Goal: Task Accomplishment & Management: Use online tool/utility

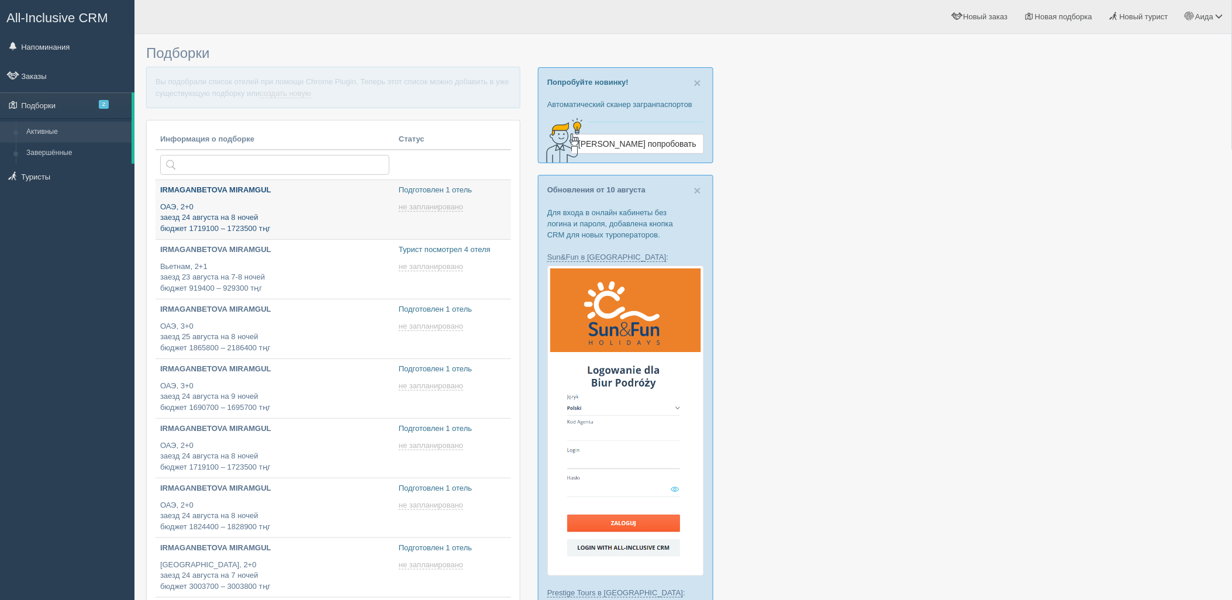
type input "[DATE] 18:55"
type input "[DATE] 19:00"
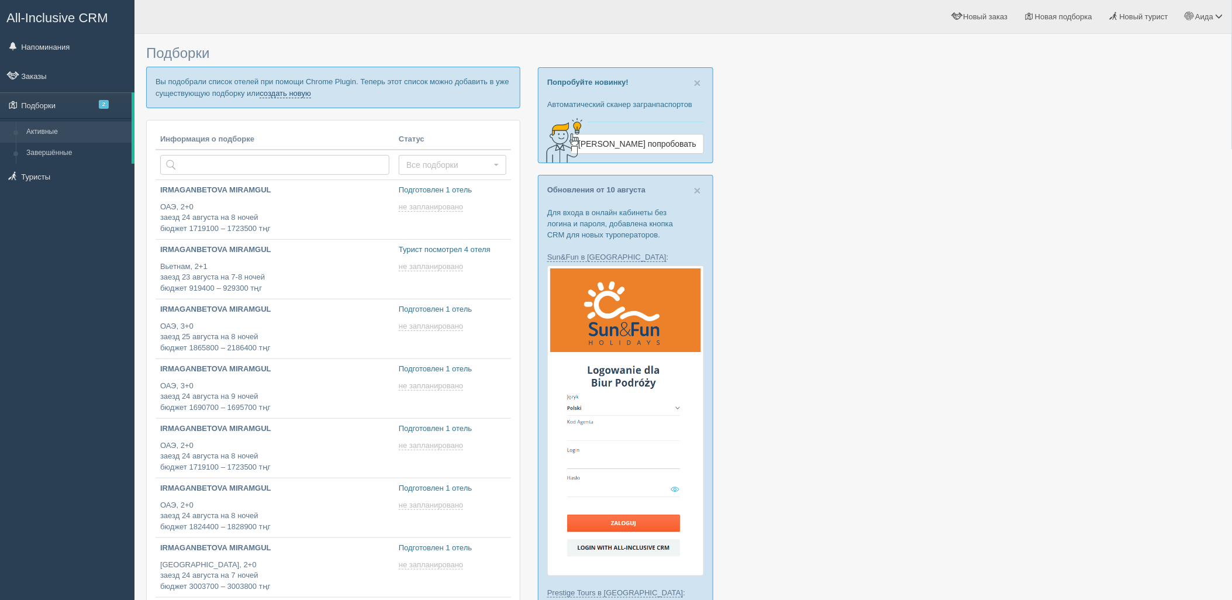
click at [296, 92] on link "создать новую" at bounding box center [285, 93] width 51 height 9
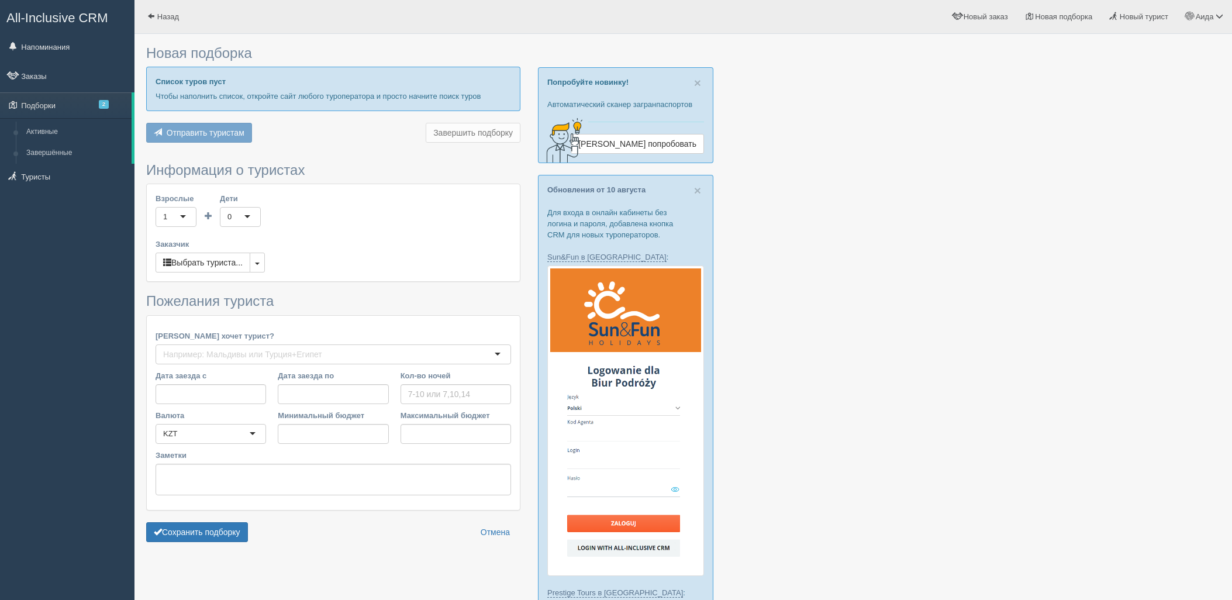
type input "7"
type input "1578700"
type input "2197800"
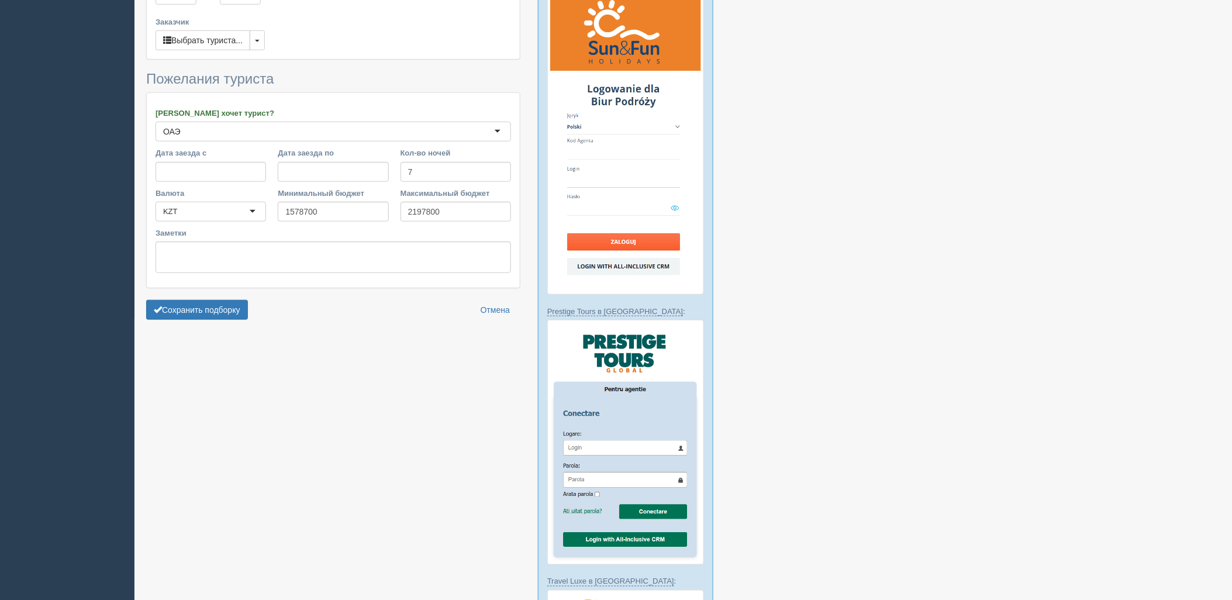
scroll to position [325, 0]
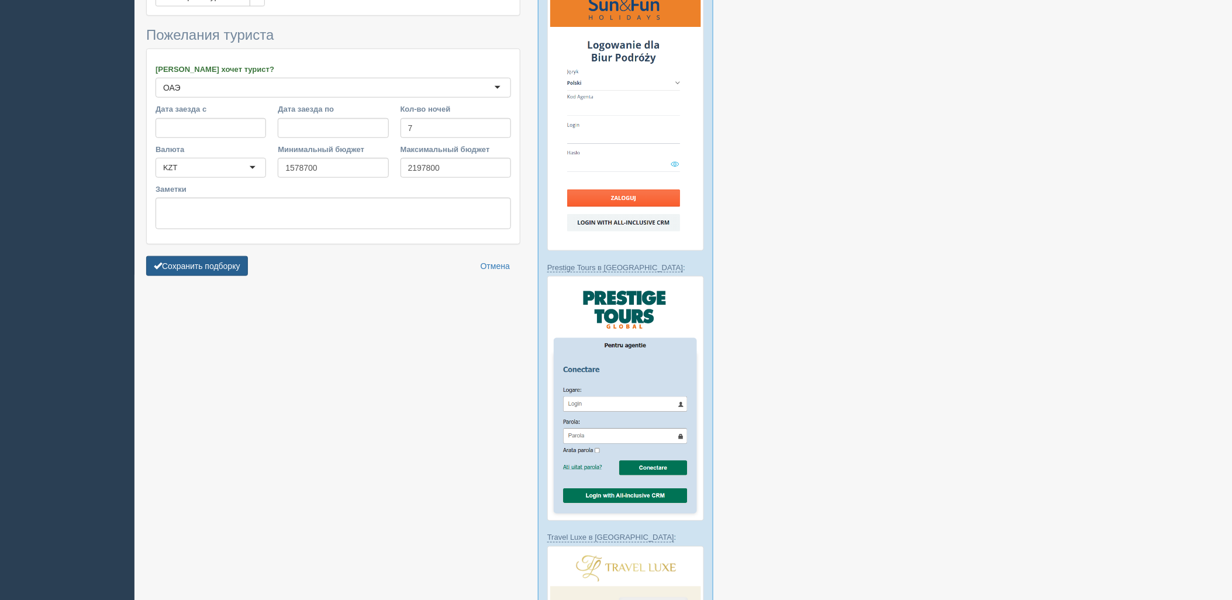
drag, startPoint x: 189, startPoint y: 261, endPoint x: 214, endPoint y: 261, distance: 25.1
click at [188, 261] on button "Сохранить подборку" at bounding box center [197, 266] width 102 height 20
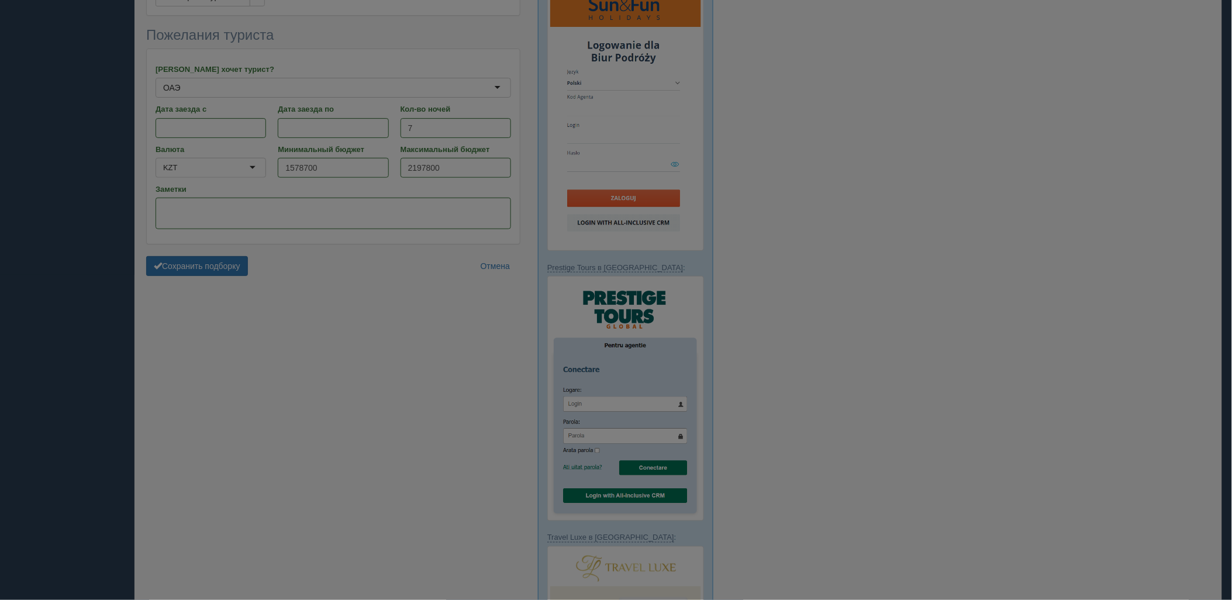
scroll to position [291, 0]
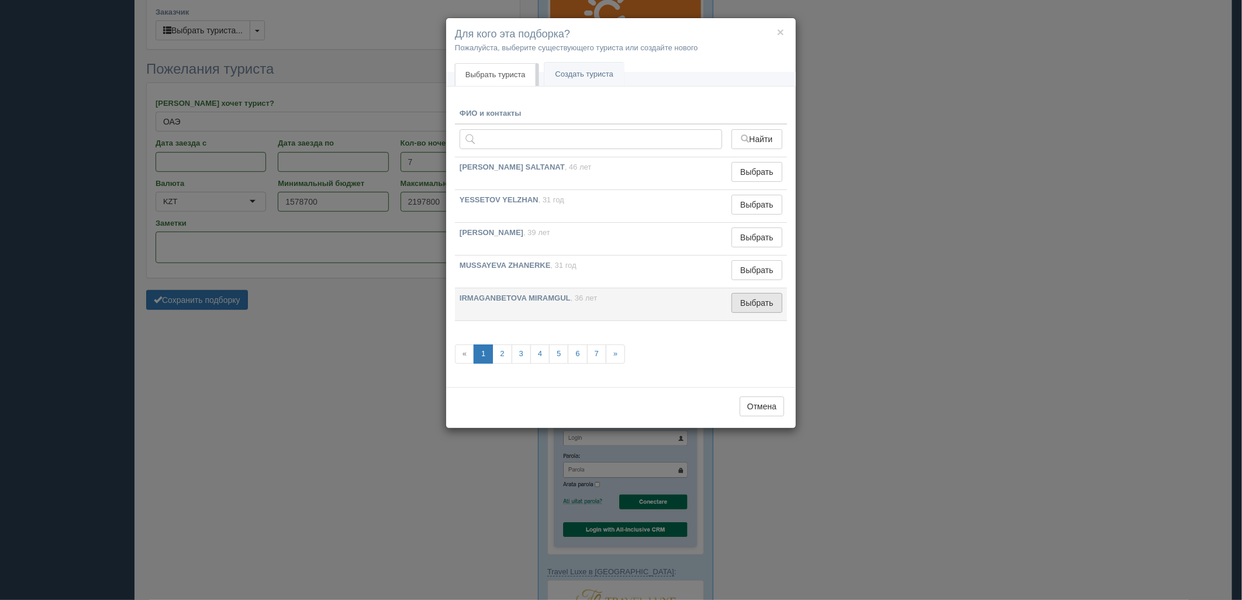
click at [768, 313] on button "Выбрать" at bounding box center [756, 303] width 51 height 20
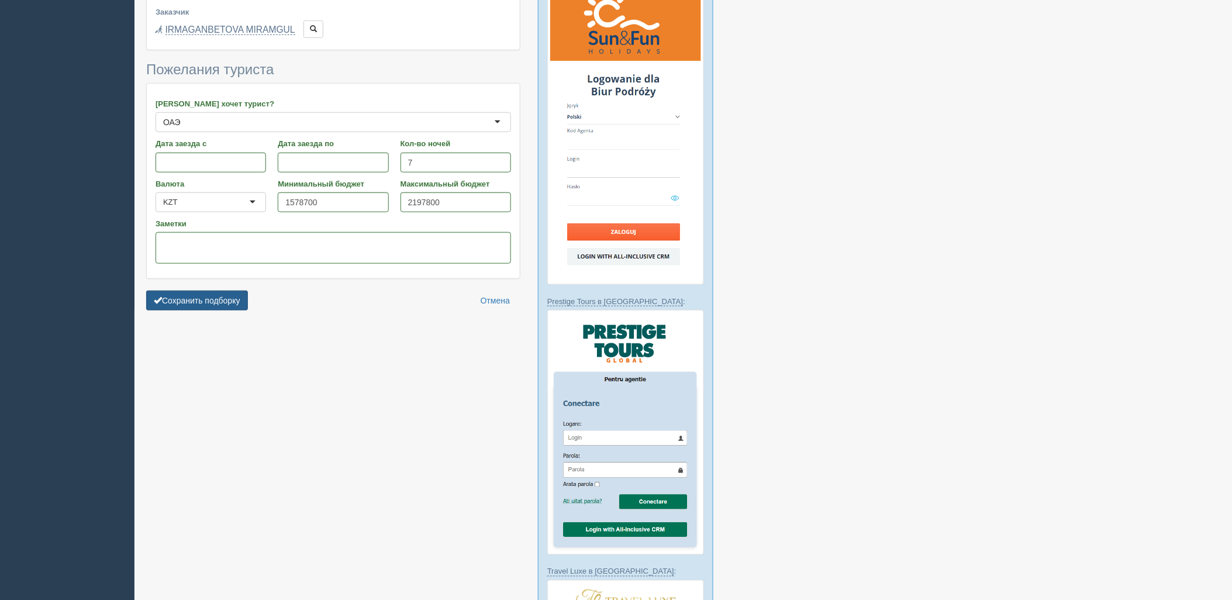
click at [184, 301] on button "Сохранить подборку" at bounding box center [197, 301] width 102 height 20
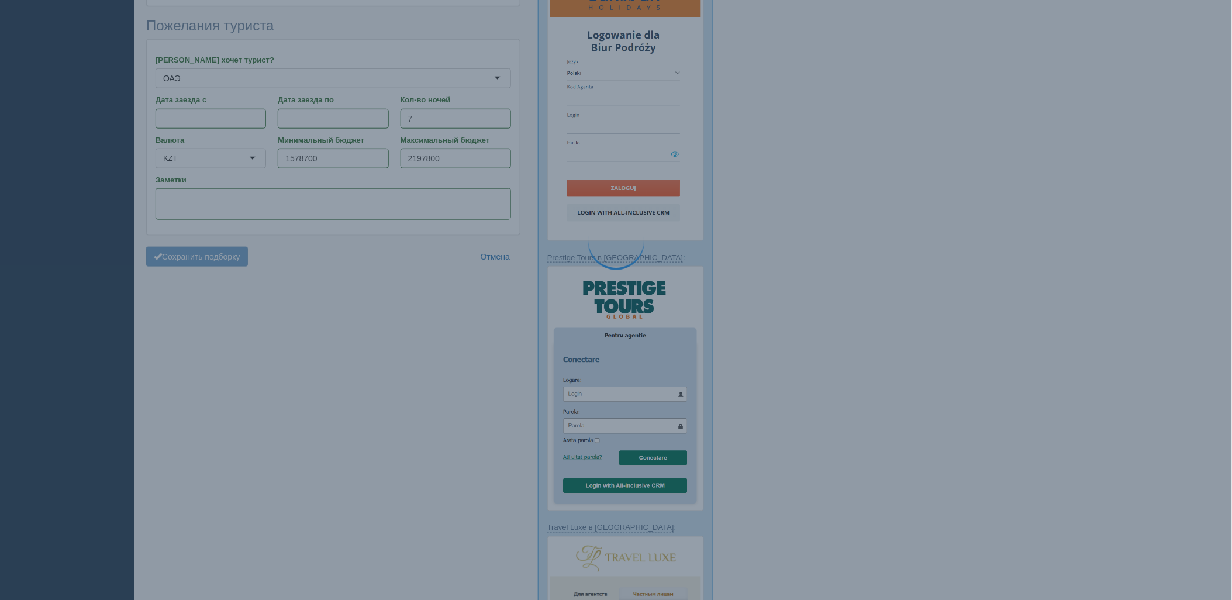
scroll to position [357, 0]
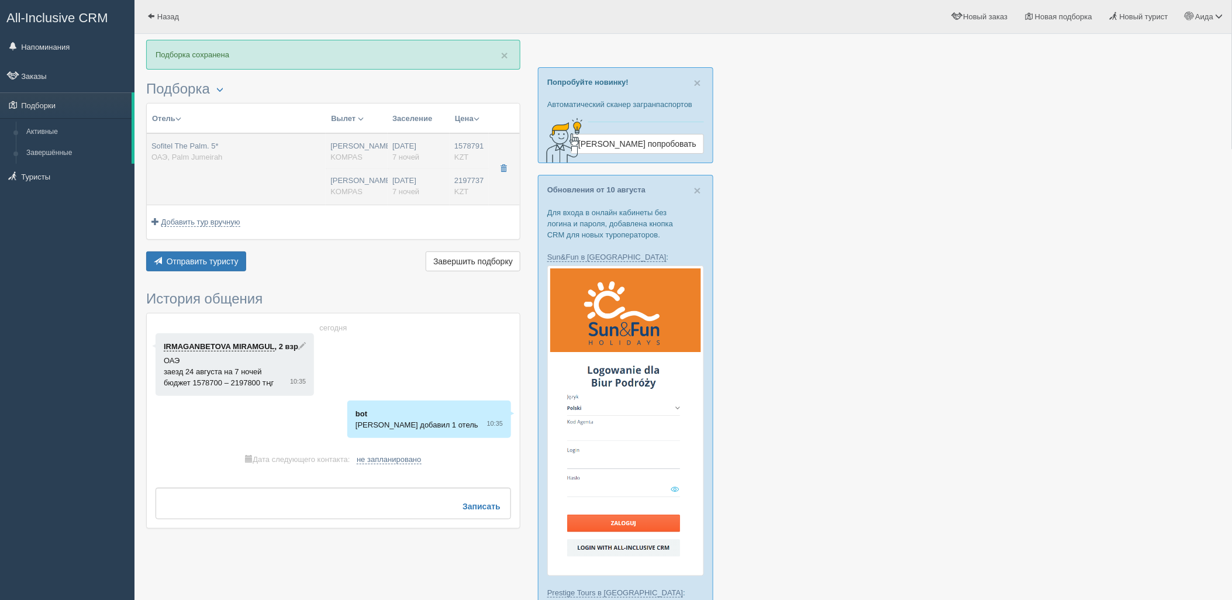
click at [273, 180] on td "Sofitel The Palm. 5* ОАЭ, Palm Jumeirah" at bounding box center [236, 168] width 179 height 71
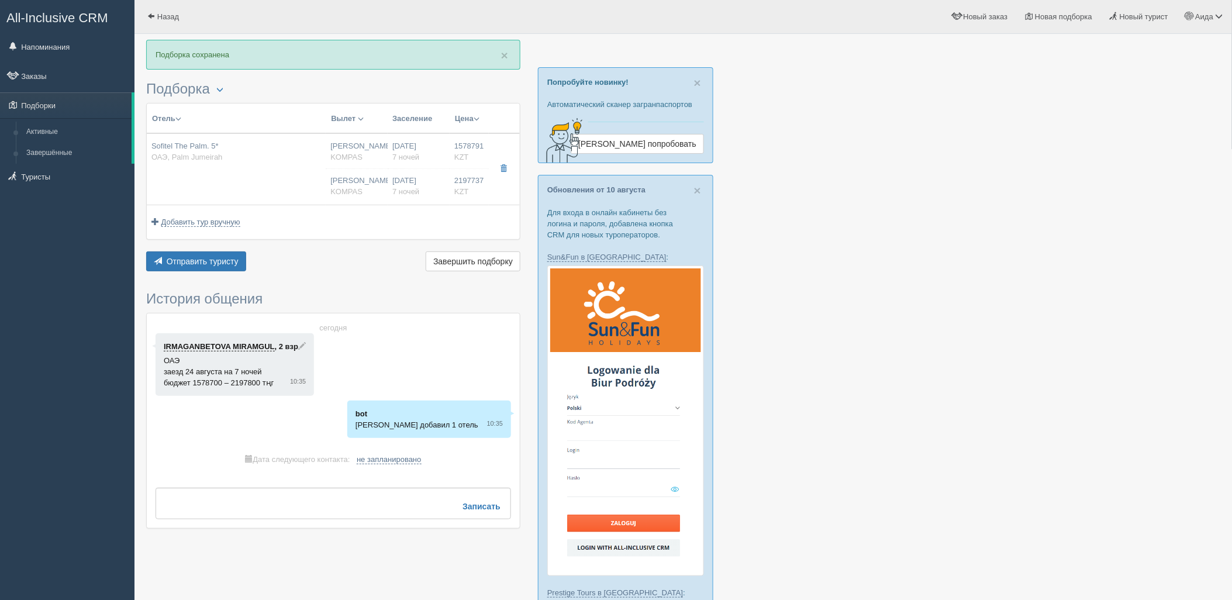
type input "Sofitel The Palm. 5*"
type input "https://www.booking.com/hotel/ae/sofitel-dubai-the-palm-resort-amp-spa.ru.html?…"
type input "ОАЭ"
type input "Palm Jumeirah"
type input "1578791.00"
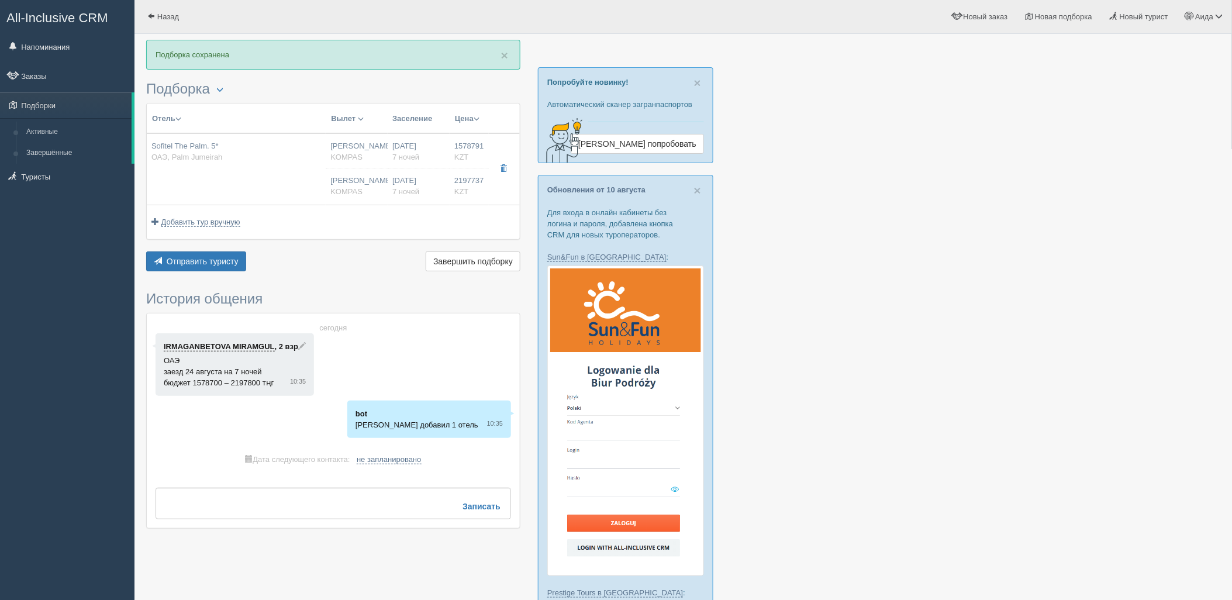
type input "Нурсултан Назарбаев NQZ"
type input "Дубай DXB"
type input "07:10"
type input "10:55"
type input "Air Astana"
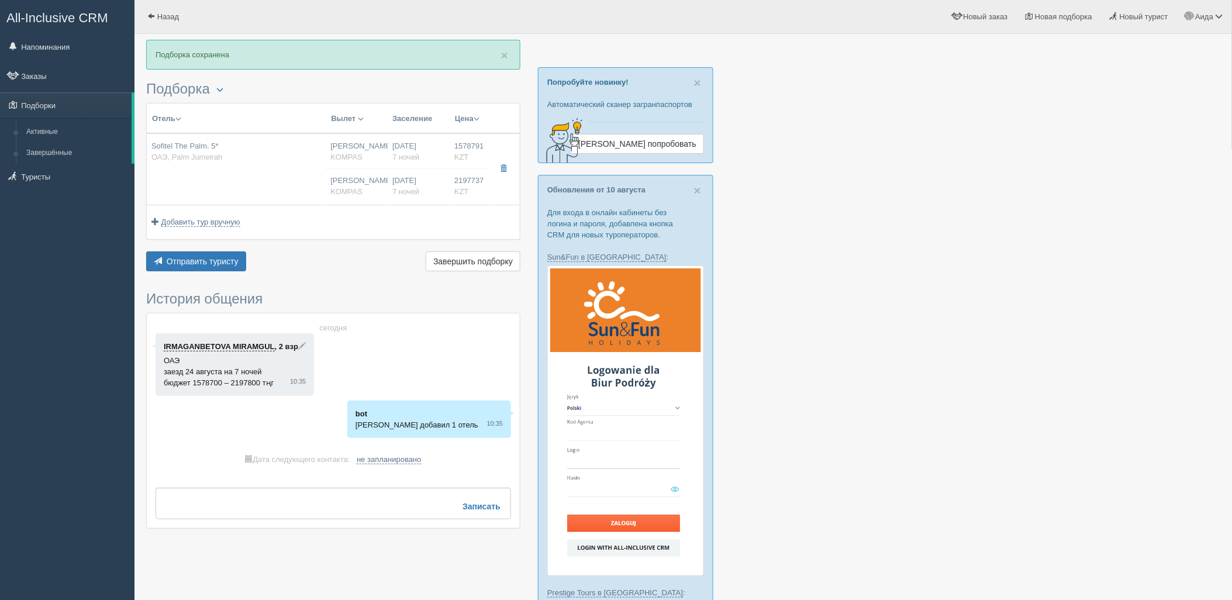
type input "11:55"
type input "17:20"
type input "7"
type input "LUXURY SEA VIEW"
type input "HB"
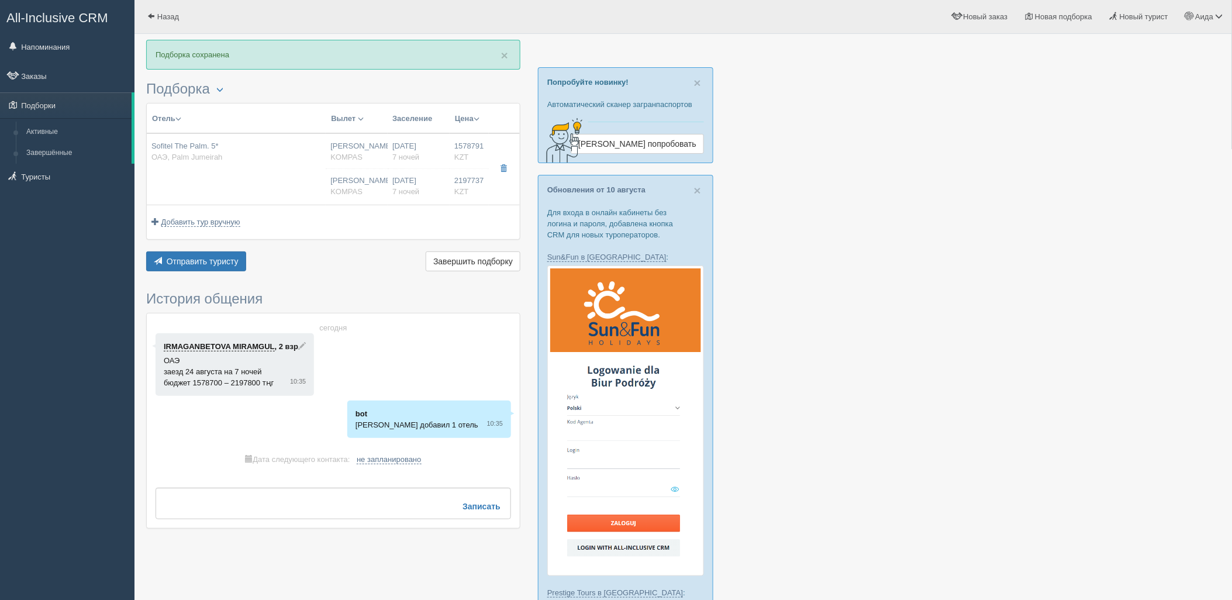
type input "KOMPAS"
type input "https://kompastour.com/"
type input "2197737.00"
type input "Нурсултан Назарбаев NQZ"
type input "Дубай DXB"
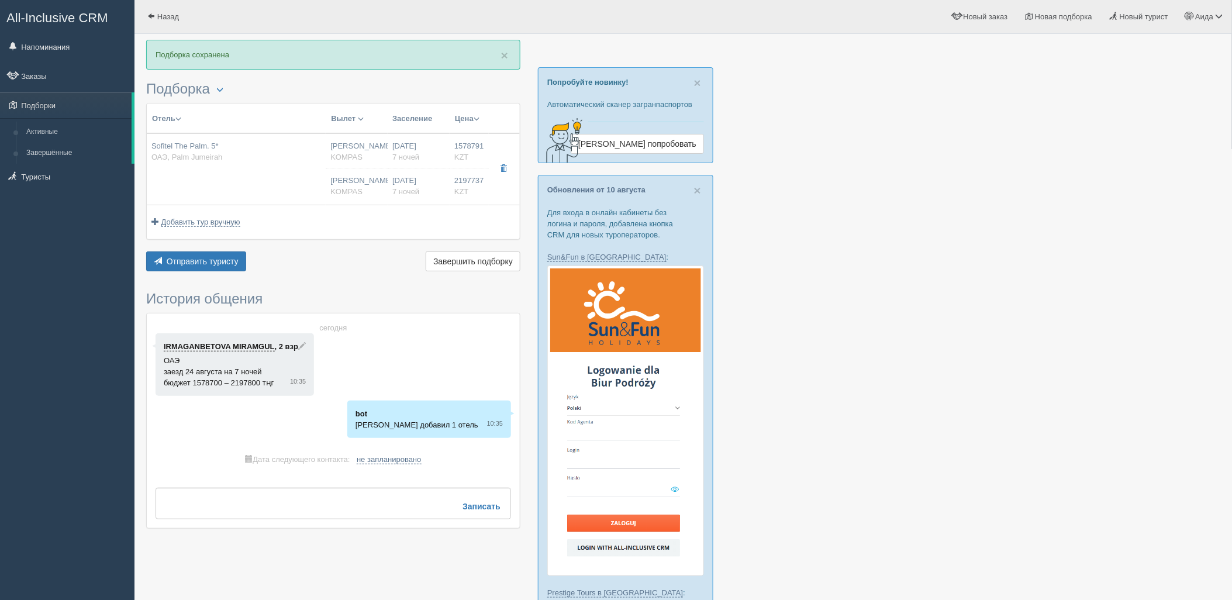
type input "07:10"
type input "10:55"
type input "Air Astana"
type input "11:55"
type input "17:20"
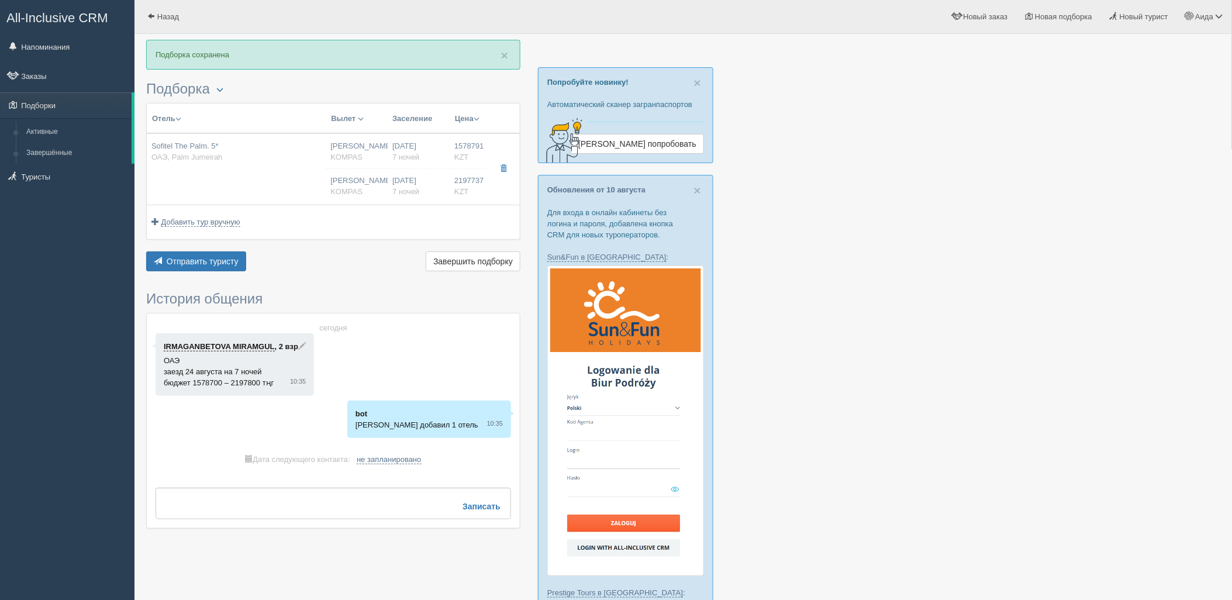
type input "7"
type input "1 Bedroom Apartment Sea View"
type input "HB"
type input "KOMPAS"
type input "https://kompastour.com/"
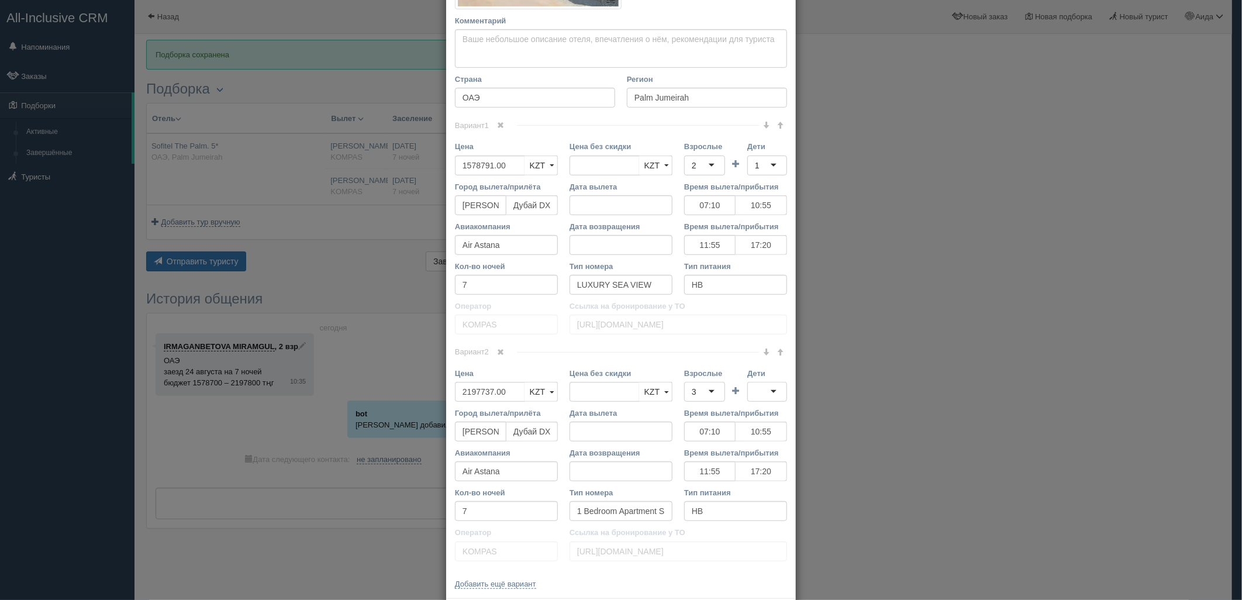
scroll to position [287, 0]
drag, startPoint x: 525, startPoint y: 164, endPoint x: 509, endPoint y: 159, distance: 16.6
click at [530, 164] on span "KZT" at bounding box center [537, 161] width 15 height 9
click at [509, 159] on input "1578791.00" at bounding box center [490, 162] width 70 height 20
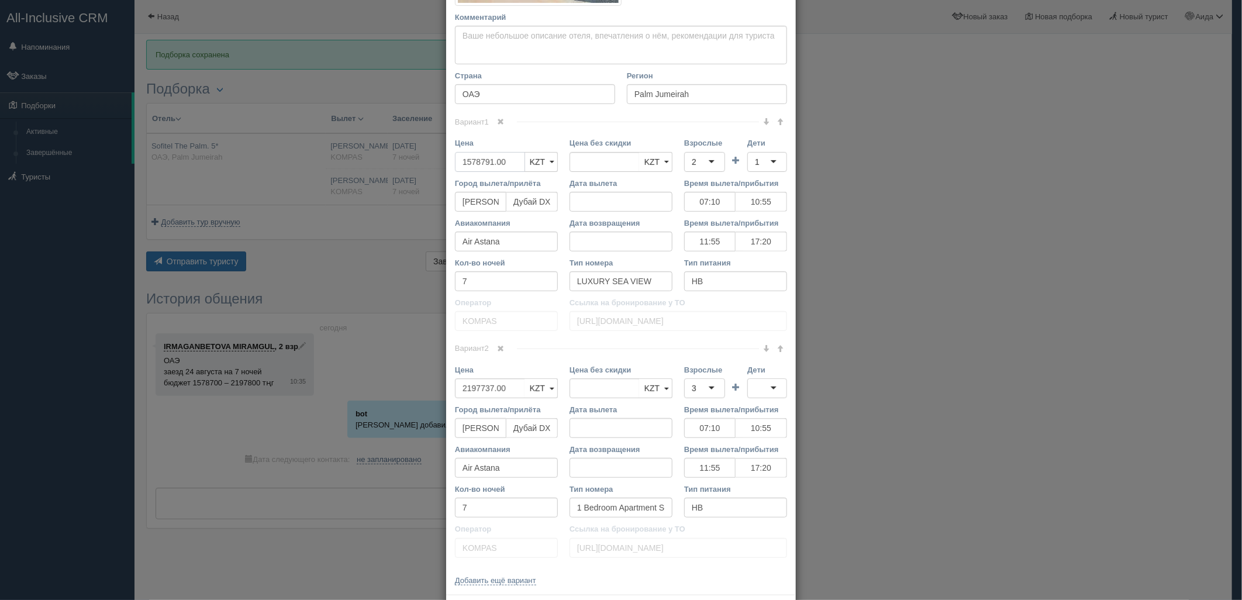
click at [509, 159] on input "1578791.00" at bounding box center [490, 162] width 70 height 20
type input "1578791.00"
click at [460, 163] on input "3720000" at bounding box center [490, 162] width 70 height 20
click at [463, 160] on input "3720000" at bounding box center [490, 162] width 70 height 20
click at [477, 163] on input "3720000" at bounding box center [490, 162] width 70 height 20
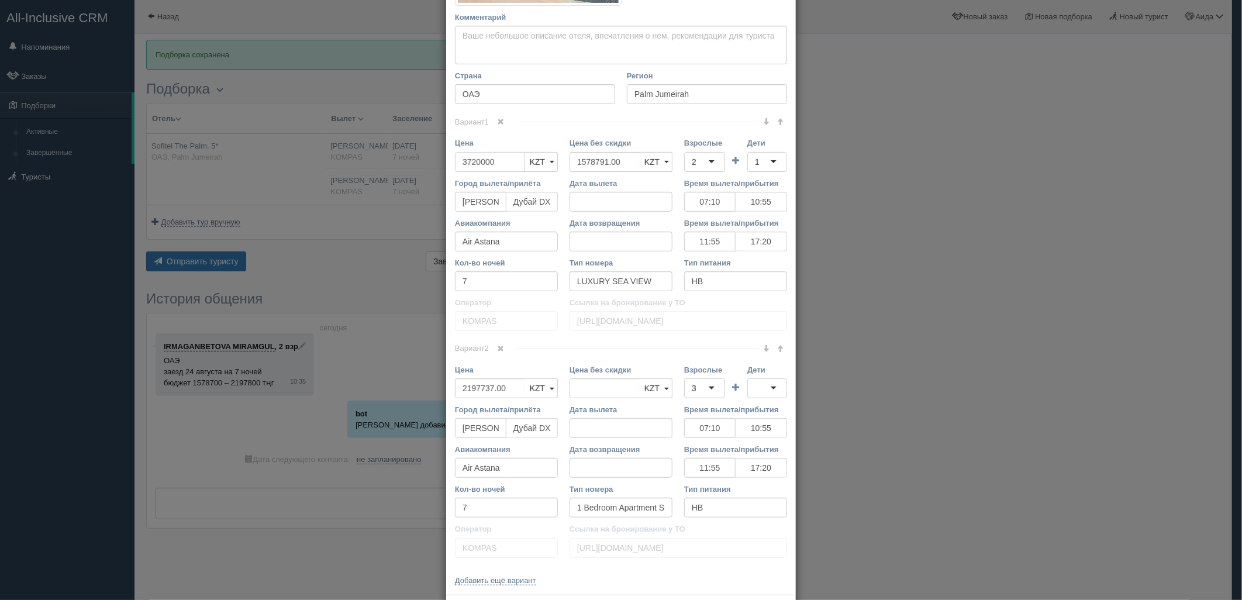
type input "3720000"
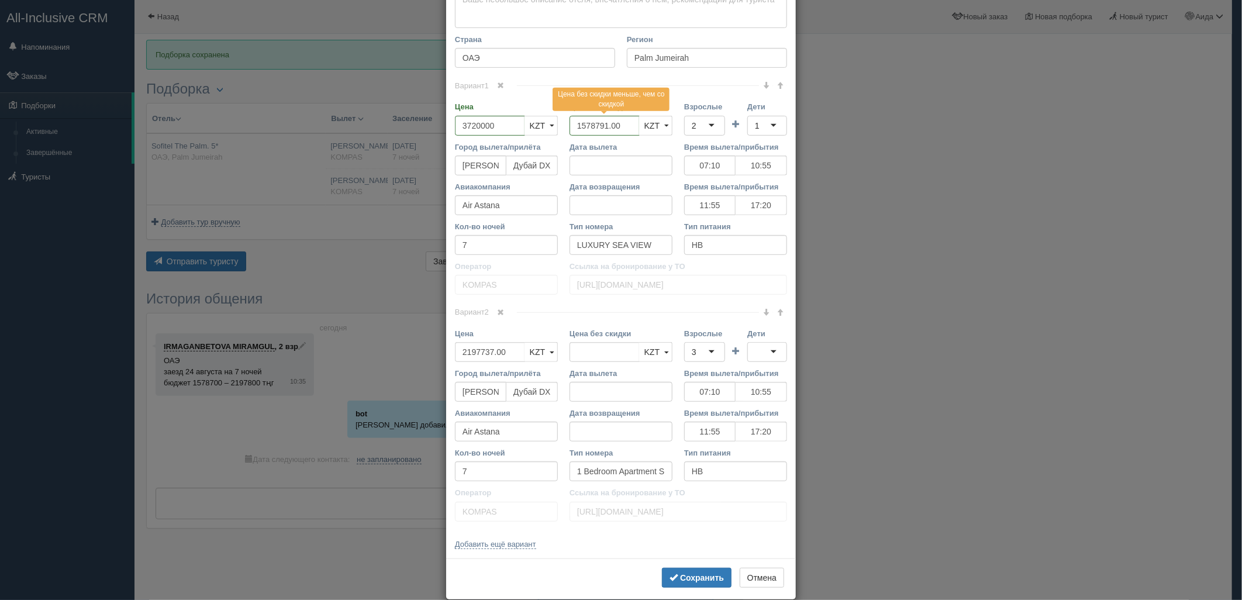
click at [712, 139] on td "Взрослые 2 2" at bounding box center [704, 121] width 41 height 40
click at [705, 132] on div "2" at bounding box center [704, 126] width 41 height 20
click at [762, 129] on div "1" at bounding box center [767, 126] width 40 height 20
click at [507, 310] on link at bounding box center [501, 312] width 20 height 13
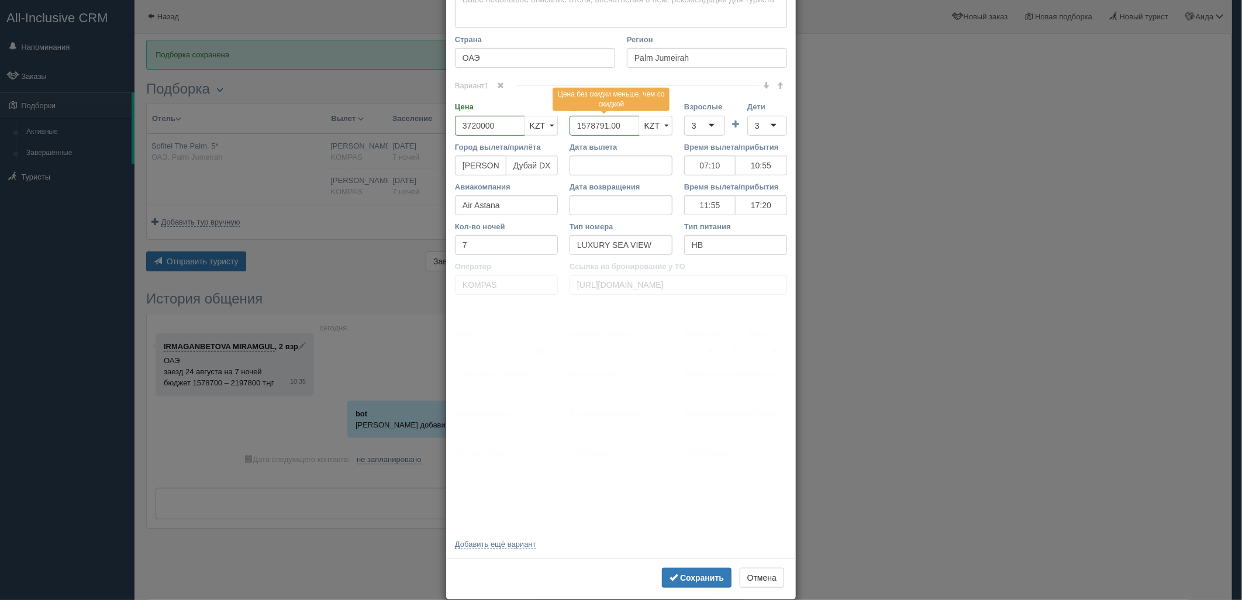
scroll to position [113, 0]
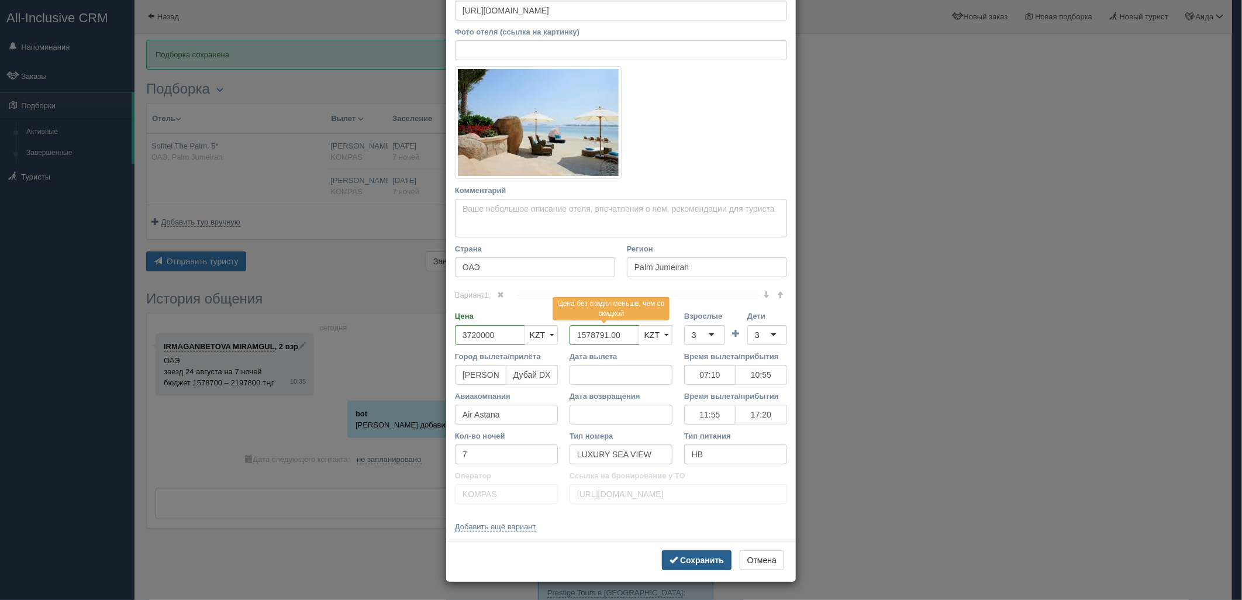
click at [681, 557] on b "Сохранить" at bounding box center [702, 559] width 44 height 9
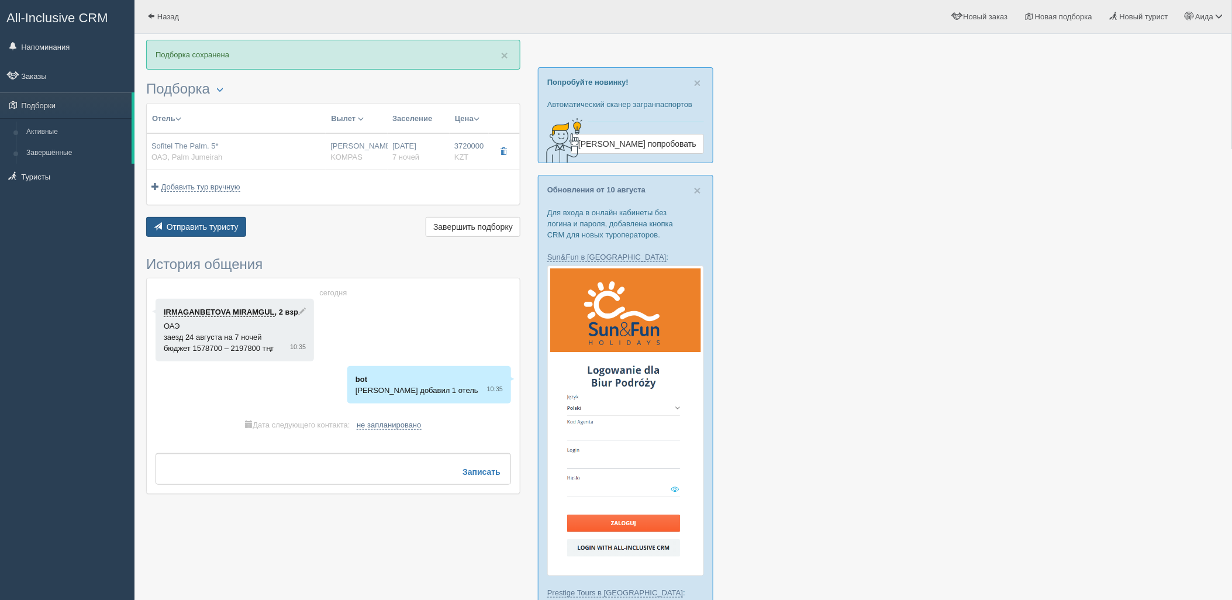
click at [222, 232] on button "Отправить туристу Отправить" at bounding box center [196, 227] width 100 height 20
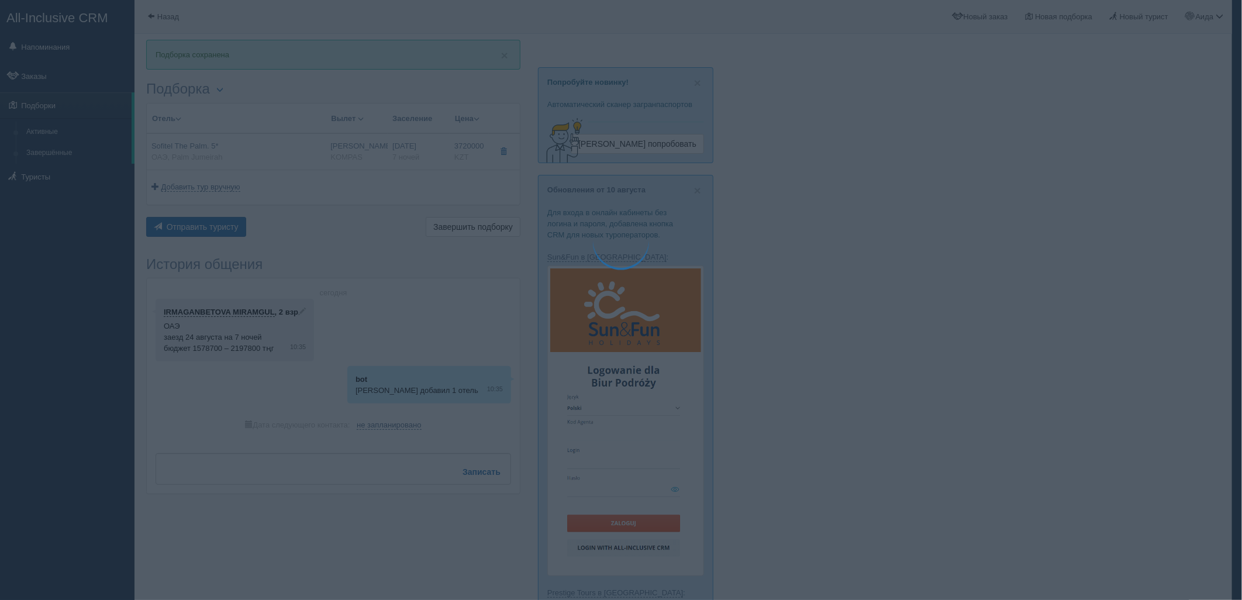
type textarea "🌞 Добрый день! Предлагаем Вам рассмотреть следующие варианты: 🌎 ОАЭ, Palm Jumei…"
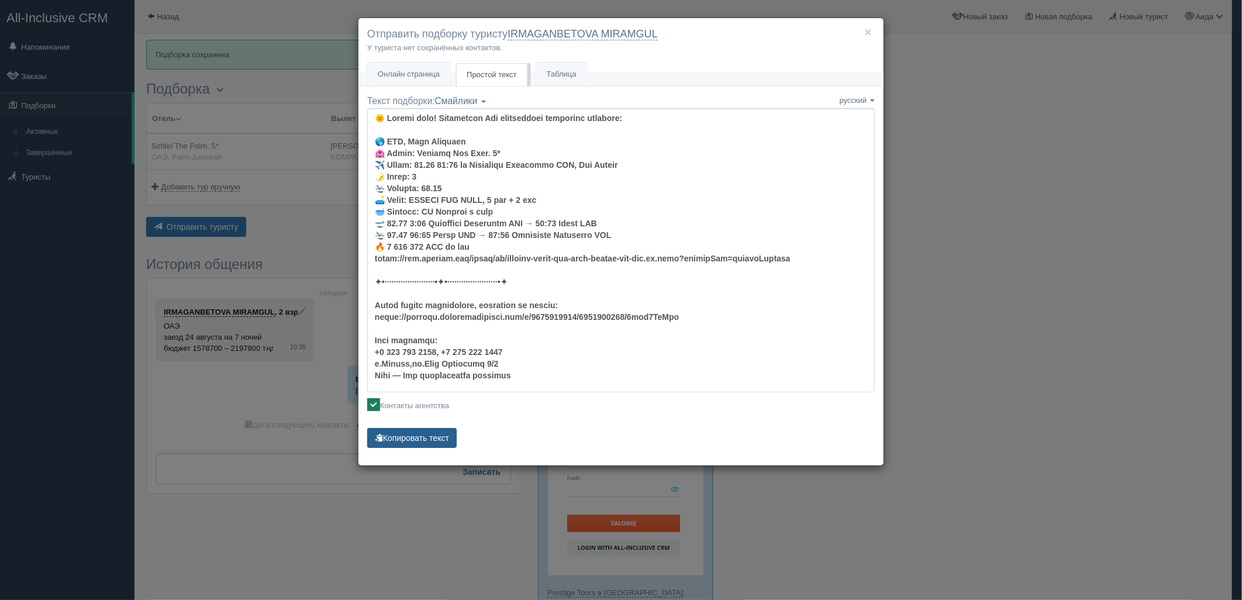
click at [433, 437] on button "Копировать текст" at bounding box center [411, 438] width 89 height 20
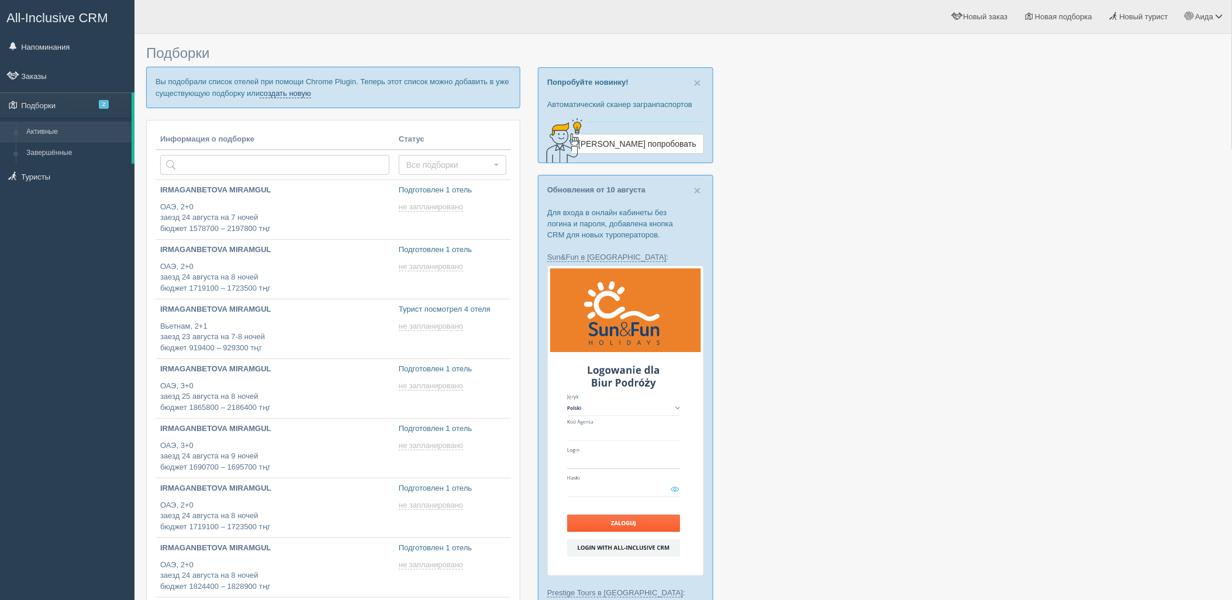
click at [282, 94] on link "создать новую" at bounding box center [285, 93] width 51 height 9
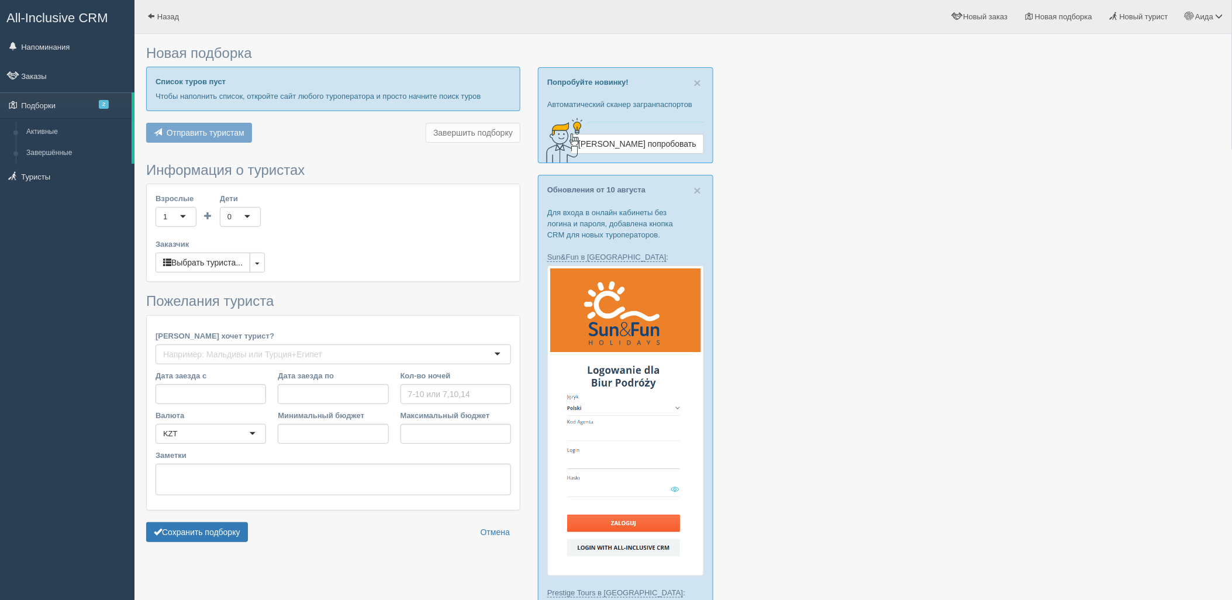
type input "7"
type input "1675600"
type input "2554300"
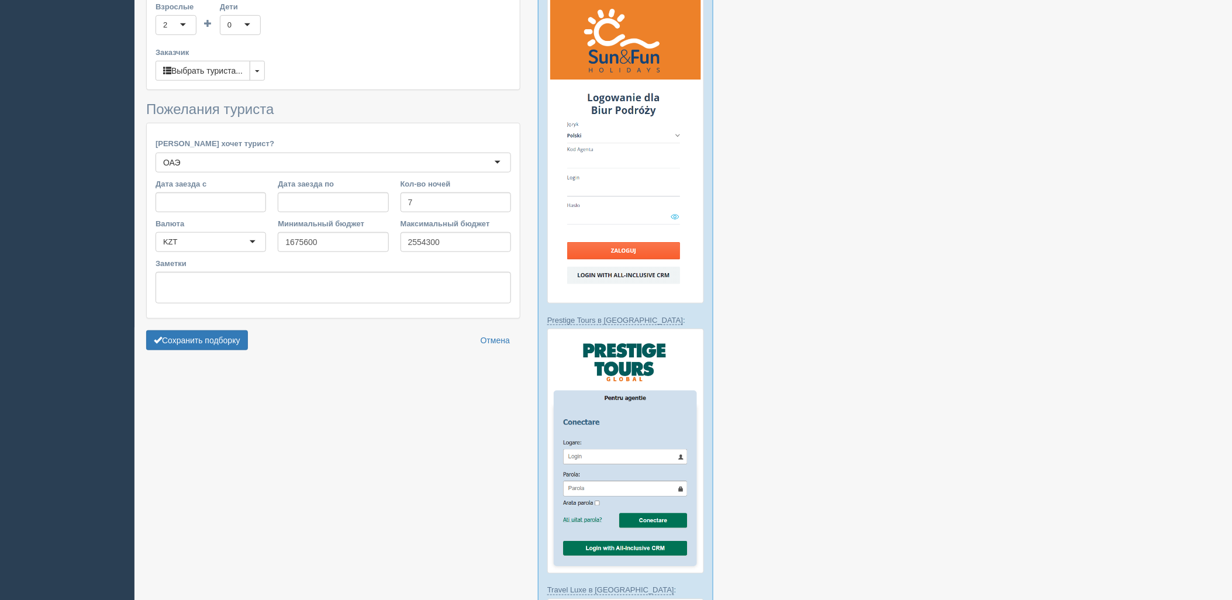
scroll to position [279, 0]
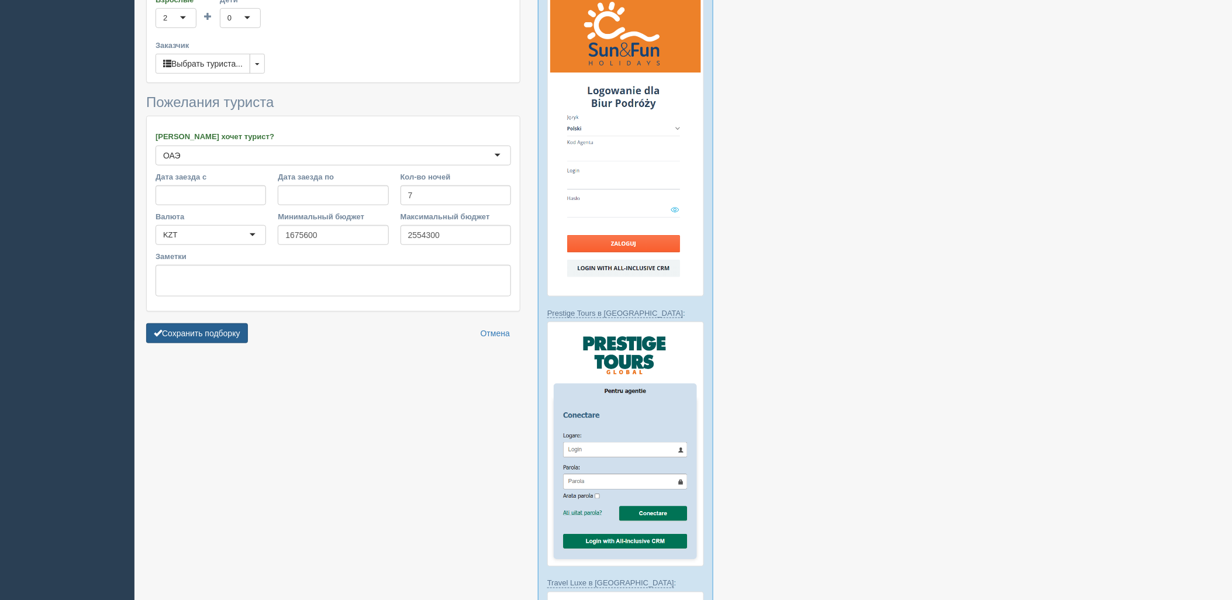
click at [233, 323] on button "Сохранить подборку" at bounding box center [197, 333] width 102 height 20
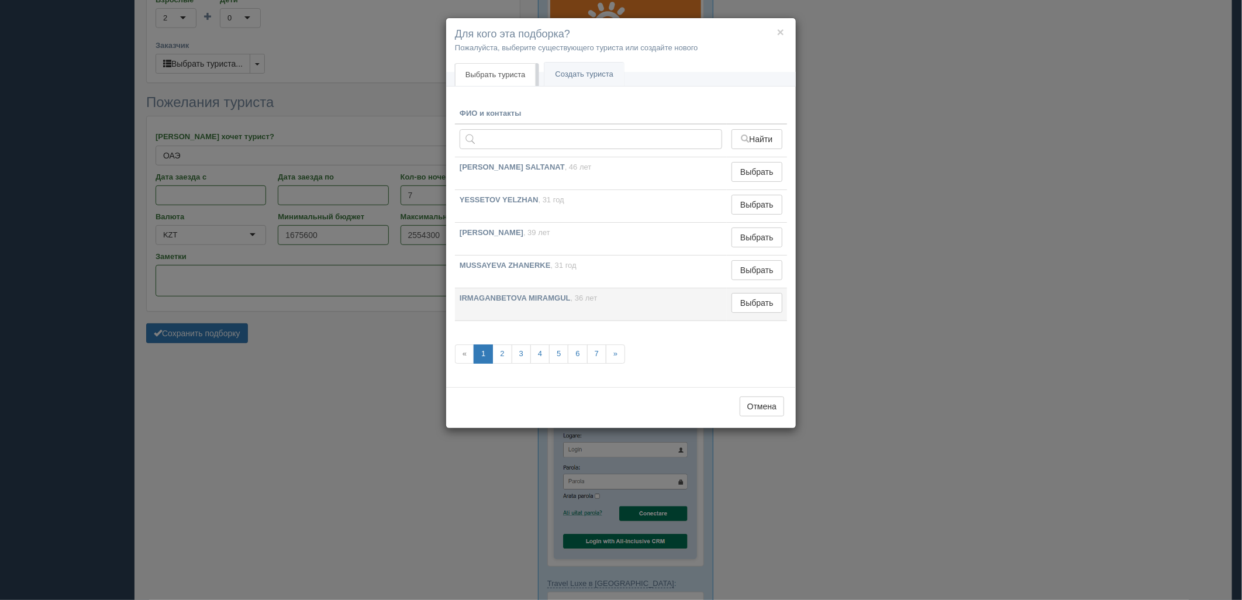
click at [753, 313] on td "Выбрать Выбран" at bounding box center [757, 304] width 60 height 33
click at [756, 301] on button "Выбрать" at bounding box center [756, 303] width 51 height 20
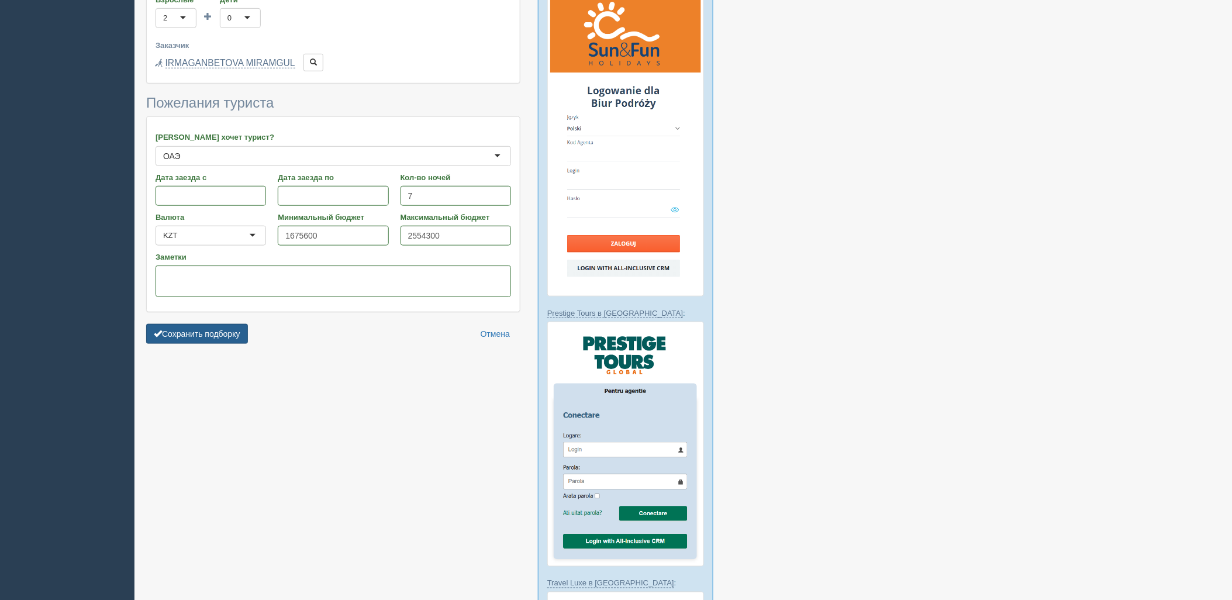
click at [218, 324] on button "Сохранить подборку" at bounding box center [197, 334] width 102 height 20
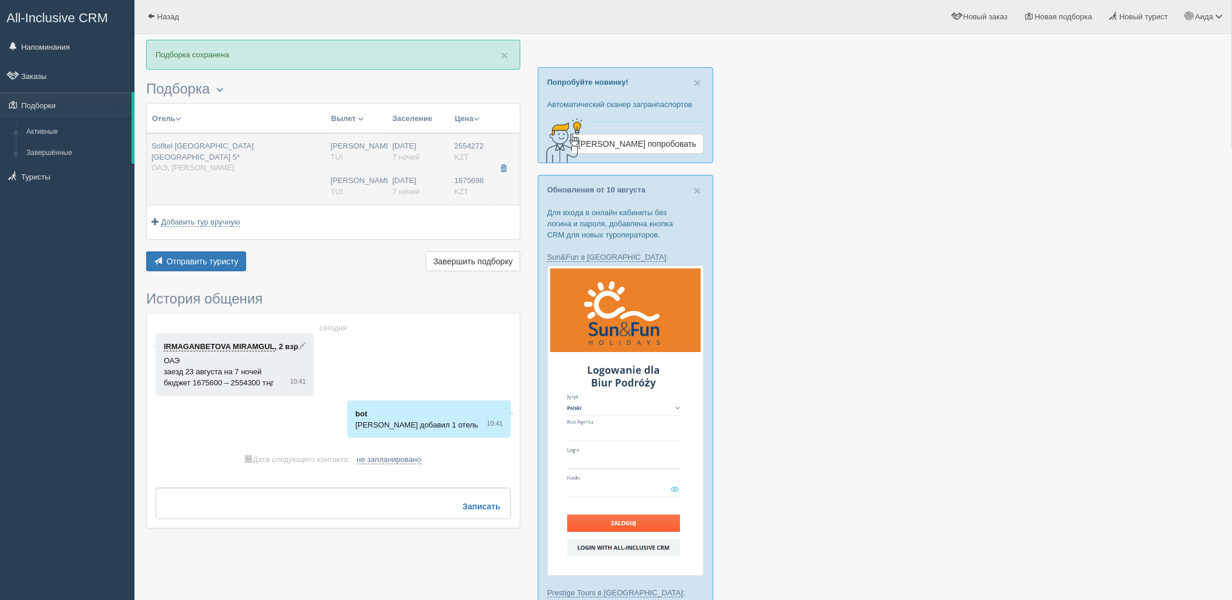
click at [300, 188] on td "Sofitel [GEOGRAPHIC_DATA] [GEOGRAPHIC_DATA] 5* ОАЭ, [PERSON_NAME]" at bounding box center [237, 168] width 180 height 71
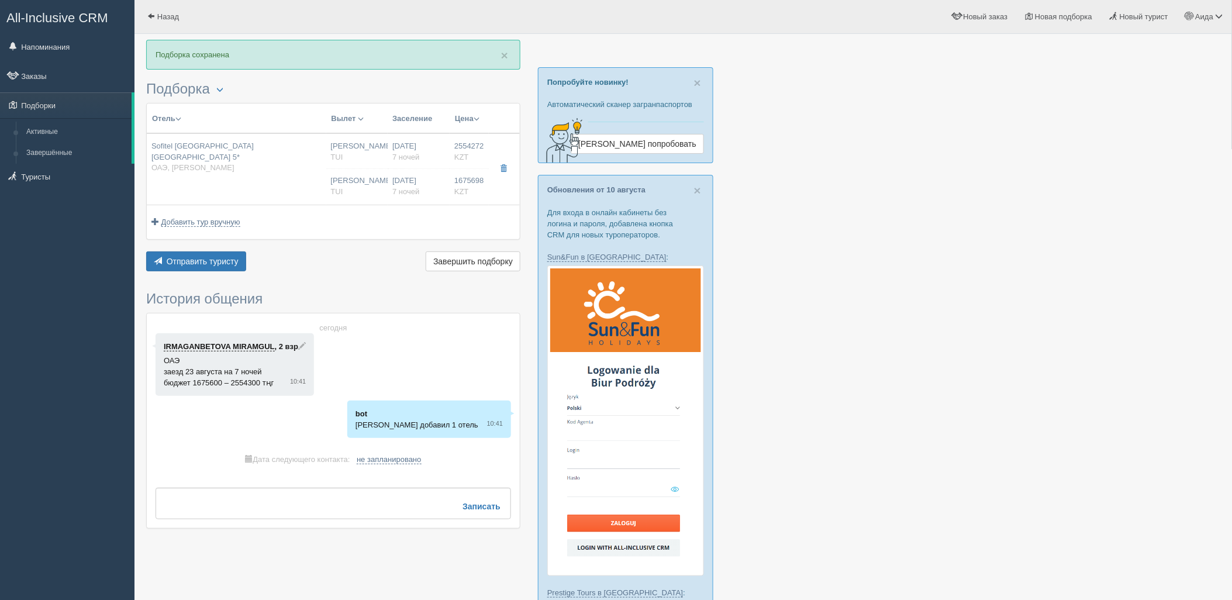
type input "Sofitel [GEOGRAPHIC_DATA] [GEOGRAPHIC_DATA] 5*"
type input "https://tophotels.ru/kz/hotel/al106838?ysclid=ll1z5igfze886692751"
type input "ОАЭ"
type input "Пальма Джумейра"
type input "2554272.00"
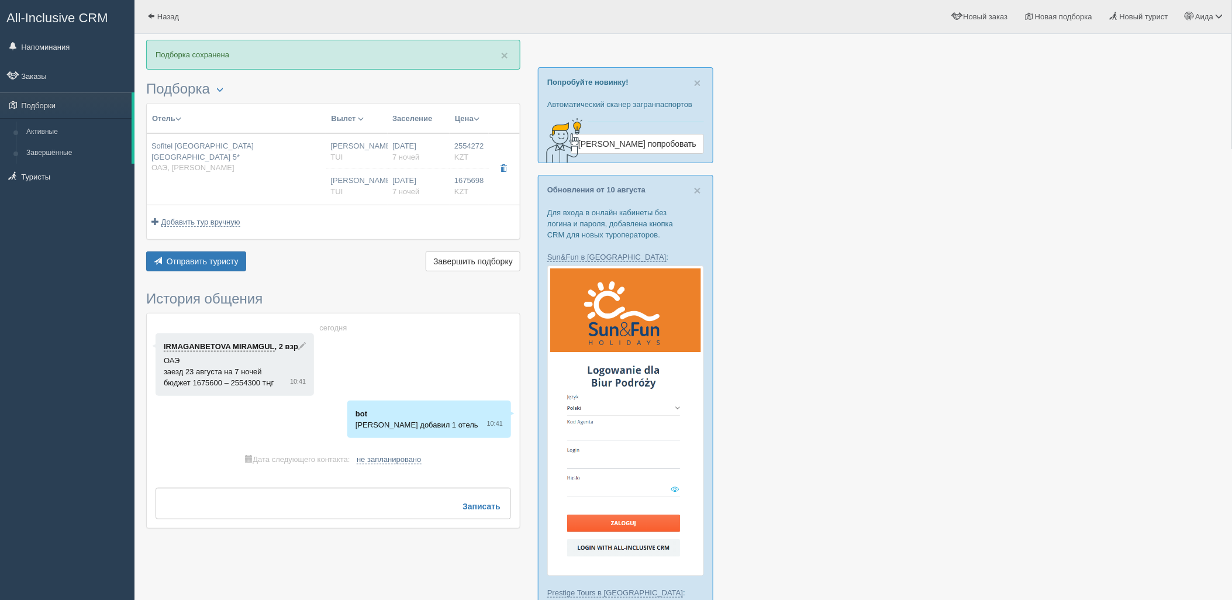
type input "Нурсултан Назарбаев NQZ"
type input "Дубай DXB"
type input "04:25"
type input "08:15"
type input "Flydubai"
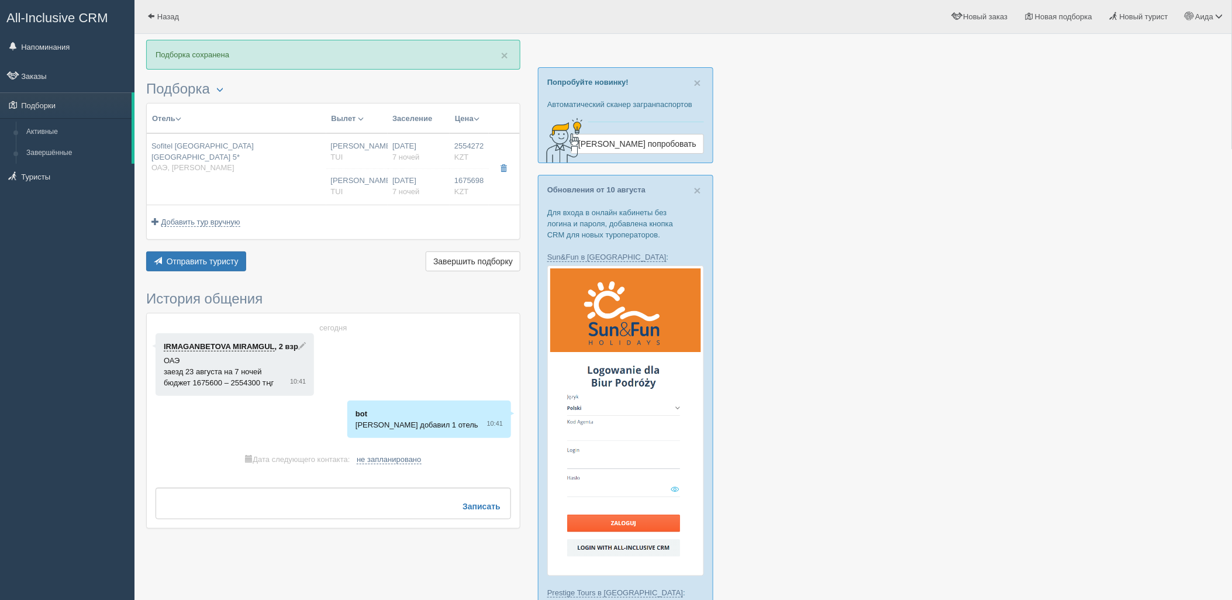
type input "21:50"
type input "03:25"
type input "7"
type input "Prestige Suite"
type input "Half Board"
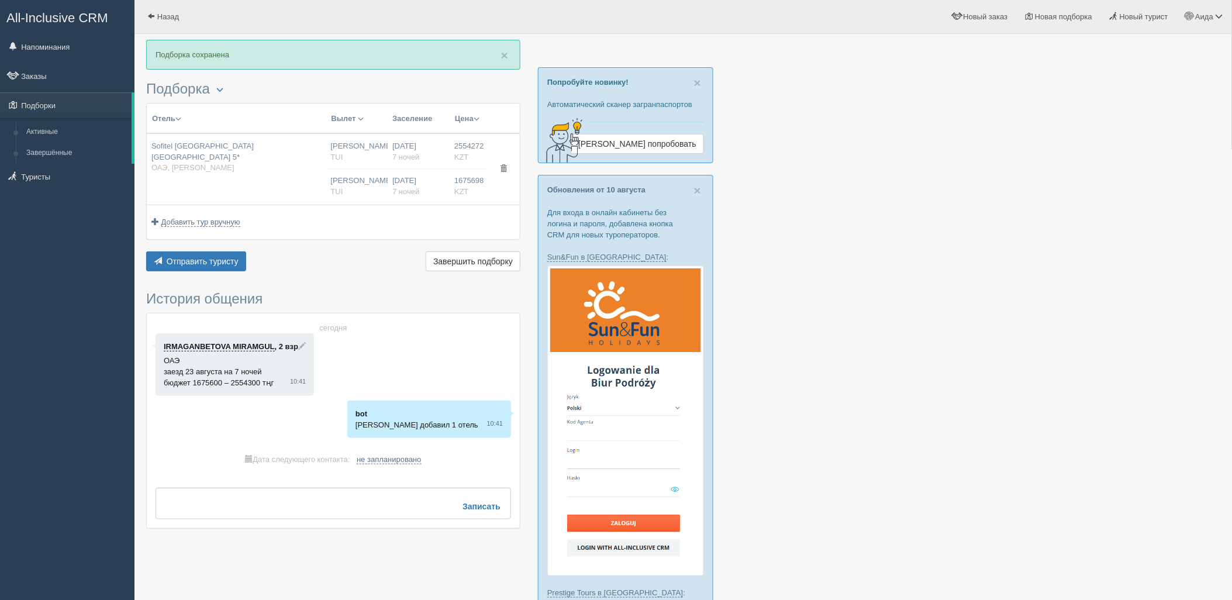
type input "TUI"
type input "https://newb2b.fstravel.com/hotel/100740"
type input "1675698.00"
type input "Нурсултан Назарбаев NQZ"
type input "Дубай DXB"
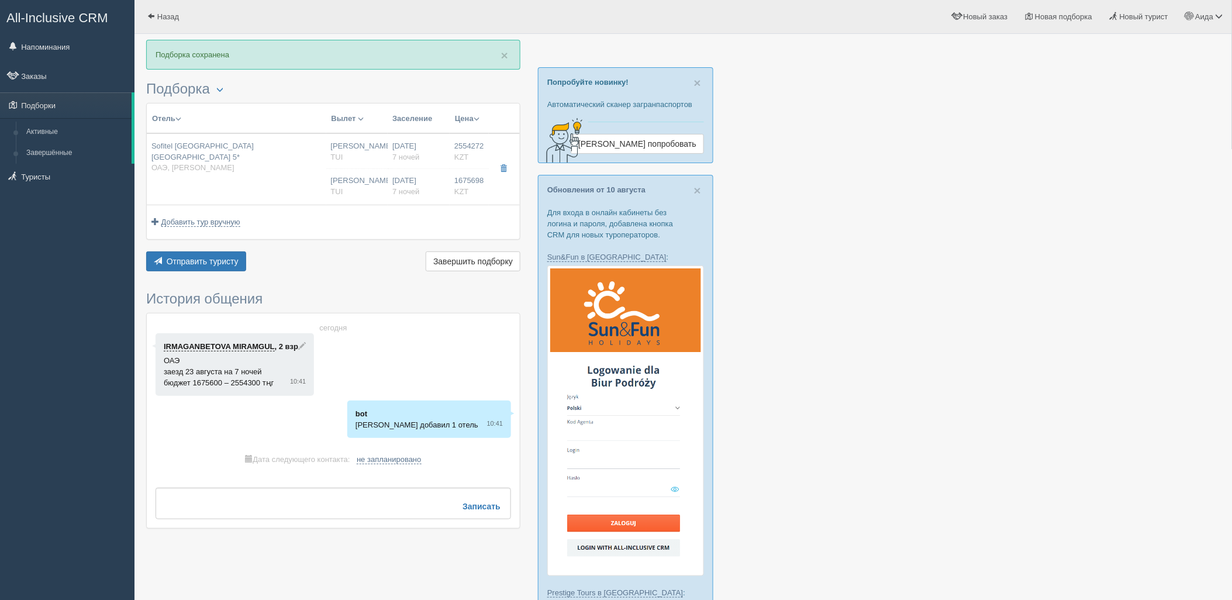
type input "04:25"
type input "08:15"
type input "Flydubai"
type input "21:50"
type input "03:25"
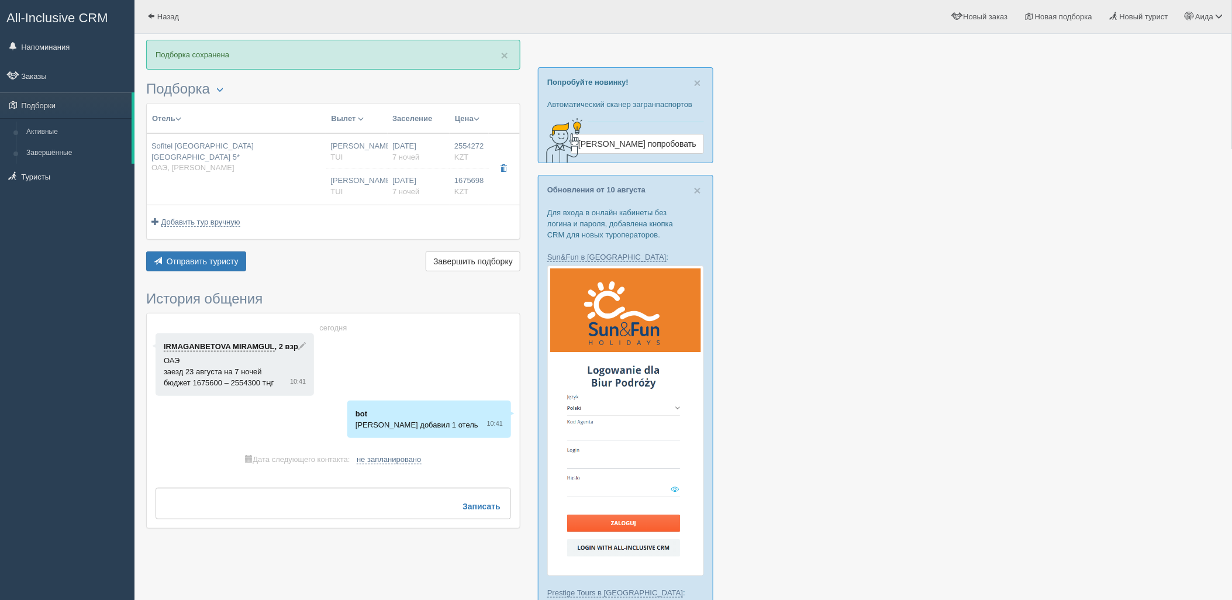
type input "7"
type input "Luxury Room Palm View"
type input "Half Board"
type input "TUI"
type input "https://newb2b.fstravel.com/hotel/100740"
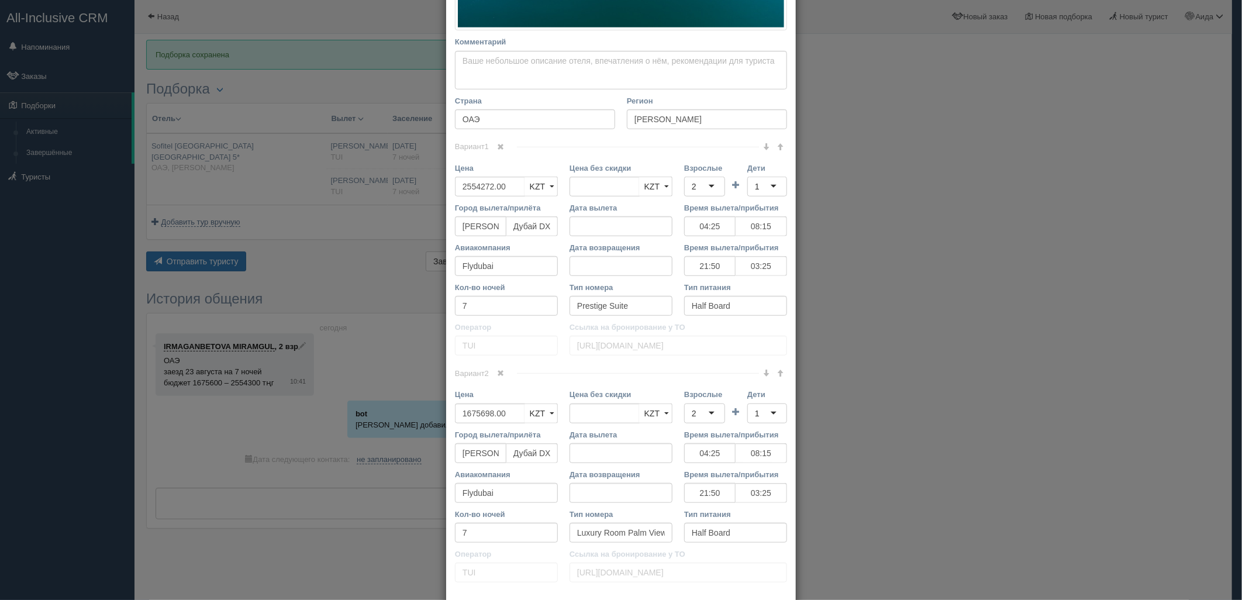
scroll to position [434, 0]
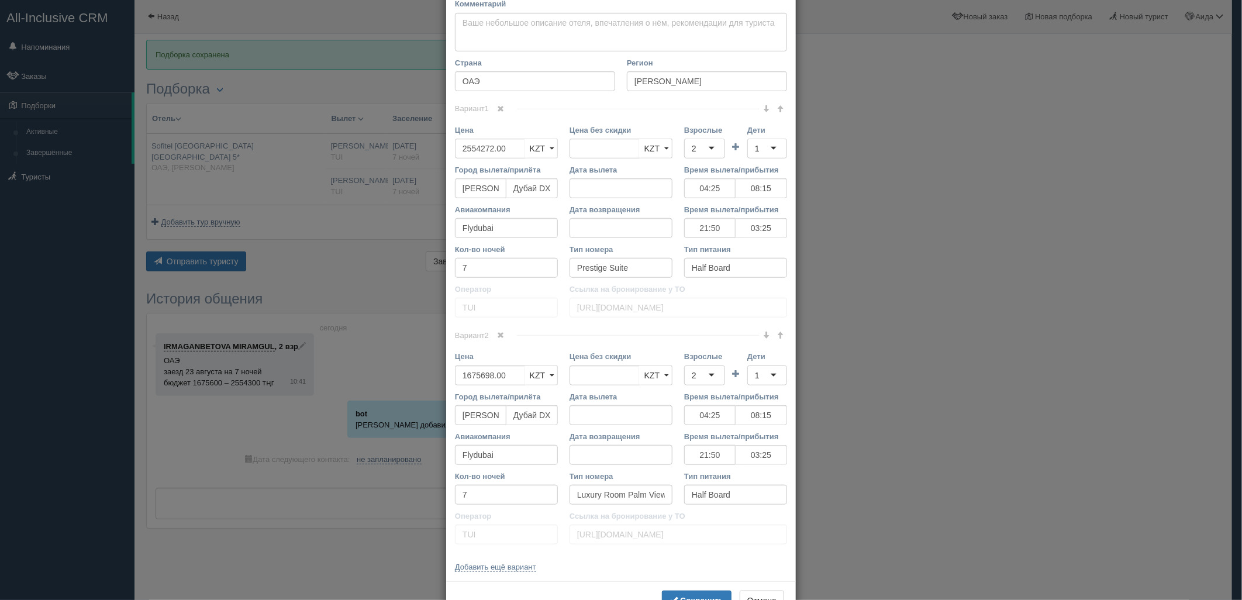
click at [497, 341] on link at bounding box center [501, 335] width 20 height 13
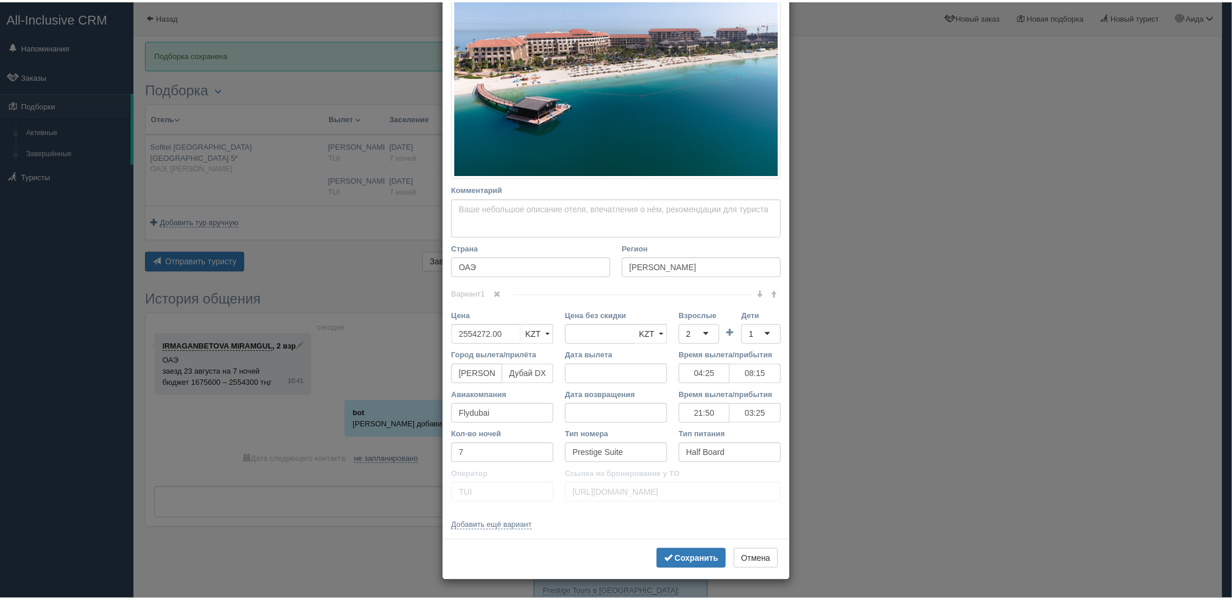
scroll to position [248, 0]
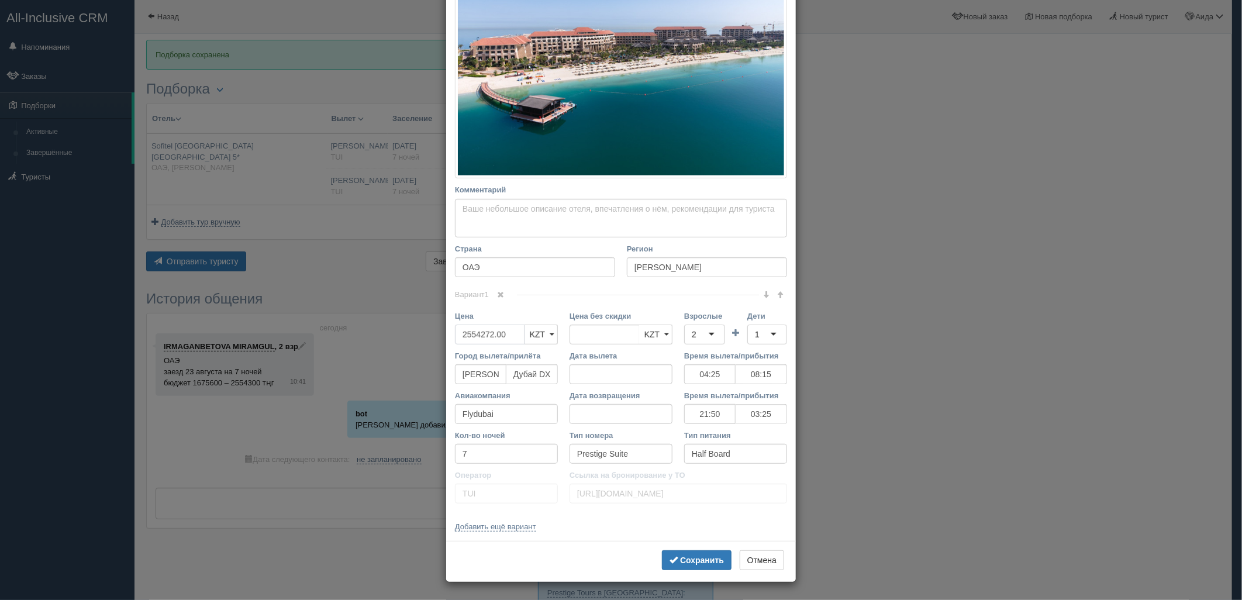
drag, startPoint x: 511, startPoint y: 336, endPoint x: 452, endPoint y: 347, distance: 60.1
click at [452, 347] on div "Цена 2554272.00 KZT USD EUR KZT KZT USD EUR" at bounding box center [506, 330] width 115 height 40
type input "2554272.00"
type input "4229970"
click at [972, 147] on div "× Редактировать тур Название отеля Sofitel Dubai The Palm Resort & Spa 5* Ссылк…" at bounding box center [621, 300] width 1242 height 600
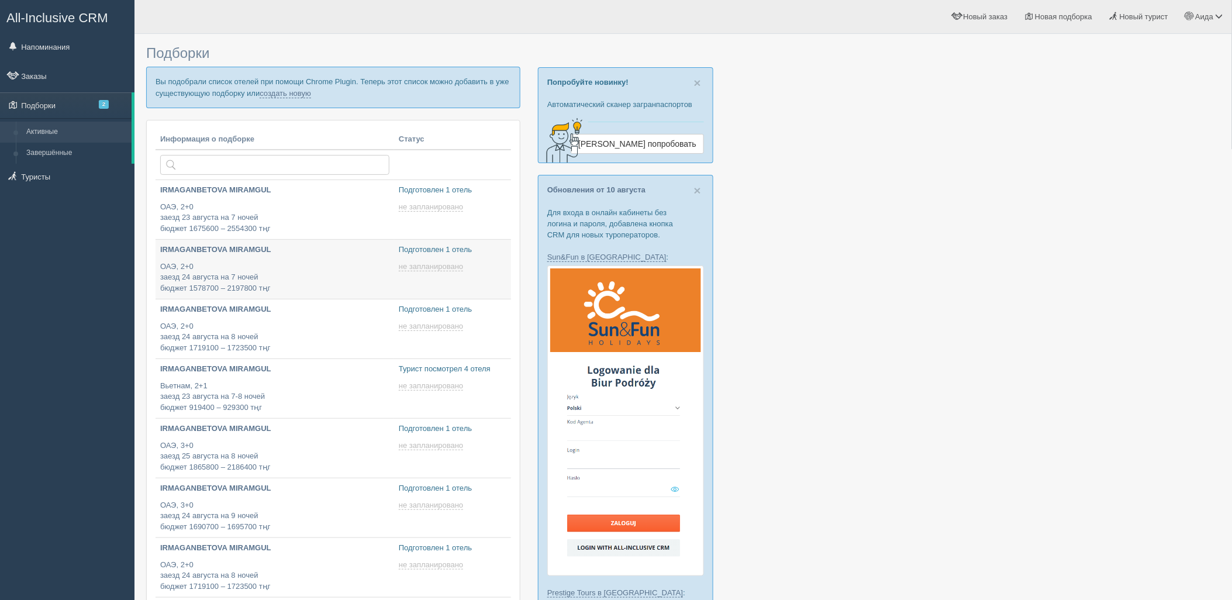
type input "[DATE] 11:35"
click at [294, 95] on link "создать новую" at bounding box center [285, 93] width 51 height 9
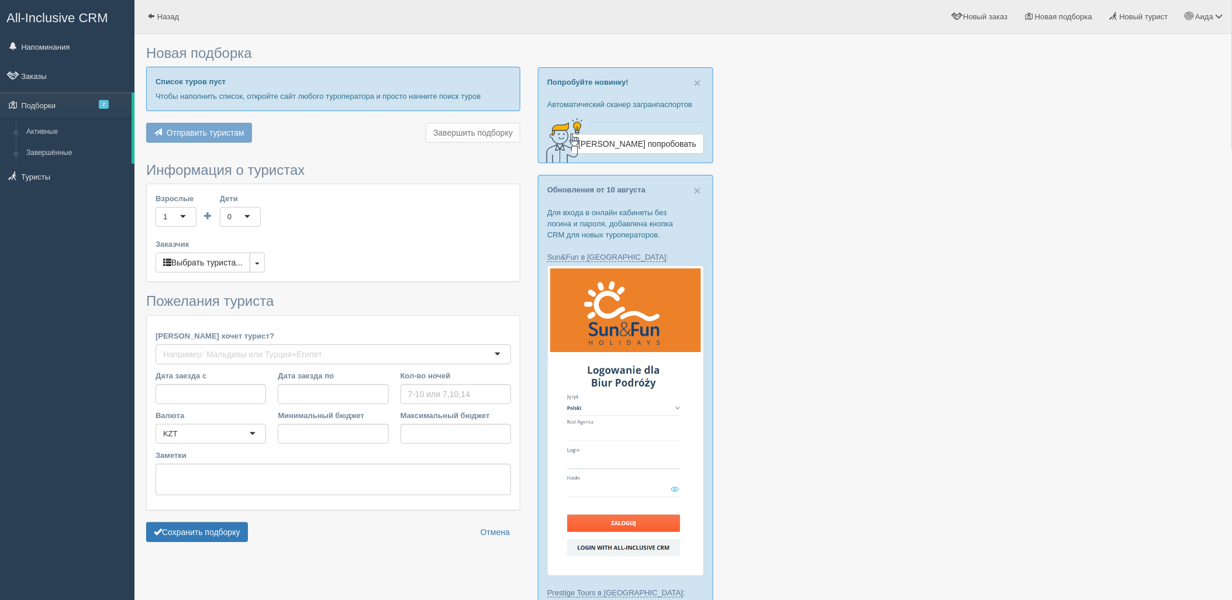
type input "7"
type input "2187700"
type input "2520300"
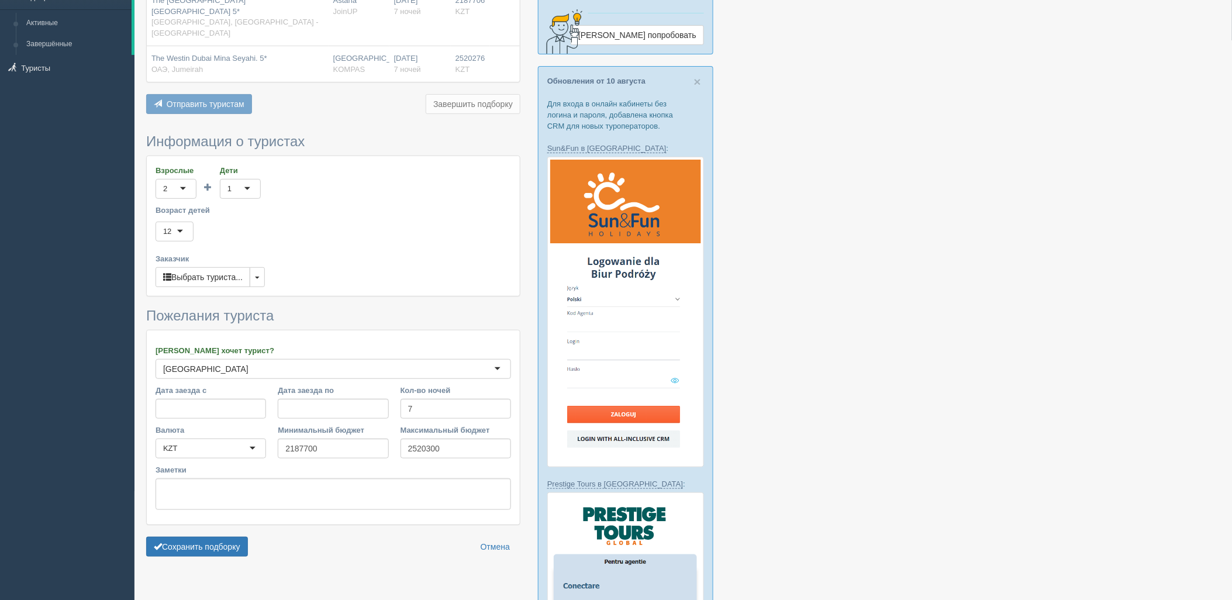
scroll to position [218, 0]
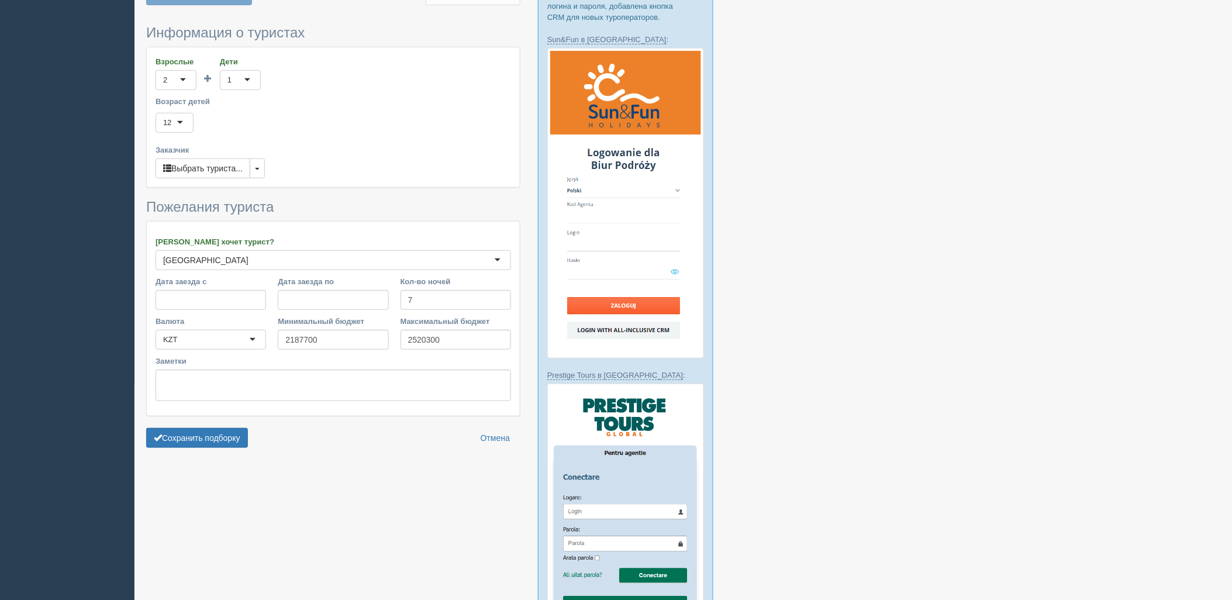
click at [235, 448] on div at bounding box center [683, 399] width 1074 height 1155
drag, startPoint x: 231, startPoint y: 429, endPoint x: 250, endPoint y: 429, distance: 18.7
click at [232, 429] on button "Сохранить подборку" at bounding box center [197, 438] width 102 height 20
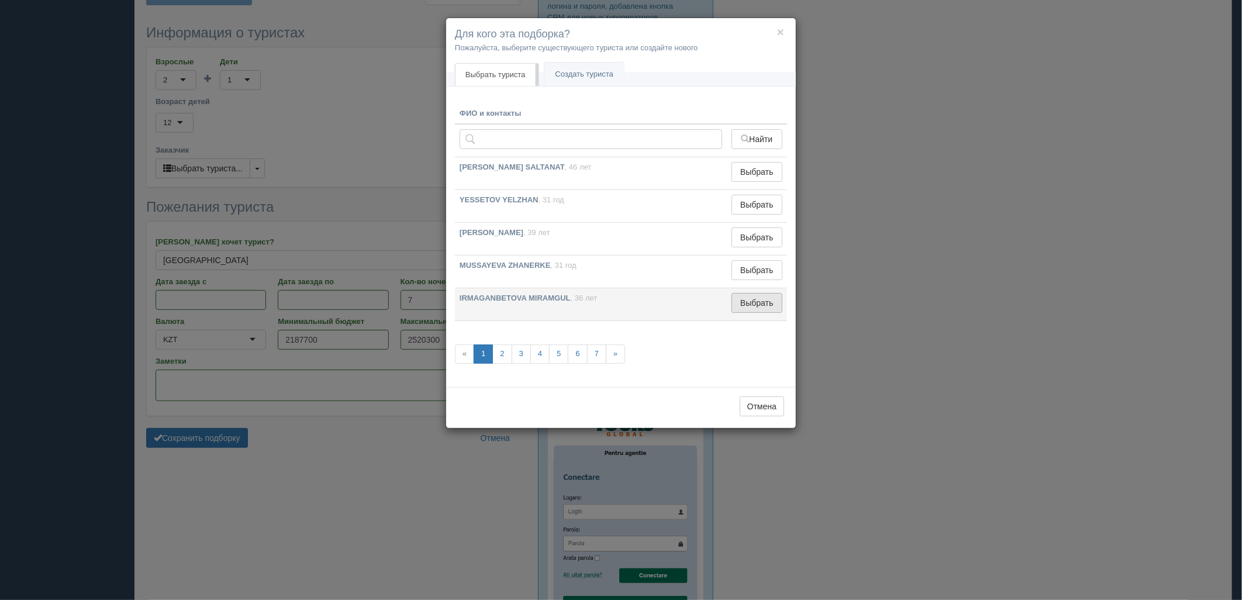
click at [765, 302] on button "Выбрать" at bounding box center [756, 303] width 51 height 20
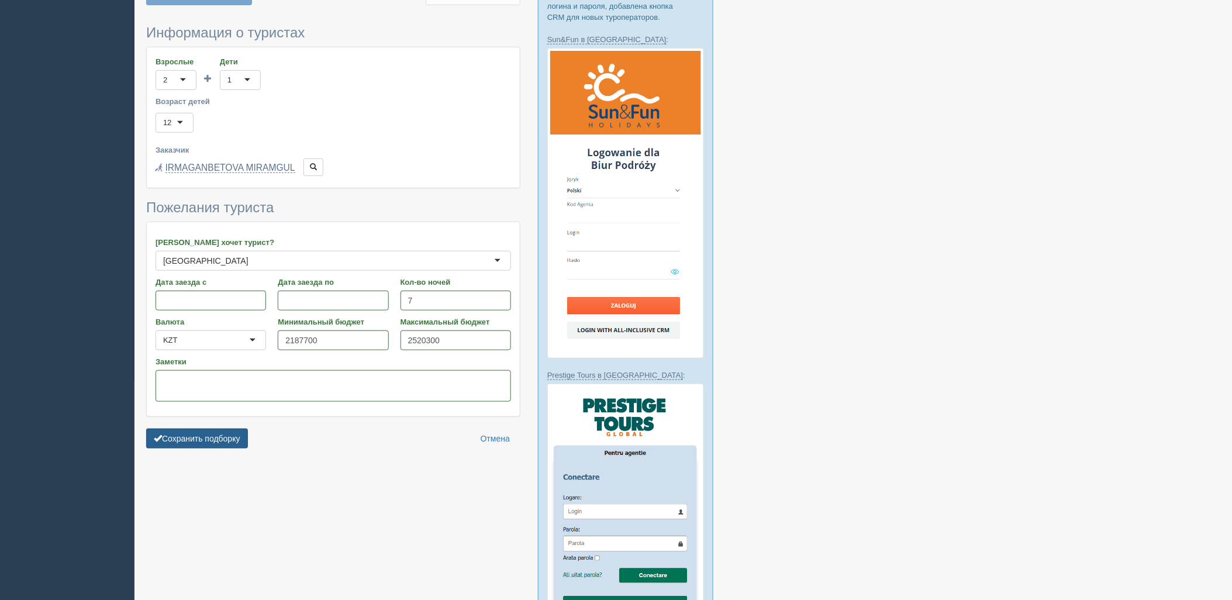
click at [203, 429] on button "Сохранить подборку" at bounding box center [197, 439] width 102 height 20
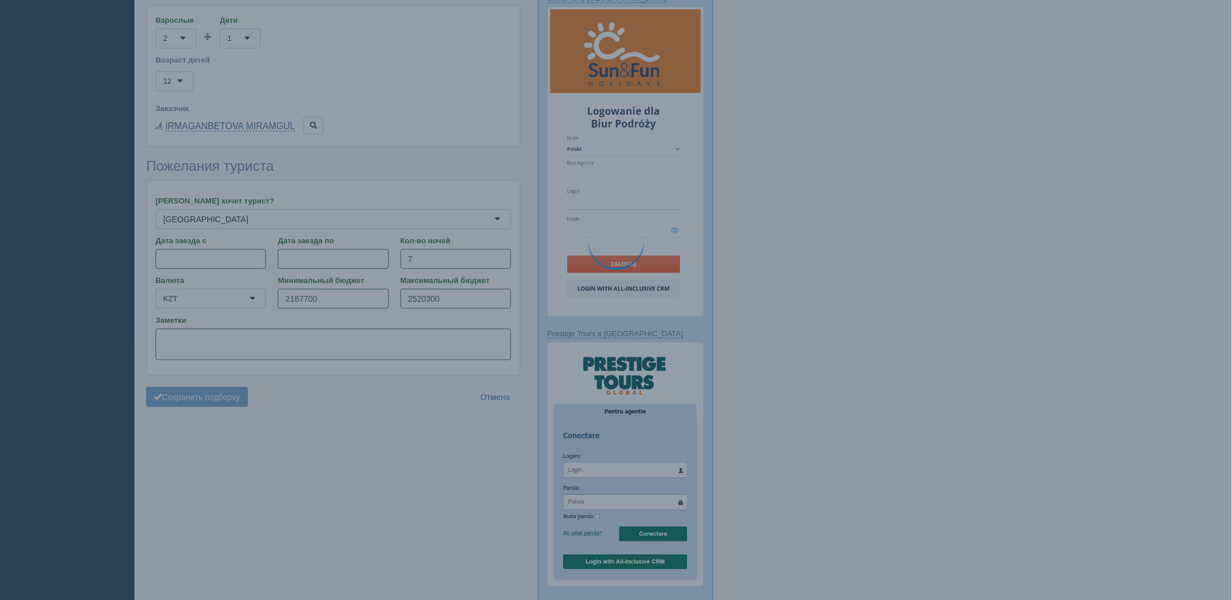
scroll to position [282, 0]
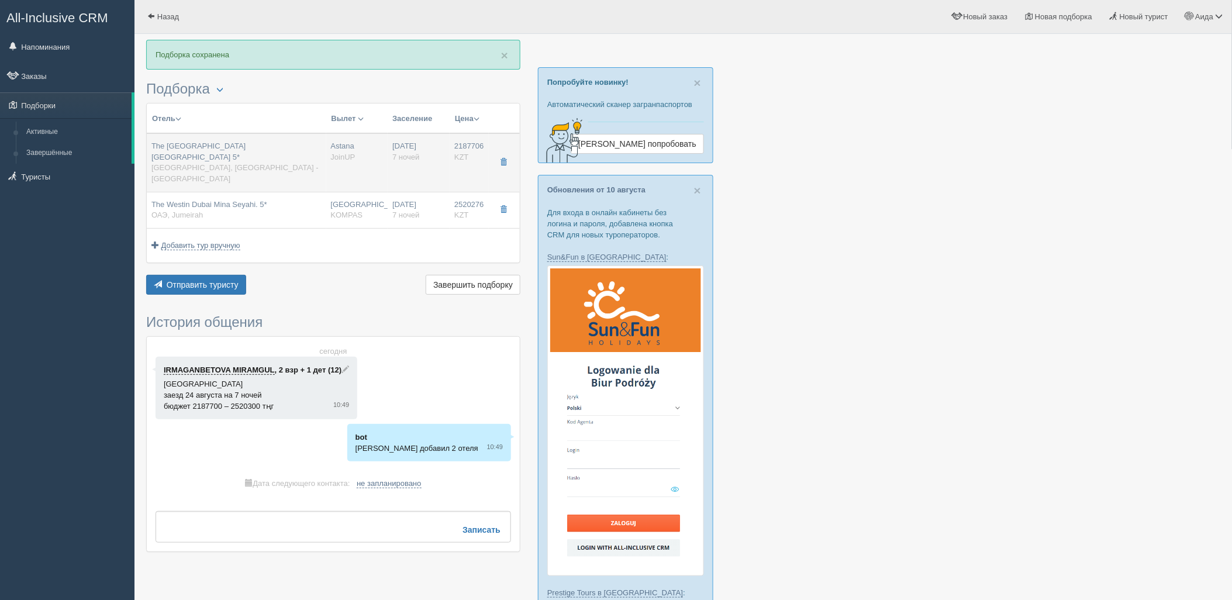
click at [249, 178] on td "The Westin Dubai Mina Seyahi Beach Resort & Marina 5* UAE, Dubai - Jumeirah" at bounding box center [237, 162] width 180 height 58
type input "The Westin Dubai Mina Seyahi Beach Resort & Marina 5*"
type input "https://tophotels.ru/hotel/al31020"
type textarea "Комфортабельный курортный отель районе Джумейра, рядом с яхт-пристанью. На терр…"
type input "UAE"
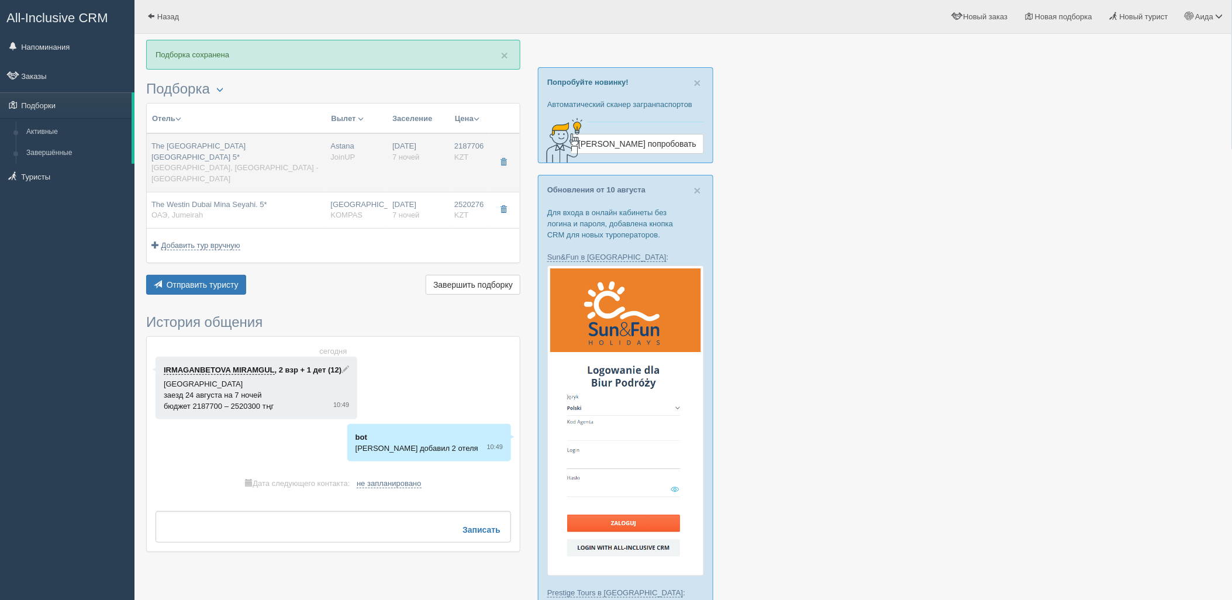
type input "Dubai - Jumeirah"
type input "2187706.00"
type input "Astana"
type input "07:10"
type input "7"
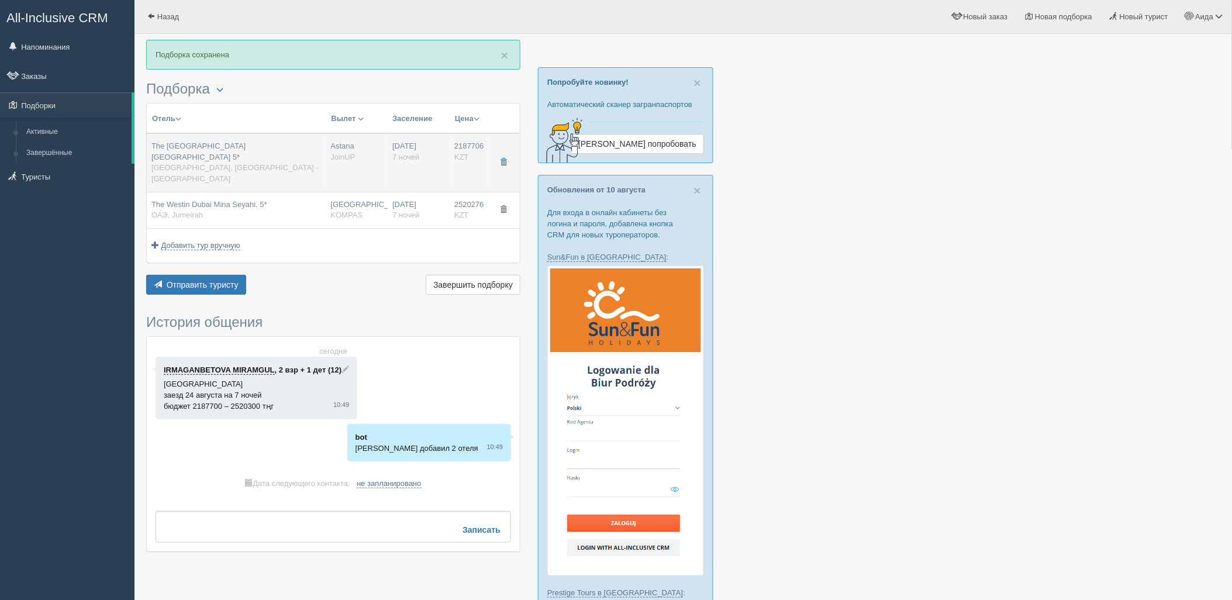
type input "Deluxe Skyline View"
type input "HB (Dine Around)"
type input "JoinUP"
type input "https://joinup.kz/hotel/the-westin-dubai-mina-seyahi-beach-resort-amp-marina/"
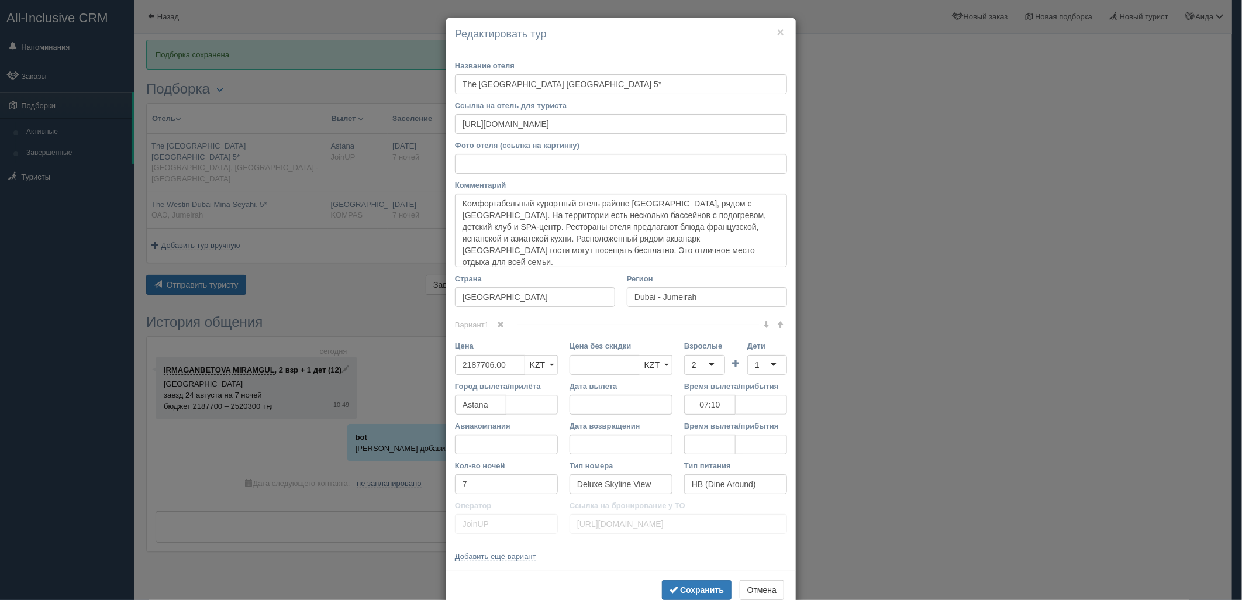
click at [885, 236] on div "× Редактировать тур Название отеля The Westin Dubai Mina Seyahi Beach Resort & …" at bounding box center [621, 300] width 1242 height 600
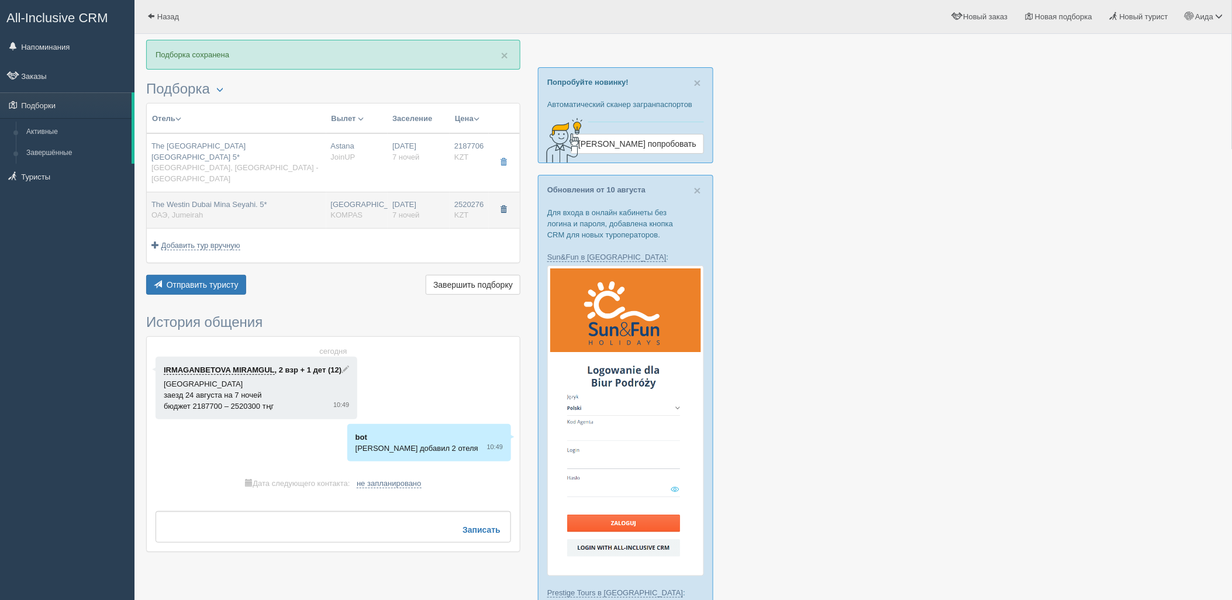
click at [501, 206] on span "button" at bounding box center [503, 209] width 7 height 7
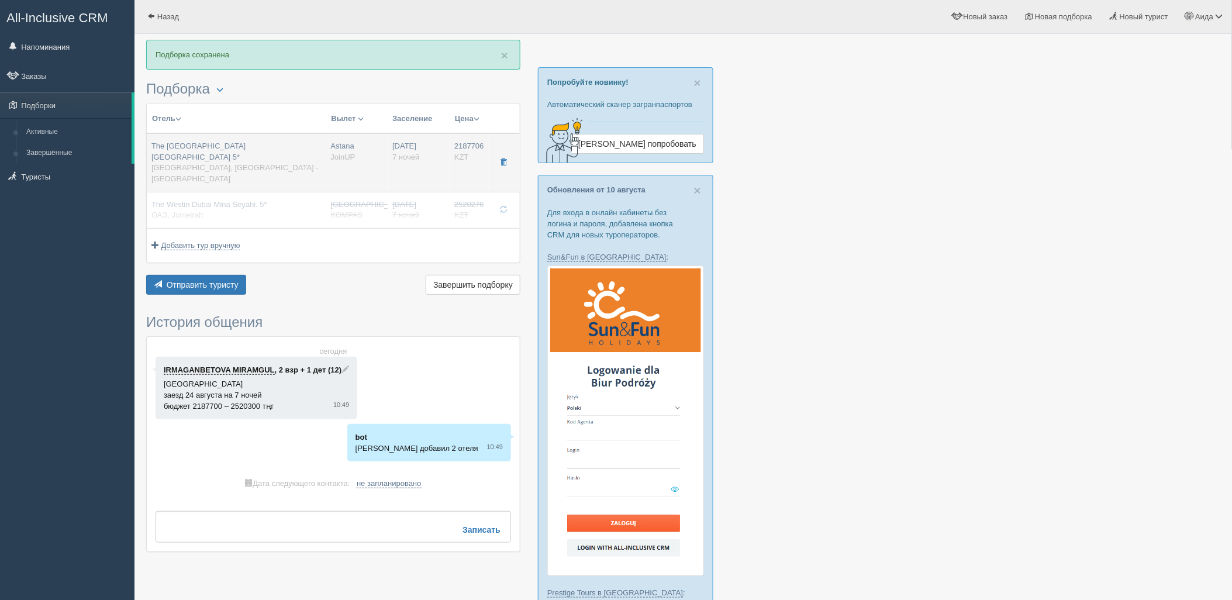
click at [447, 162] on td "24.08.2025 7 ночей" at bounding box center [419, 162] width 62 height 58
type input "07:10"
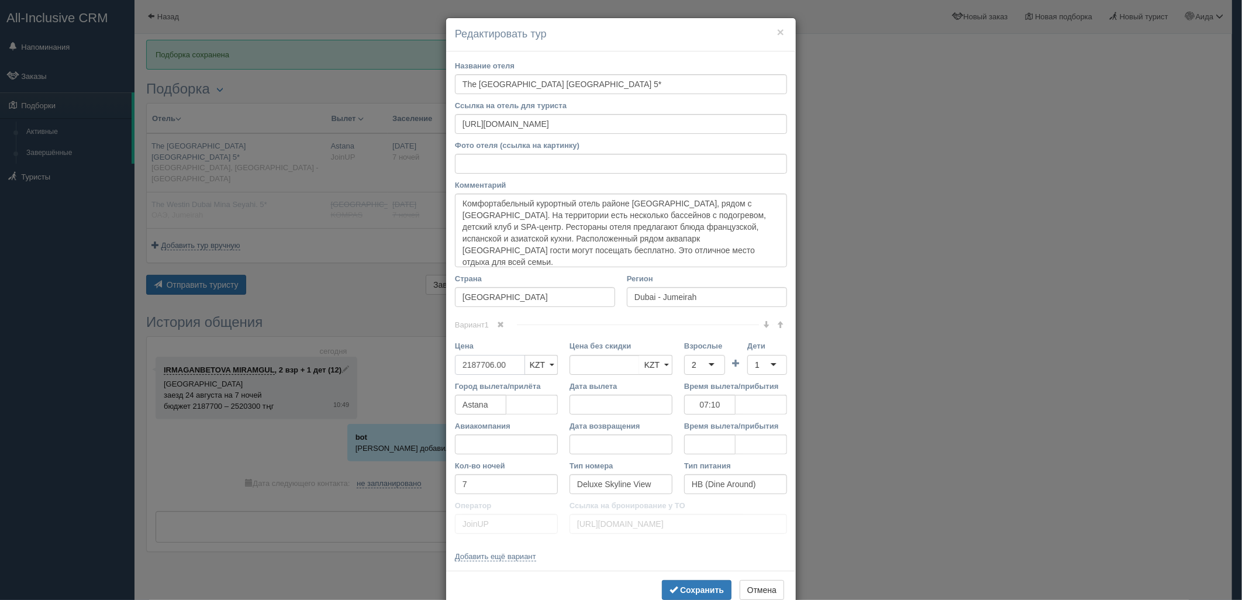
drag, startPoint x: 516, startPoint y: 363, endPoint x: 436, endPoint y: 370, distance: 81.0
click at [436, 370] on div "× Редактировать тур Название отеля The Westin Dubai Mina Seyahi Beach Resort & …" at bounding box center [621, 300] width 1242 height 600
type input "2187706.00"
type input "4707982"
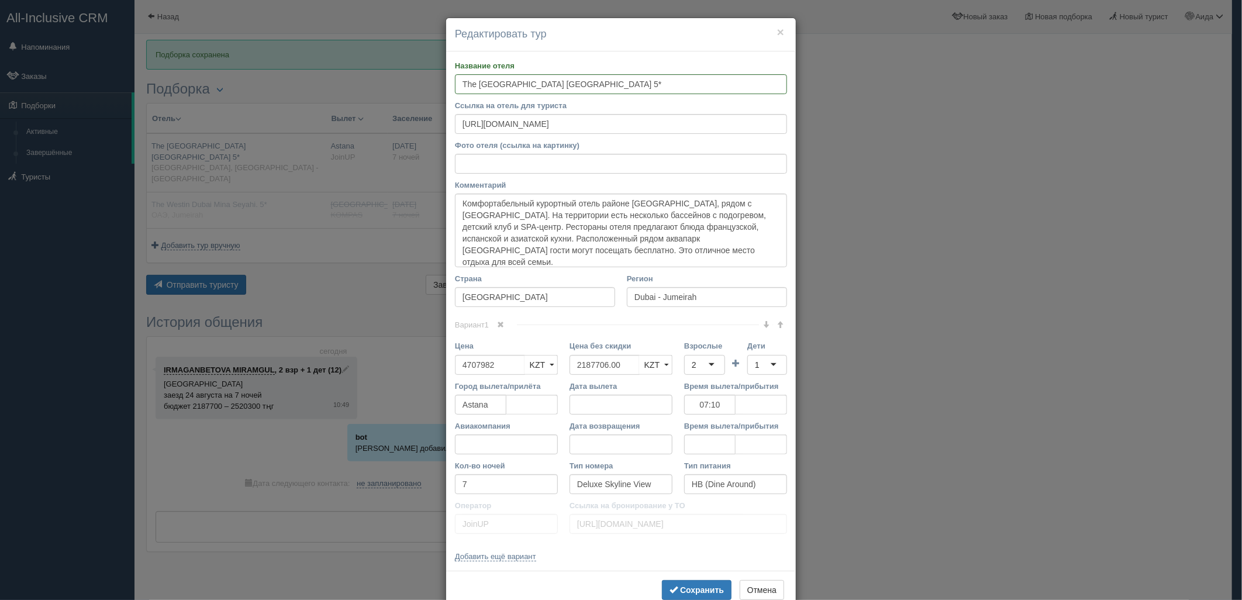
click at [706, 369] on div "2" at bounding box center [704, 365] width 41 height 20
click at [755, 366] on div "1" at bounding box center [767, 365] width 40 height 20
click at [748, 355] on div "2" at bounding box center [767, 365] width 40 height 20
click at [706, 581] on button "Сохранить" at bounding box center [697, 590] width 70 height 20
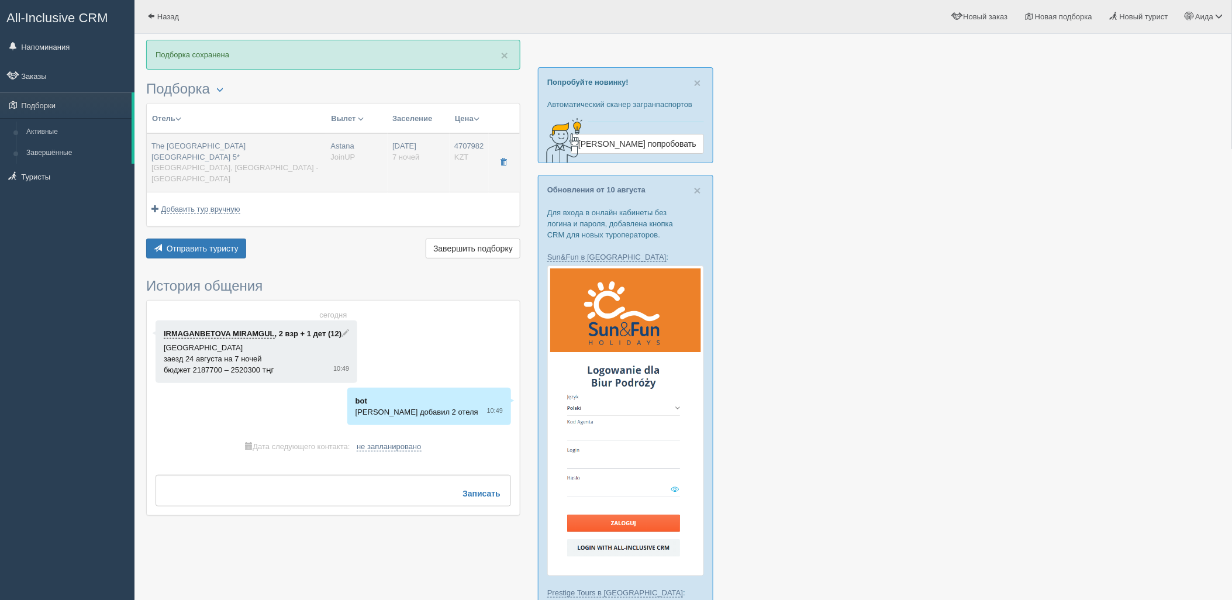
click at [337, 179] on td "Astana JoinUP" at bounding box center [357, 162] width 62 height 58
type input "4707982.00"
type input "07:10"
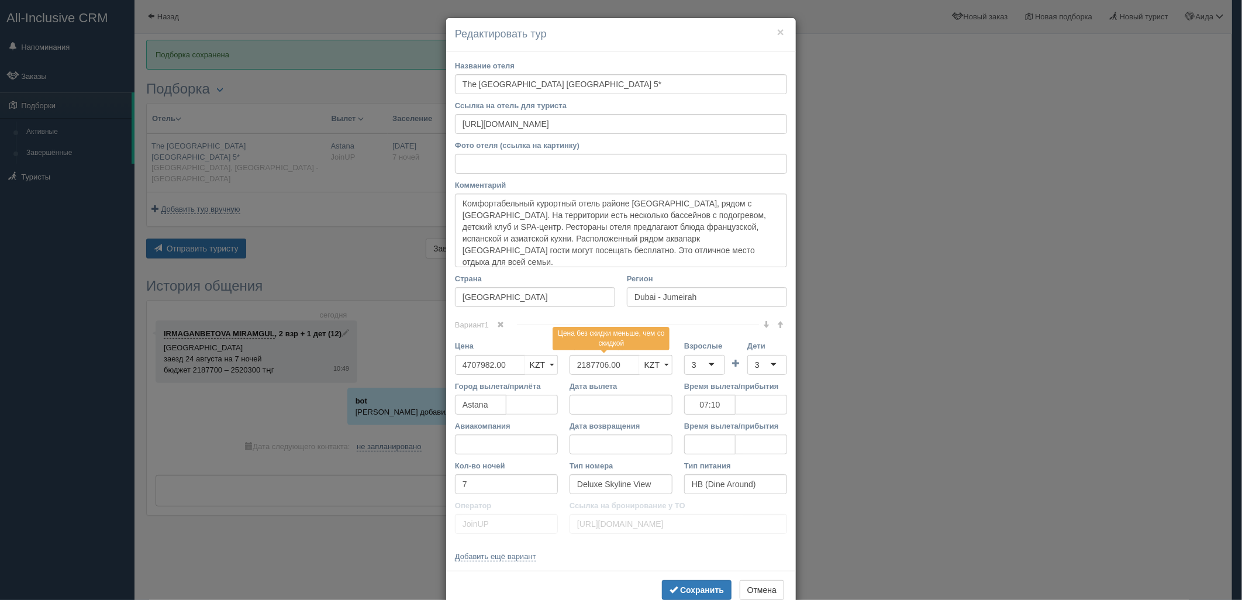
scroll to position [30, 0]
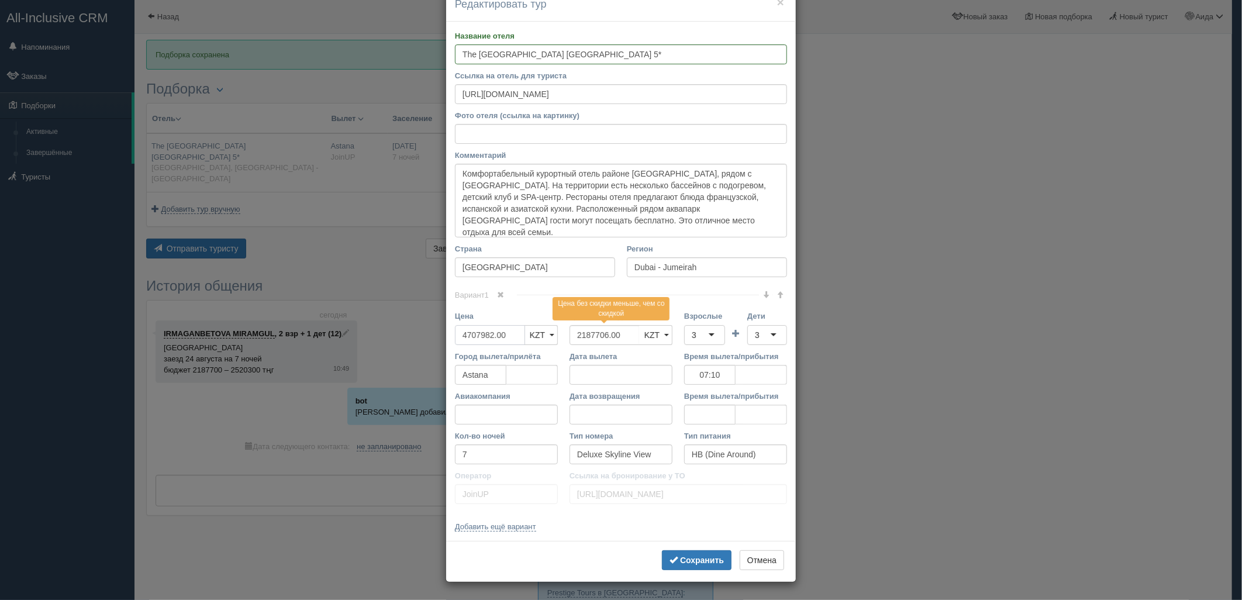
drag, startPoint x: 513, startPoint y: 334, endPoint x: 409, endPoint y: 340, distance: 104.2
click at [409, 340] on div "× Редактировать тур Название отеля The Westin Dubai Mina Seyahi Beach Resort & …" at bounding box center [621, 300] width 1242 height 600
click at [462, 335] on input "4637362" at bounding box center [490, 335] width 70 height 20
click at [474, 335] on input "4637362" at bounding box center [490, 335] width 70 height 20
type input "4637362"
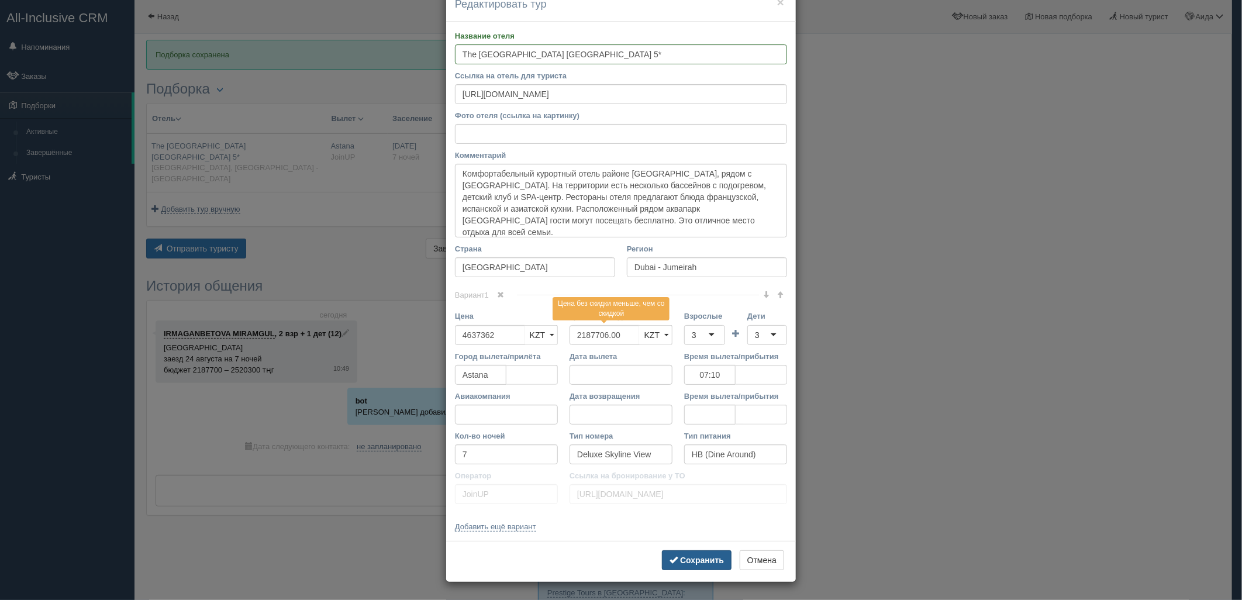
click at [686, 551] on button "Сохранить" at bounding box center [697, 560] width 70 height 20
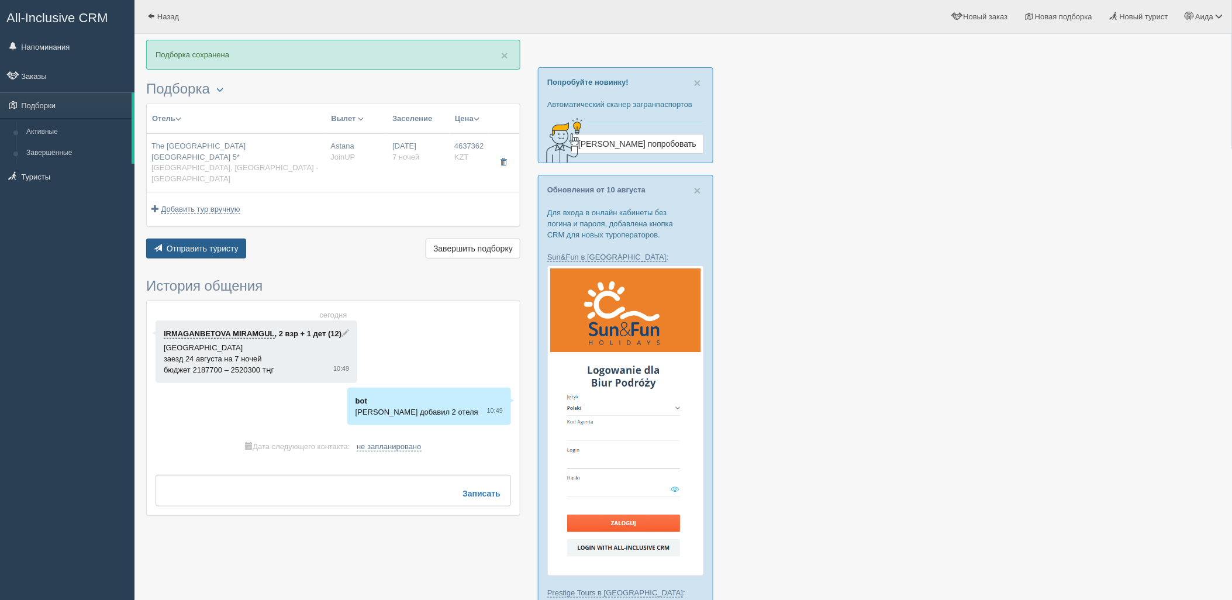
click at [241, 239] on button "Отправить туристу Отправить" at bounding box center [196, 249] width 100 height 20
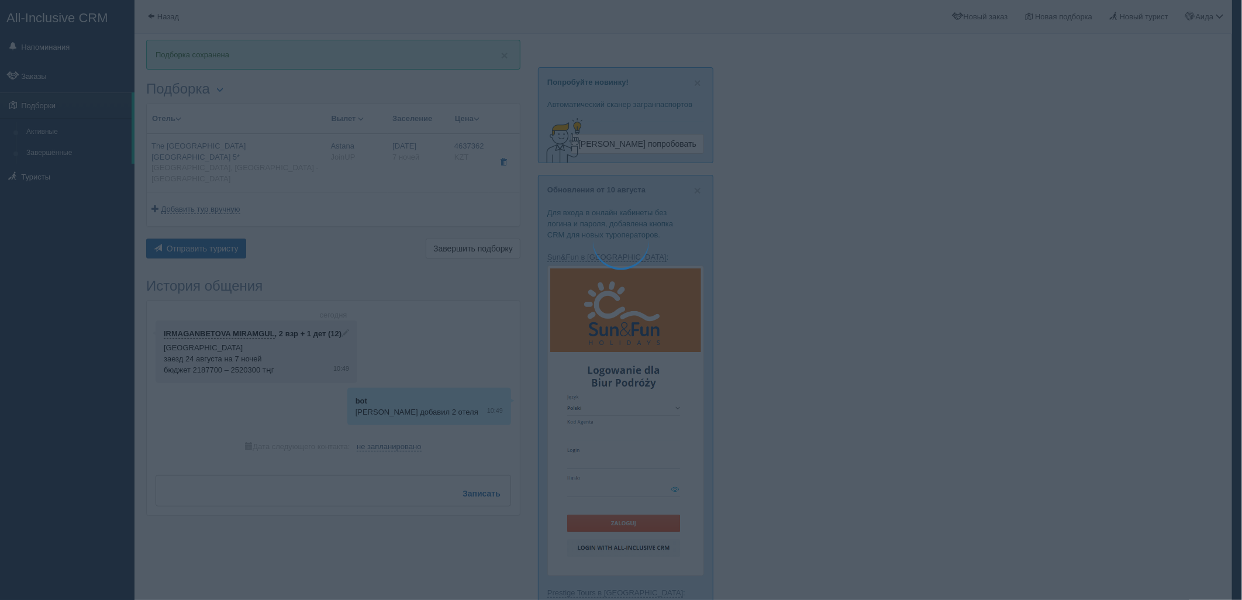
type textarea "🌞 Добрый день! Предлагаем Вам рассмотреть следующие варианты: 🌎 UAE, Dubai - Ju…"
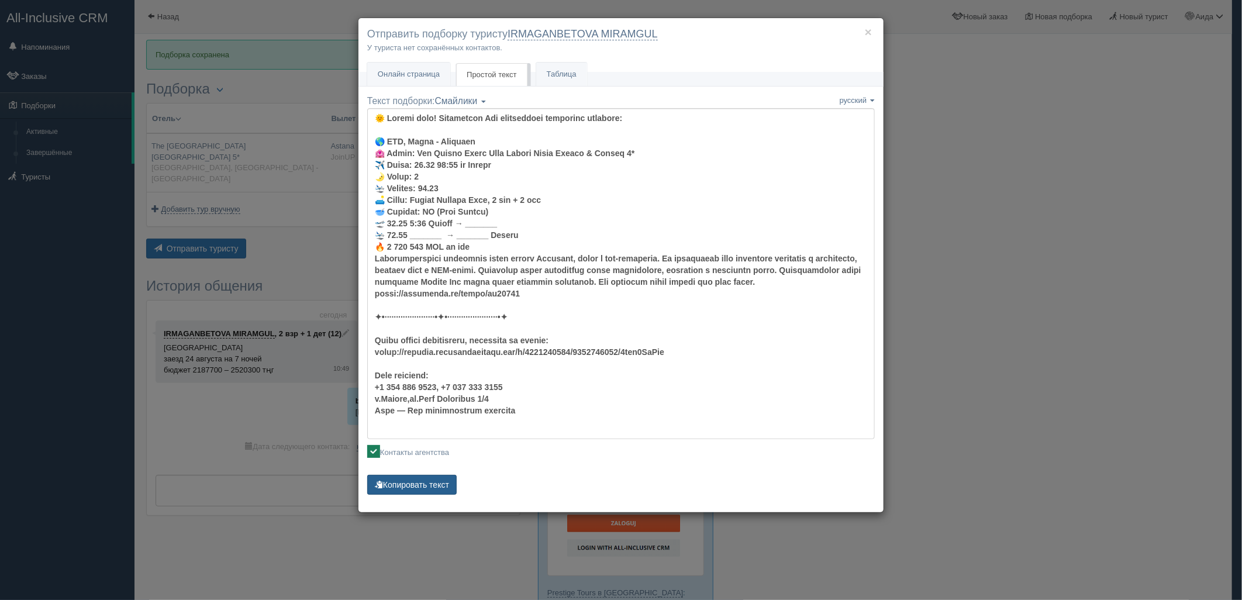
click at [430, 477] on button "Копировать текст" at bounding box center [411, 485] width 89 height 20
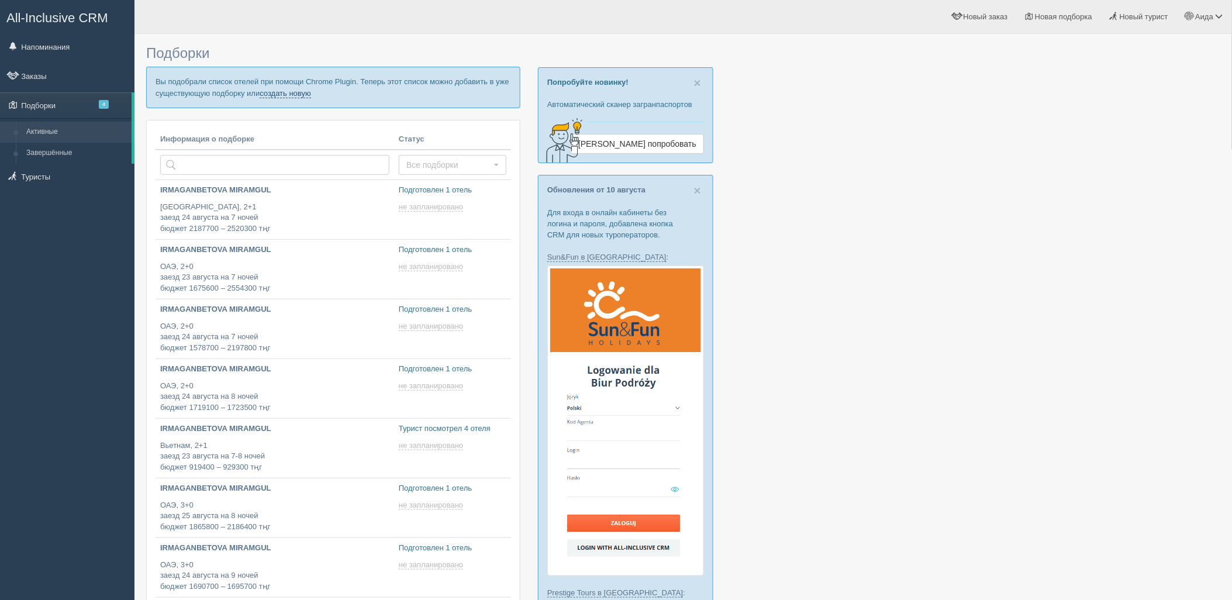
click at [305, 97] on link "создать новую" at bounding box center [285, 93] width 51 height 9
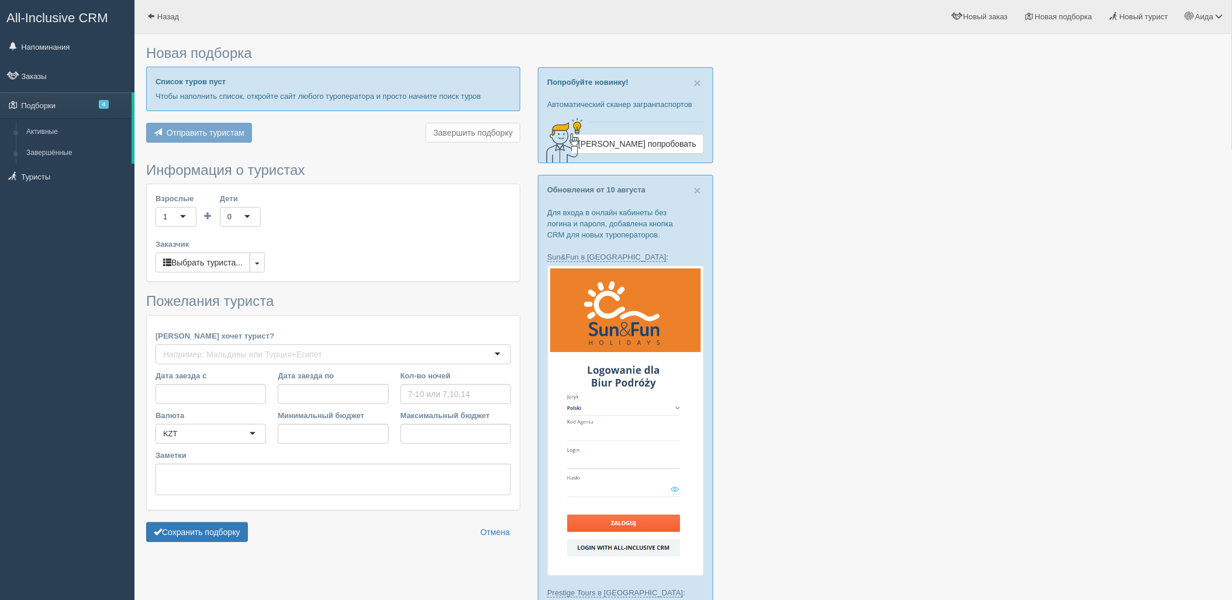
type input "7"
type input "1637700"
type input "1641400"
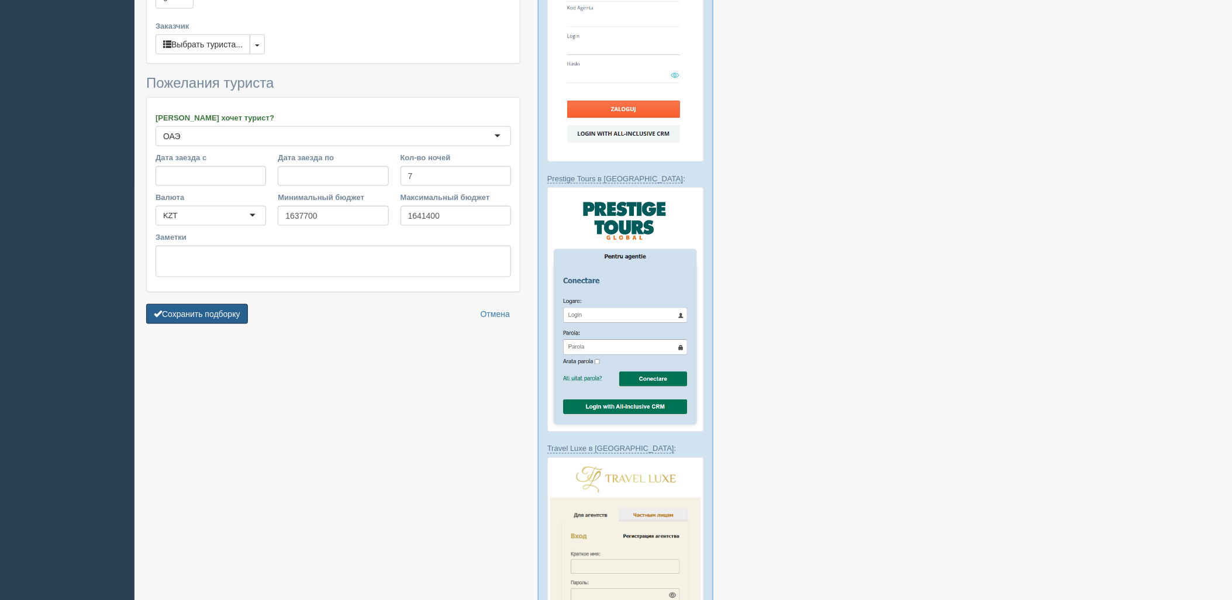
drag, startPoint x: 181, startPoint y: 290, endPoint x: 275, endPoint y: 330, distance: 102.2
click at [182, 304] on button "Сохранить подборку" at bounding box center [197, 314] width 102 height 20
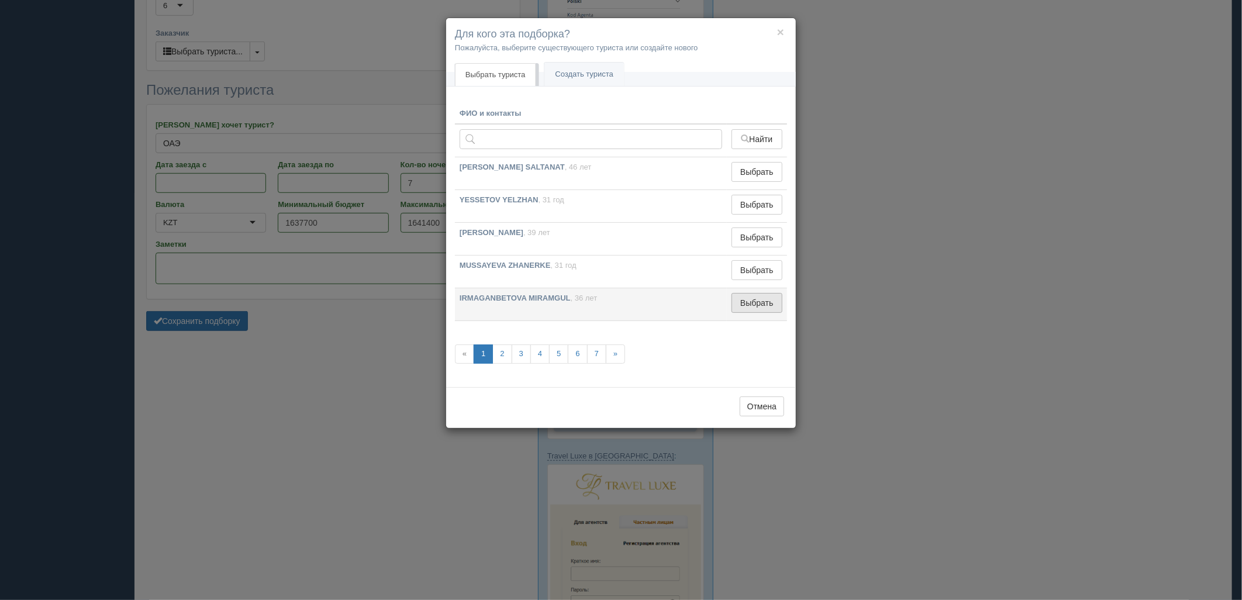
click at [744, 309] on button "Выбрать" at bounding box center [756, 303] width 51 height 20
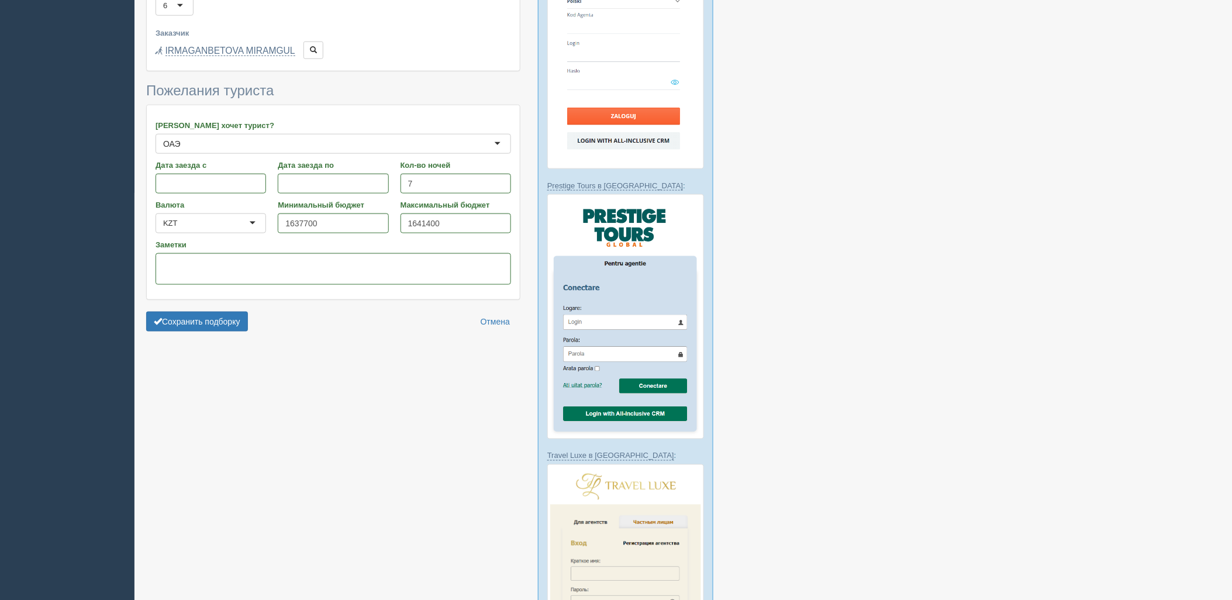
click at [165, 285] on form "Информация о туристах Взрослые 2 2 1 2 3 4 5 6 7 8 9 10 11 12 13 14 15 16 17 18…" at bounding box center [333, 123] width 374 height 429
click at [167, 312] on button "Сохранить подборку" at bounding box center [197, 322] width 102 height 20
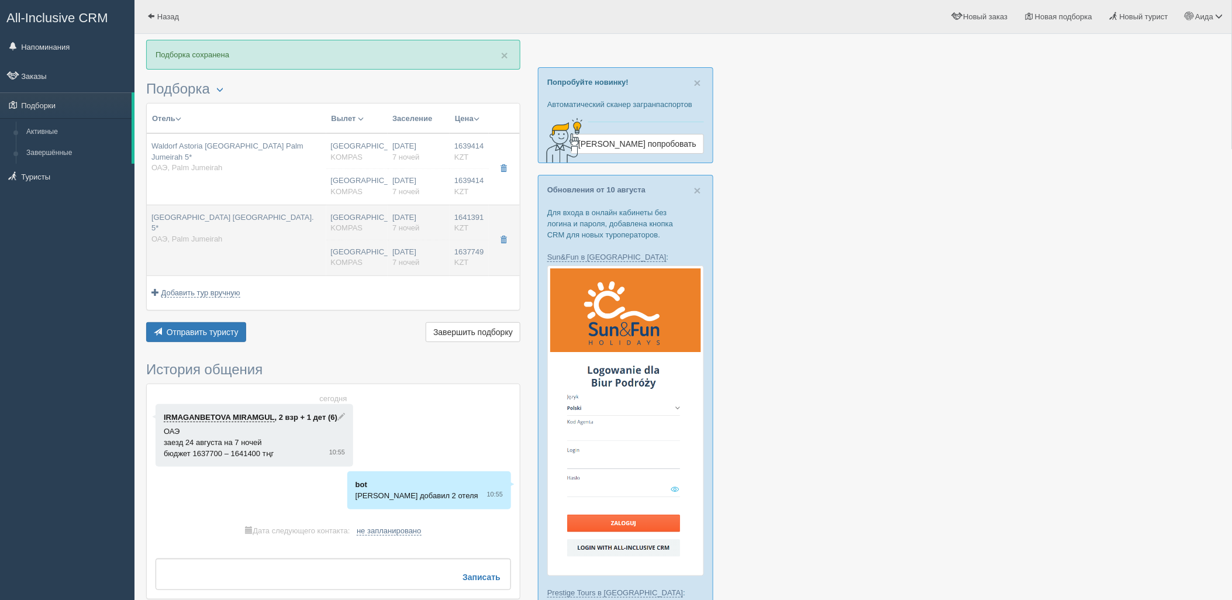
click at [284, 224] on div "Marriott Resort Palm Jumeirah Dubai. 5* ОАЭ, Palm Jumeirah" at bounding box center [236, 228] width 170 height 33
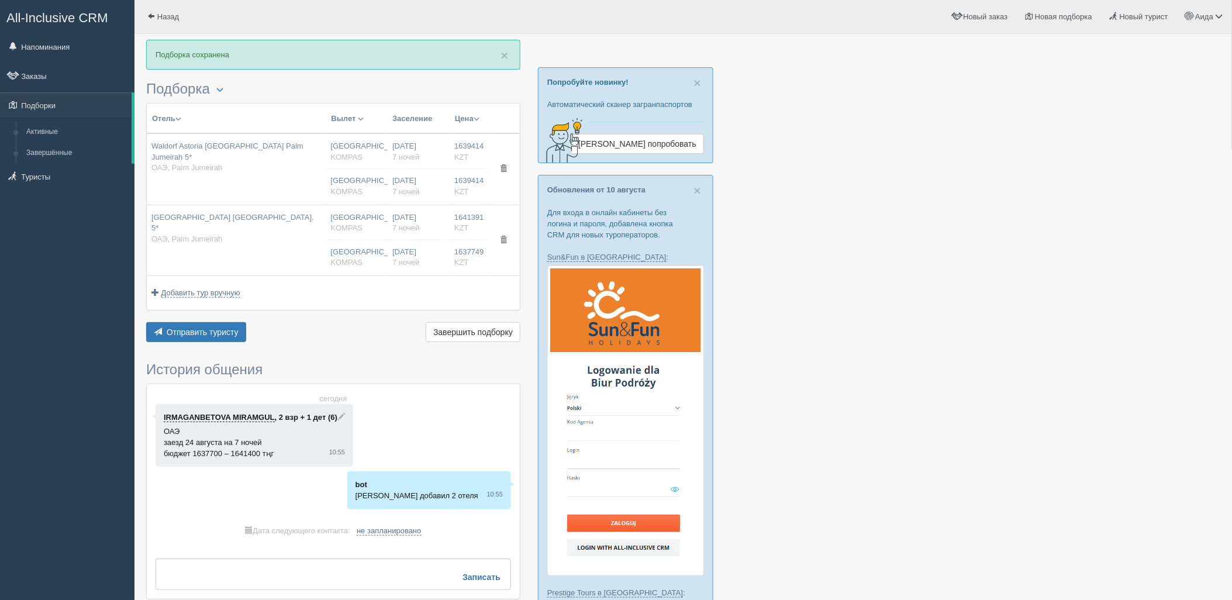
type input "Marriott Resort Palm Jumeirah Dubai. 5*"
type input "ОАЭ"
type input "Palm Jumeirah"
type input "1641391.00"
type input "[GEOGRAPHIC_DATA]"
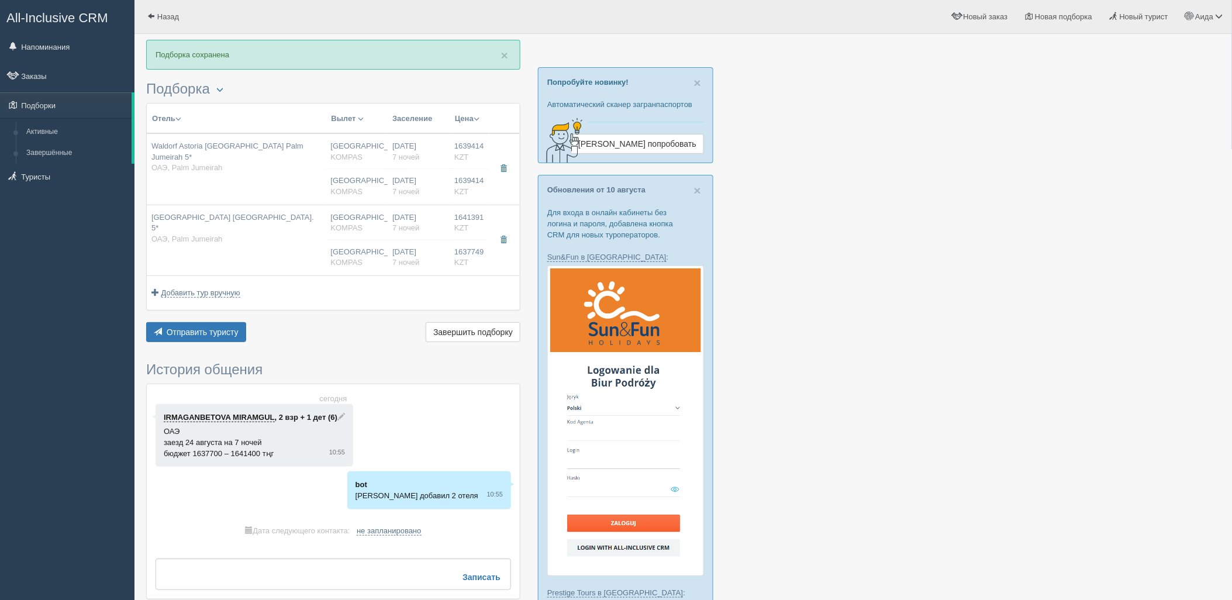
type input "07:10"
type input "7"
type input "PALM DELUXE KING"
type input "HB Dine Around"
type input "KOMPAS"
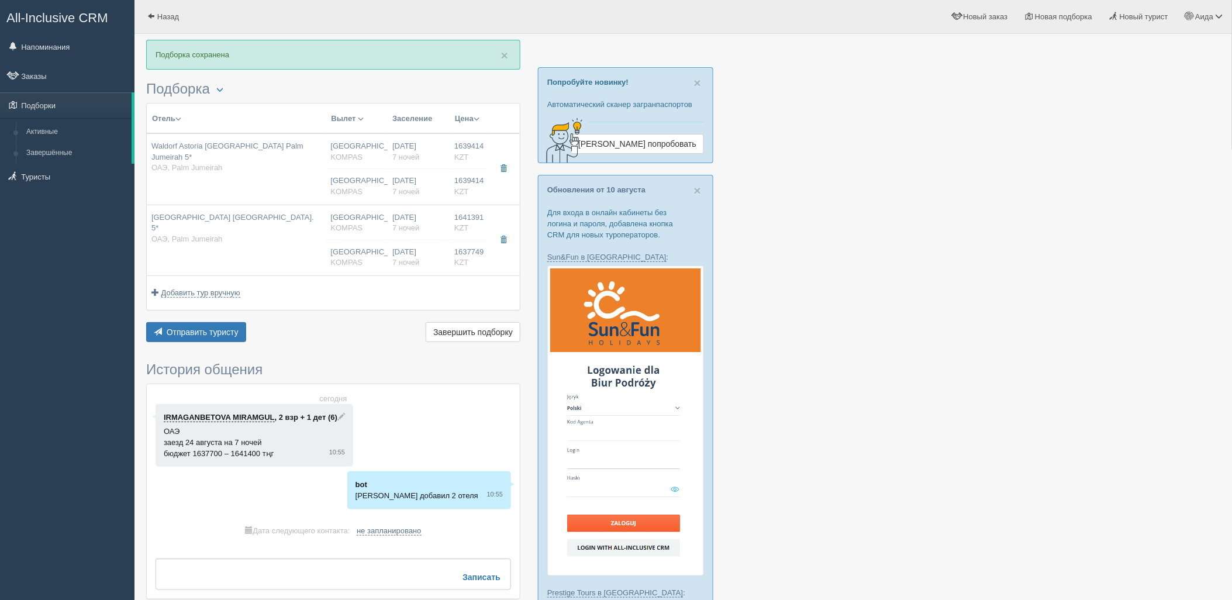
type input "https://kompastour.com/kz/rus/country/uae/dubai/marriott_resort_palm_jumeirah/"
type input "1637749.00"
type input "Астана"
type input "07:10"
type input "7"
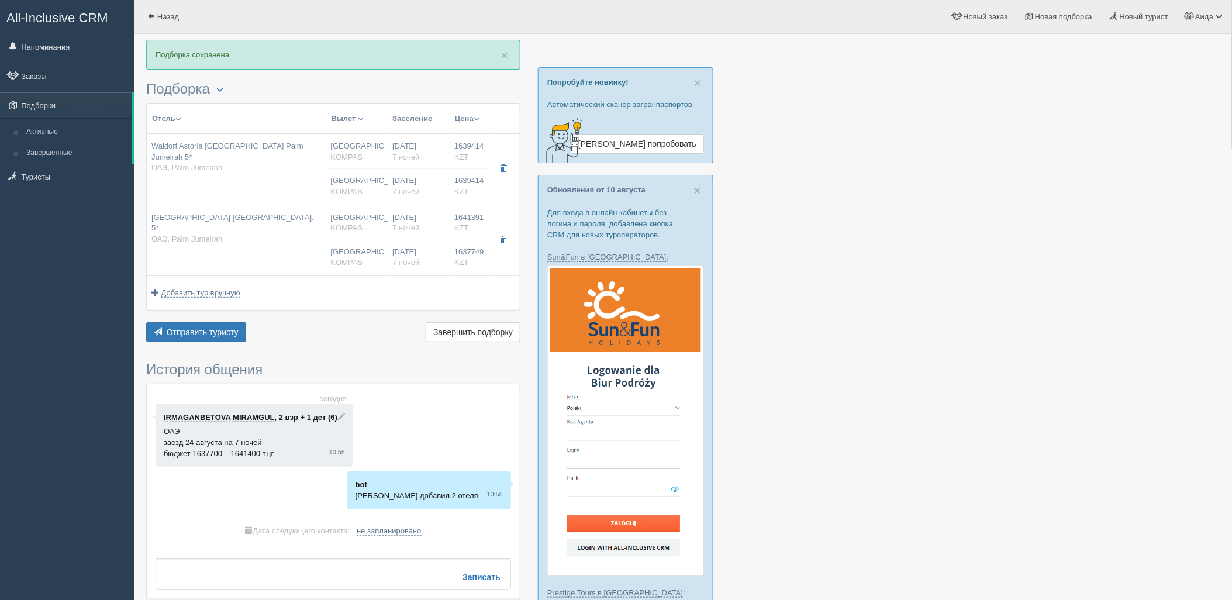
type input "PALM DELUXE KING"
type input "HB Dine Around"
type input "KOMPAS"
type input "https://kompastour.com/kz/rus/country/uae/dubai/marriott_resort_palm_jumeirah/"
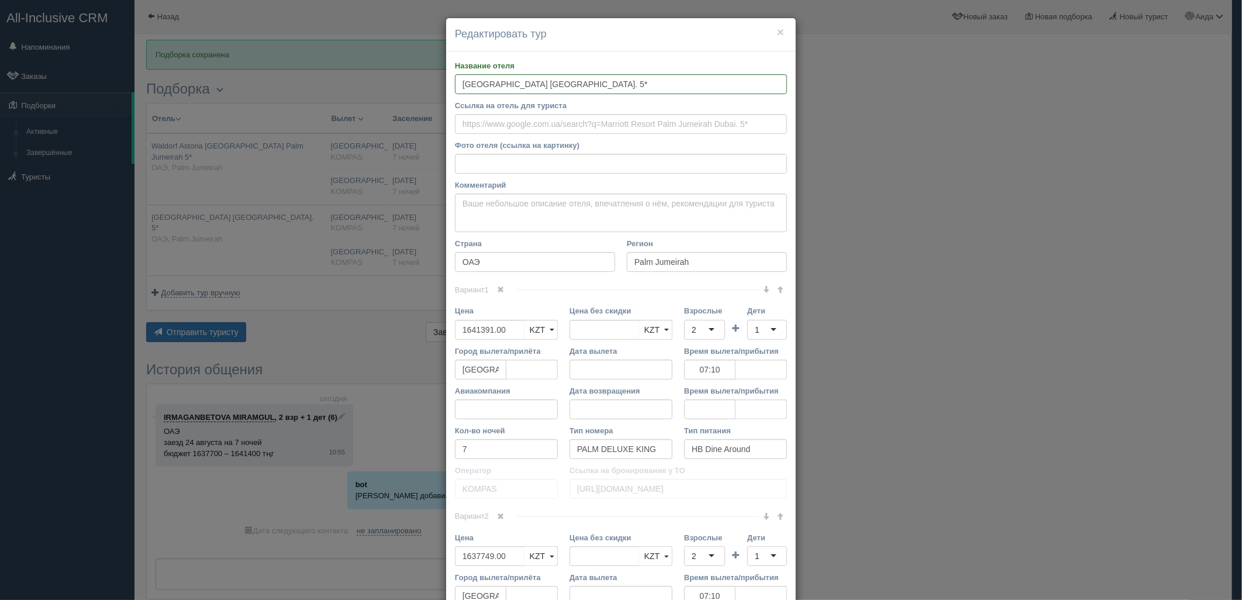
scroll to position [74, 0]
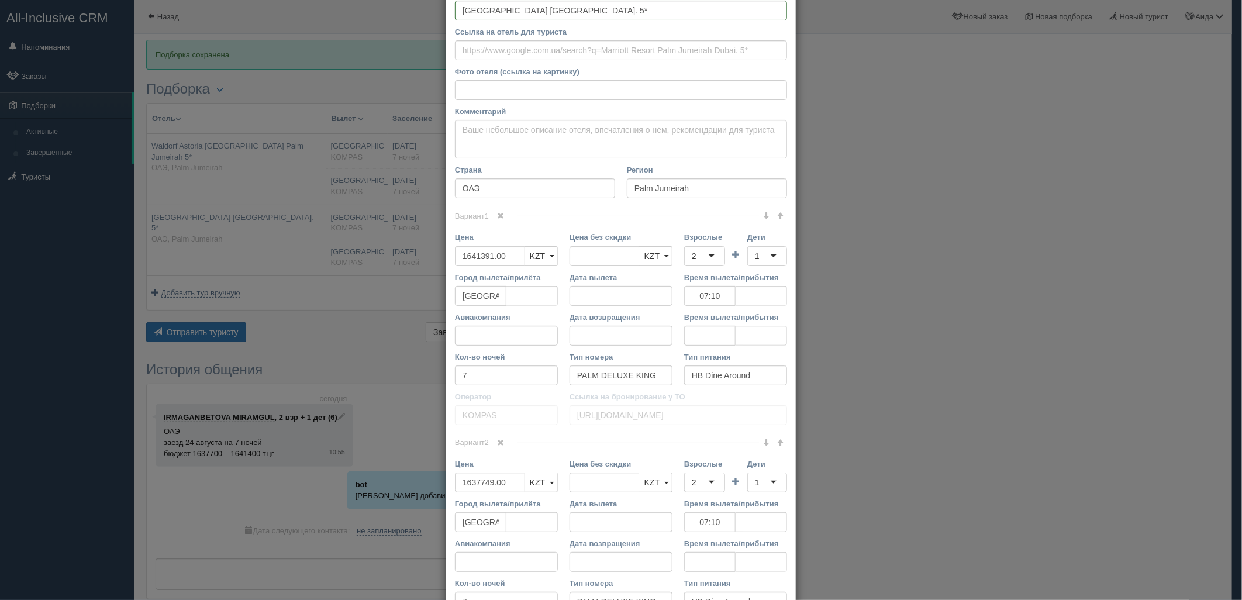
click at [491, 442] on link at bounding box center [501, 443] width 20 height 13
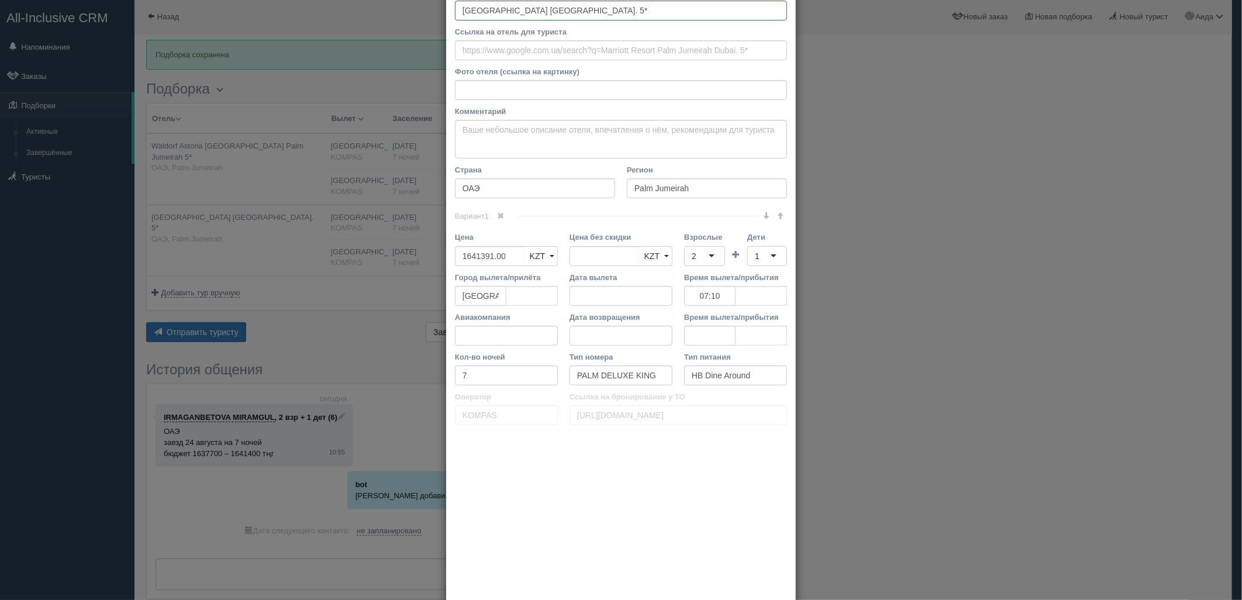
scroll to position [0, 0]
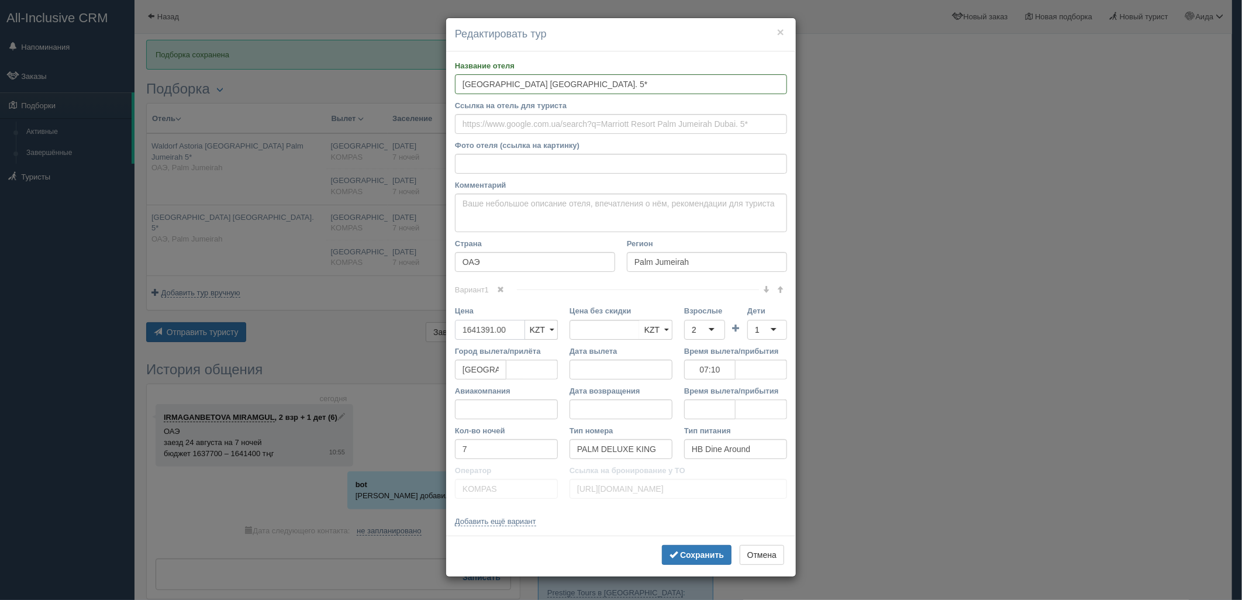
type input "1641391.00"
drag, startPoint x: 510, startPoint y: 326, endPoint x: 455, endPoint y: 331, distance: 55.2
click at [455, 331] on input "Цена" at bounding box center [490, 330] width 70 height 20
type input "3279140"
click at [705, 333] on div "2" at bounding box center [704, 330] width 41 height 20
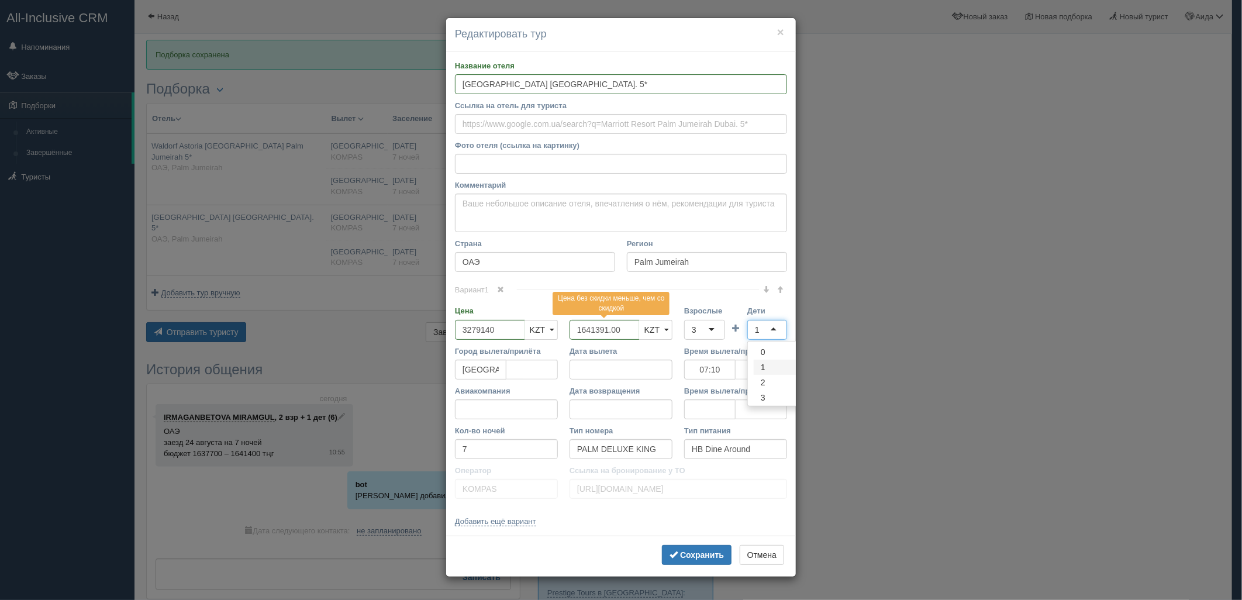
click at [758, 327] on div "1" at bounding box center [757, 330] width 5 height 12
click at [710, 551] on b "Сохранить" at bounding box center [702, 554] width 44 height 9
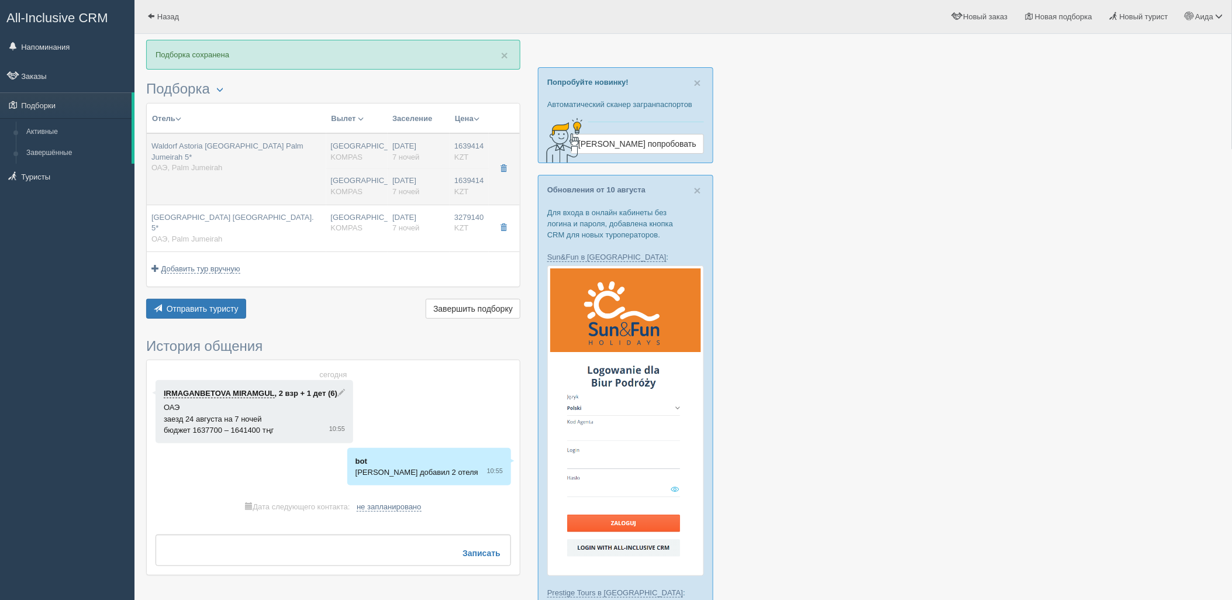
click at [311, 161] on div "Waldorf Astoria Dubai Palm Jumeirah 5* ОАЭ, Palm Jumeirah" at bounding box center [236, 157] width 170 height 33
type input "Waldorf Astoria [GEOGRAPHIC_DATA] Palm Jumeirah 5*"
type input "[URL][DOMAIN_NAME]"
type input "1639414.00"
type input "07:10"
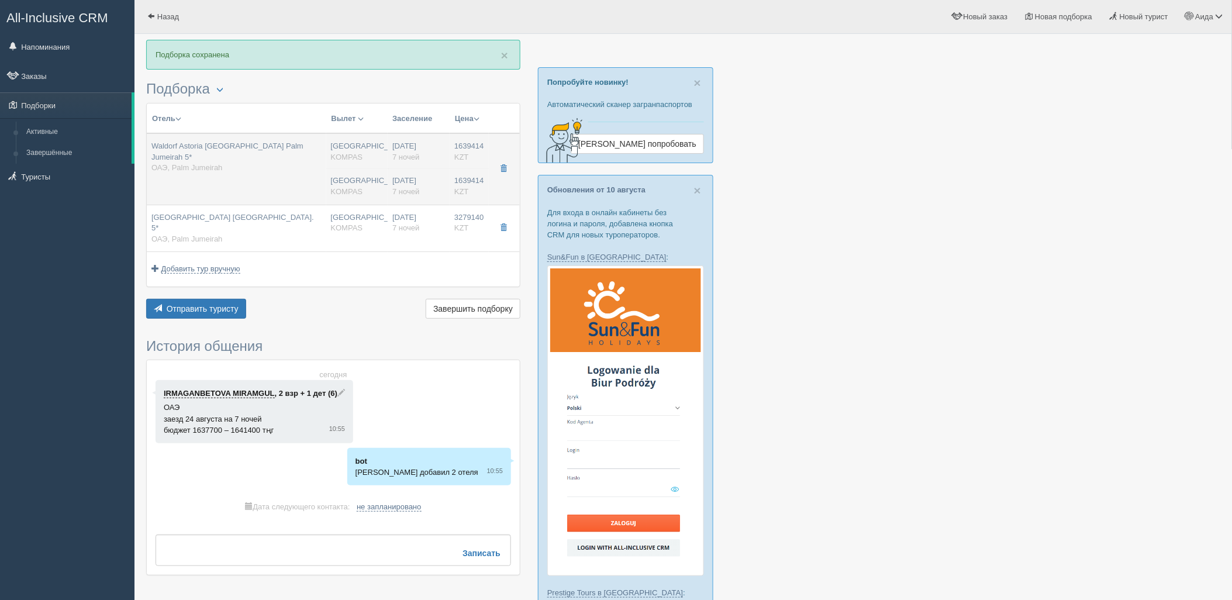
type input "King Deluxe Skyline Sea View"
type input "HB"
type input "[URL][DOMAIN_NAME]"
type input "1639414.00"
type input "[GEOGRAPHIC_DATA]"
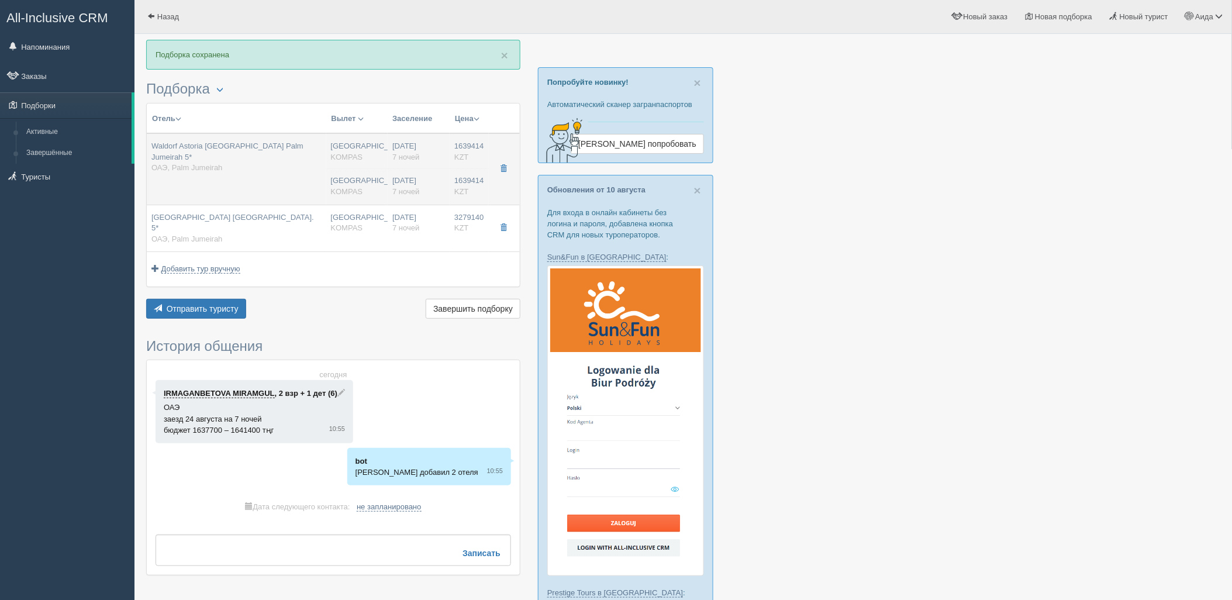
type input "07:10"
type input "7"
type input "King Deluxe Skyline Sea View"
type input "HB"
type input "KOMPAS"
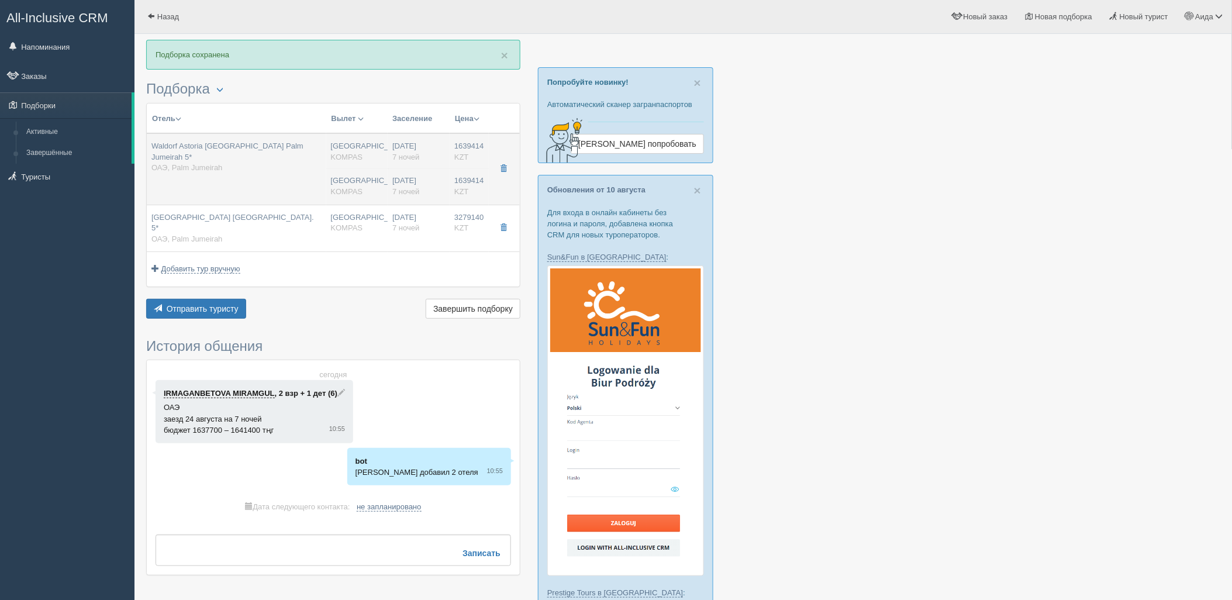
type input "[URL][DOMAIN_NAME]"
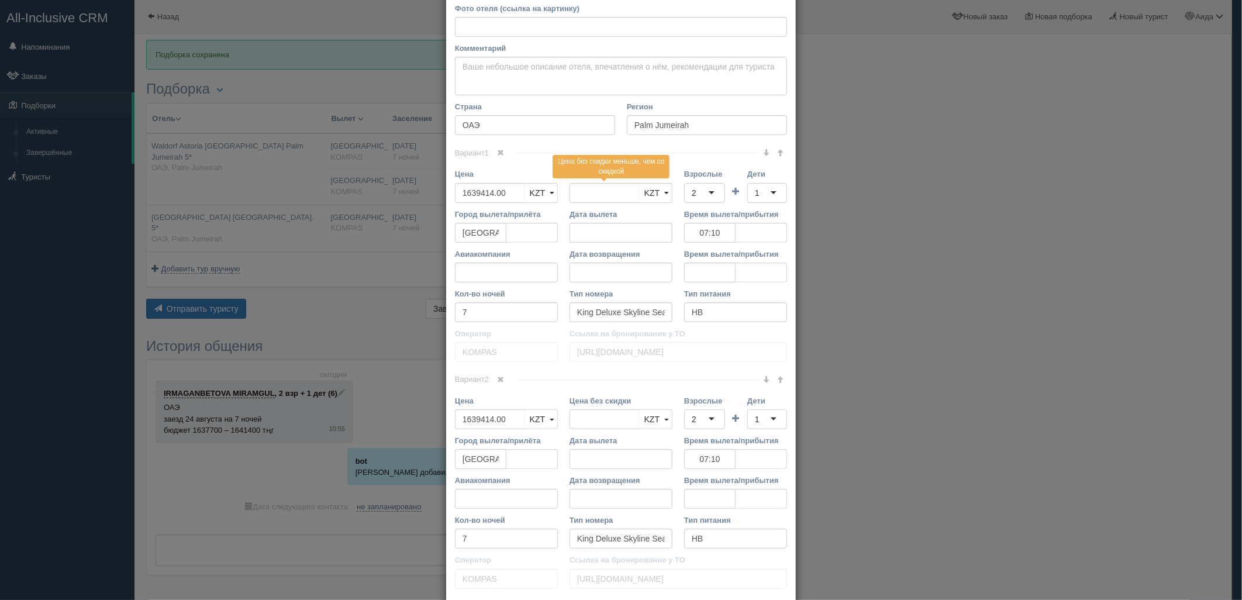
scroll to position [147, 0]
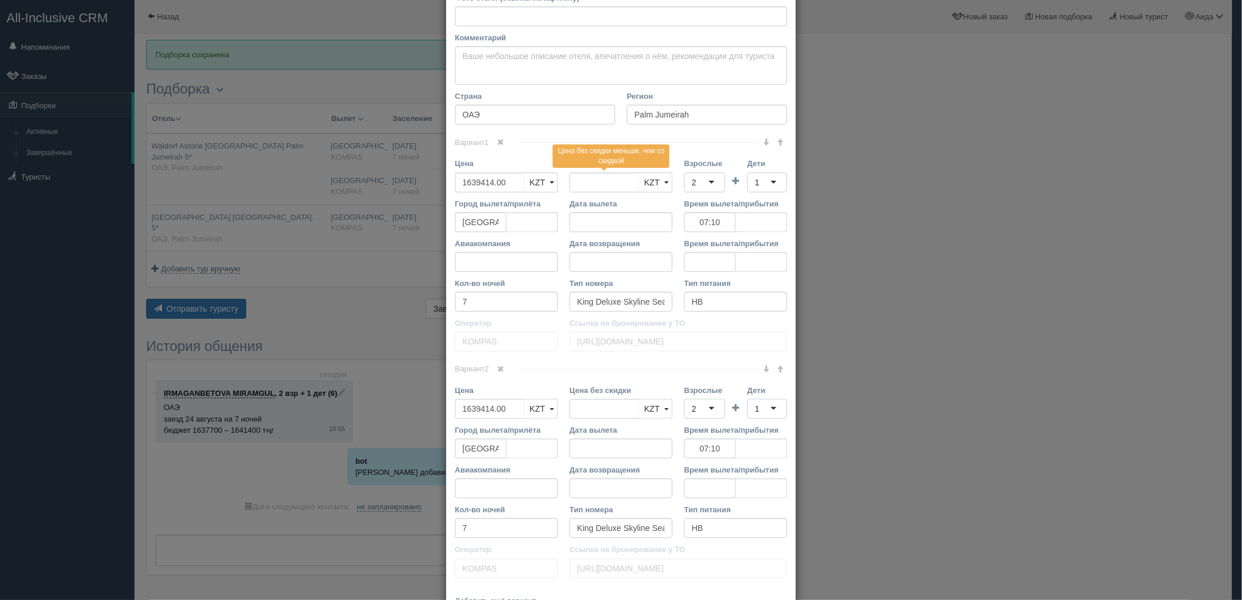
click at [498, 139] on span at bounding box center [501, 142] width 7 height 7
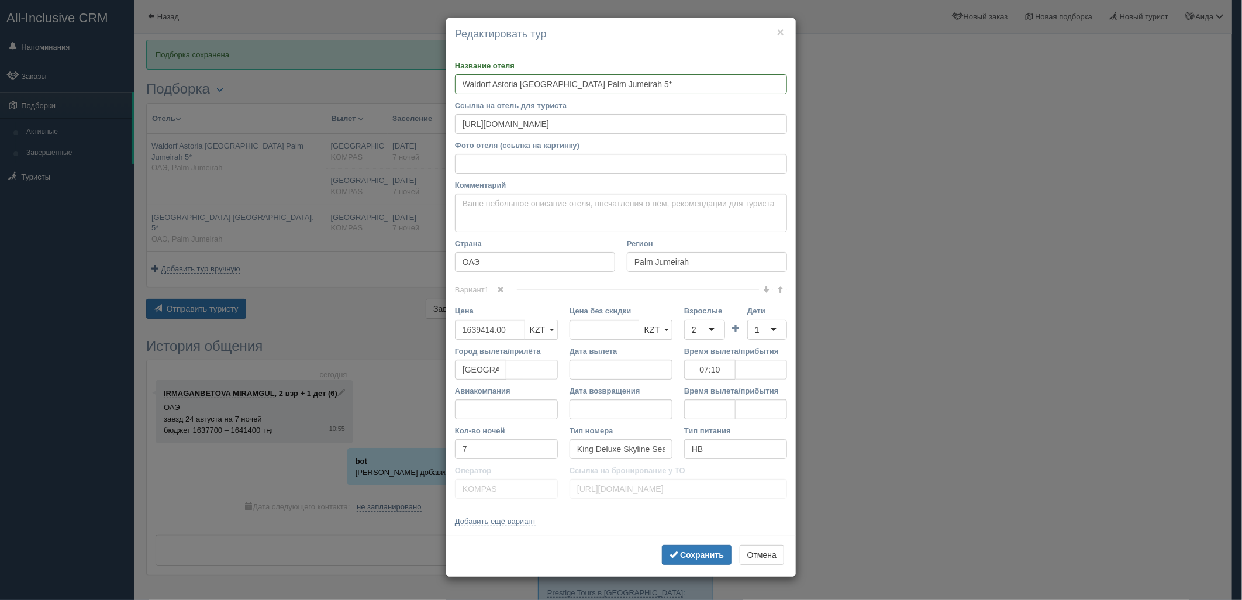
scroll to position [0, 0]
drag, startPoint x: 519, startPoint y: 334, endPoint x: 459, endPoint y: 340, distance: 59.9
click at [459, 340] on div "Цена 1639414.00 KZT USD EUR KZT KZT USD EUR" at bounding box center [506, 325] width 115 height 40
type input "1639414.00"
type input "3278828"
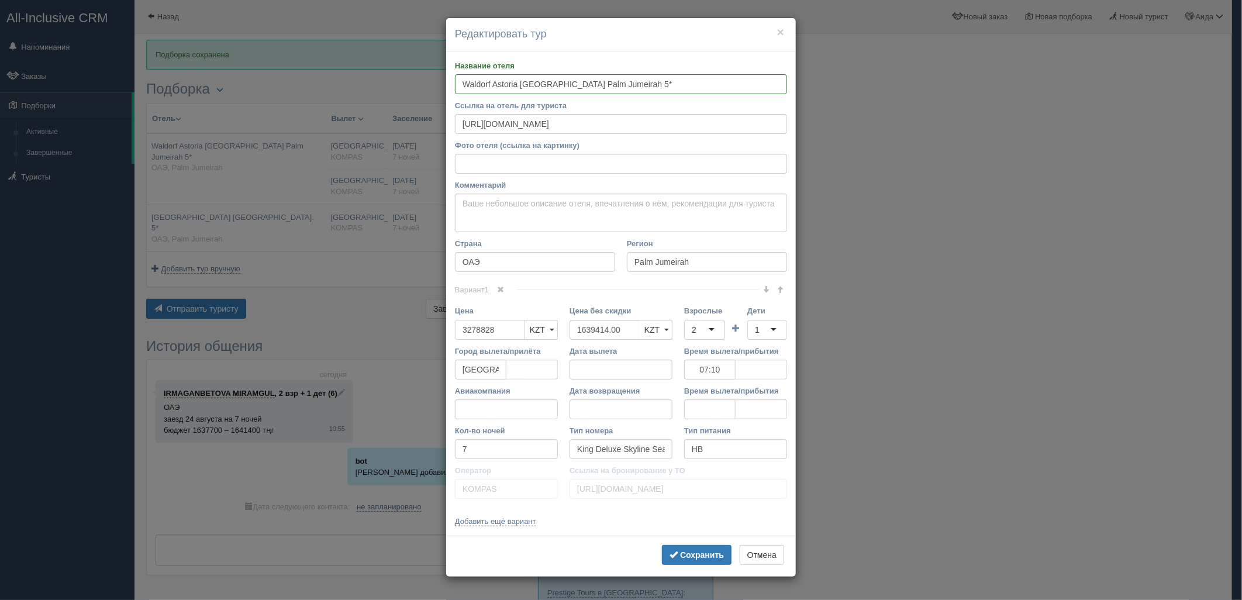
type input "3278828"
click at [704, 326] on div "2" at bounding box center [704, 330] width 41 height 20
click at [764, 327] on div "1" at bounding box center [767, 330] width 40 height 20
click at [697, 557] on b "Сохранить" at bounding box center [702, 554] width 44 height 9
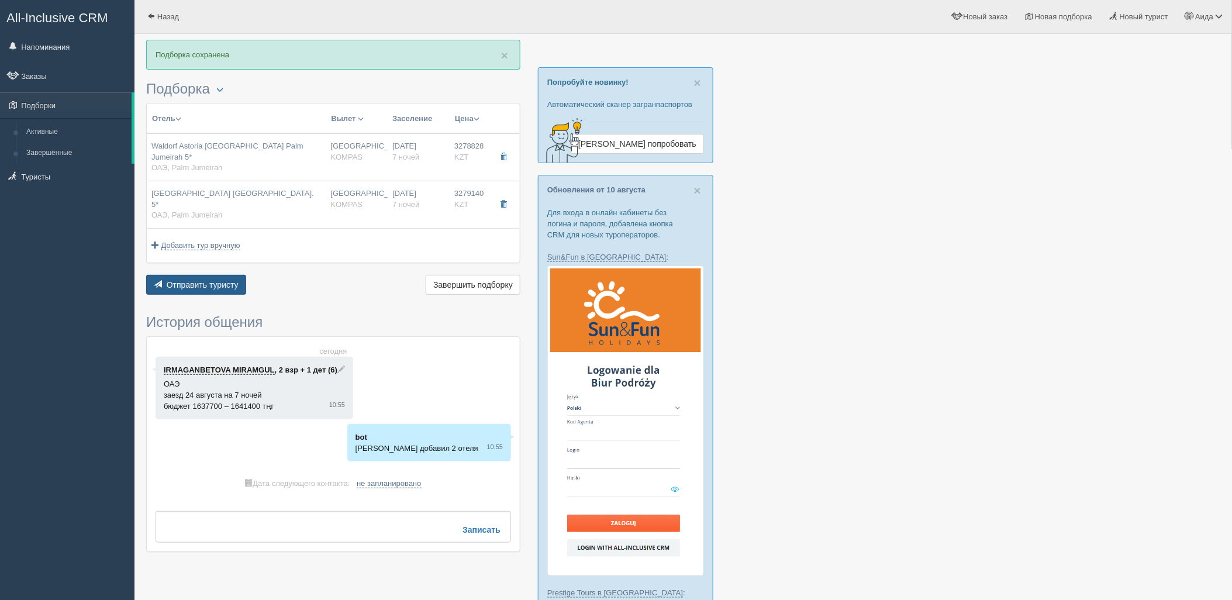
click at [218, 275] on button "Отправить туристу Отправить" at bounding box center [196, 285] width 100 height 20
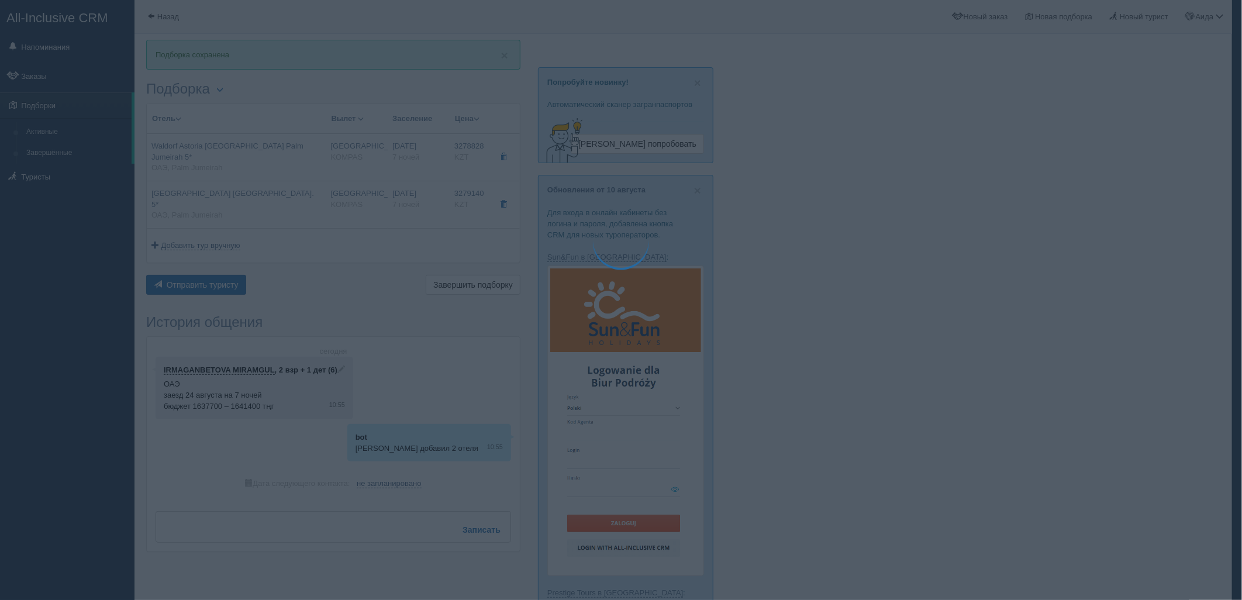
type textarea "🌞 Добрый день! Предлагаем Вам рассмотреть следующие варианты: 🌎 ОАЭ, Palm Jumei…"
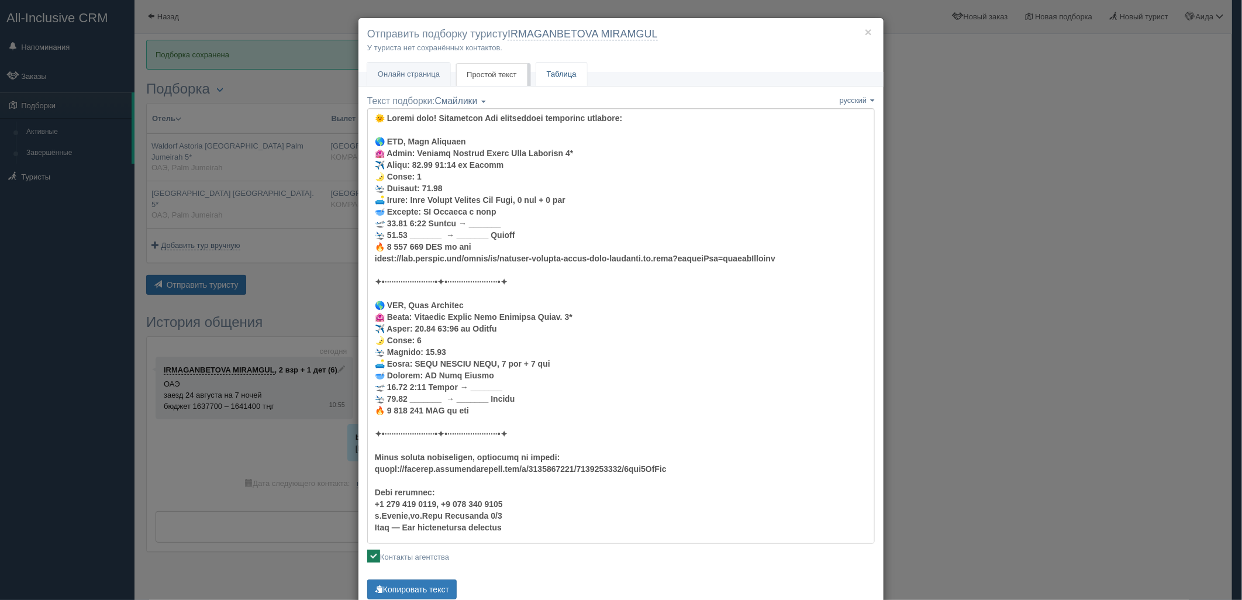
click at [550, 77] on link "Таблица" at bounding box center [561, 75] width 51 height 24
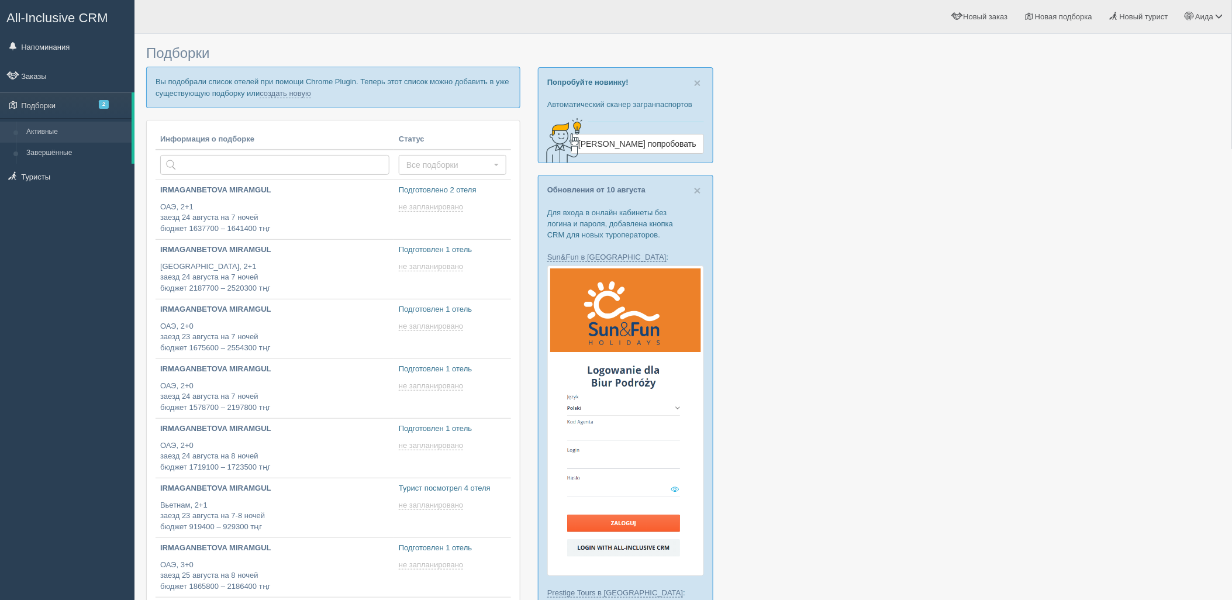
type input "[DATE] 11:55"
drag, startPoint x: 301, startPoint y: 94, endPoint x: 302, endPoint y: 104, distance: 10.0
click at [301, 94] on link "создать новую" at bounding box center [285, 93] width 51 height 9
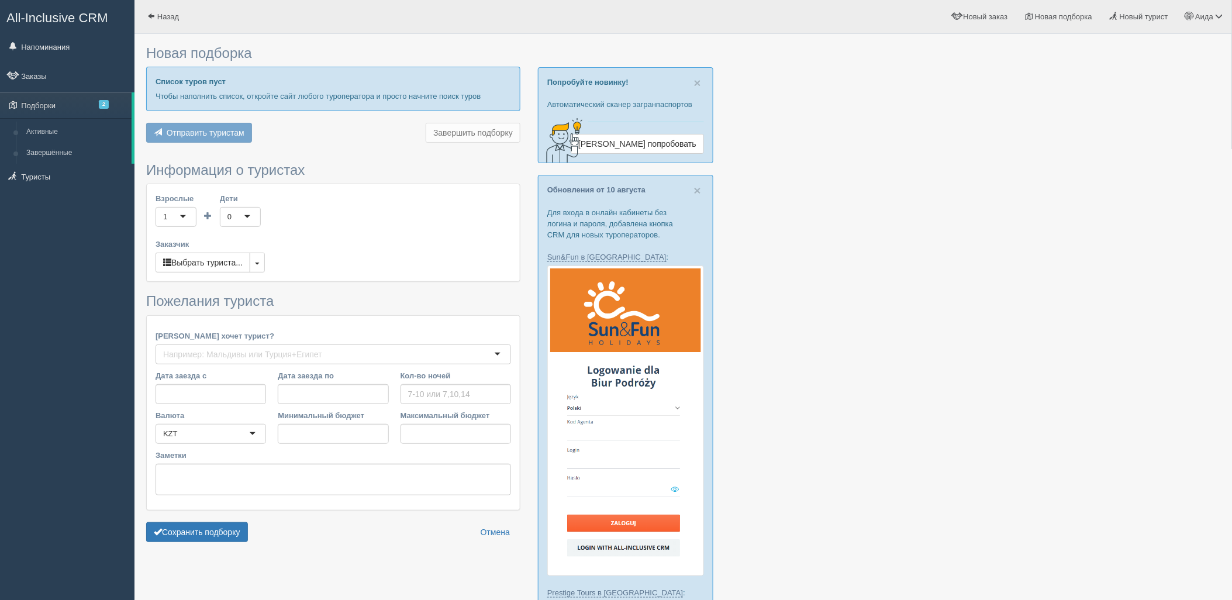
type input "7"
type input "1870000"
type input "2138300"
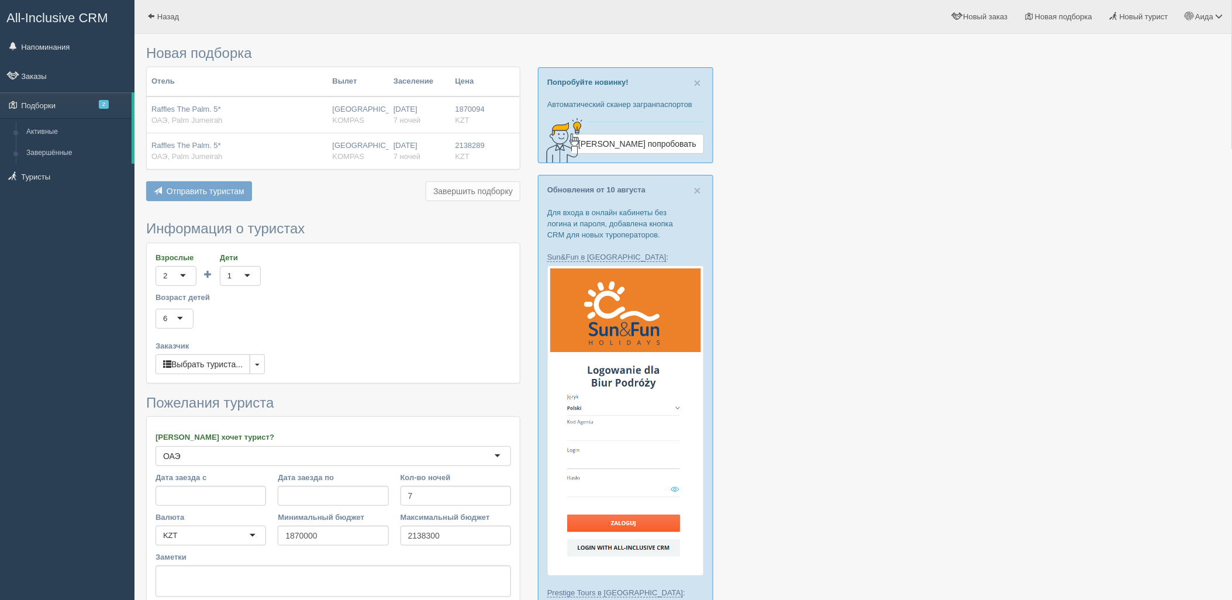
scroll to position [524, 0]
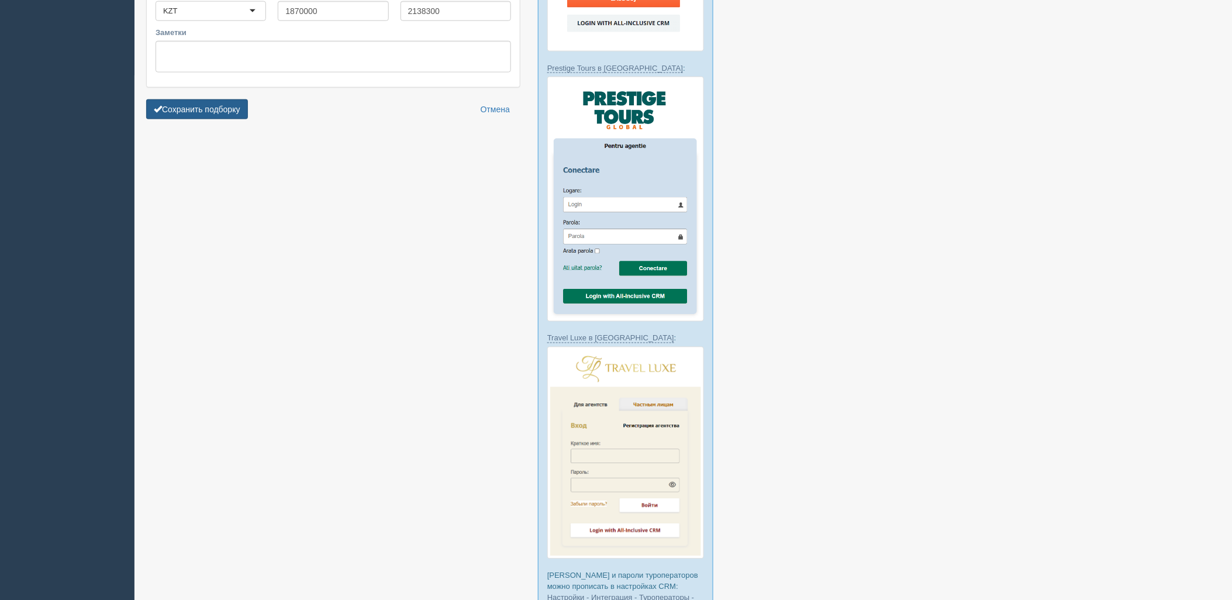
click at [209, 106] on button "Сохранить подборку" at bounding box center [197, 109] width 102 height 20
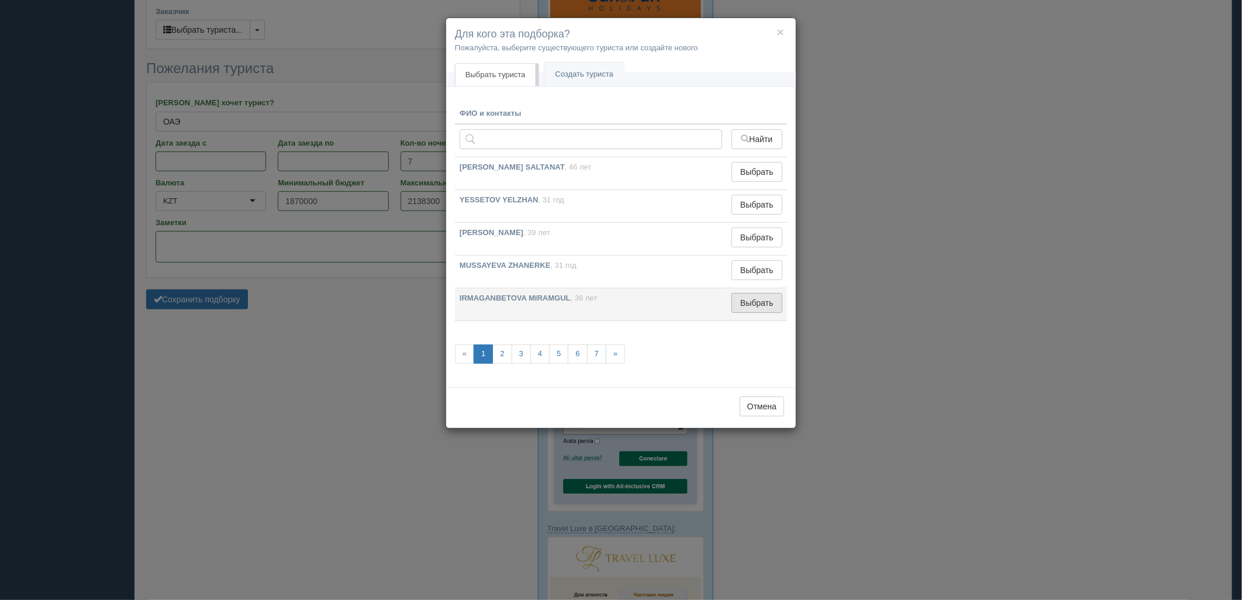
click at [754, 306] on button "Выбрать" at bounding box center [756, 303] width 51 height 20
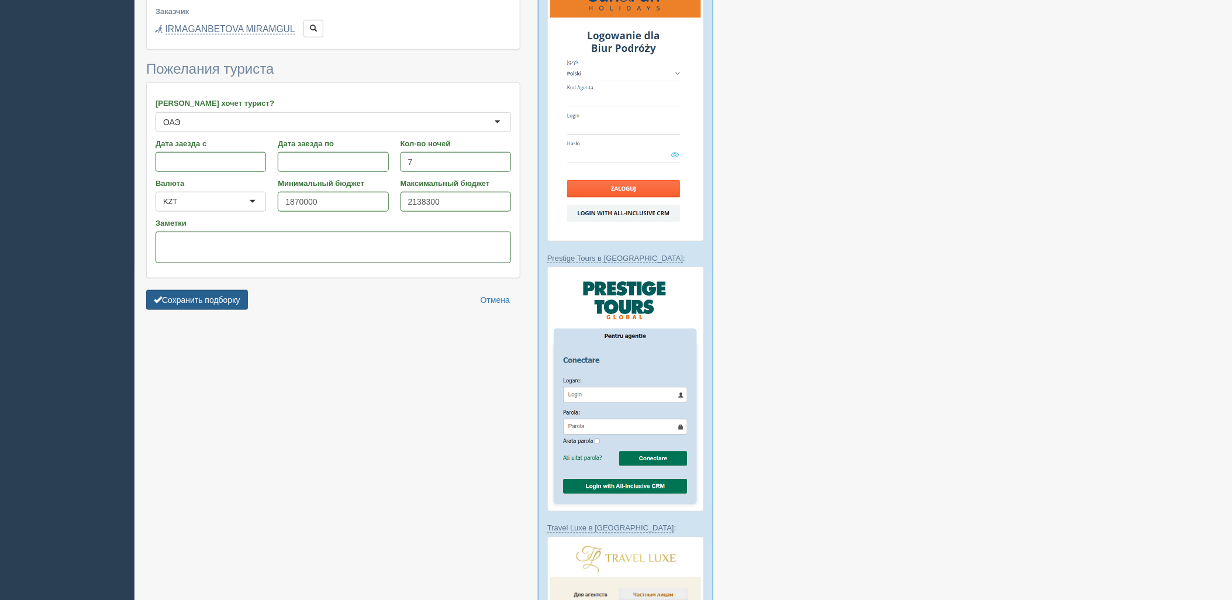
click at [202, 303] on button "Сохранить подборку" at bounding box center [197, 300] width 102 height 20
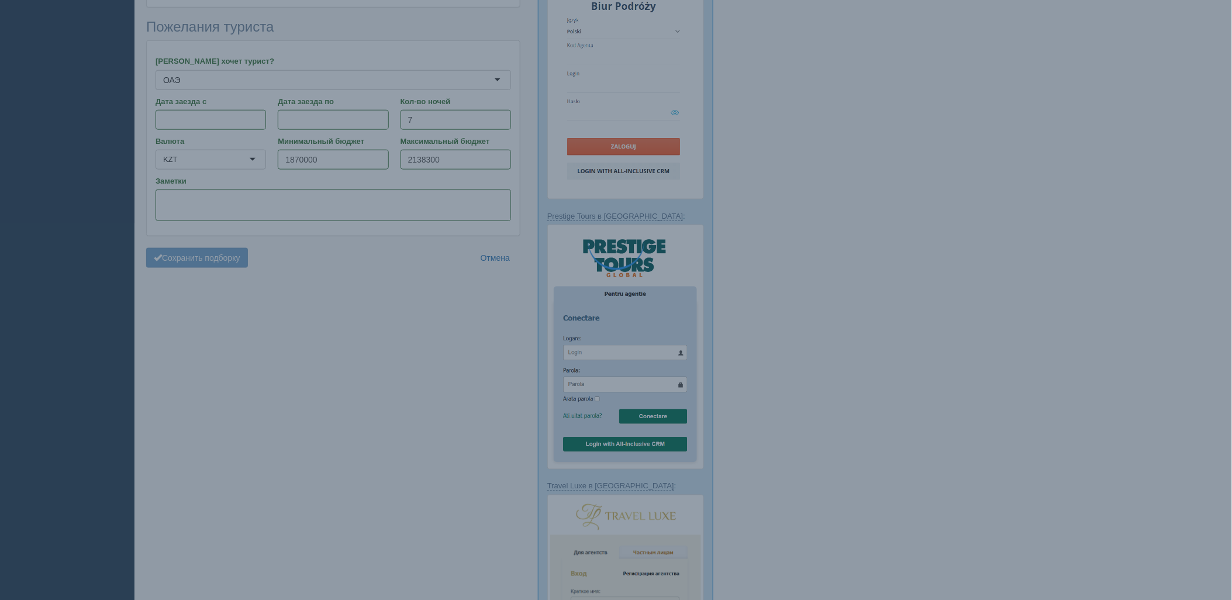
scroll to position [399, 0]
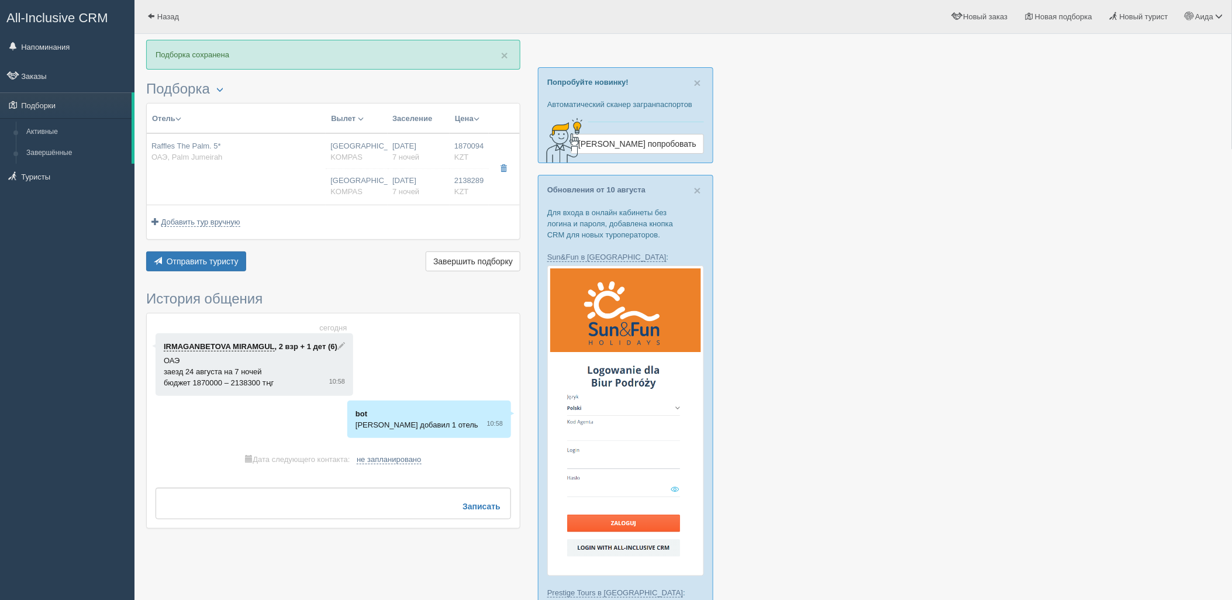
click at [301, 182] on td "Raffles The Palm. 5* ОАЭ, Palm Jumeirah" at bounding box center [236, 168] width 179 height 71
type input "Raffles The Palm. 5*"
type input "[URL][DOMAIN_NAME]"
type input "ОАЭ"
type input "Palm Jumeirah"
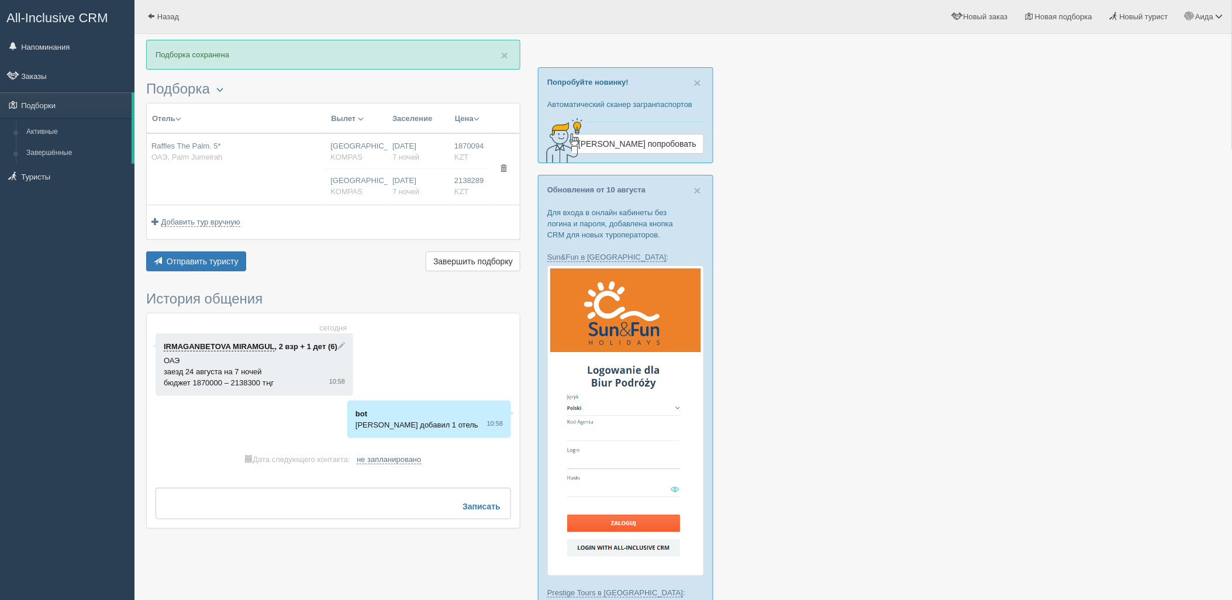
type input "1870094.00"
type input "[GEOGRAPHIC_DATA]"
type input "07:10"
type input "7"
type input "PREMIER PALM"
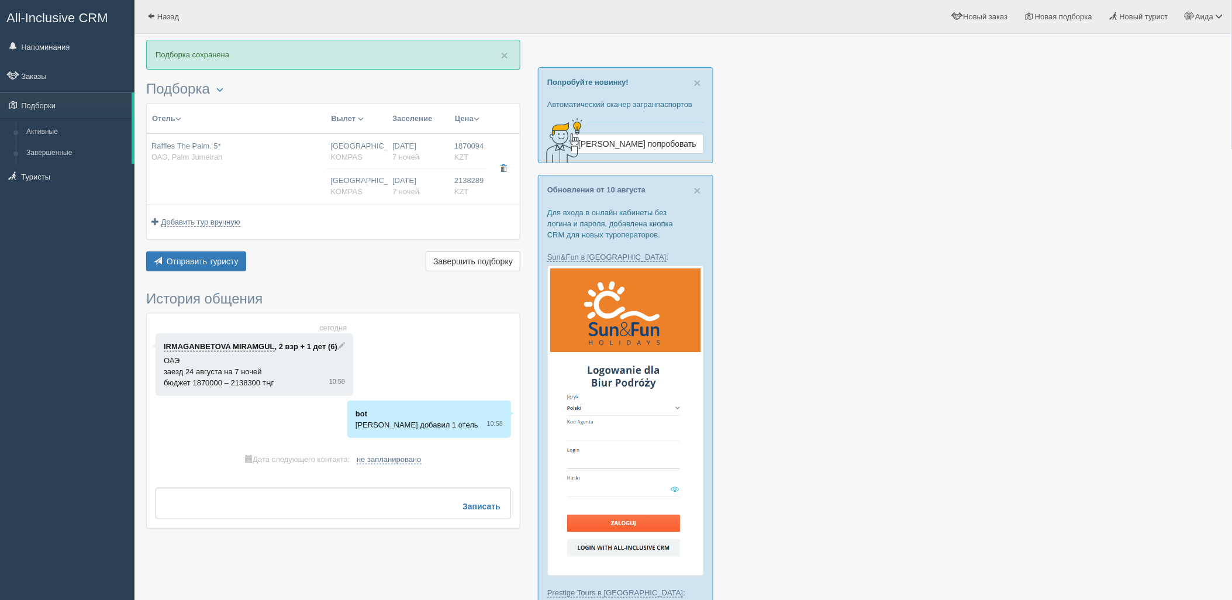
type input "HB"
type input "KOMPAS"
type input "[URL][DOMAIN_NAME]"
type input "2138289.00"
type input "Астана"
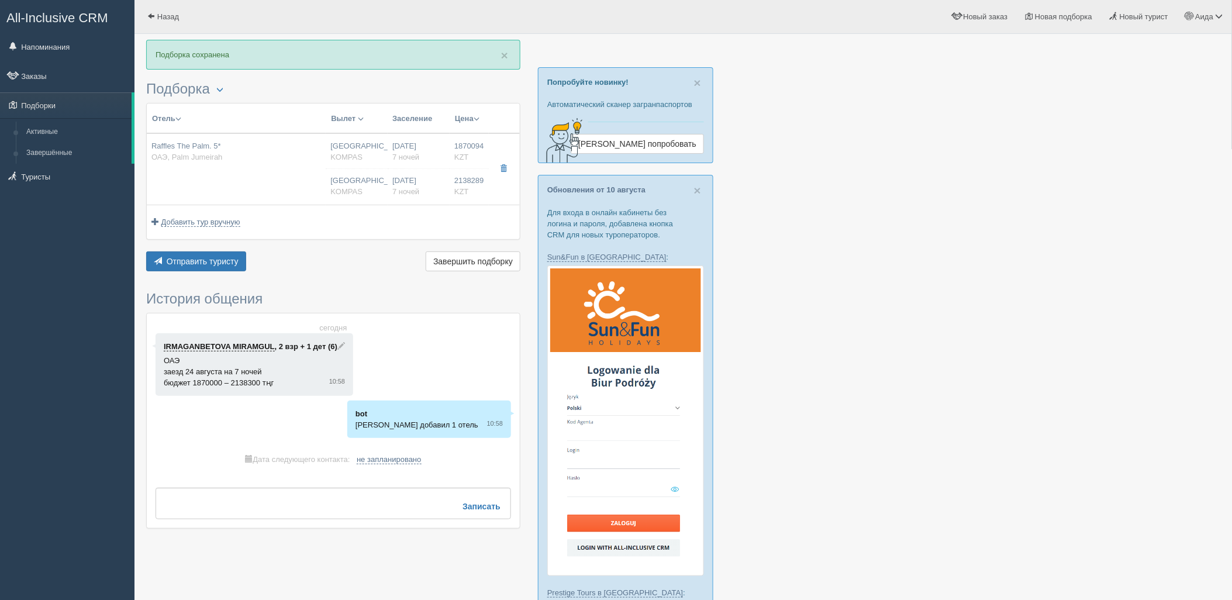
type input "07:10"
type input "7"
type input "PREMIER PALM"
type input "HB"
type input "KOMPAS"
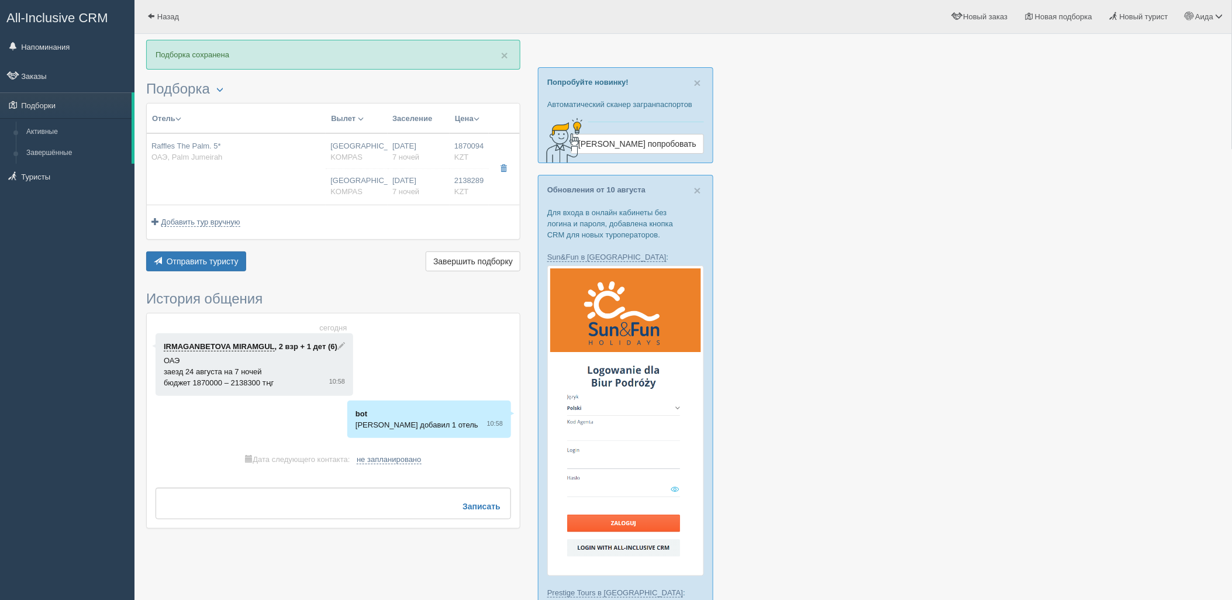
type input "https://kompastour.com/kz/rus/country/uae/dubai/raffles_the_palm/"
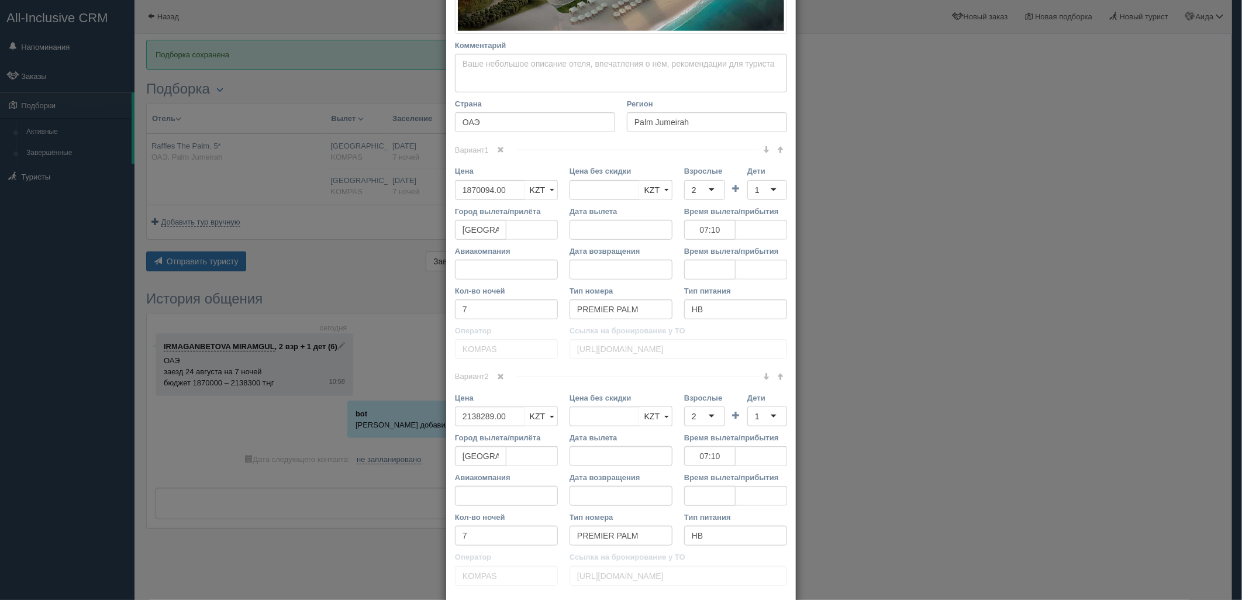
scroll to position [371, 0]
click at [498, 375] on span at bounding box center [501, 374] width 7 height 7
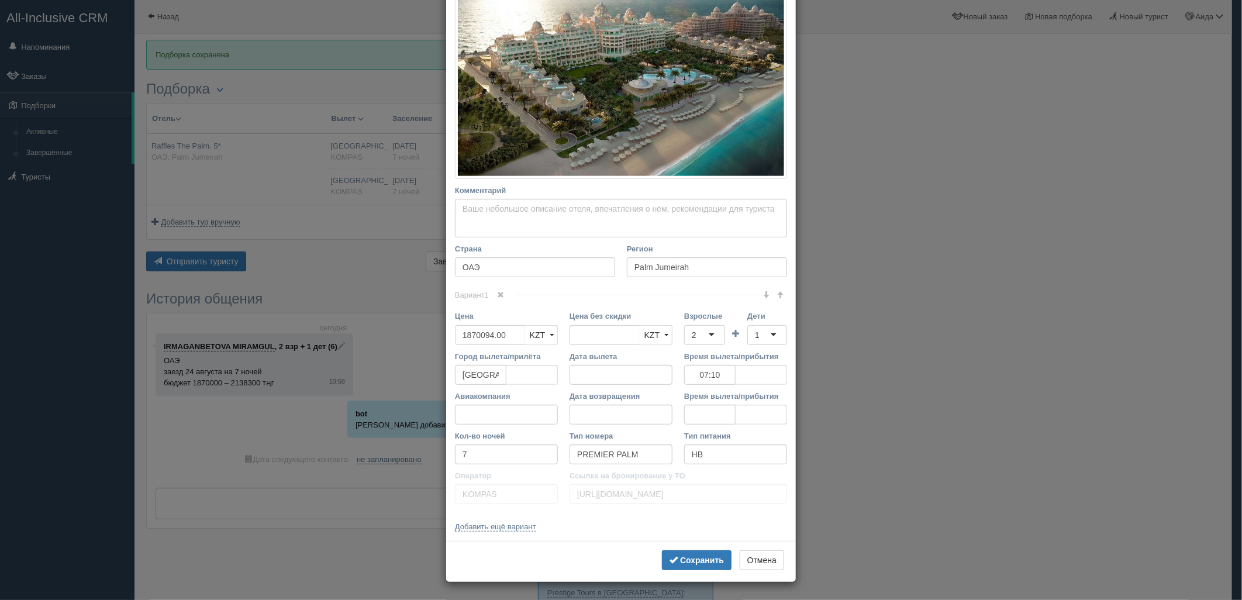
scroll to position [224, 0]
drag, startPoint x: 508, startPoint y: 332, endPoint x: 428, endPoint y: 347, distance: 81.0
click at [428, 347] on div "× Редактировать тур Название отеля Raffles The Palm. 5* Ссылка на отель для тур…" at bounding box center [621, 300] width 1242 height 600
type input "1870094.00"
type input "3968300"
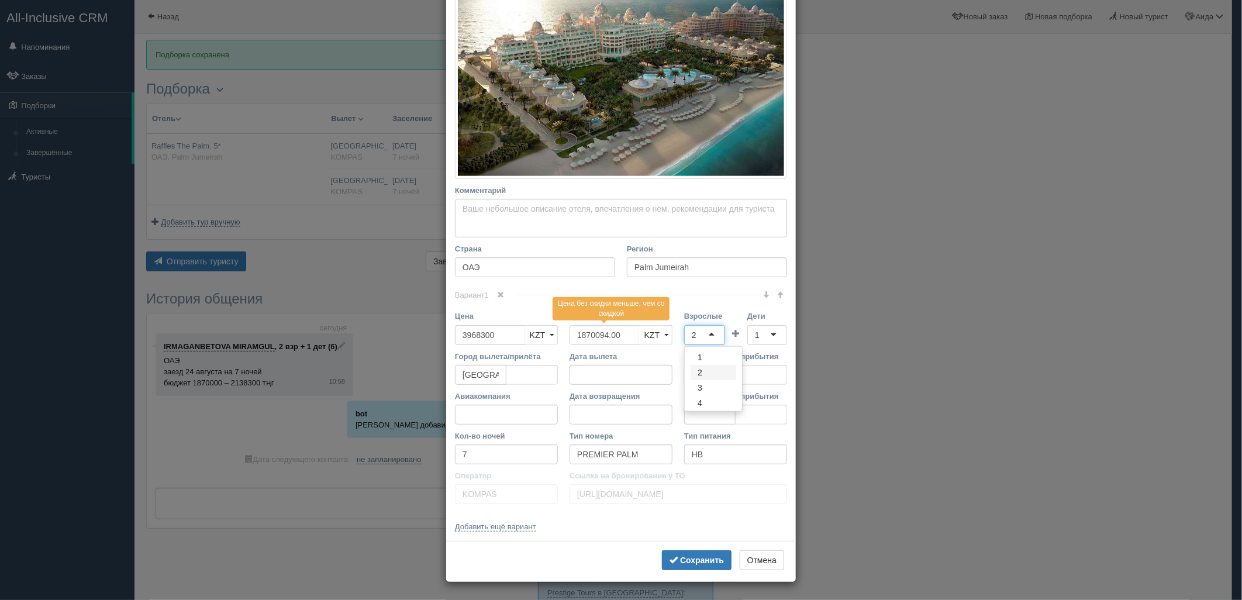
click at [699, 333] on div "2" at bounding box center [704, 335] width 41 height 20
click at [758, 344] on div "1" at bounding box center [767, 335] width 40 height 20
click at [689, 554] on button "Сохранить" at bounding box center [697, 560] width 70 height 20
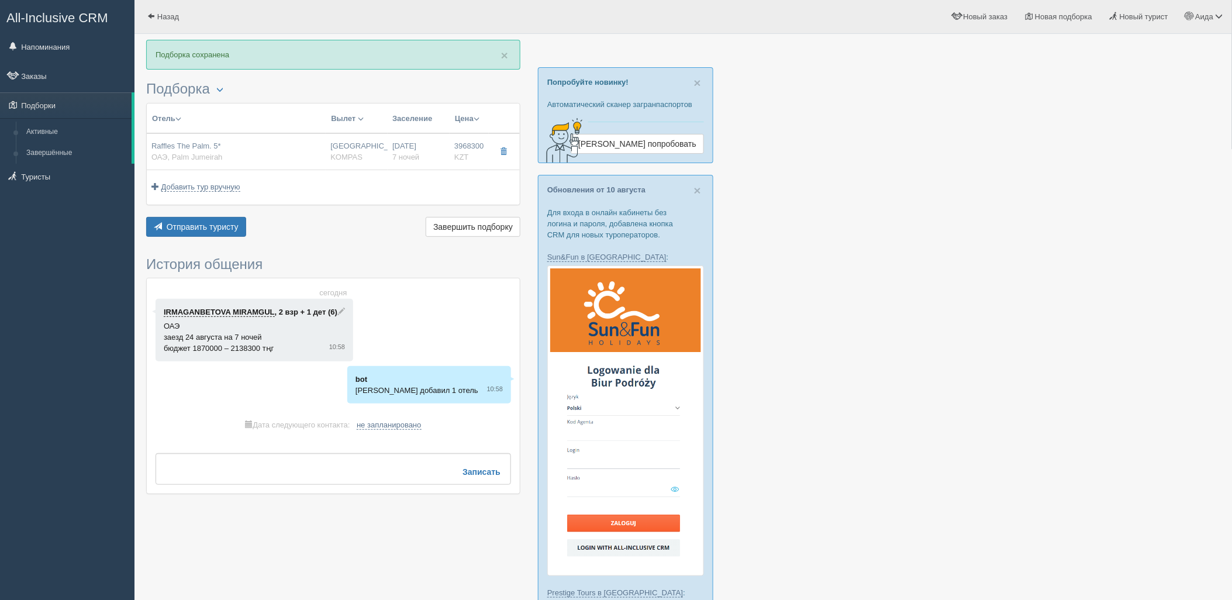
click at [221, 244] on div "× Подборка сохранена Подборка Менеджер: Аида Темирова Показать удалённые отели …" at bounding box center [333, 273] width 374 height 466
click at [226, 233] on button "Отправить туристу Отправить" at bounding box center [196, 227] width 100 height 20
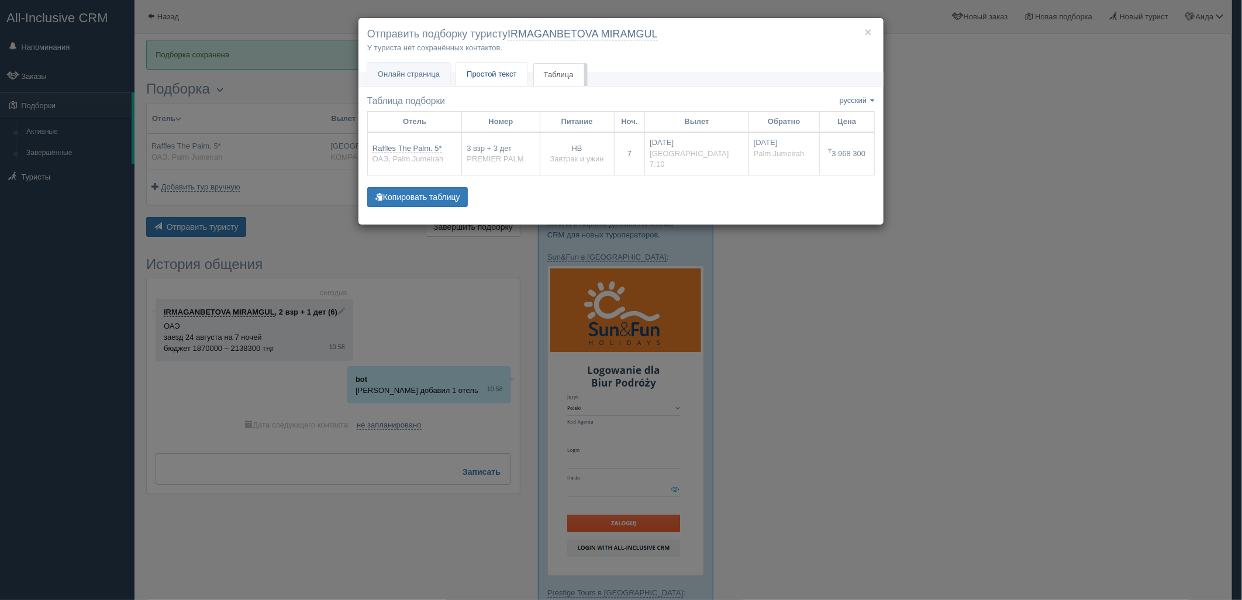
click at [512, 76] on span "Простой текст" at bounding box center [492, 74] width 50 height 9
type textarea "🌞 Добрый день! Предлагаем Вам рассмотреть следующие варианты: 🌎 ОАЭ, Palm Jumei…"
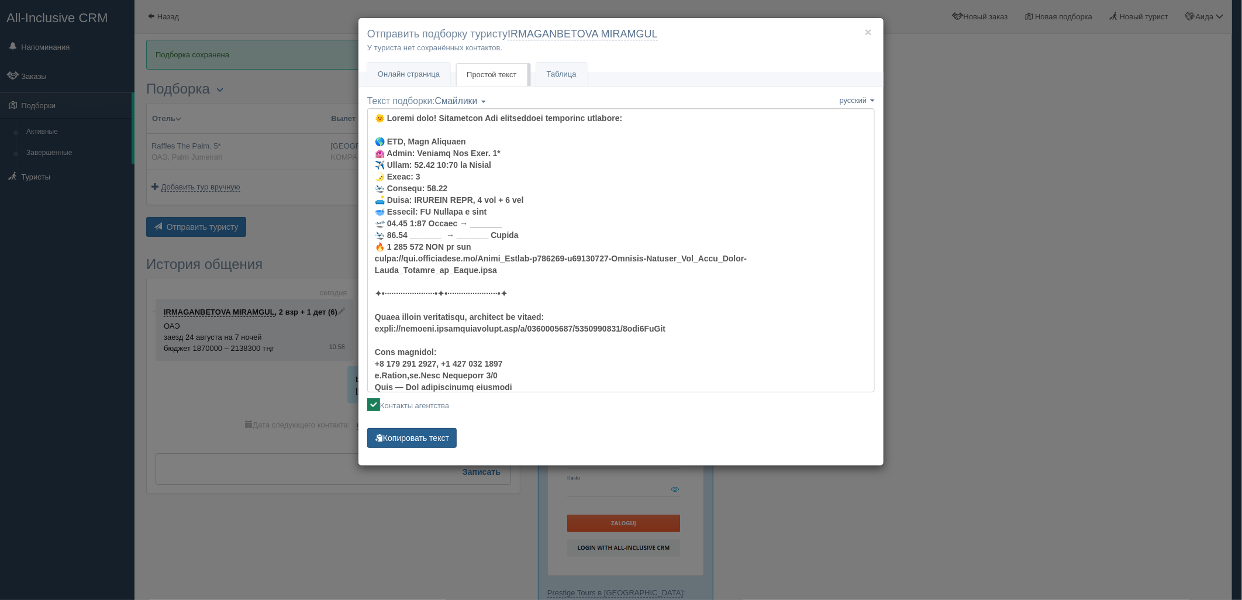
click at [433, 439] on button "Копировать текст" at bounding box center [411, 438] width 89 height 20
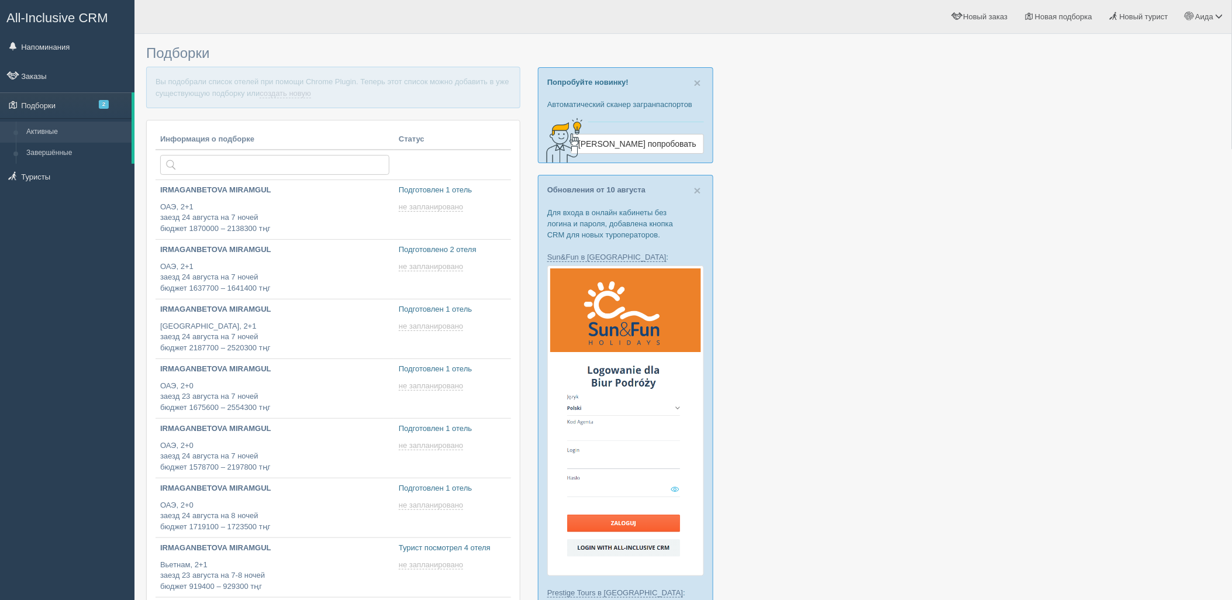
type input "[DATE] 11:55"
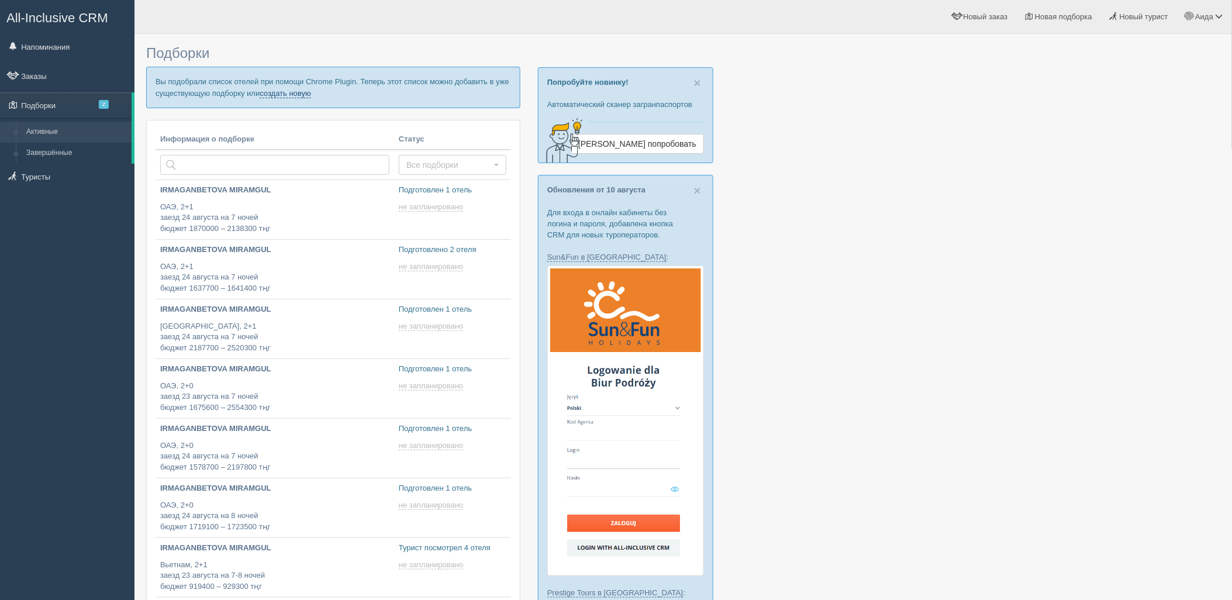
click at [305, 94] on link "создать новую" at bounding box center [285, 93] width 51 height 9
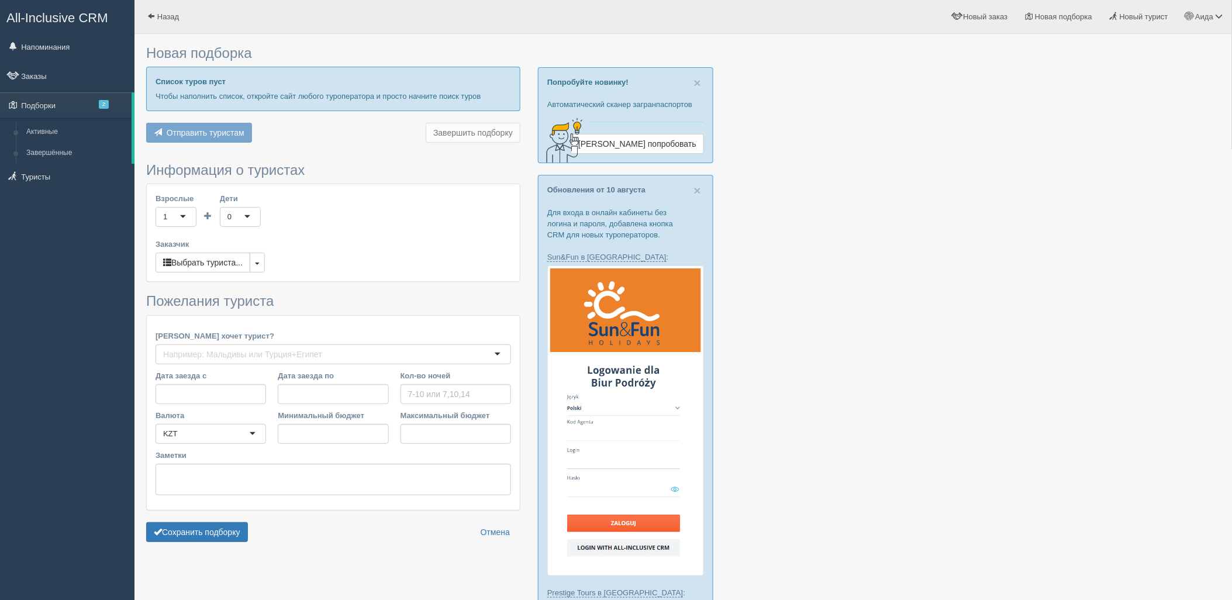
type input "7"
type input "1837300"
type input "2201700"
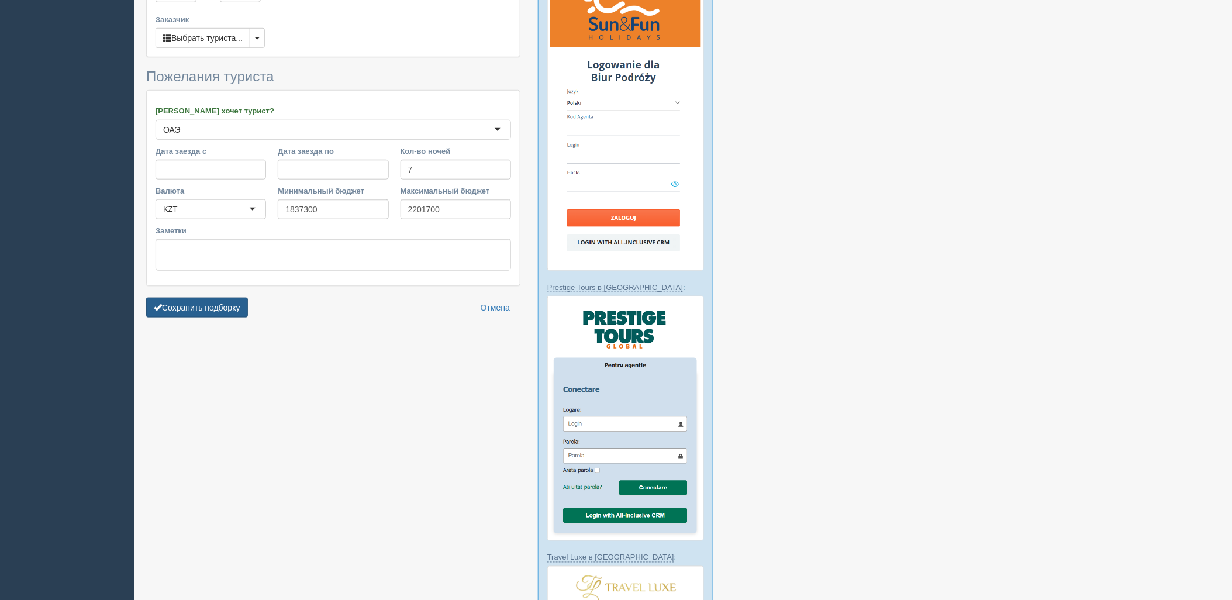
click at [248, 298] on button "Сохранить подборку" at bounding box center [197, 308] width 102 height 20
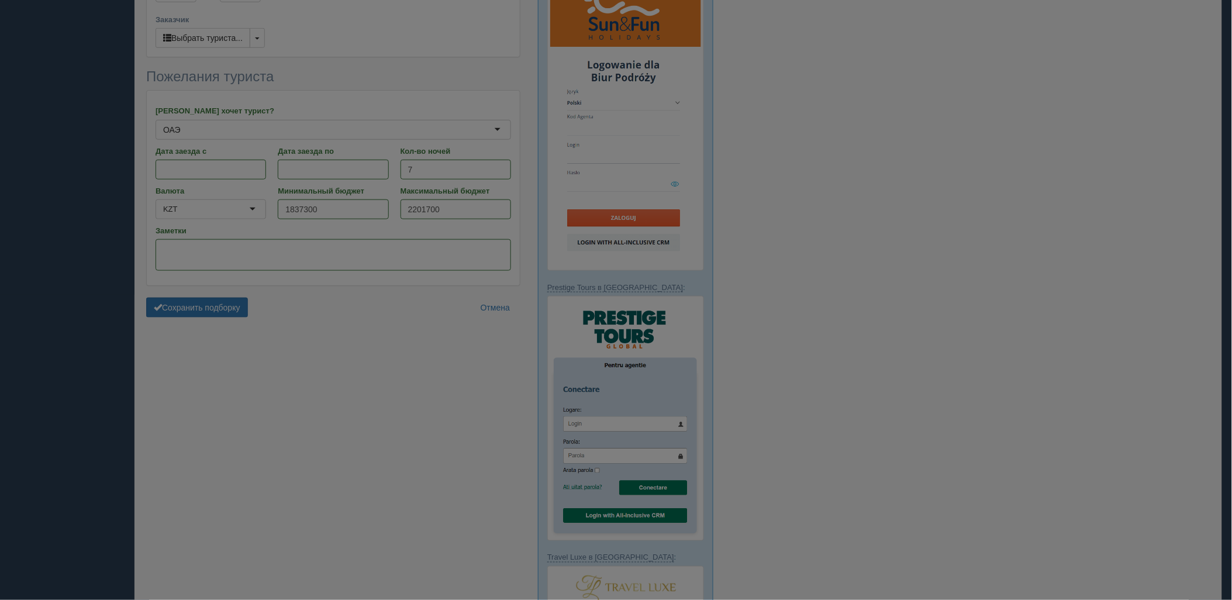
scroll to position [291, 0]
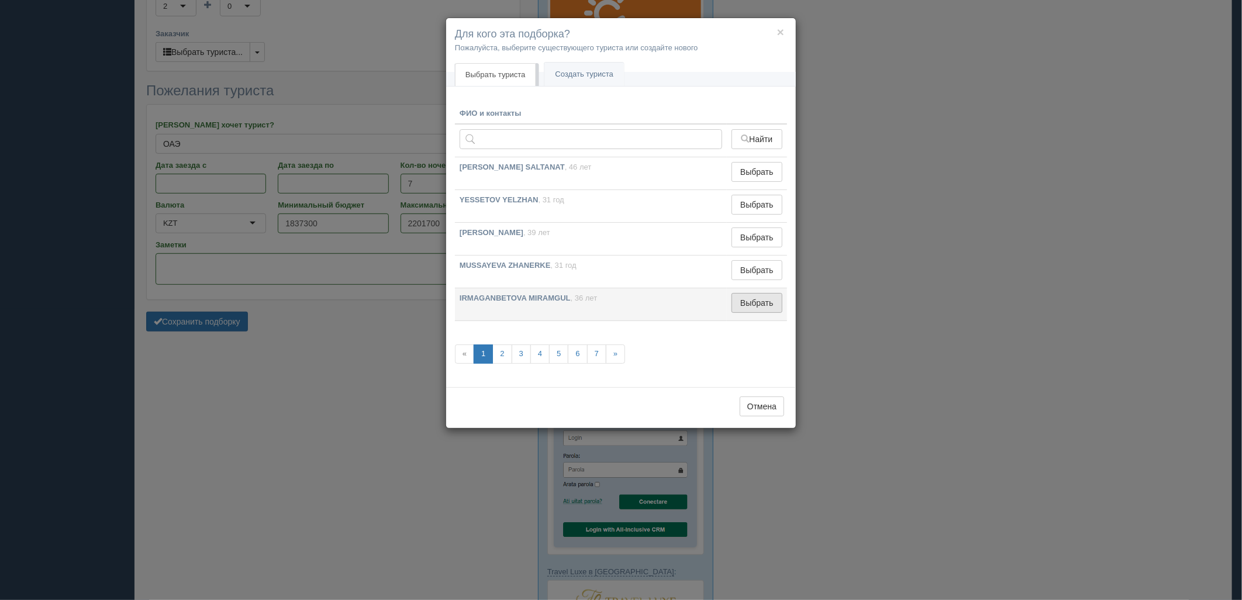
click at [757, 299] on button "Выбрать" at bounding box center [756, 303] width 51 height 20
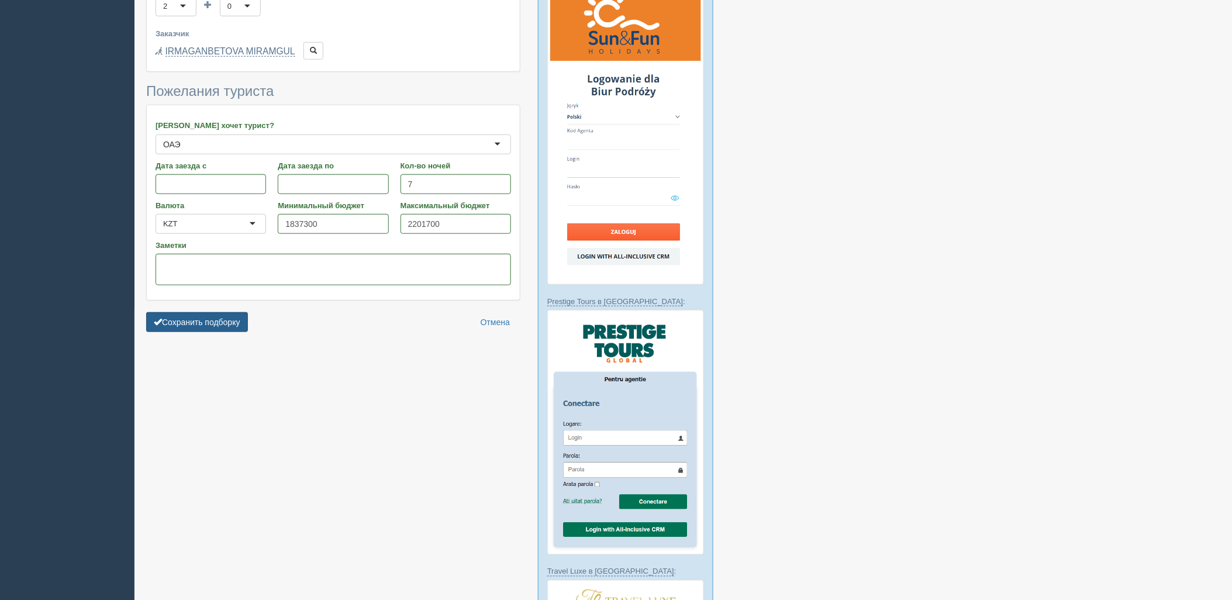
click at [191, 312] on button "Сохранить подборку" at bounding box center [197, 322] width 102 height 20
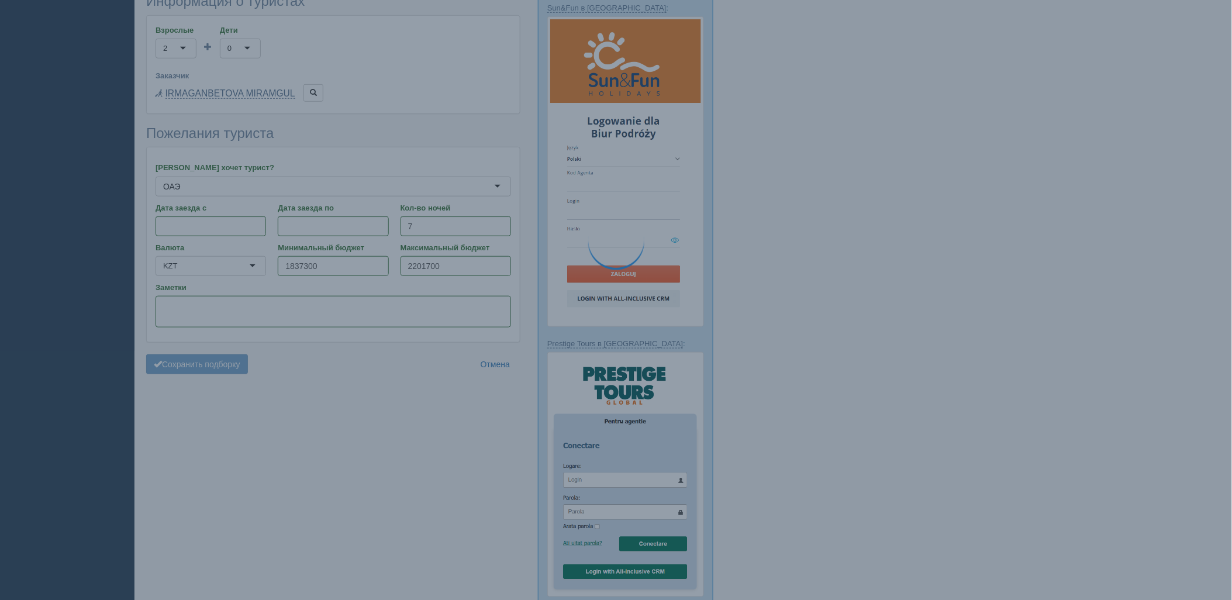
scroll to position [226, 0]
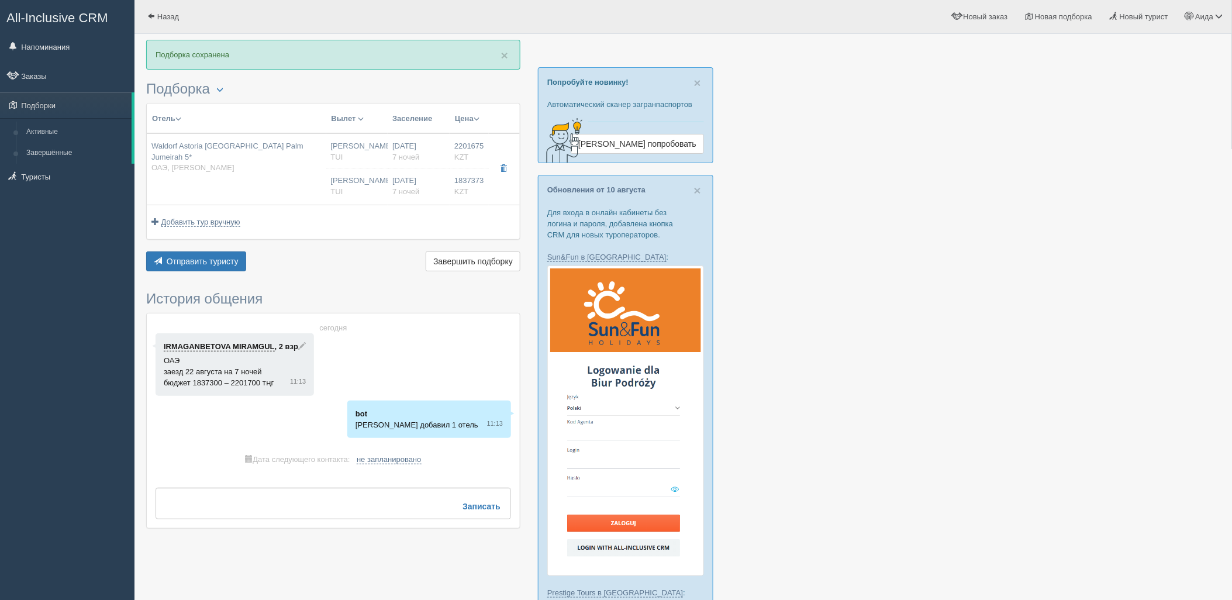
click at [372, 172] on td "[PERSON_NAME] [GEOGRAPHIC_DATA] [PERSON_NAME] [GEOGRAPHIC_DATA]" at bounding box center [357, 168] width 62 height 71
type input "Waldorf Astoria Dubai Palm Jumeirah 5*"
type input "https://www.booking.com/hotel/ae/waldorf-astoria-dubai-palm-jumeirah.ru.html?ac…"
type input "ОАЭ"
type input "Пальма Джумейра"
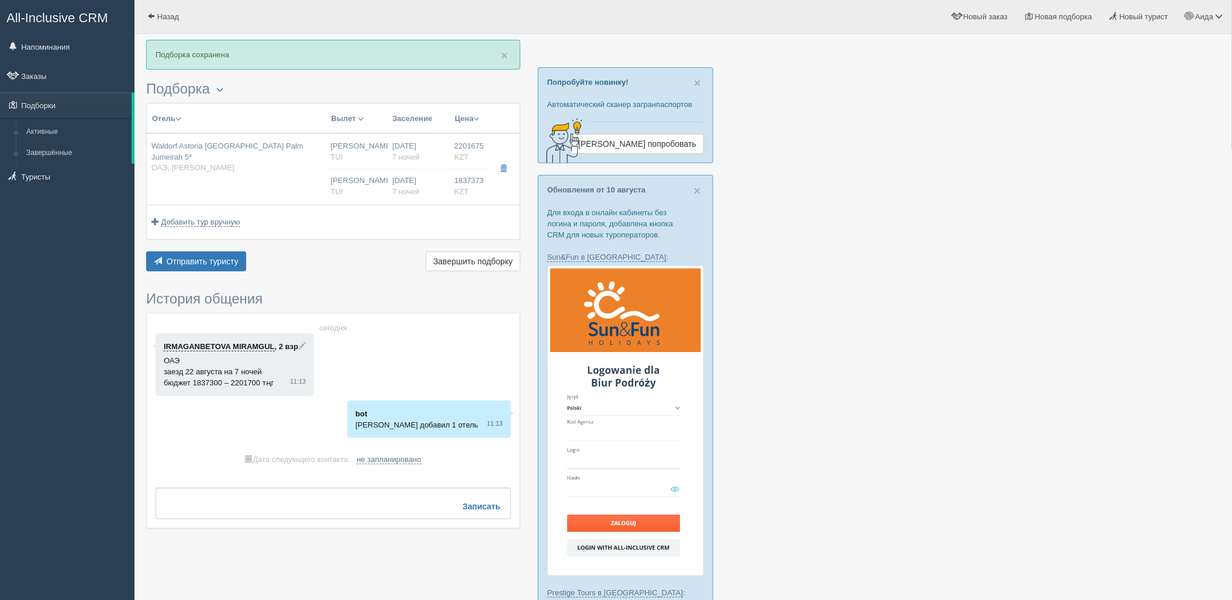
type input "2201675.00"
type input "Нурсултан Назарбаев NQZ"
type input "Дубай DXB"
type input "04:25"
type input "08:15"
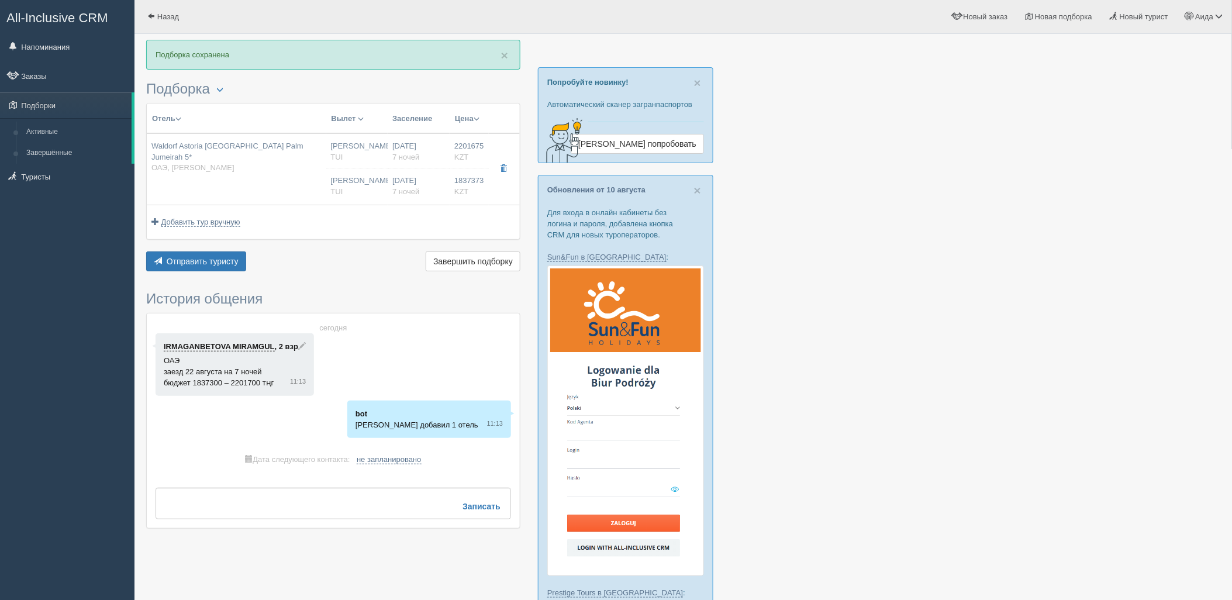
type input "Flydubai"
type input "21:50"
type input "03:25"
type input "7"
type input "Deluxe Skyline Sea View, King"
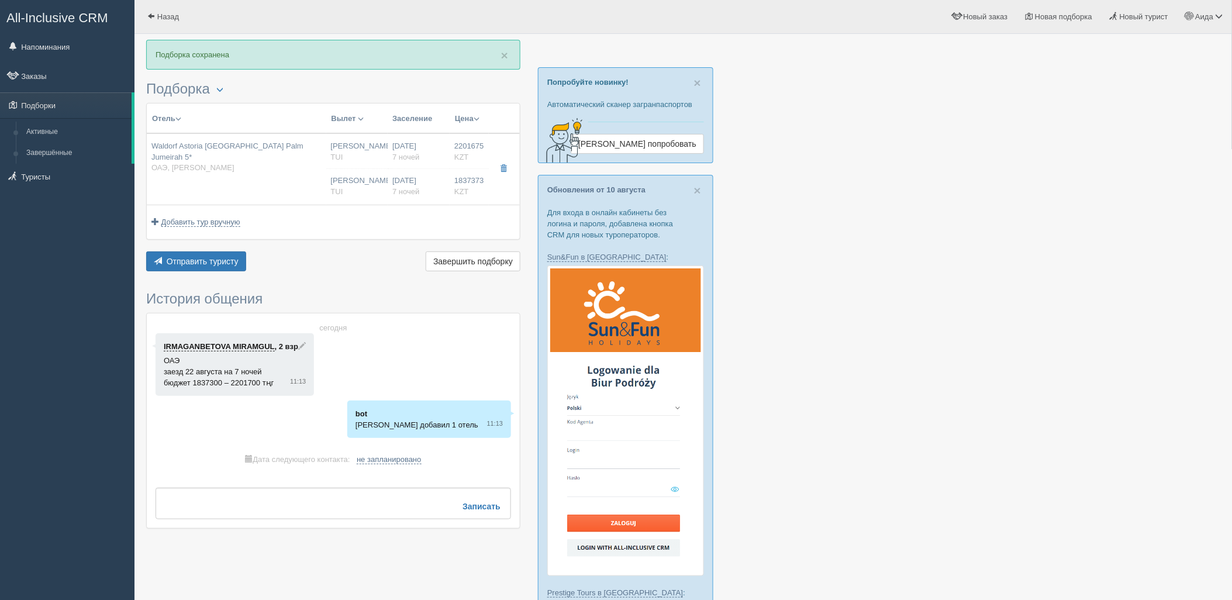
type input "Half Board"
type input "TUI"
type input "https://newb2b.fstravel.com/hotel/220201"
type input "1837373.00"
type input "[PERSON_NAME]"
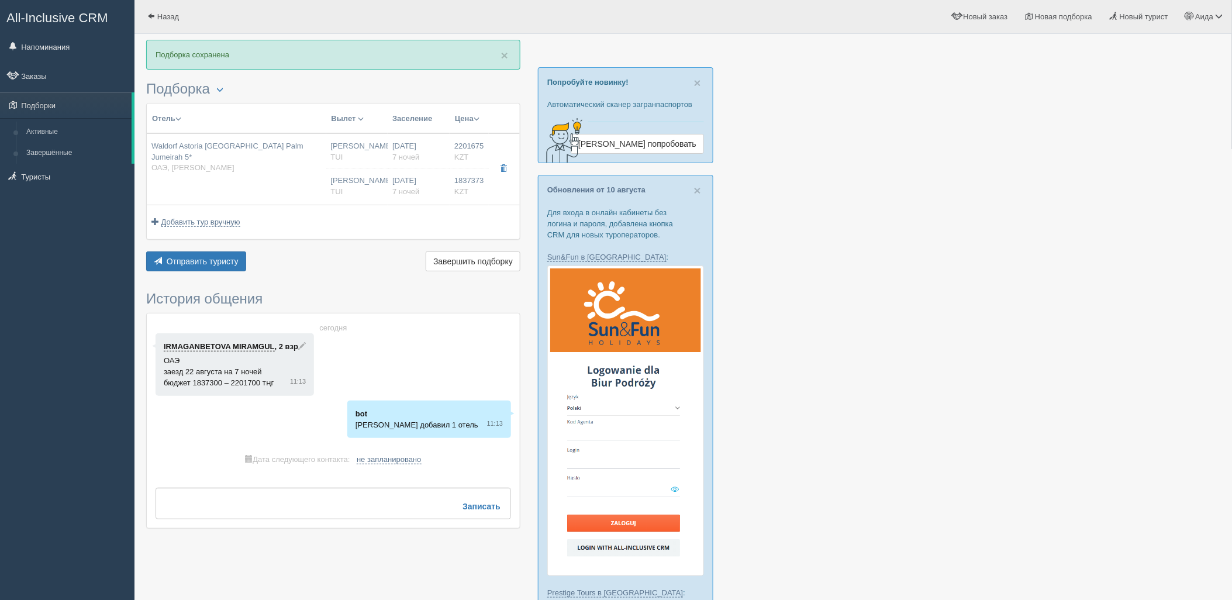
type input "Дубай DXB"
type input "04:25"
type input "08:15"
type input "Flydubai"
type input "21:50"
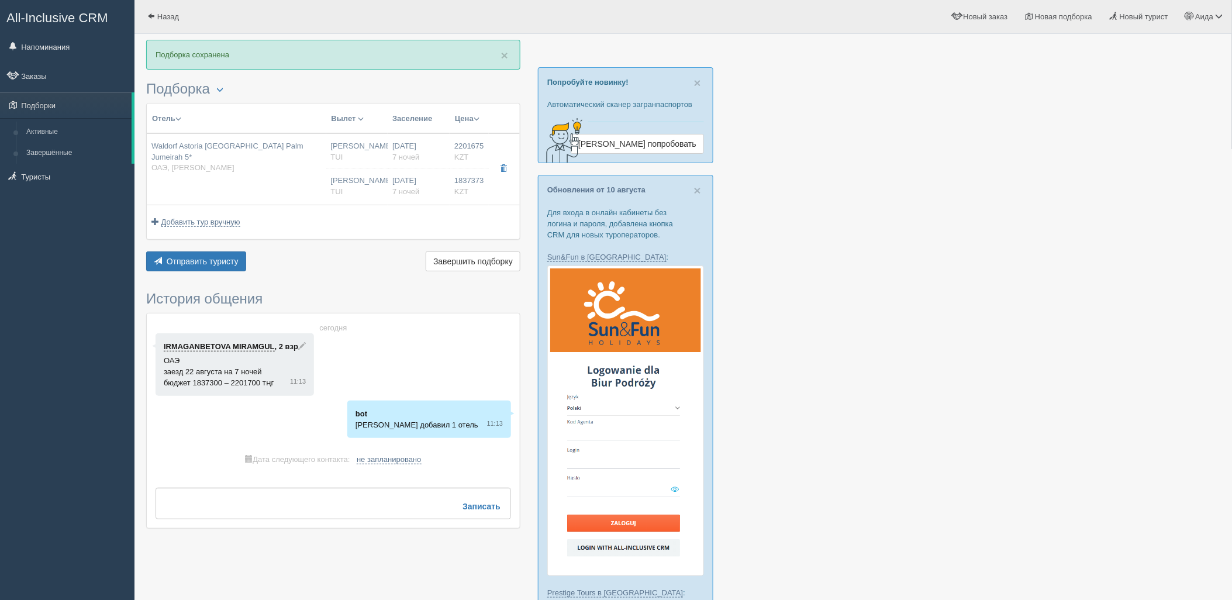
type input "03:25"
type input "7"
type input "Deluxe Skyline Sea View, King"
type input "Half Board"
type input "TUI"
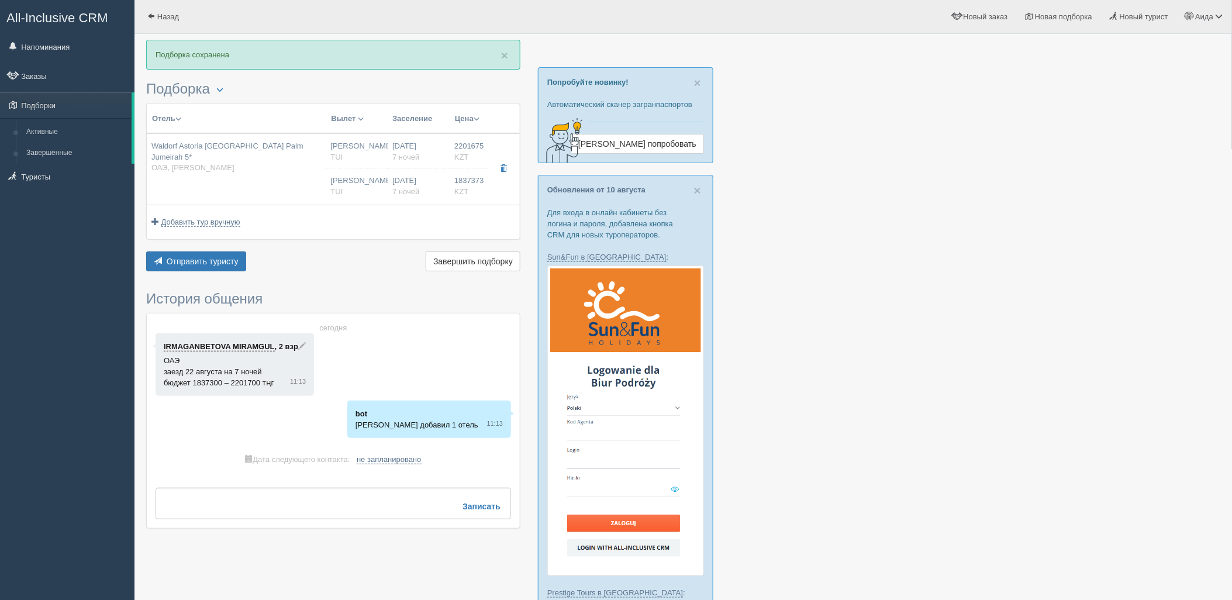
type input "https://newb2b.fstravel.com/hotel/220201"
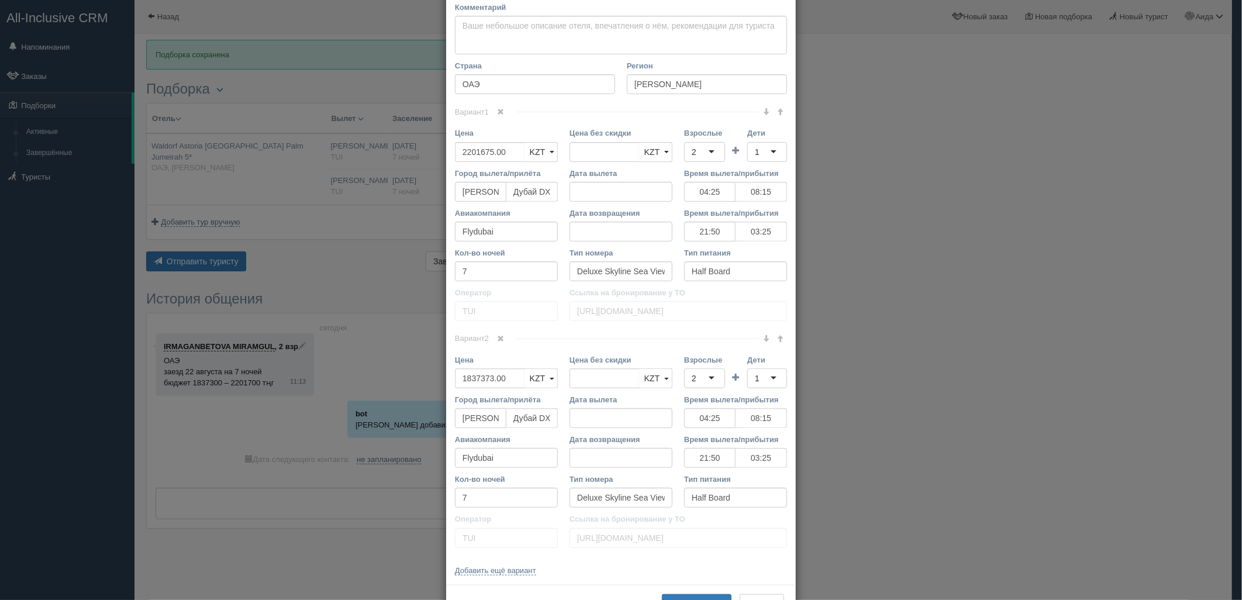
scroll to position [174, 0]
drag, startPoint x: 495, startPoint y: 345, endPoint x: 503, endPoint y: 340, distance: 9.2
click at [498, 345] on span at bounding box center [501, 342] width 7 height 7
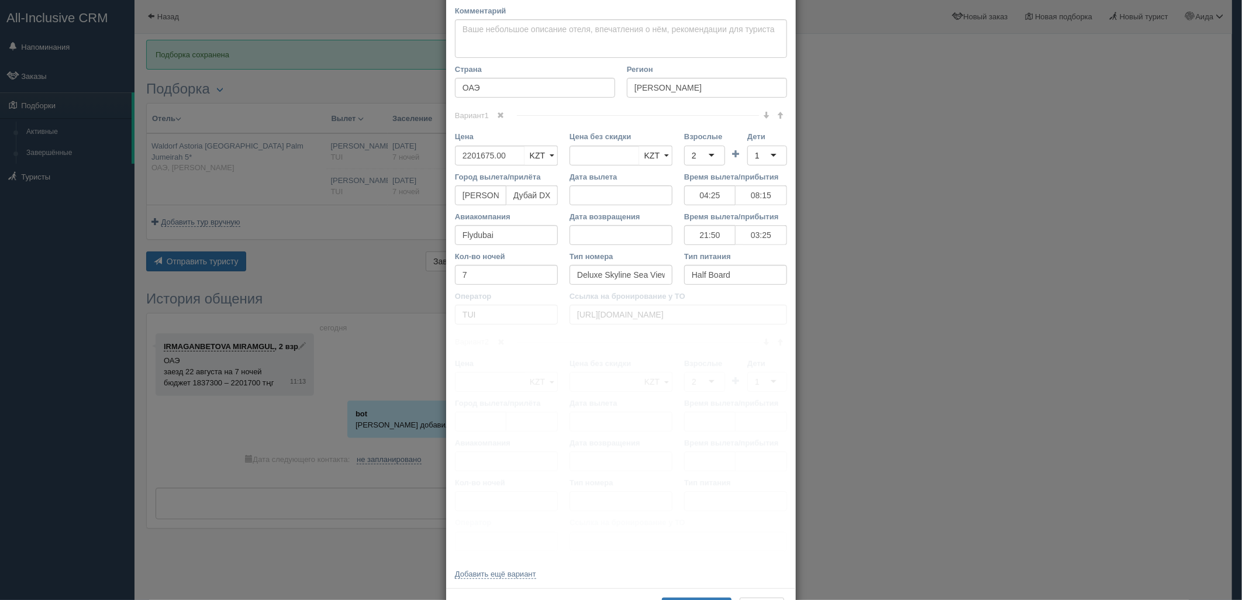
scroll to position [0, 0]
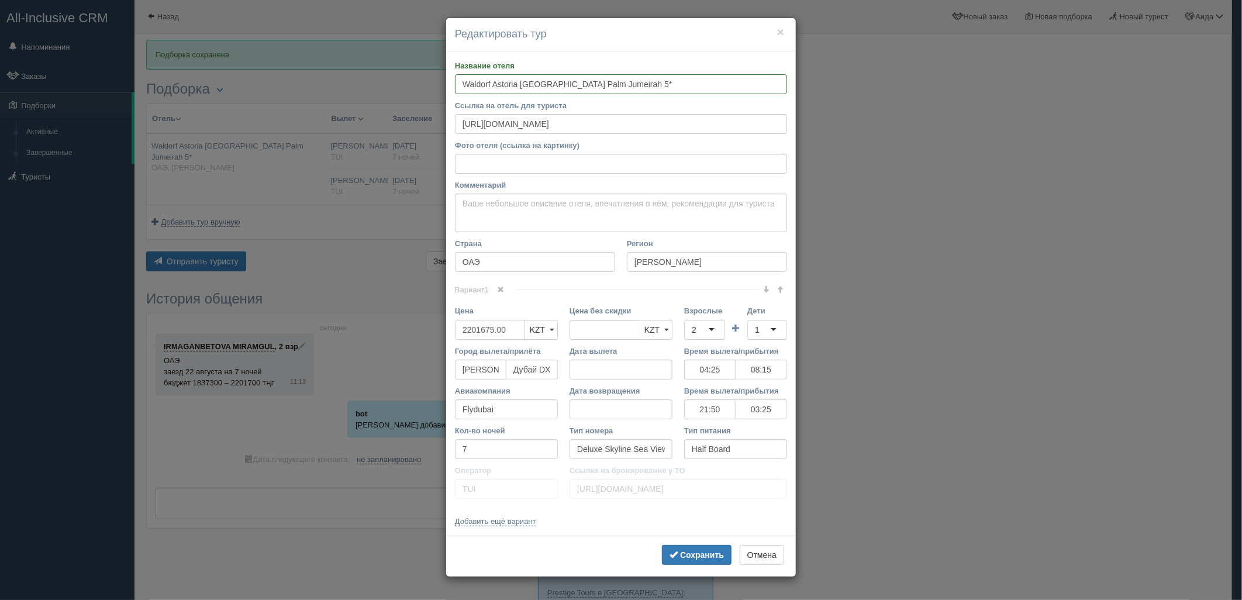
drag, startPoint x: 509, startPoint y: 334, endPoint x: 436, endPoint y: 340, distance: 73.3
click at [436, 340] on div "× Редактировать тур Название отеля Waldorf Astoria [GEOGRAPHIC_DATA] [GEOGRAPHI…" at bounding box center [621, 300] width 1242 height 600
type input "2201675.00"
click at [465, 330] on input "39987000" at bounding box center [490, 330] width 70 height 20
click at [515, 329] on input "39987000" at bounding box center [490, 330] width 70 height 20
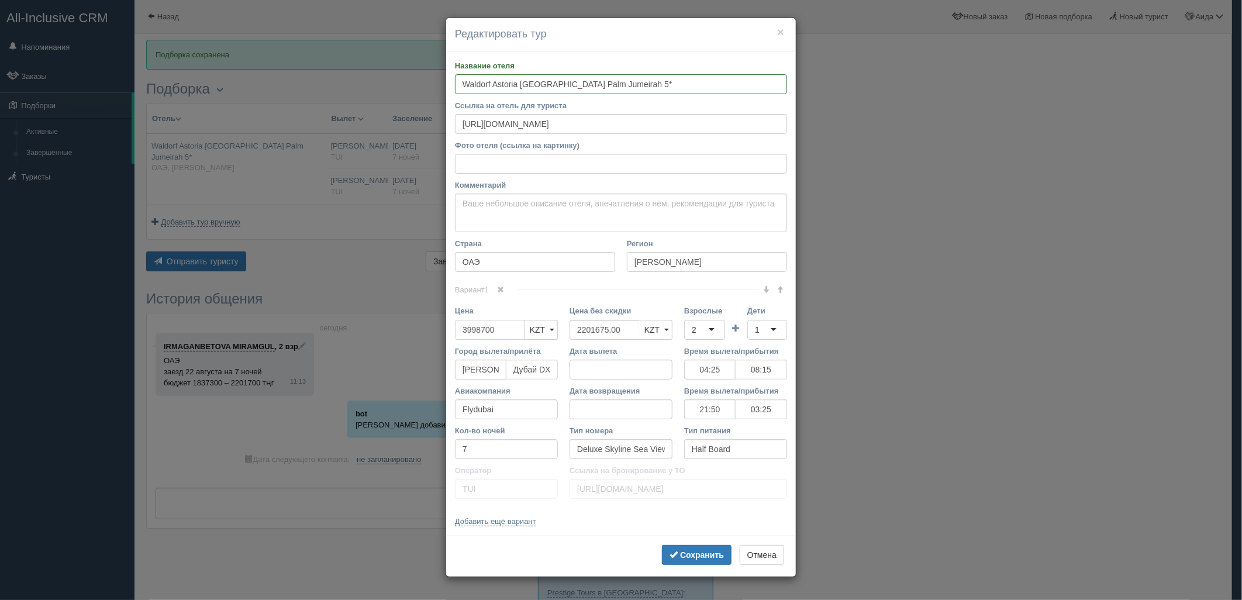
type input "3998700"
click at [690, 332] on div "2" at bounding box center [704, 330] width 41 height 20
click at [764, 333] on div "1" at bounding box center [767, 330] width 40 height 20
click at [696, 556] on b "Сохранить" at bounding box center [702, 554] width 44 height 9
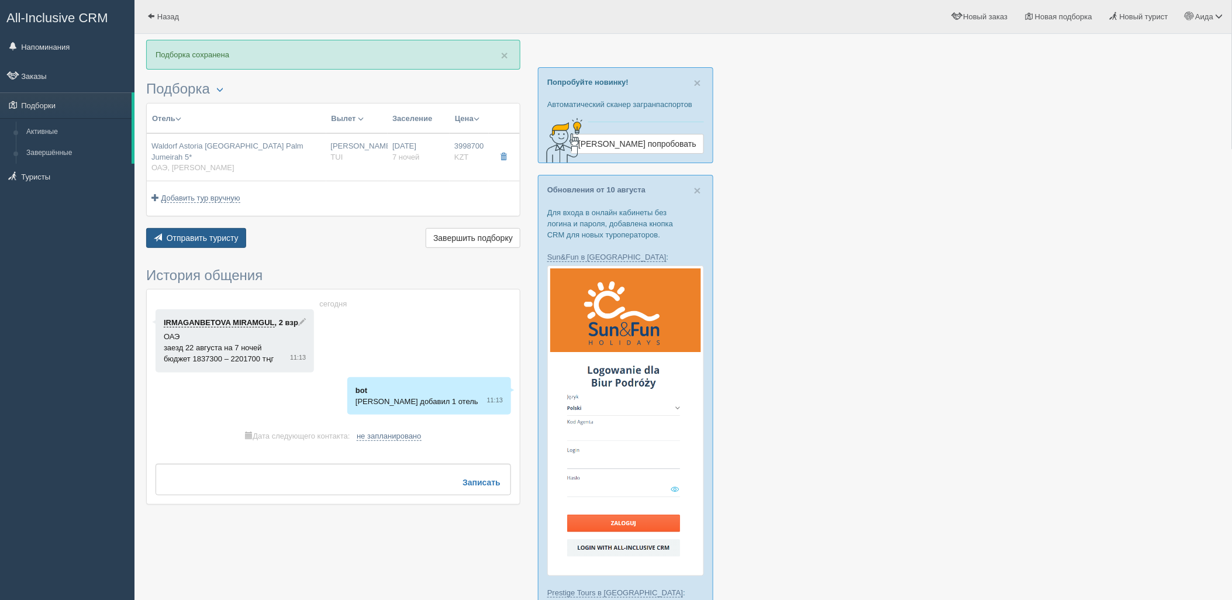
click at [229, 228] on button "Отправить туристу Отправить" at bounding box center [196, 238] width 100 height 20
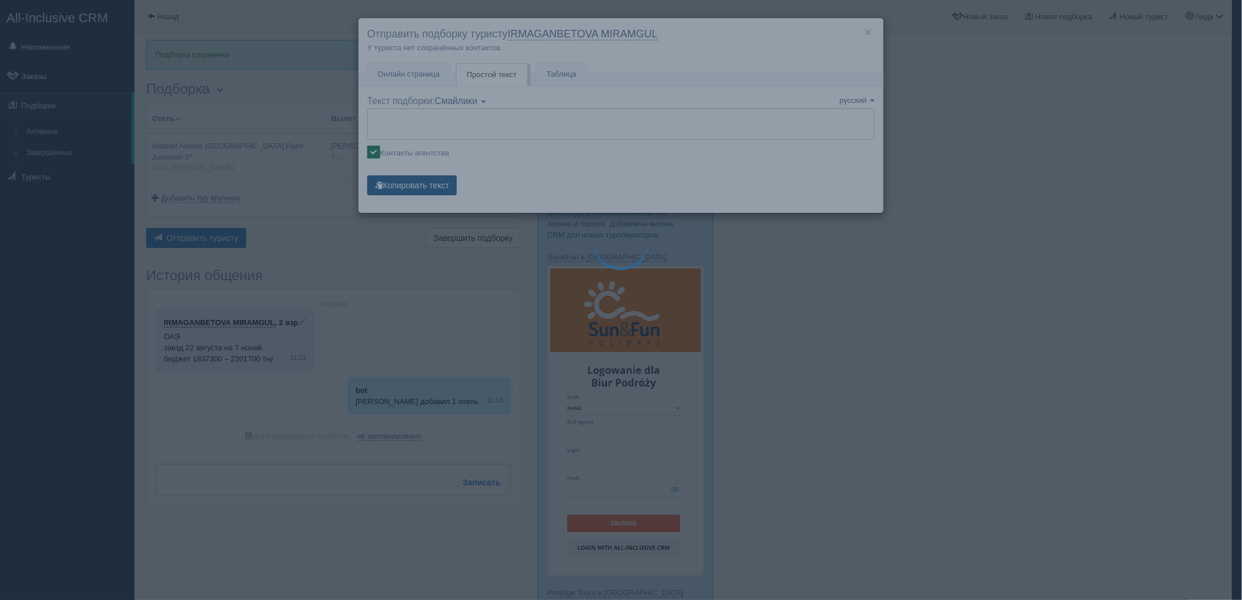
type textarea "🌞 Добрый день! Предлагаем Вам рассмотреть следующие варианты: 🌎 ОАЭ, Пальма Джу…"
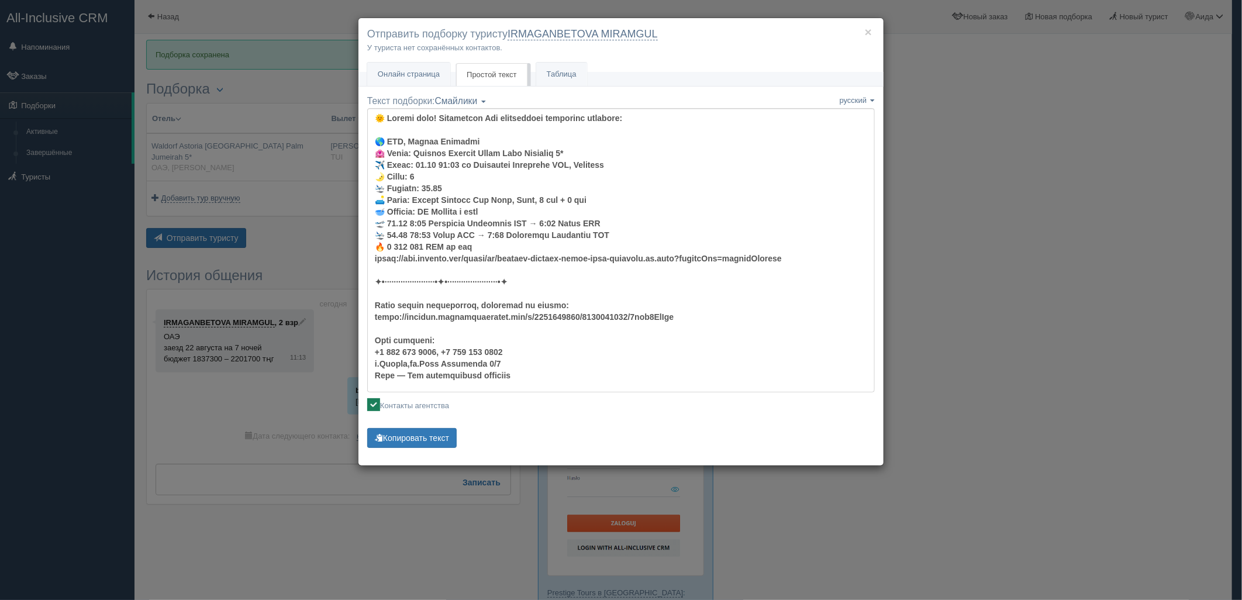
click at [429, 449] on p "Копировать текст Текст скопирован Пожалуйста, нажмите Ctrl+C" at bounding box center [621, 439] width 508 height 23
click at [432, 442] on button "Копировать текст" at bounding box center [411, 438] width 89 height 20
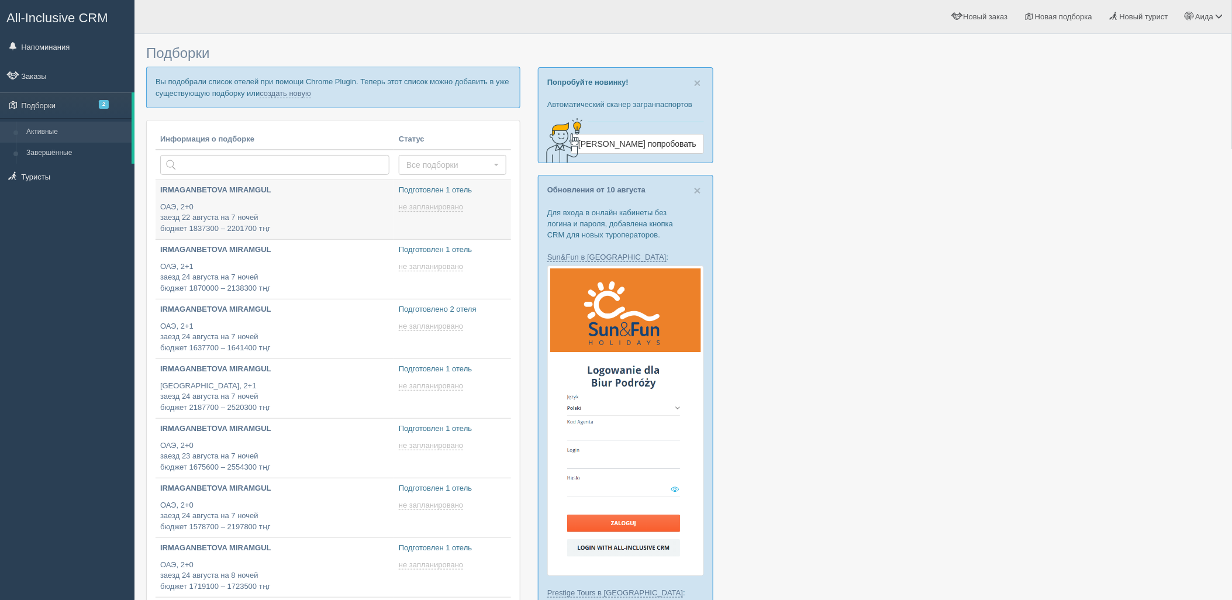
type input "[DATE] 12:10"
click at [281, 97] on link "создать новую" at bounding box center [285, 93] width 51 height 9
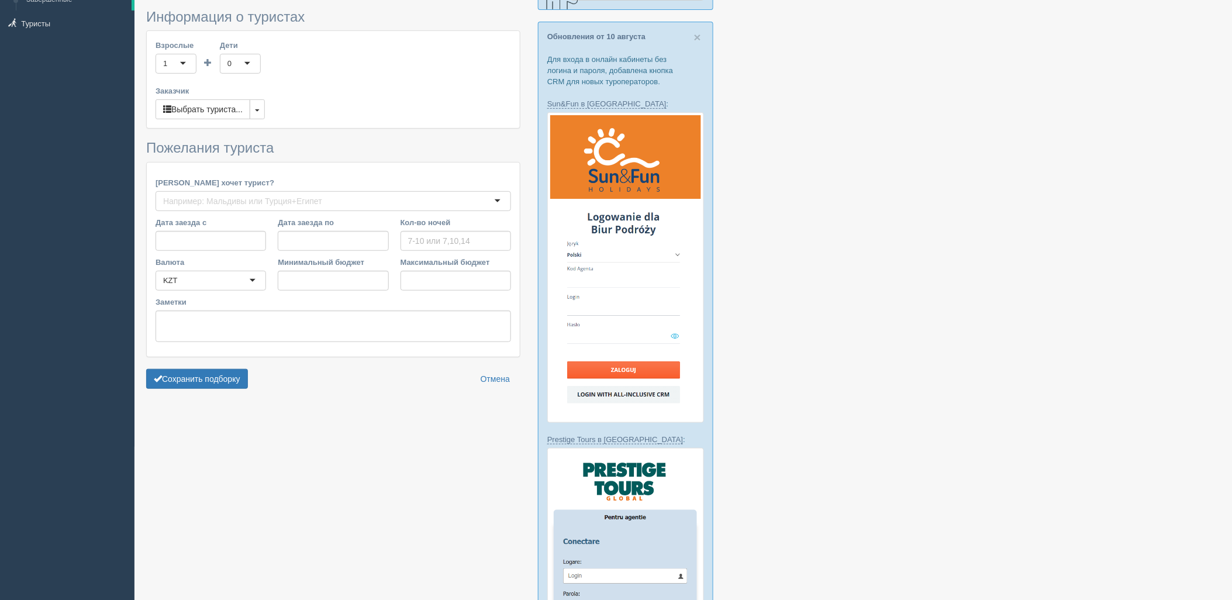
type input "7"
type input "1635700"
type input "1639500"
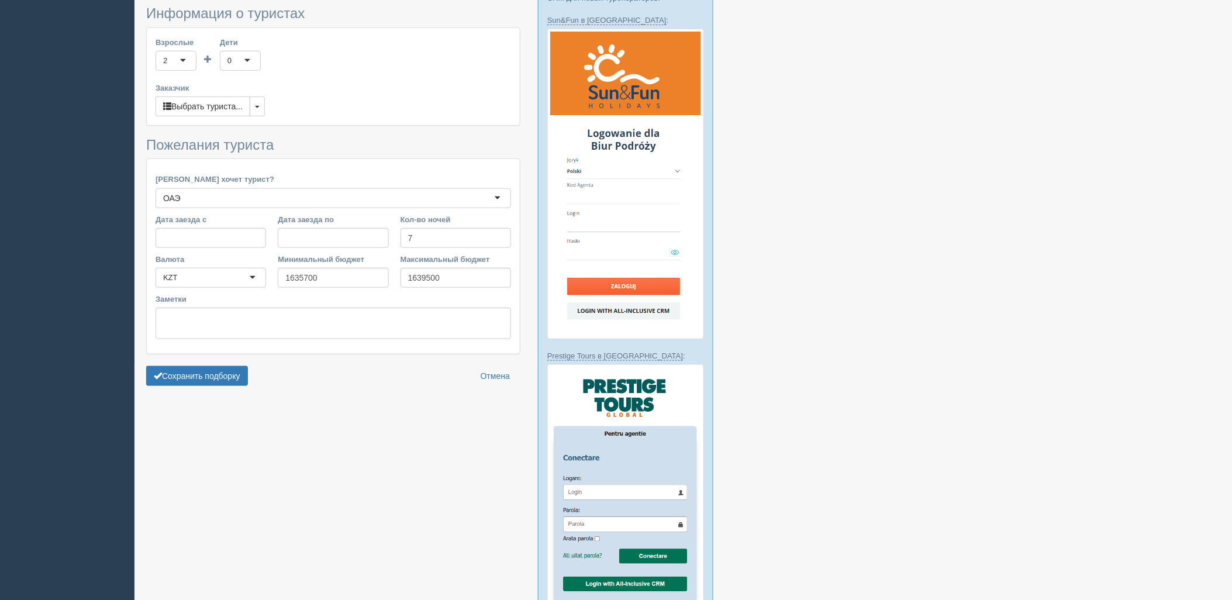
scroll to position [253, 0]
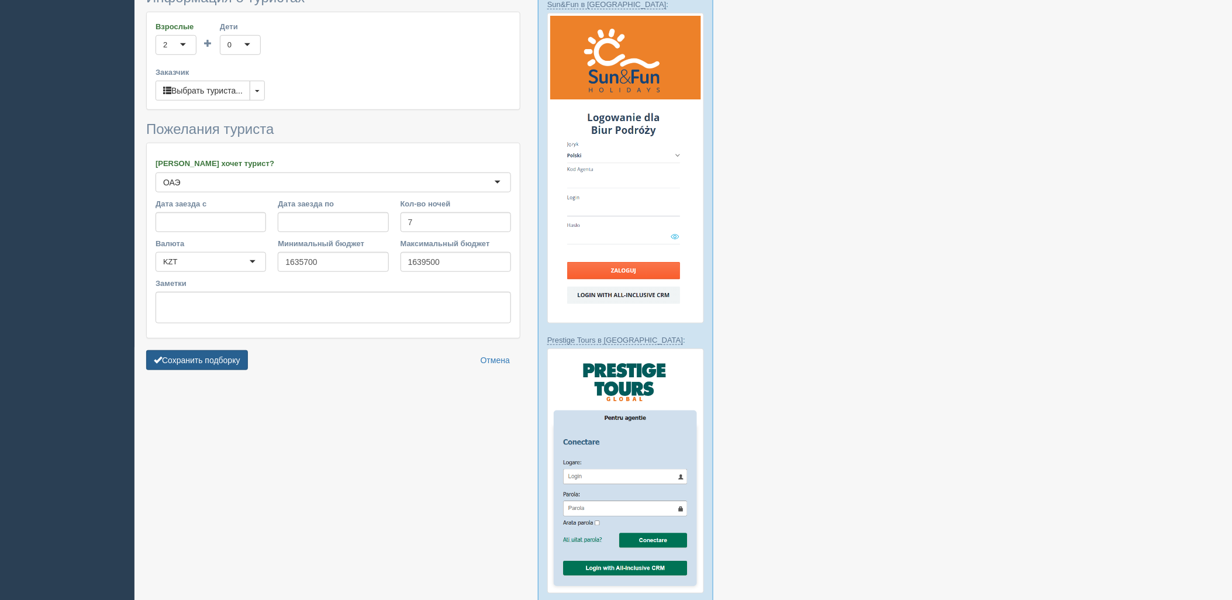
click at [216, 350] on button "Сохранить подборку" at bounding box center [197, 360] width 102 height 20
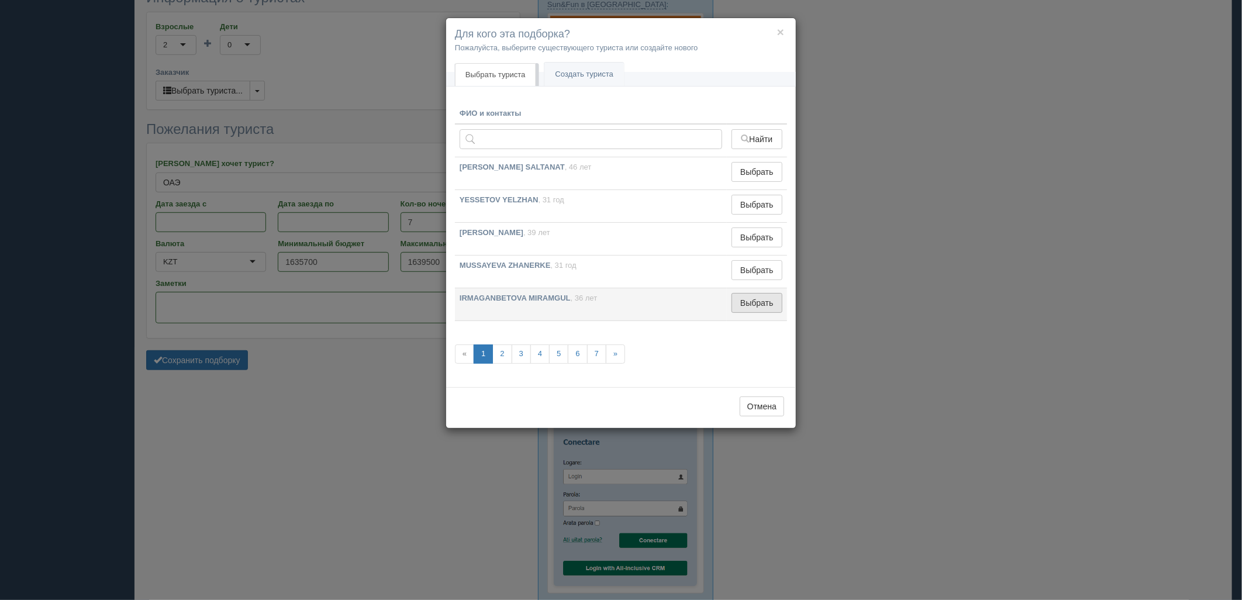
click at [755, 305] on button "Выбрать" at bounding box center [756, 303] width 51 height 20
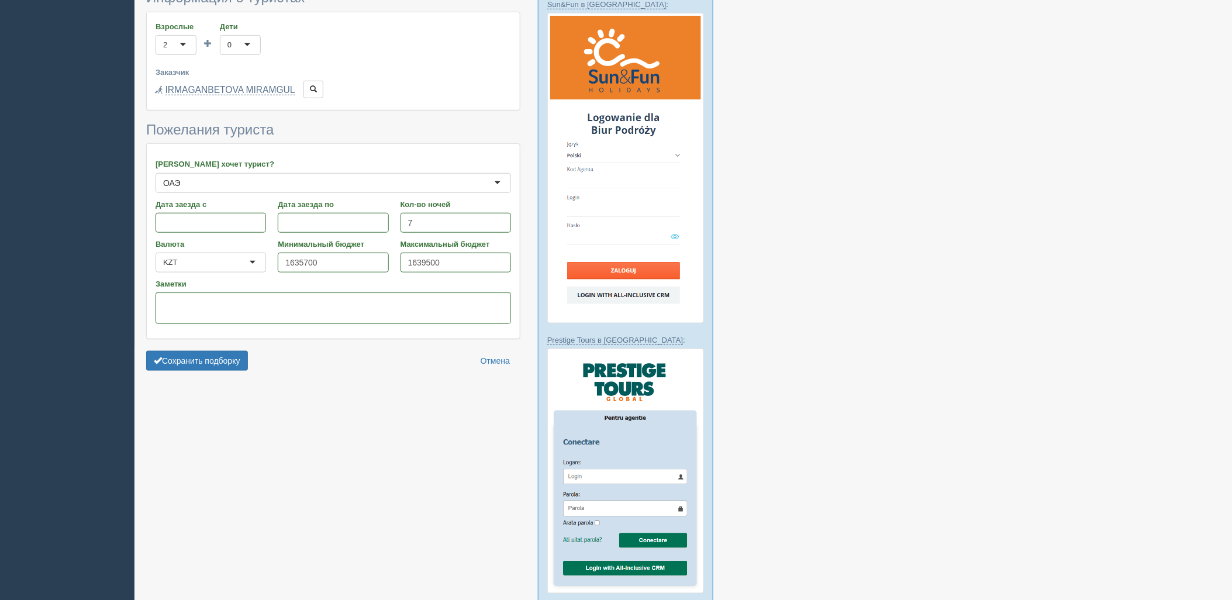
click at [225, 353] on form "Информация о туристах Взрослые 2 2 1 2 3 4 5 6 7 8 9 10 11 12 13 14 15 16 17 18…" at bounding box center [333, 183] width 374 height 386
click at [223, 351] on button "Сохранить подборку" at bounding box center [197, 361] width 102 height 20
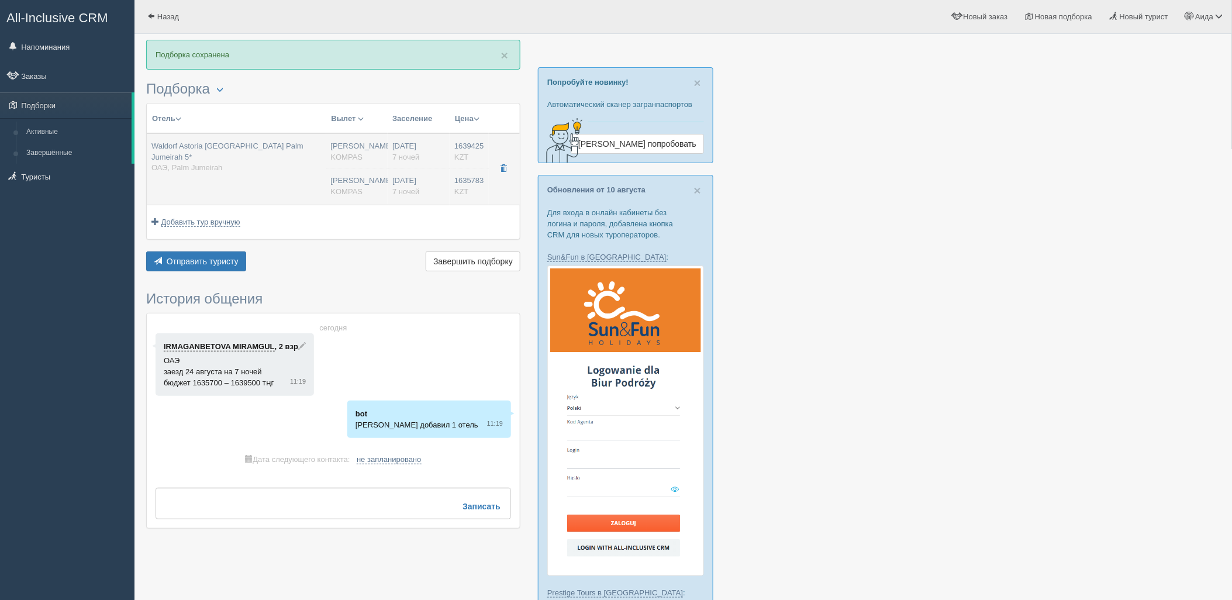
click at [384, 183] on div "[PERSON_NAME] KOMPAS" at bounding box center [357, 186] width 53 height 22
type input "Waldorf Astoria [GEOGRAPHIC_DATA] Palm Jumeirah 5*"
type input "[URL][DOMAIN_NAME]"
type input "ОАЭ"
type input "Palm Jumeirah"
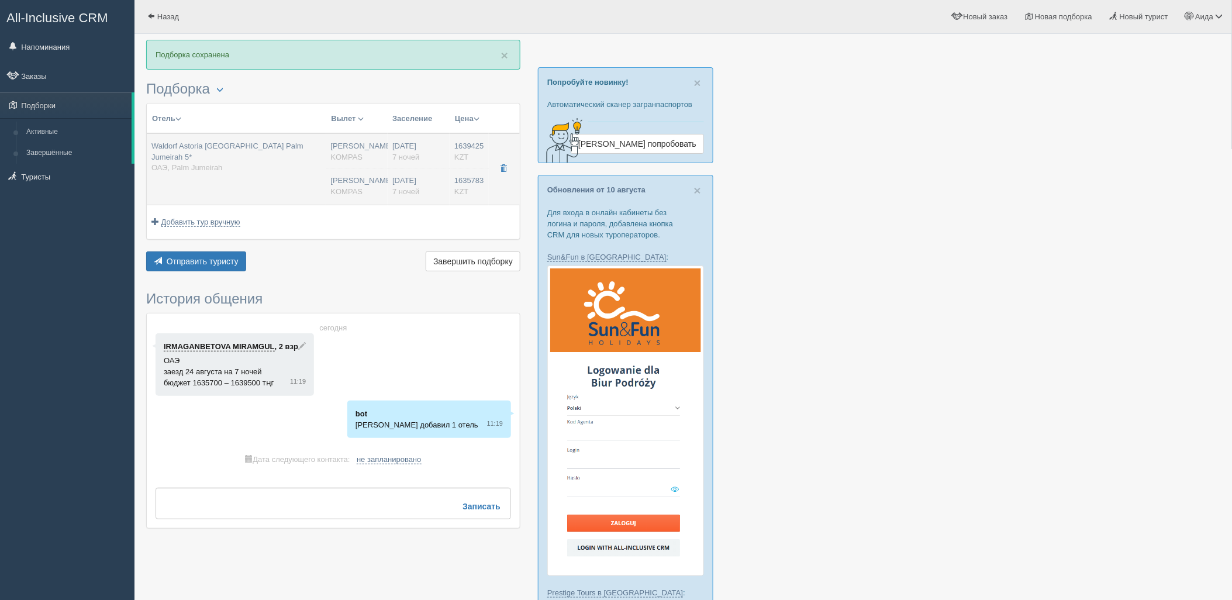
type input "1639425.00"
type input "[PERSON_NAME]"
type input "Дубай DXB"
type input "07:10"
type input "10:55"
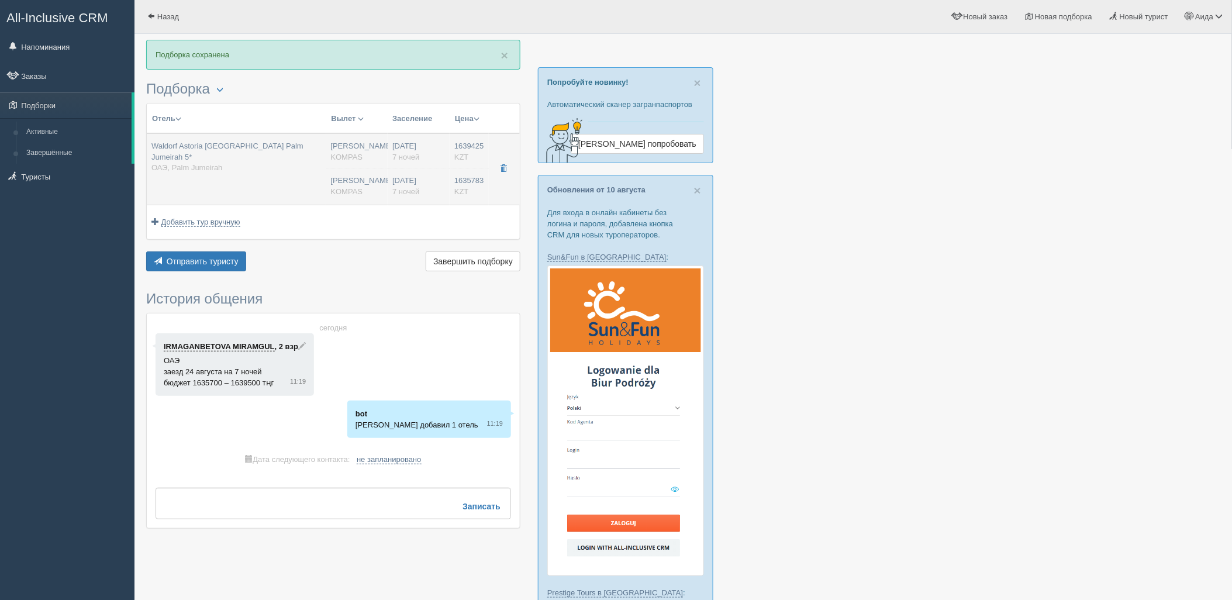
type input "Air Astana"
type input "11:55"
type input "17:20"
type input "7"
type input "King Deluxe Skyline Sea View"
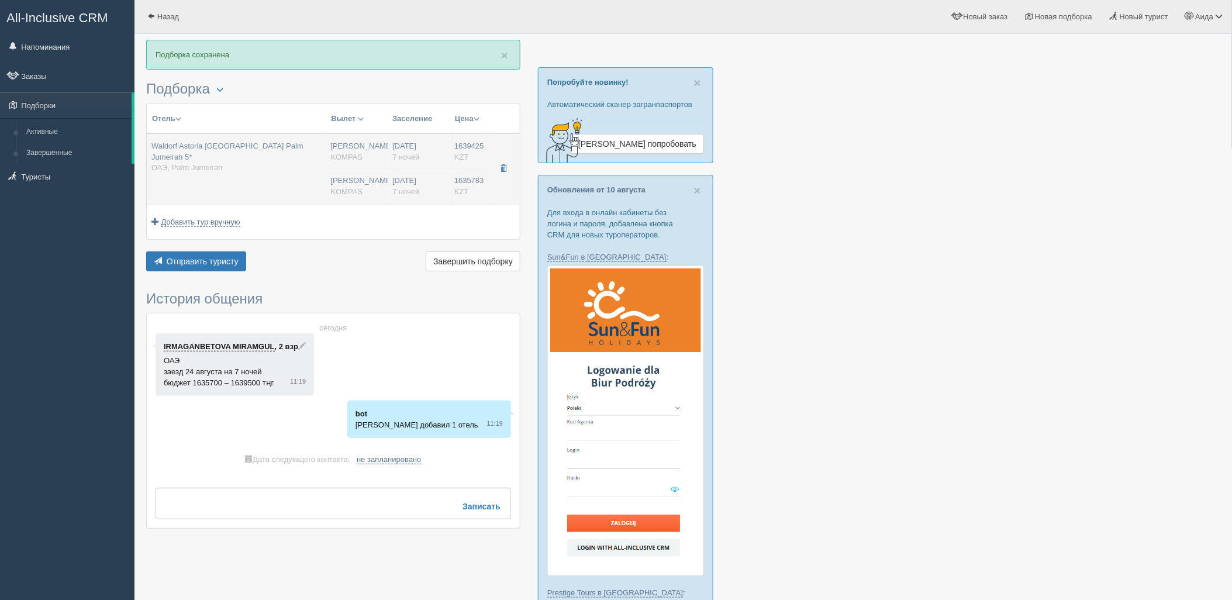
type input "HB"
type input "KOMPAS"
type input "[URL][DOMAIN_NAME]"
type input "1635783.00"
type input "[PERSON_NAME]"
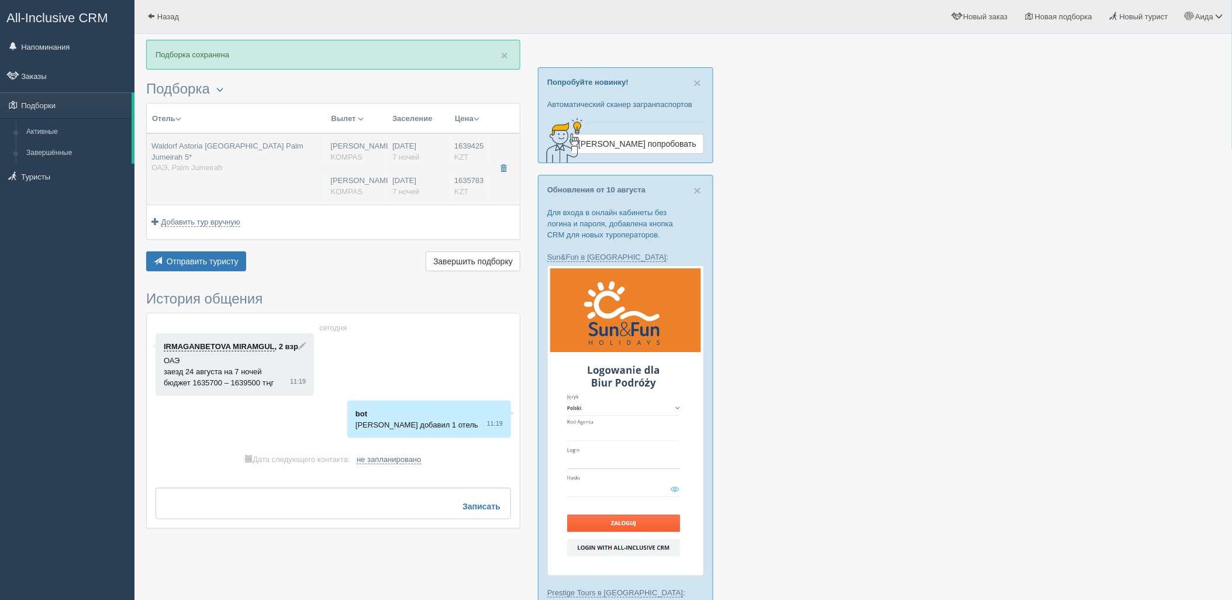
type input "Дубай DXB"
type input "07:10"
type input "10:55"
type input "Air Astana"
type input "11:55"
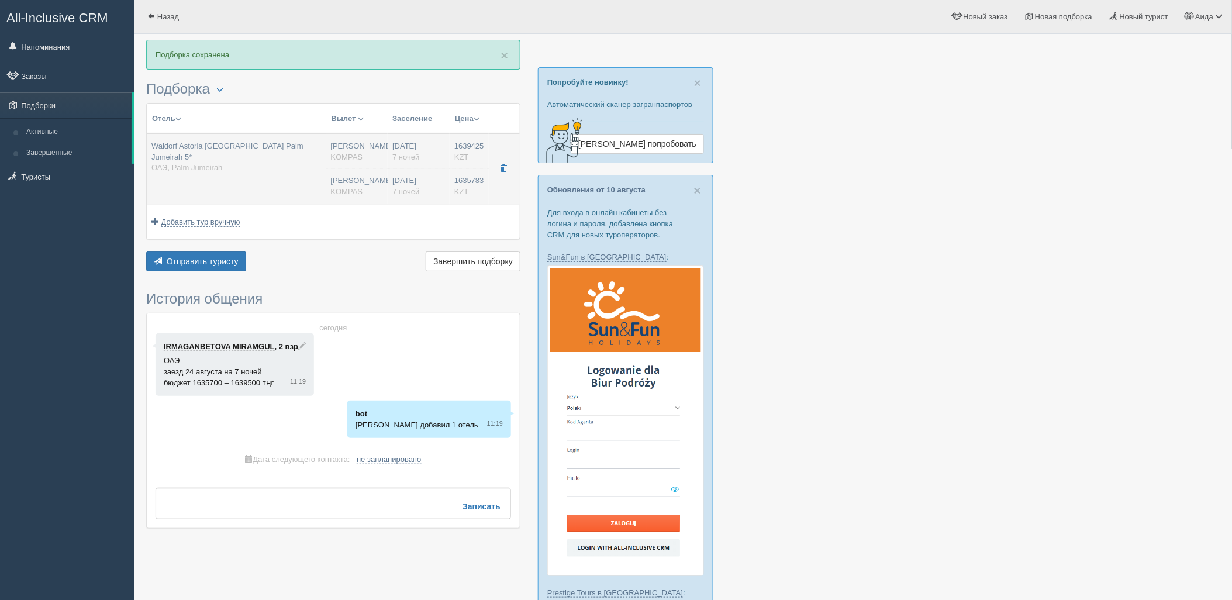
type input "17:20"
type input "7"
type input "King Deluxe Skyline Sea View"
type input "HB"
type input "KOMPAS"
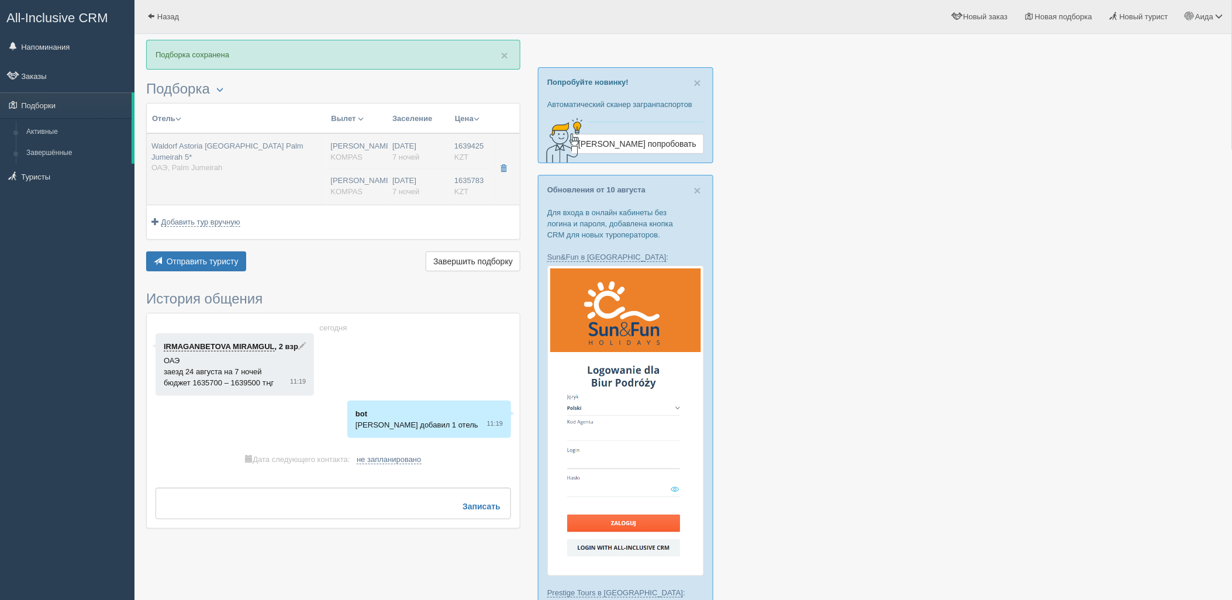
type input "https://kompastour.com/"
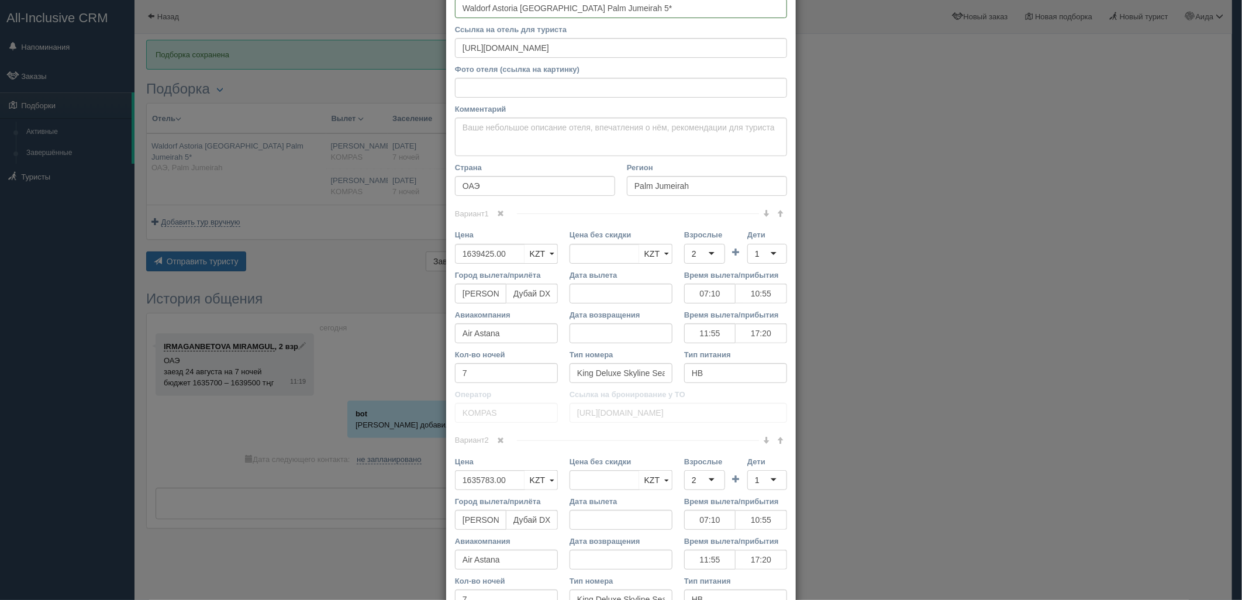
scroll to position [129, 0]
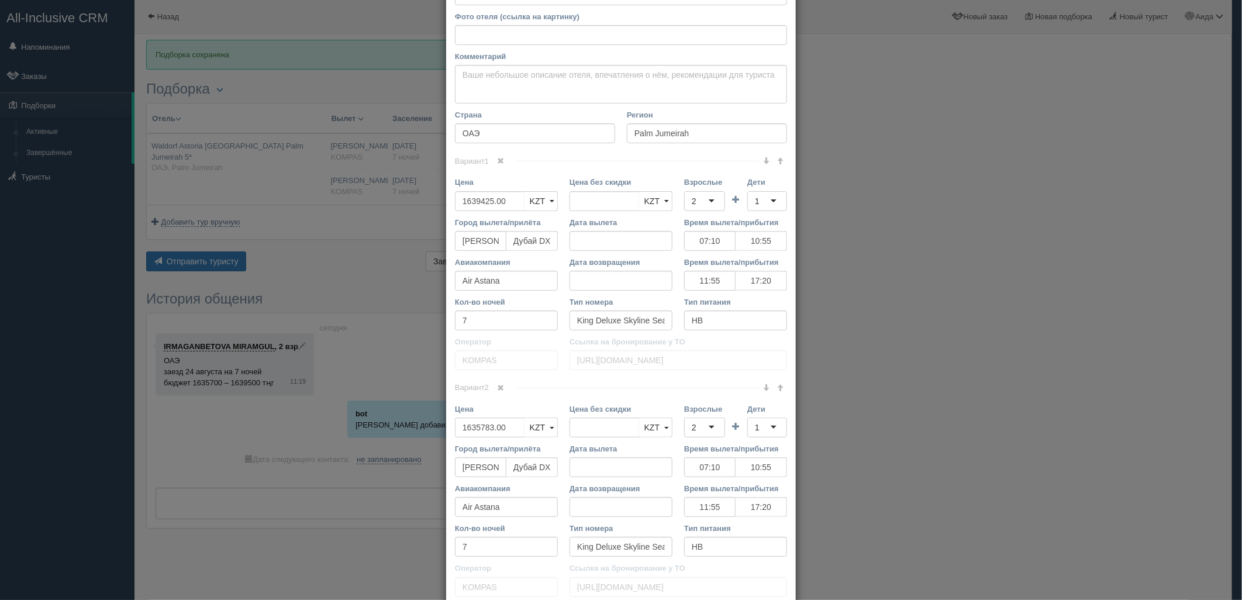
drag, startPoint x: 505, startPoint y: 391, endPoint x: 510, endPoint y: 388, distance: 6.5
click at [505, 391] on link at bounding box center [501, 388] width 20 height 13
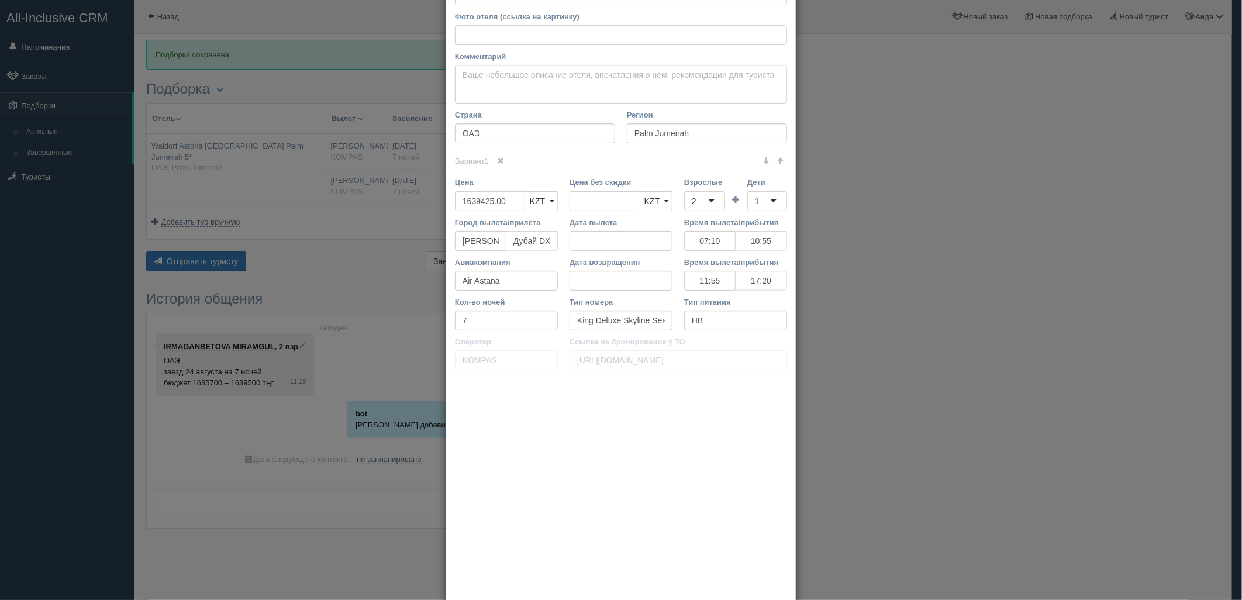
scroll to position [0, 0]
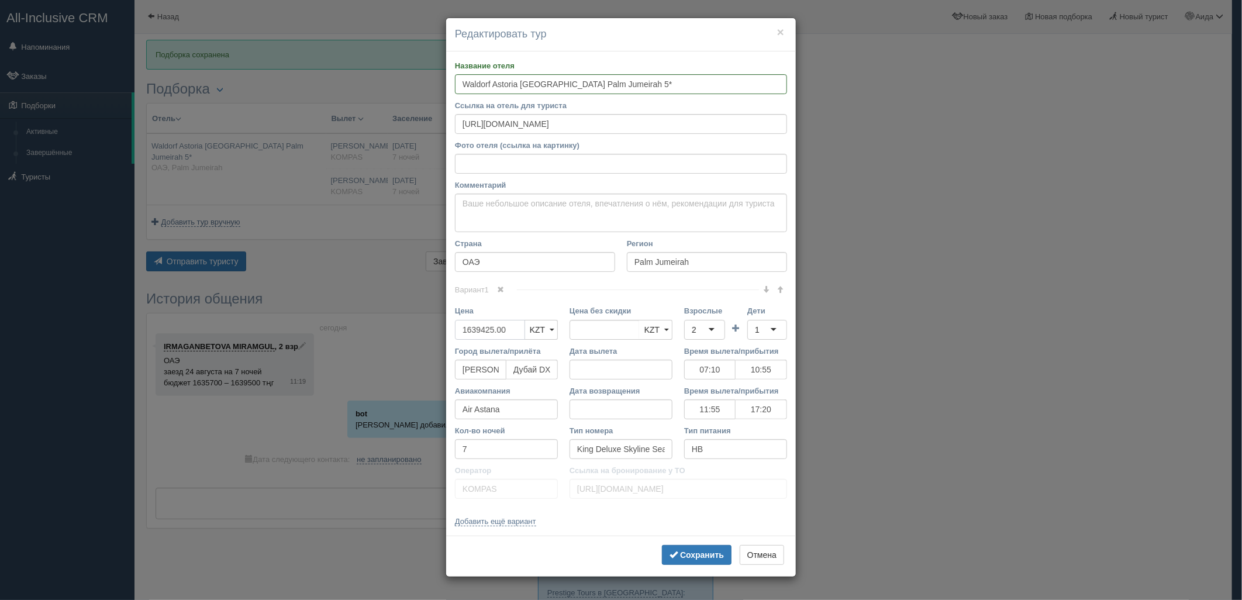
drag, startPoint x: 517, startPoint y: 332, endPoint x: 427, endPoint y: 347, distance: 91.3
click at [427, 347] on div "× Редактировать тур Название отеля Waldorf Astoria [GEOGRAPHIC_DATA] [GEOGRAPHI…" at bounding box center [621, 300] width 1242 height 600
type input "1639425.00"
type input "3275208"
click at [711, 326] on div "2" at bounding box center [704, 330] width 41 height 20
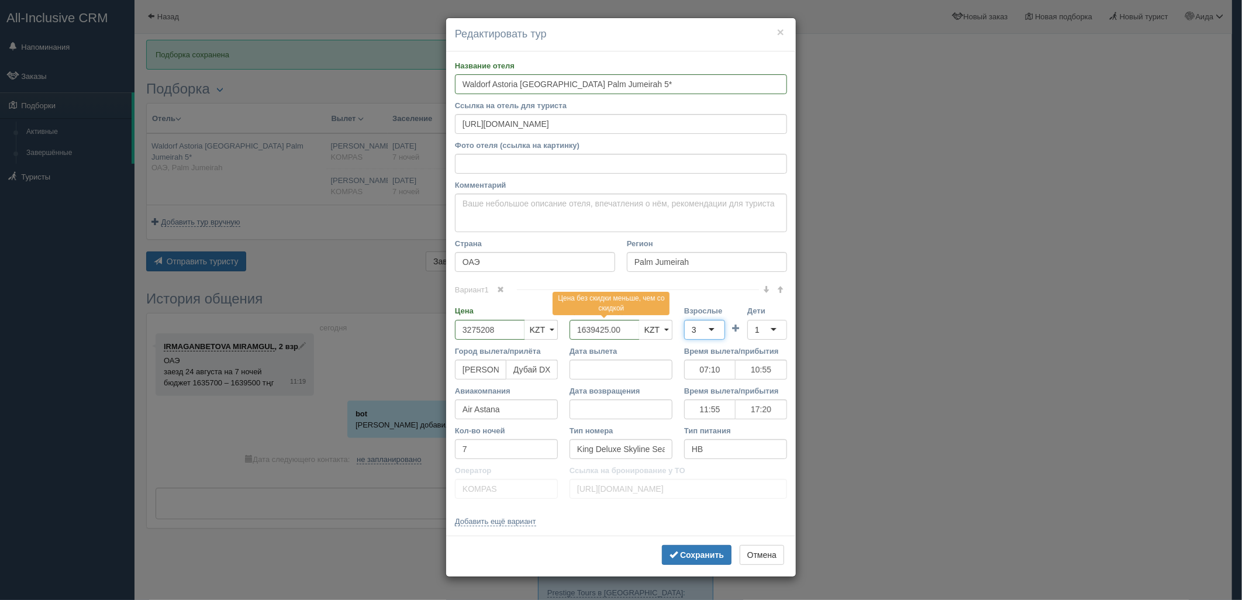
click at [754, 332] on div "1" at bounding box center [767, 330] width 40 height 20
click at [706, 550] on b "Сохранить" at bounding box center [702, 554] width 44 height 9
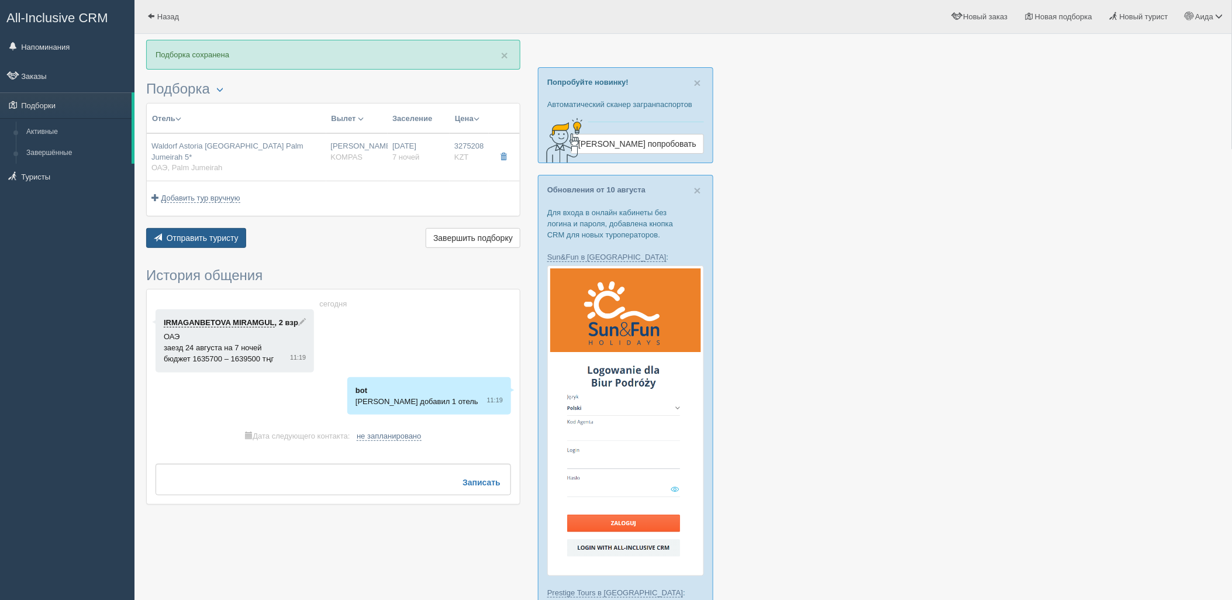
click at [218, 236] on button "Отправить туристу Отправить" at bounding box center [196, 238] width 100 height 20
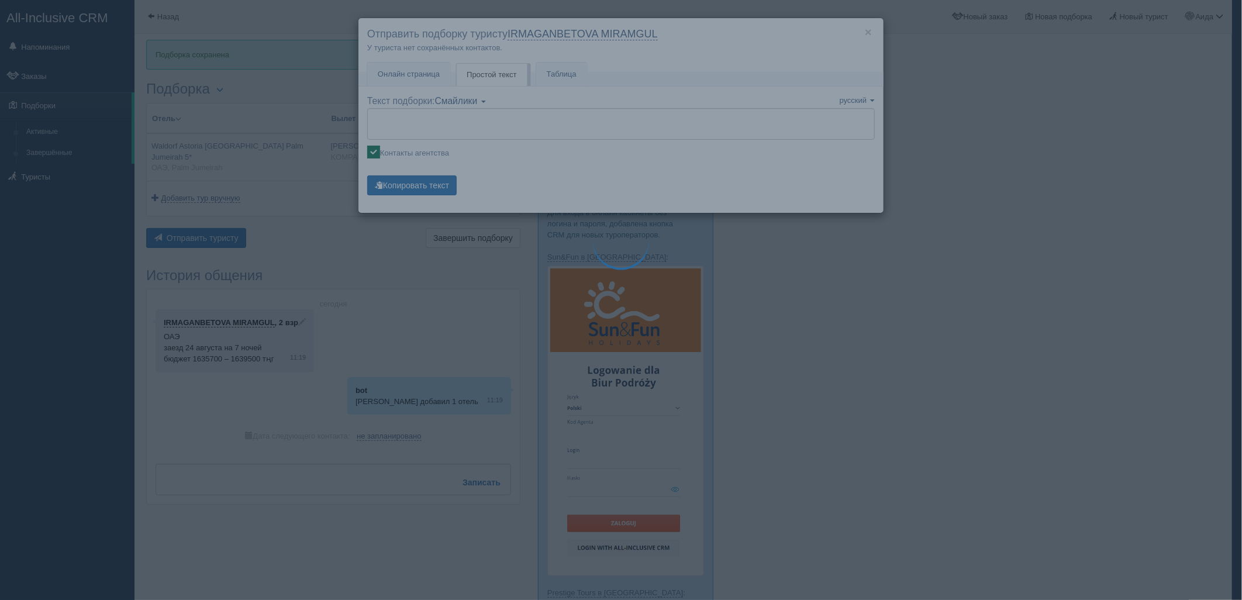
type textarea "🌞 Добрый день! Предлагаем Вам рассмотреть следующие варианты: 🌎 ОАЭ, Palm Jumei…"
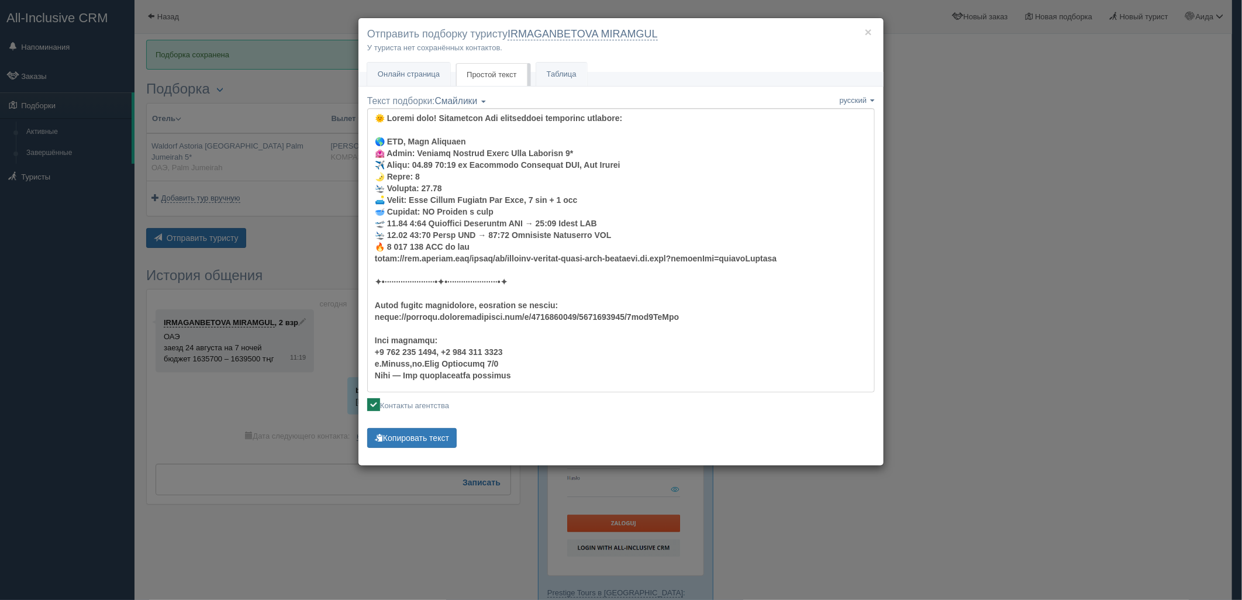
click at [440, 425] on div "Текст подборки: Смайлики Компактный Аскетический Смайлики Смайлики Компактный А…" at bounding box center [621, 273] width 508 height 356
click at [444, 437] on button "Копировать текст" at bounding box center [411, 438] width 89 height 20
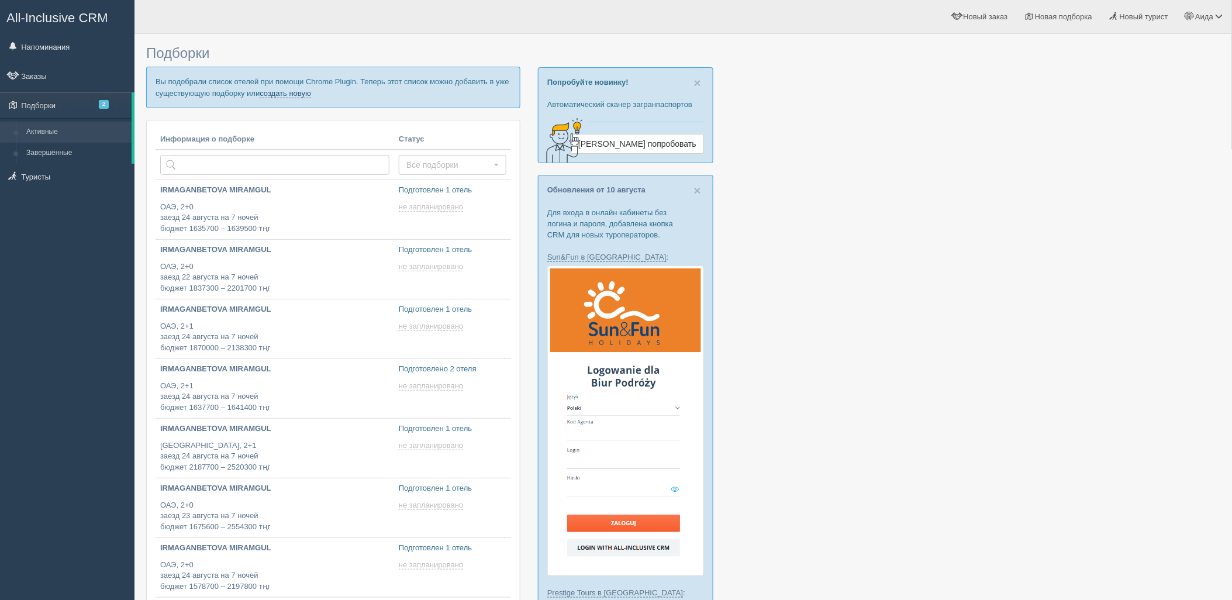
click at [300, 97] on link "создать новую" at bounding box center [285, 93] width 51 height 9
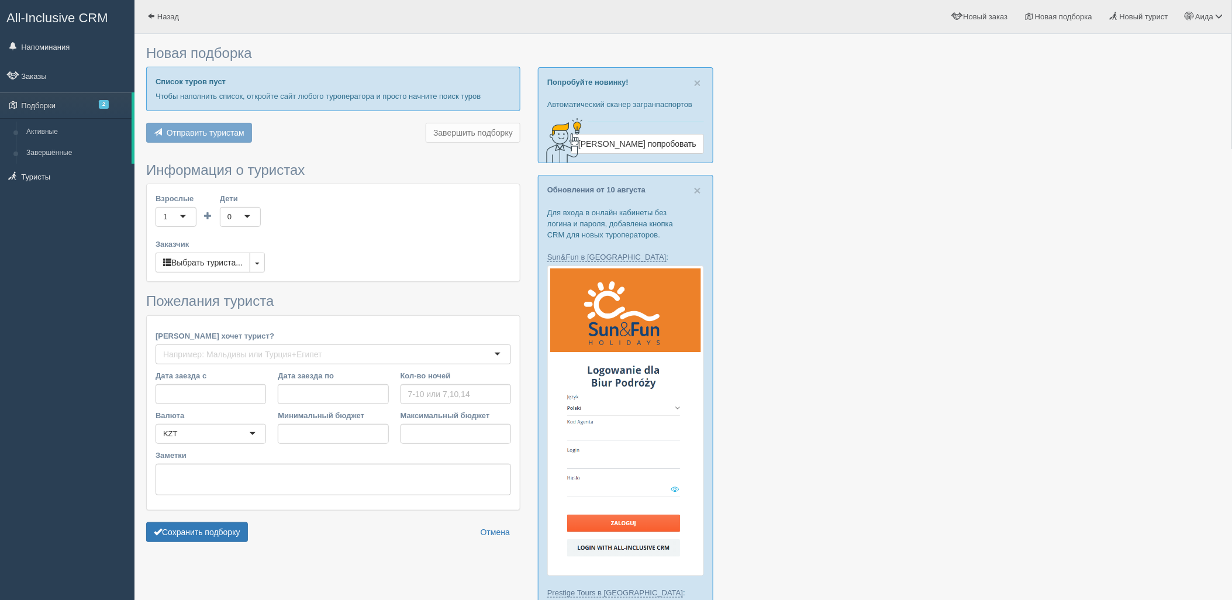
type input "7"
type input "1228000"
type input "1320500"
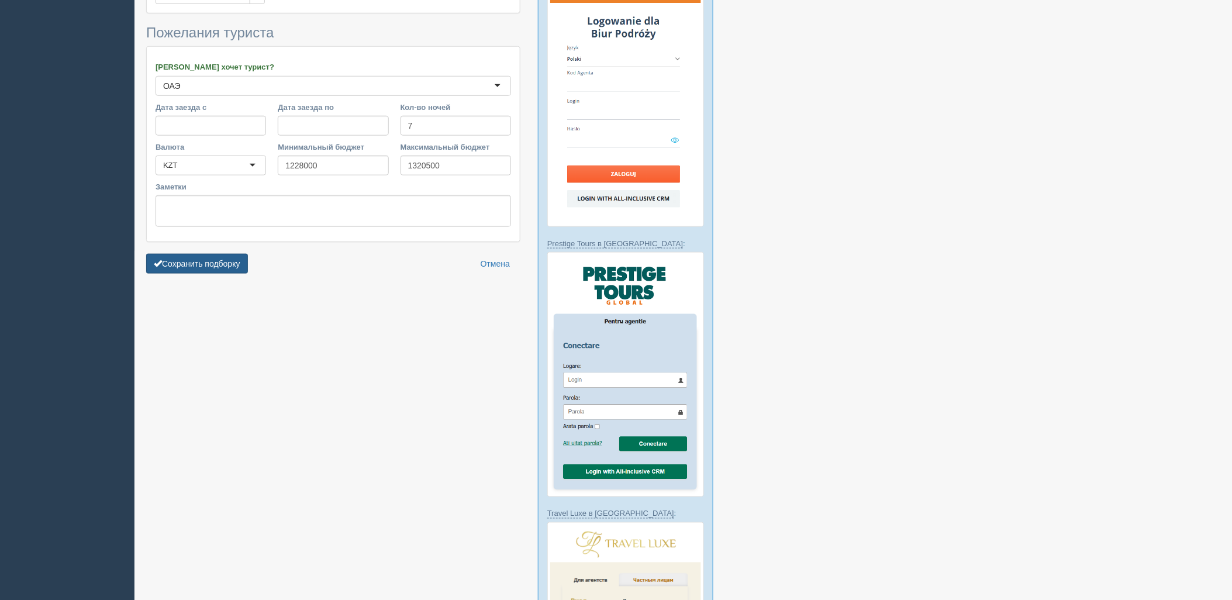
click at [209, 254] on button "Сохранить подборку" at bounding box center [197, 264] width 102 height 20
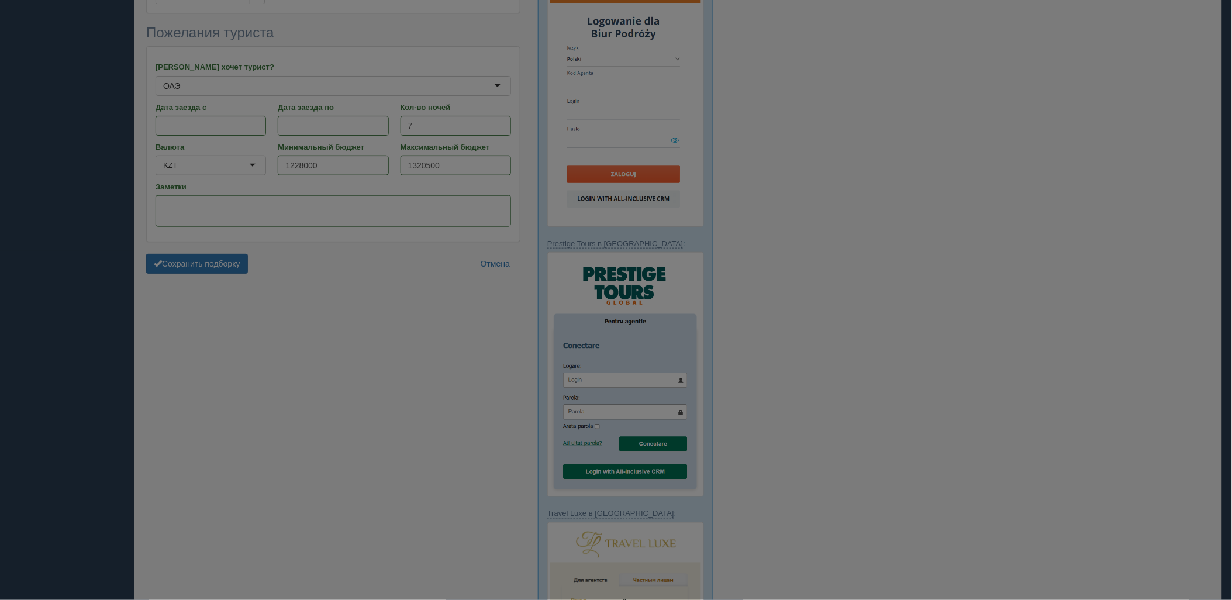
scroll to position [291, 0]
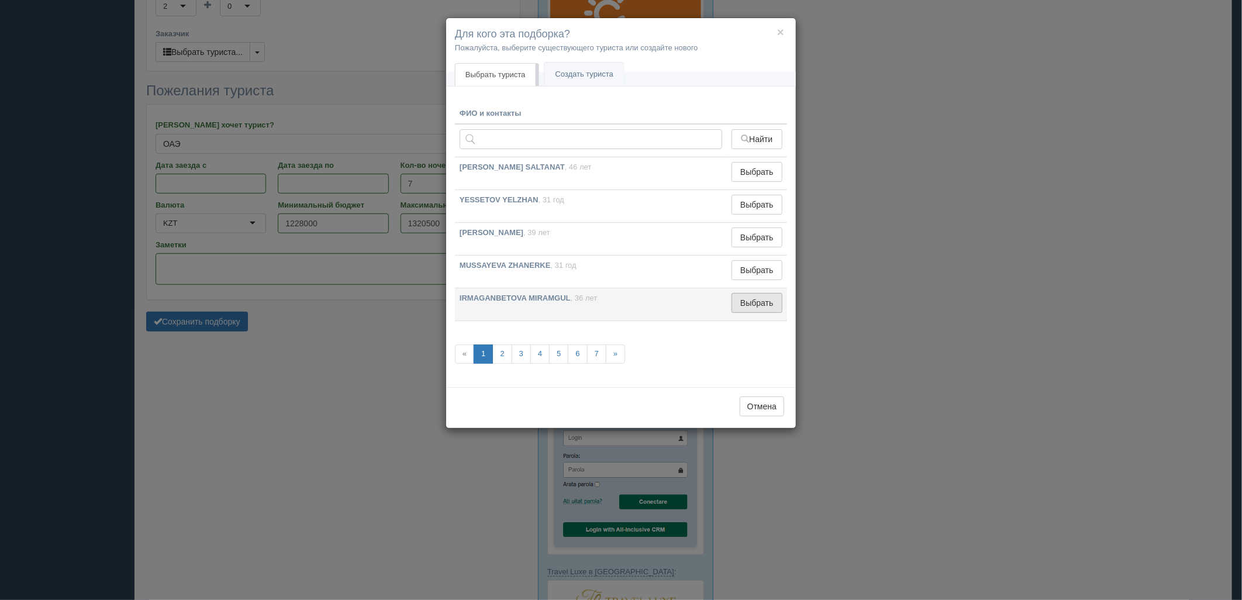
click at [743, 303] on button "Выбрать" at bounding box center [756, 303] width 51 height 20
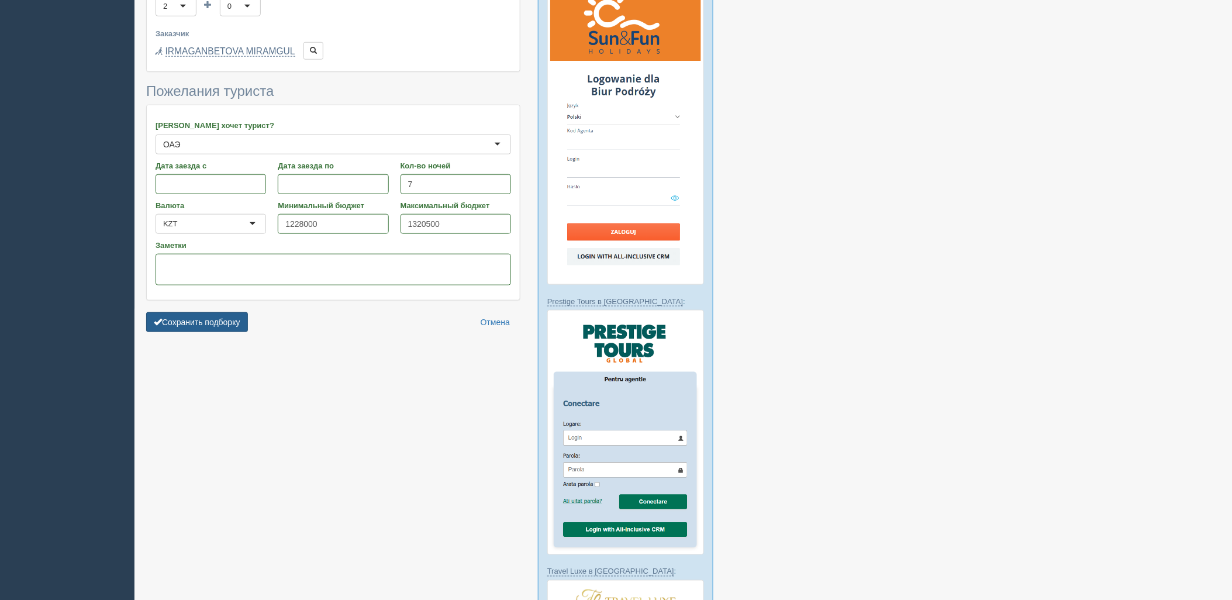
click at [196, 312] on button "Сохранить подборку" at bounding box center [197, 322] width 102 height 20
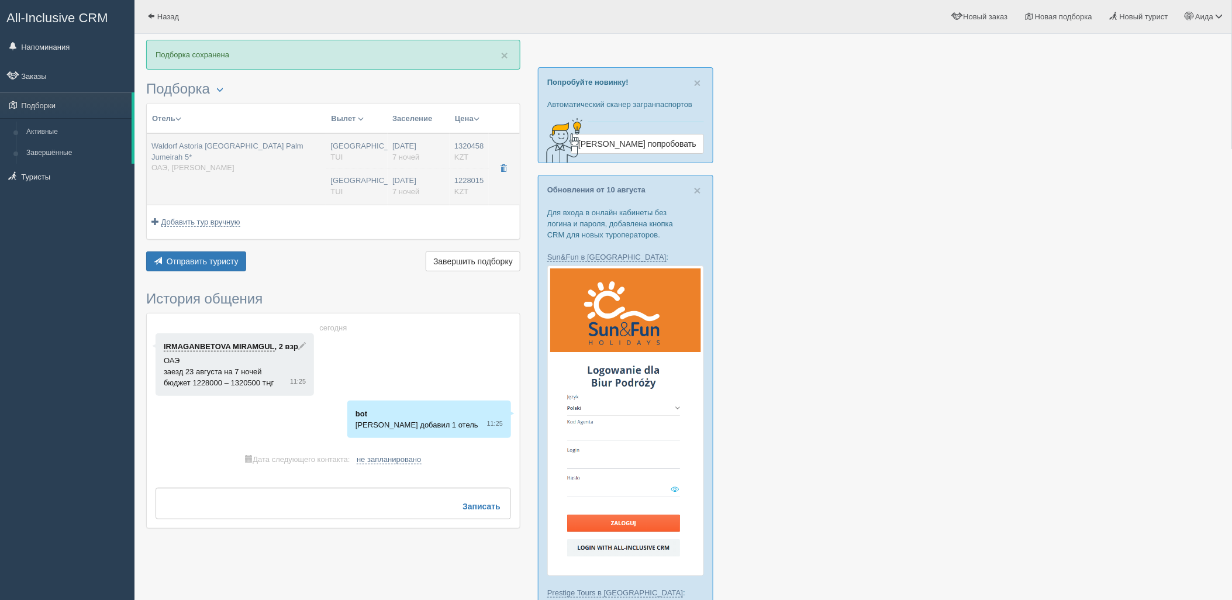
click at [253, 161] on div "Waldorf Astoria [GEOGRAPHIC_DATA] Palm Jumeirah 5* ОАЭ, [PERSON_NAME]" at bounding box center [236, 157] width 170 height 33
type input "Waldorf Astoria [GEOGRAPHIC_DATA] Palm Jumeirah 5*"
type input "[URL][DOMAIN_NAME]"
type input "ОАЭ"
type input "[PERSON_NAME]"
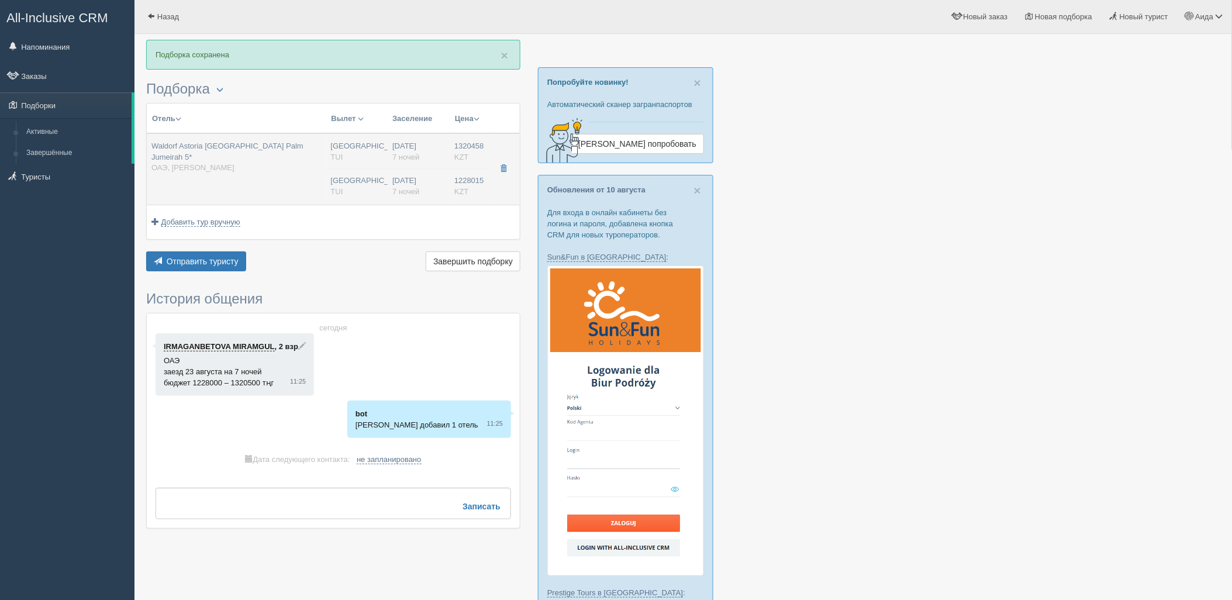
type input "1320458.00"
type input "[GEOGRAPHIC_DATA] CIT"
type input "Дубай DXB"
type input "05:25"
type input "08:10"
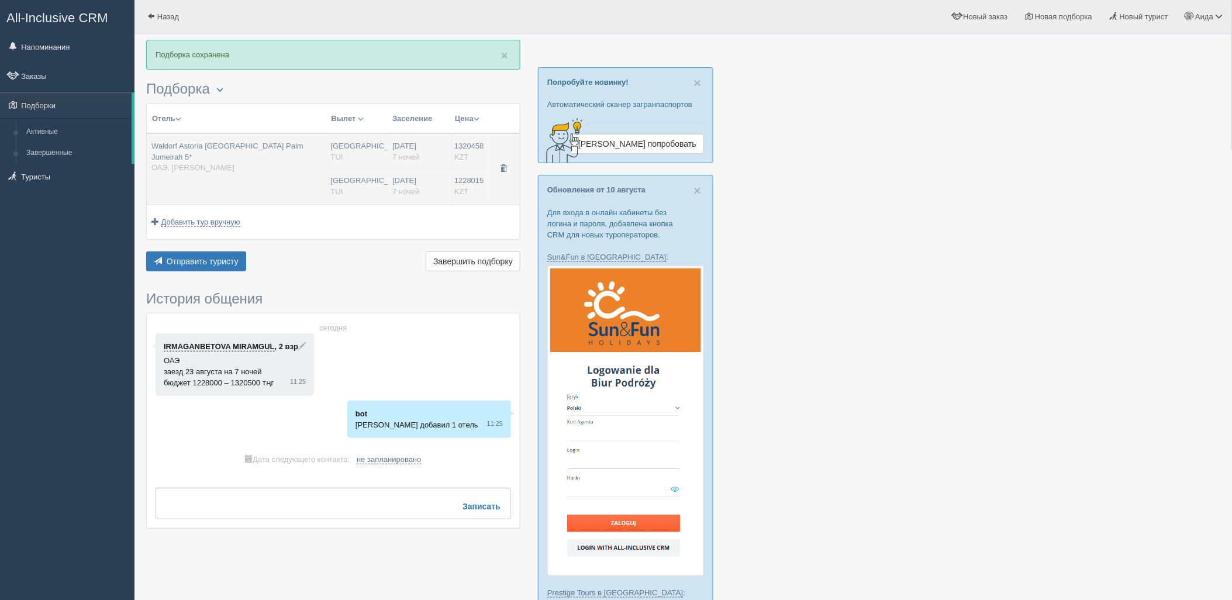
type input "Flydubai"
type input "00:05"
type input "04:25"
type input "7"
type input "Deluxe Skyline Sea View, King"
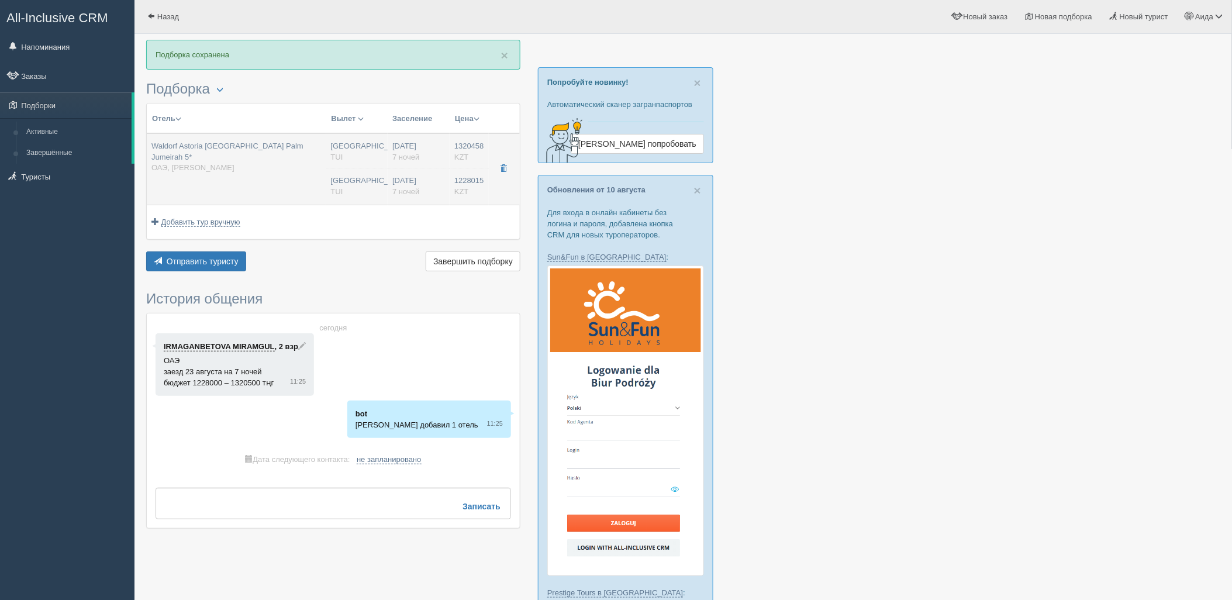
type input "Half Board"
type input "TUI"
type input "[URL][DOMAIN_NAME]"
type input "1228015.00"
type input "[GEOGRAPHIC_DATA] CIT"
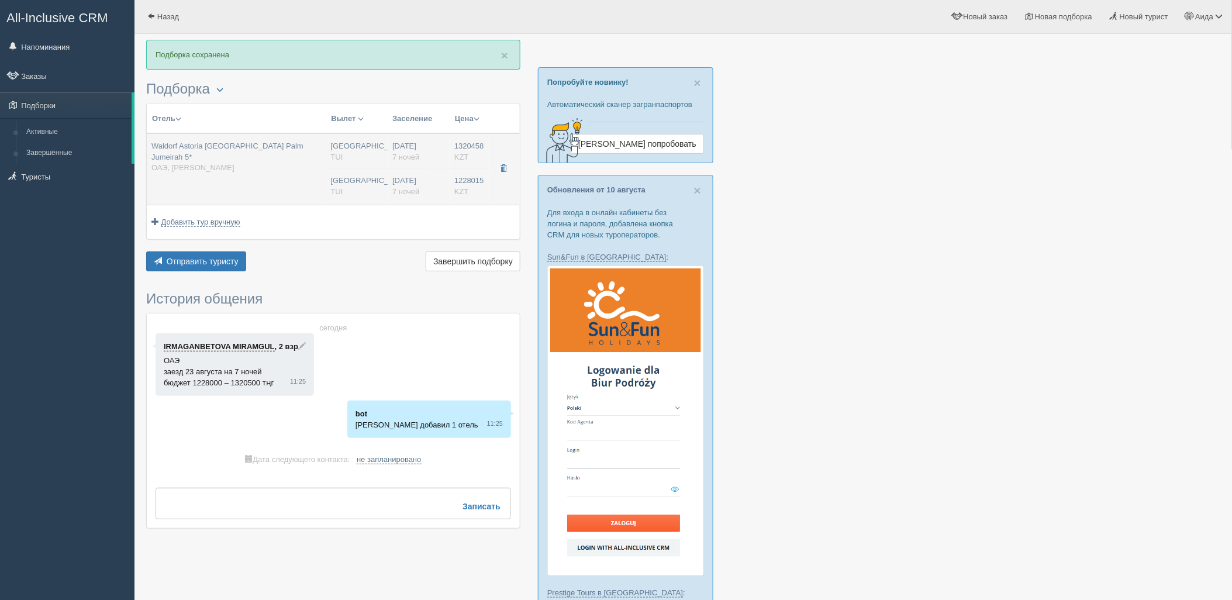
type input "Дубай DXB"
type input "05:25"
type input "08:10"
type input "Flydubai"
type input "00:05"
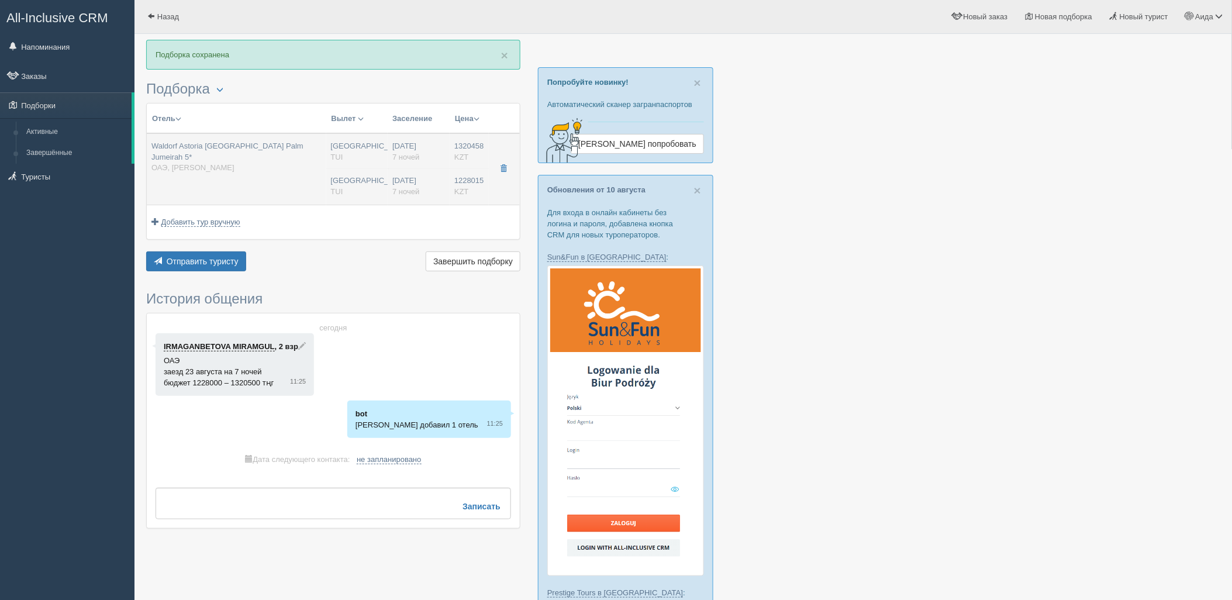
type input "04:25"
type input "7"
type input "Deluxe Skyline Sea View, King"
type input "Half Board"
type input "TUI"
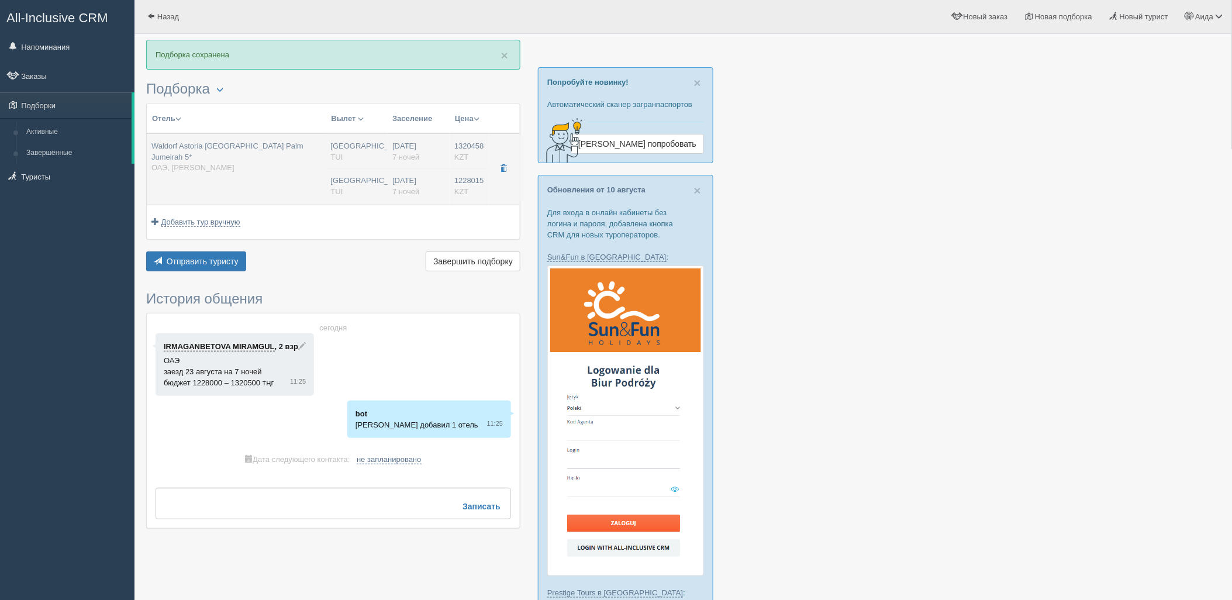
type input "[URL][DOMAIN_NAME]"
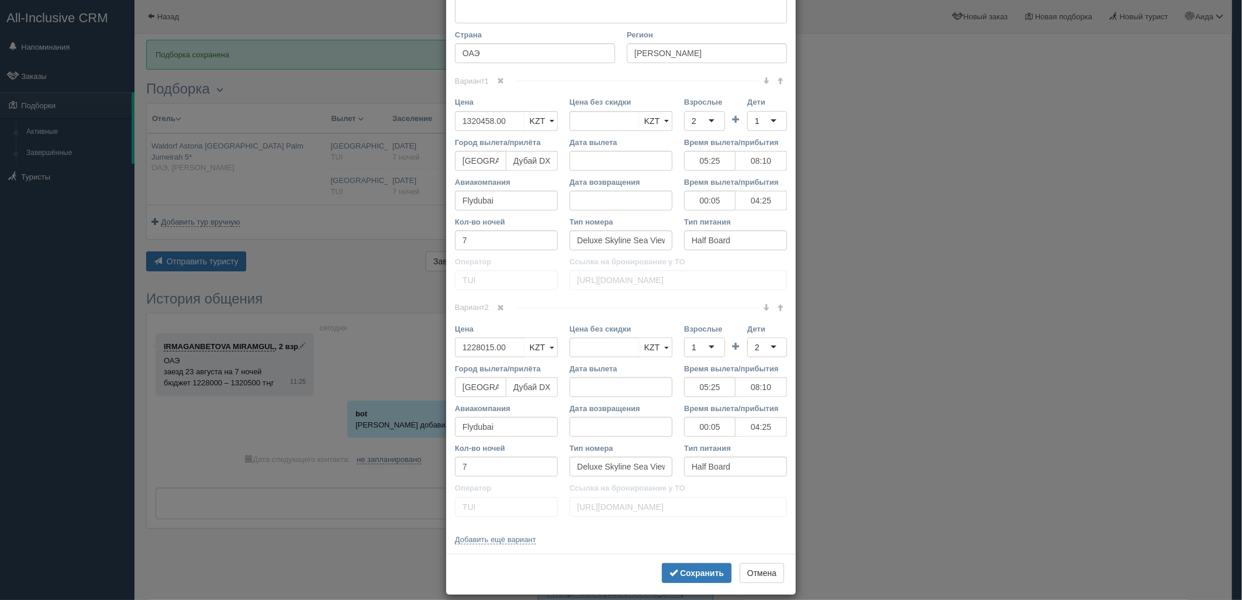
scroll to position [222, 0]
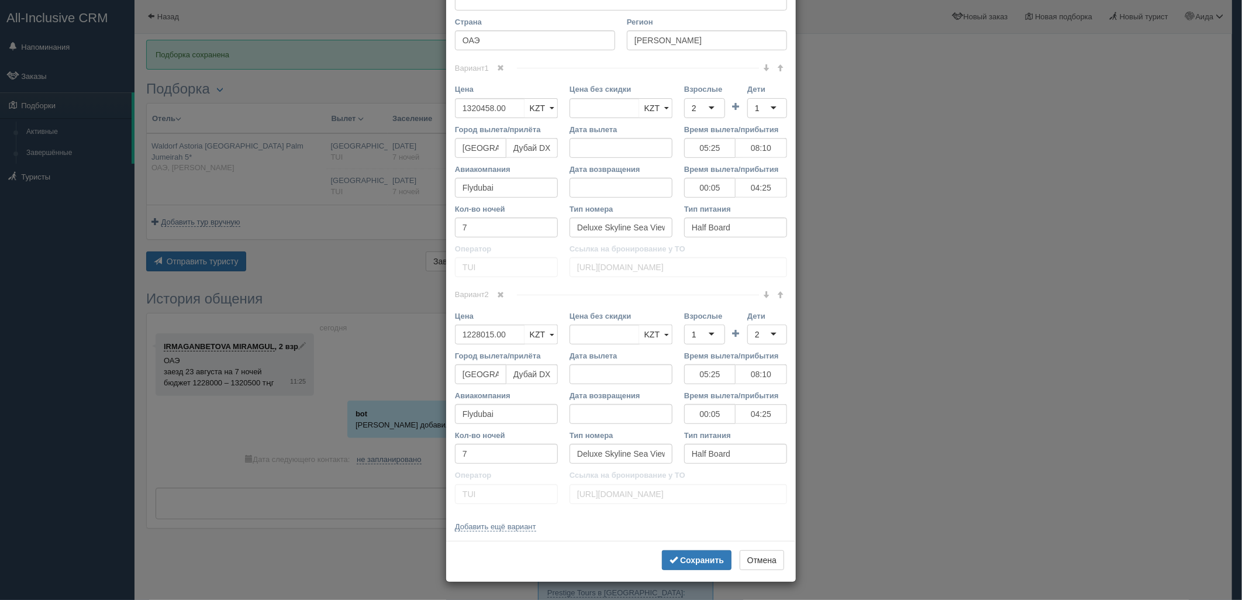
click at [500, 295] on span at bounding box center [501, 294] width 7 height 7
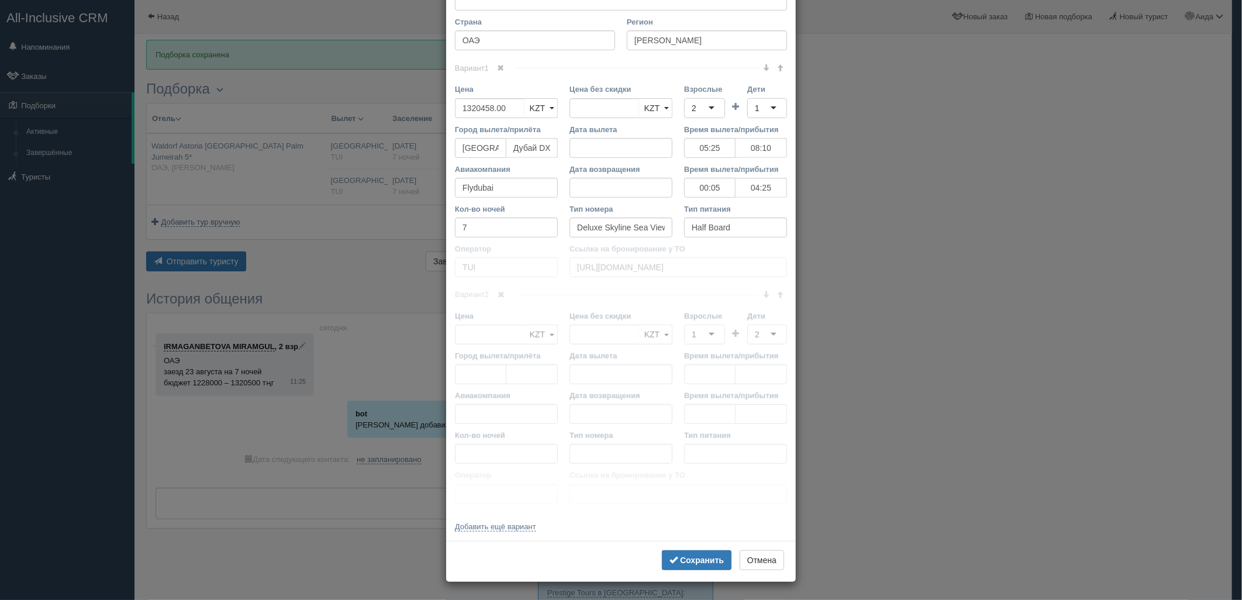
scroll to position [0, 0]
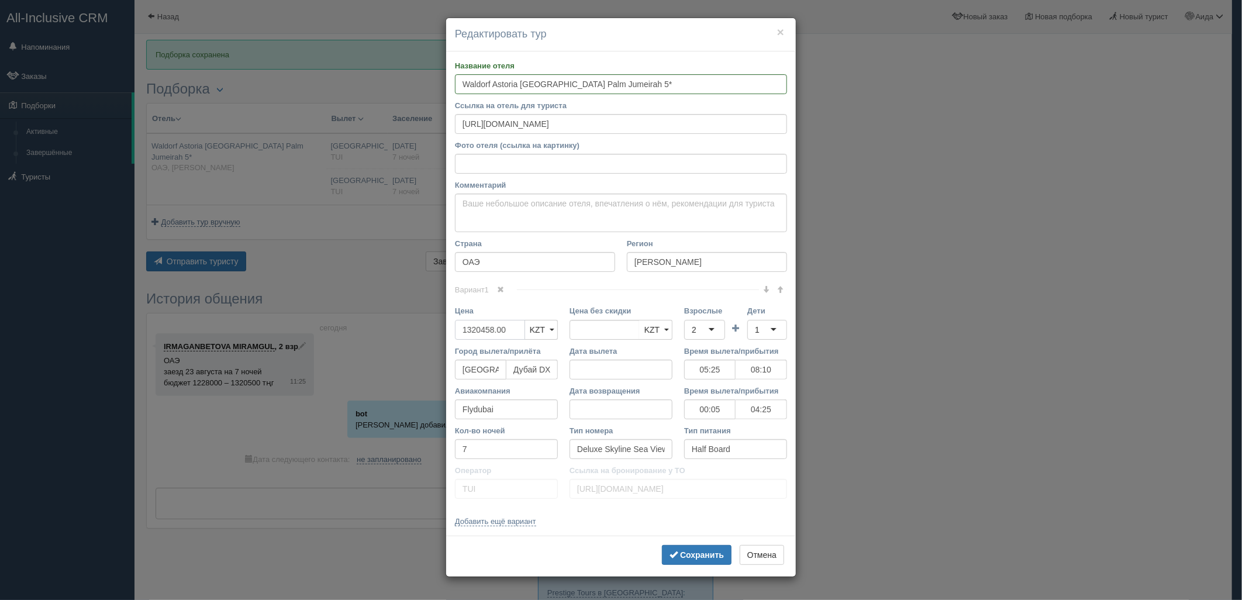
drag, startPoint x: 512, startPoint y: 335, endPoint x: 457, endPoint y: 342, distance: 56.0
click at [457, 342] on div "Цена 1320458.00 KZT USD EUR KZT KZT USD EUR" at bounding box center [506, 325] width 115 height 40
type input "1320458.00"
click at [466, 328] on input "2523000" at bounding box center [490, 330] width 70 height 20
click at [480, 329] on input "2523000" at bounding box center [490, 330] width 70 height 20
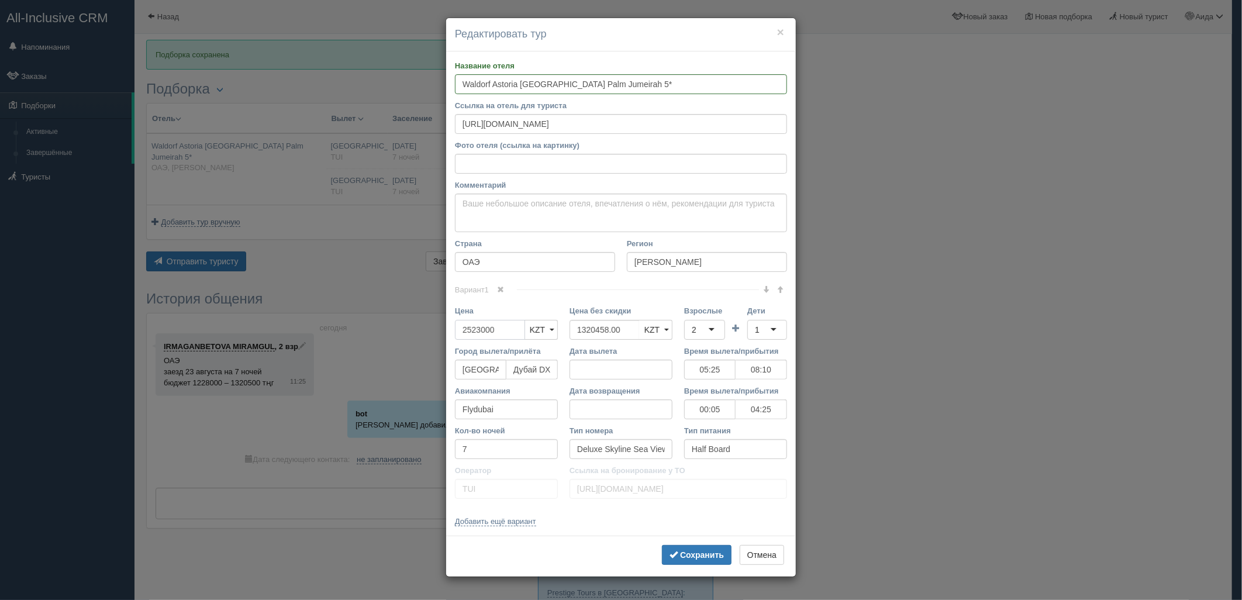
type input "2523000"
click at [709, 316] on label "Взрослые" at bounding box center [704, 310] width 41 height 11
click at [699, 324] on input "Взрослые" at bounding box center [697, 330] width 2 height 12
click at [710, 328] on div "2" at bounding box center [704, 330] width 41 height 20
click at [752, 333] on div "1" at bounding box center [767, 330] width 40 height 20
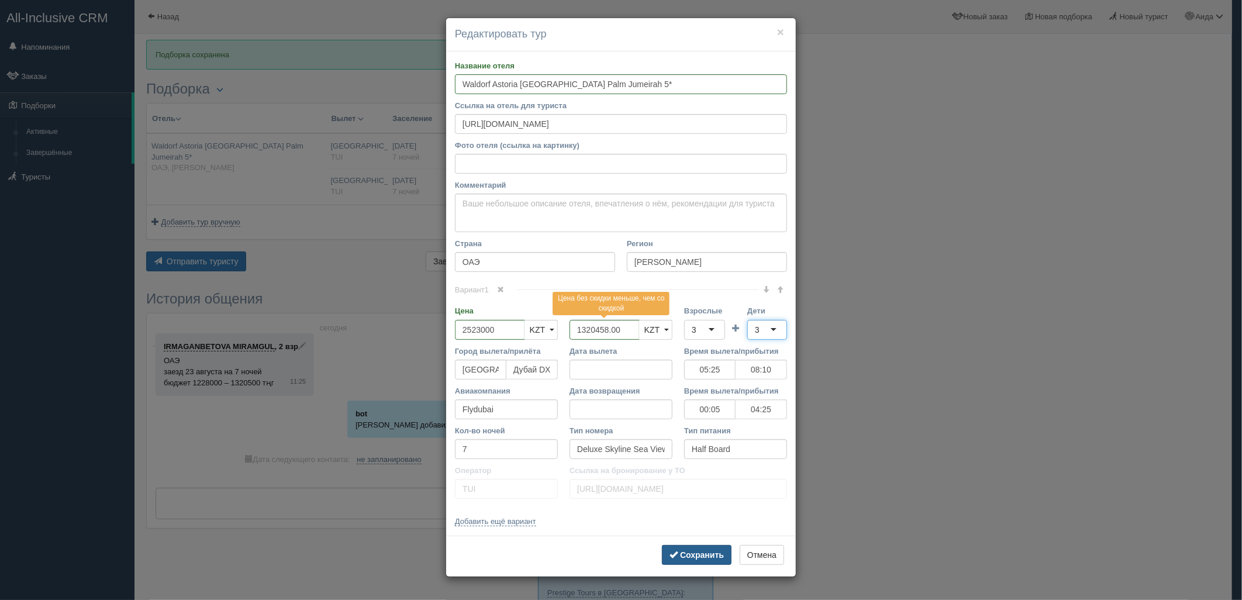
click at [706, 545] on div "Сохранить Отмена" at bounding box center [621, 556] width 350 height 41
click at [698, 562] on button "Сохранить" at bounding box center [697, 555] width 70 height 20
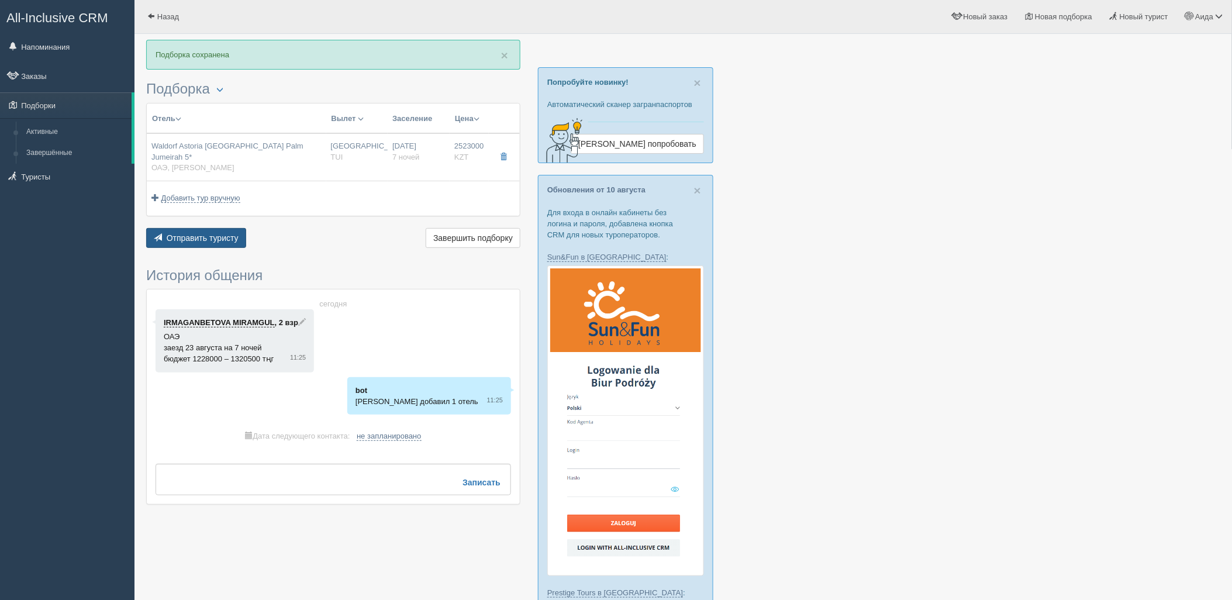
click at [211, 236] on button "Отправить туристу Отправить" at bounding box center [196, 238] width 100 height 20
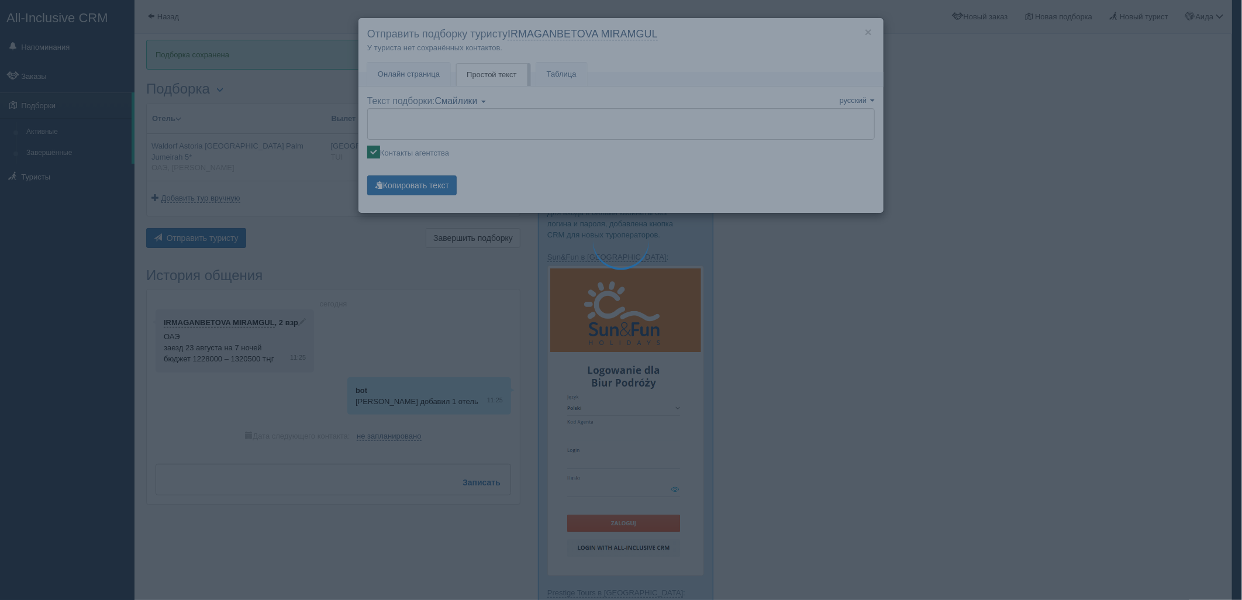
type textarea "🌞 Добрый день! Предлагаем Вам рассмотреть следующие варианты: 🌎 ОАЭ, Пальма Джу…"
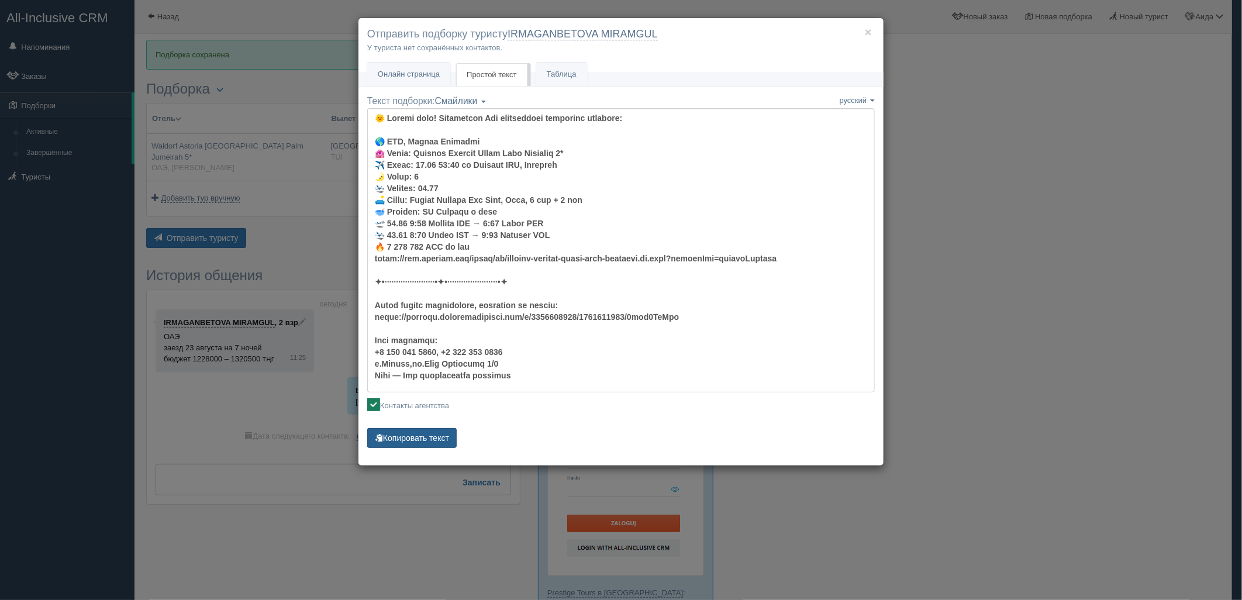
drag, startPoint x: 436, startPoint y: 424, endPoint x: 446, endPoint y: 435, distance: 14.1
click at [437, 425] on div "Текст подборки: Смайлики Компактный Аскетический Смайлики Смайлики Компактный А…" at bounding box center [621, 273] width 508 height 356
click at [446, 435] on button "Копировать текст" at bounding box center [411, 438] width 89 height 20
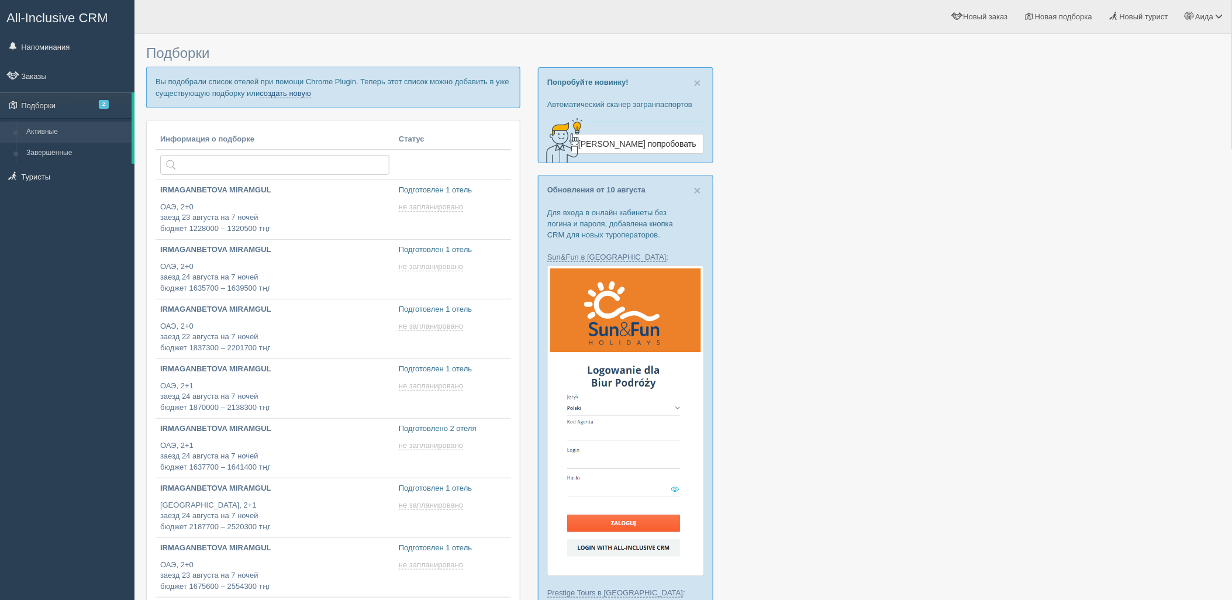
click at [312, 95] on p "Вы подобрали список отелей при помощи Chrome Plugin. Теперь этот список можно д…" at bounding box center [333, 87] width 374 height 41
click at [310, 95] on link "создать новую" at bounding box center [285, 93] width 51 height 9
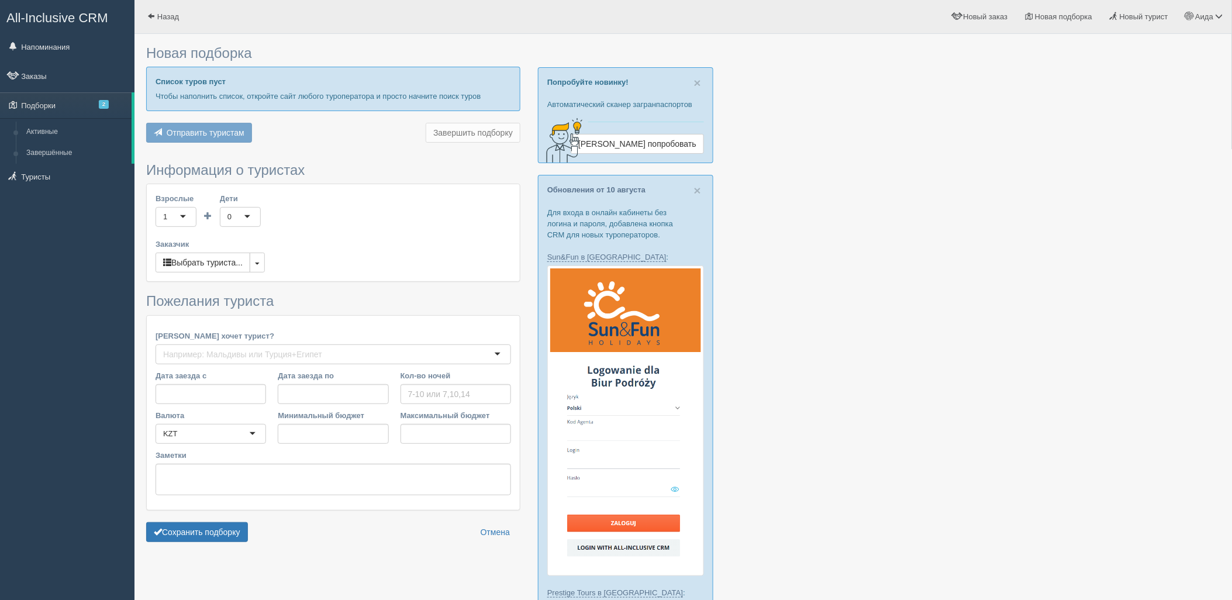
type input "7"
type input "1850500"
type input "2214300"
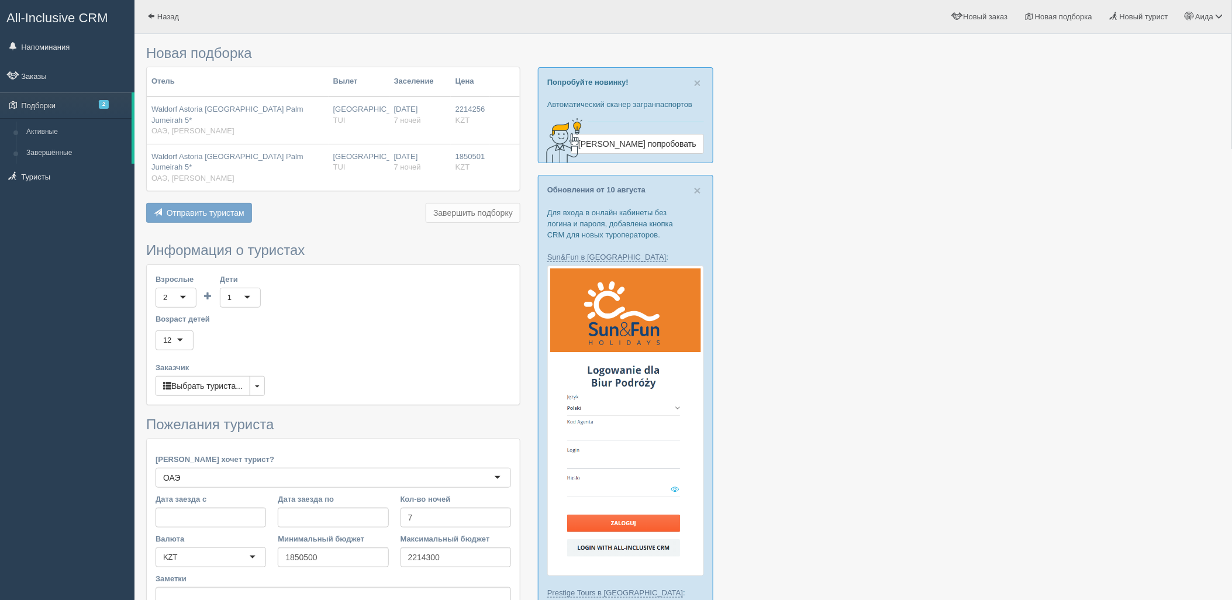
scroll to position [264, 0]
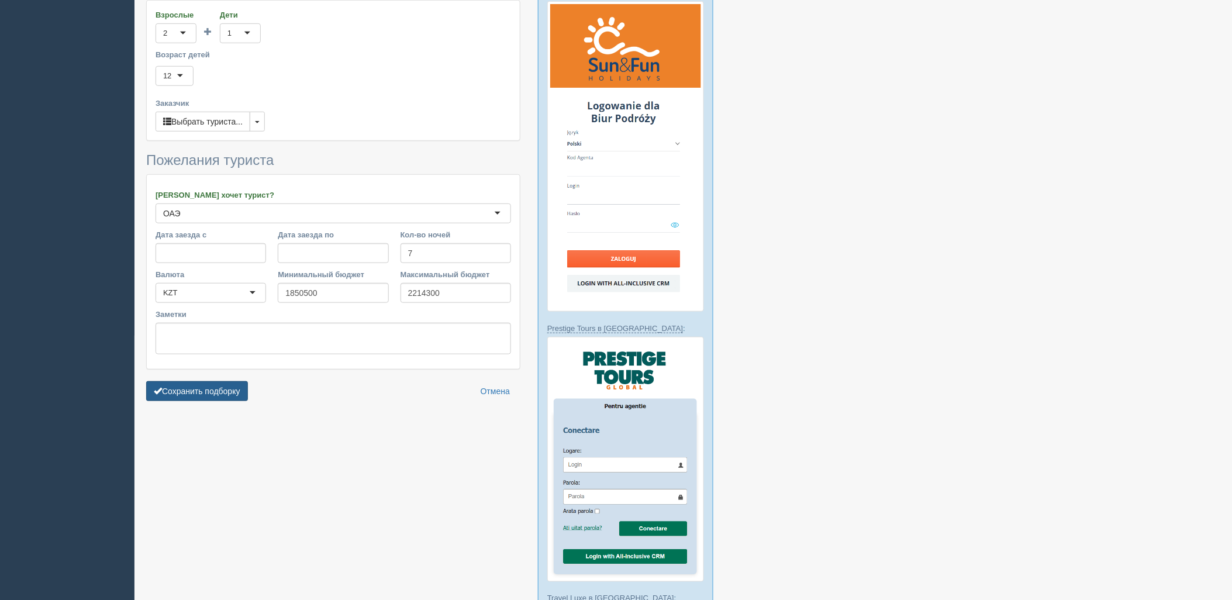
click at [165, 381] on button "Сохранить подборку" at bounding box center [197, 391] width 102 height 20
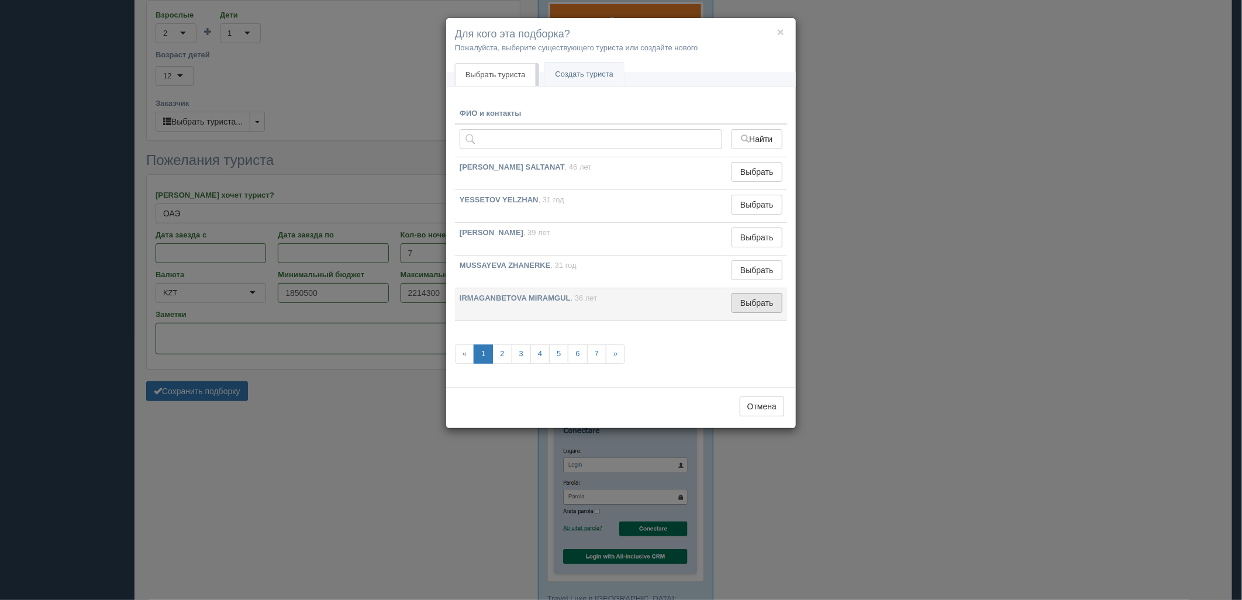
click at [755, 302] on button "Выбрать" at bounding box center [756, 303] width 51 height 20
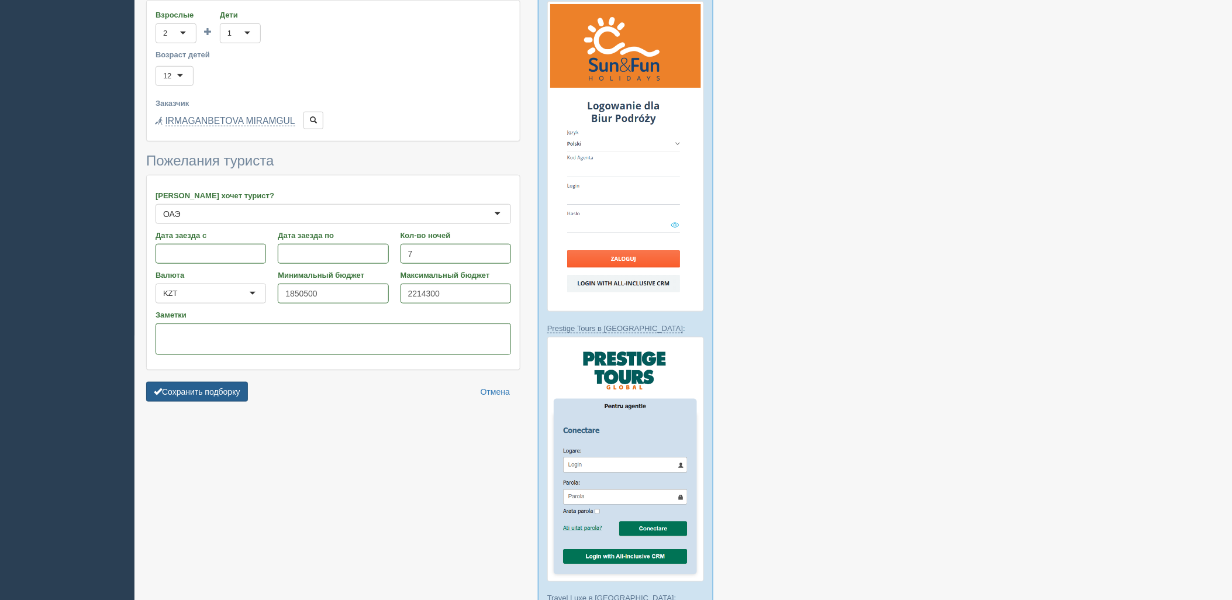
click at [196, 382] on button "Сохранить подборку" at bounding box center [197, 392] width 102 height 20
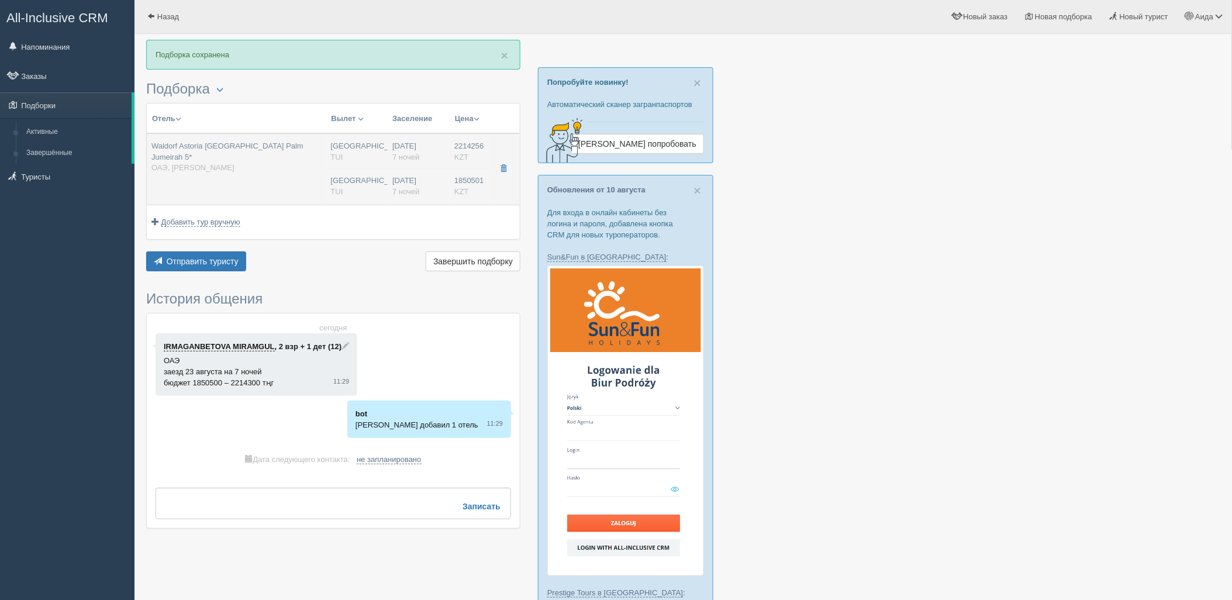
click at [430, 168] on hr at bounding box center [419, 168] width 62 height 1
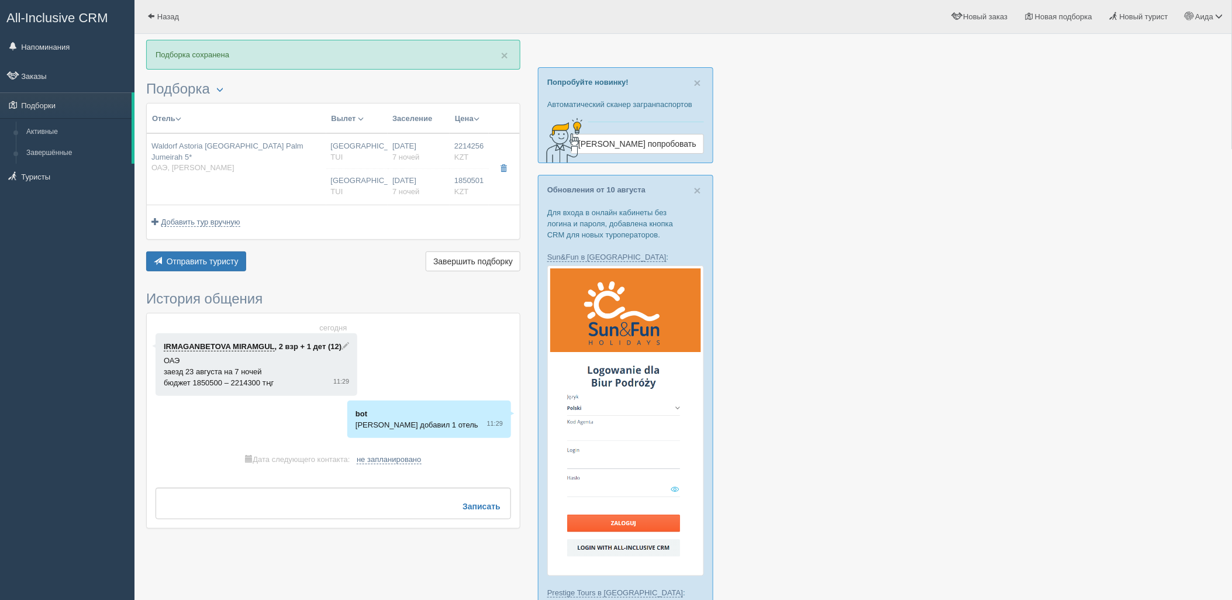
type input "Waldorf Astoria [GEOGRAPHIC_DATA] Palm Jumeirah 5*"
type input "[URL][DOMAIN_NAME]"
type input "ОАЭ"
type input "[PERSON_NAME]"
type input "2214256.00"
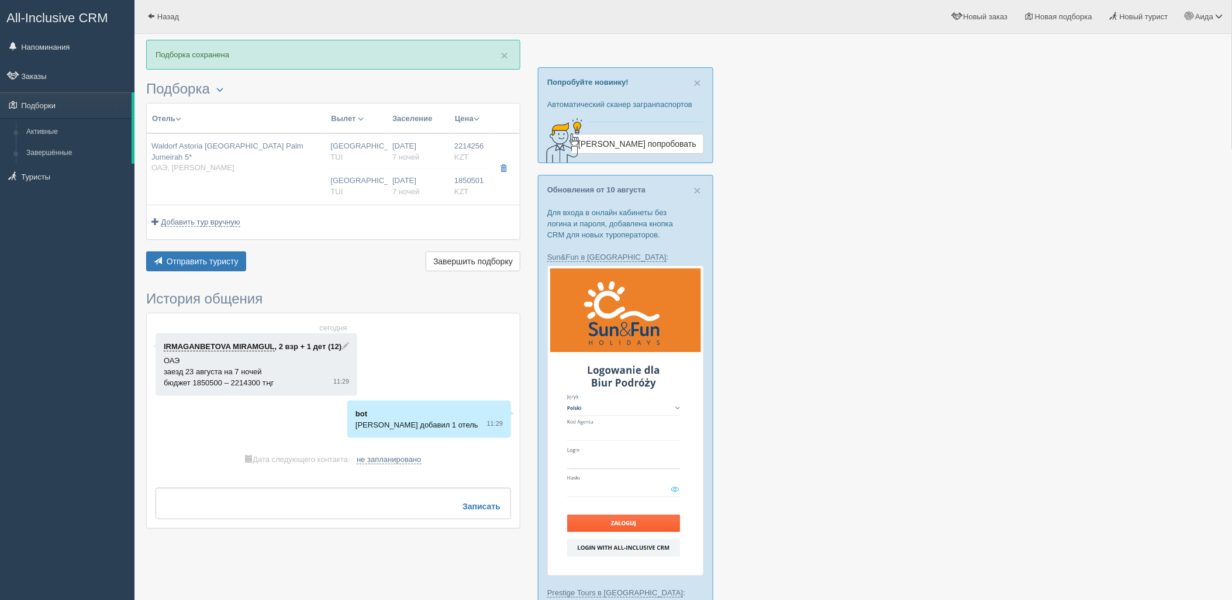
type input "[GEOGRAPHIC_DATA]"
type input "07:10"
type input "7"
type input "Deluxe Skyline Sea View, King"
type input "Half Board"
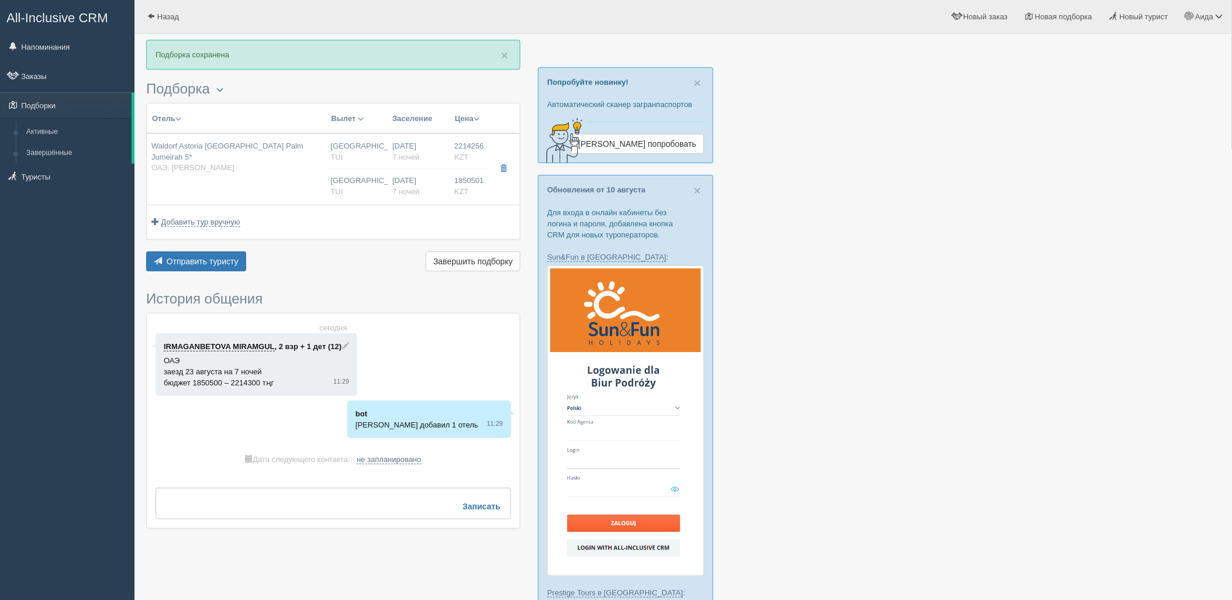
type input "TUI"
type input "[URL][DOMAIN_NAME]"
type input "1850501.00"
type input "[GEOGRAPHIC_DATA]"
type input "07:10"
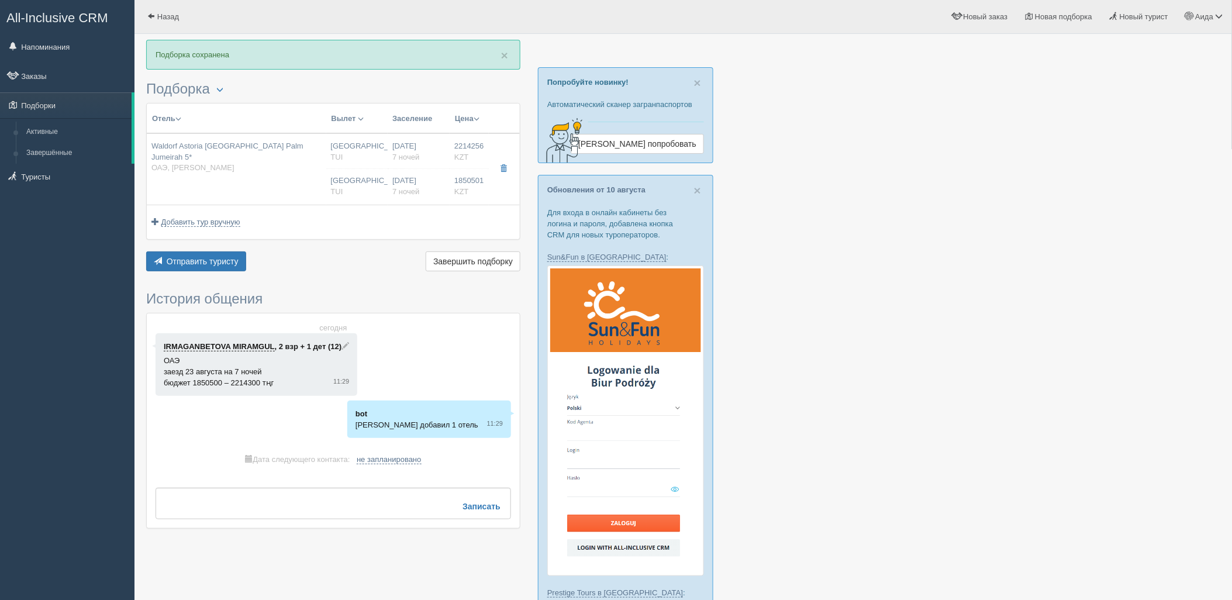
type input "7"
type input "Deluxe Skyline Sea View, King"
type input "Half Board"
type input "TUI"
type input "[URL][DOMAIN_NAME]"
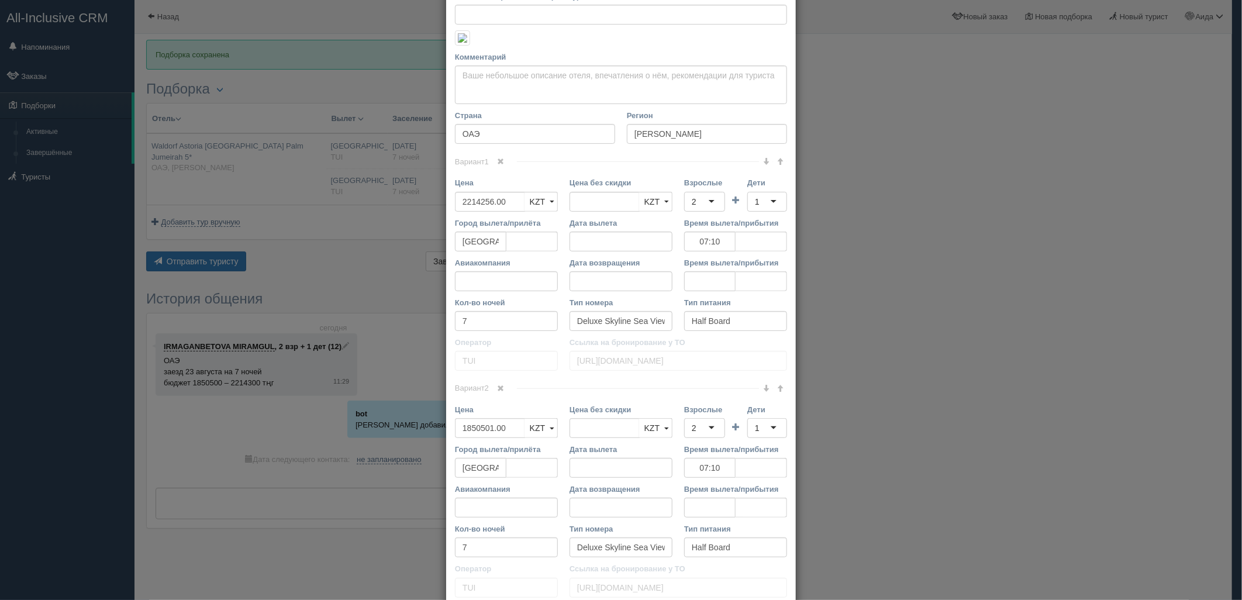
scroll to position [162, 0]
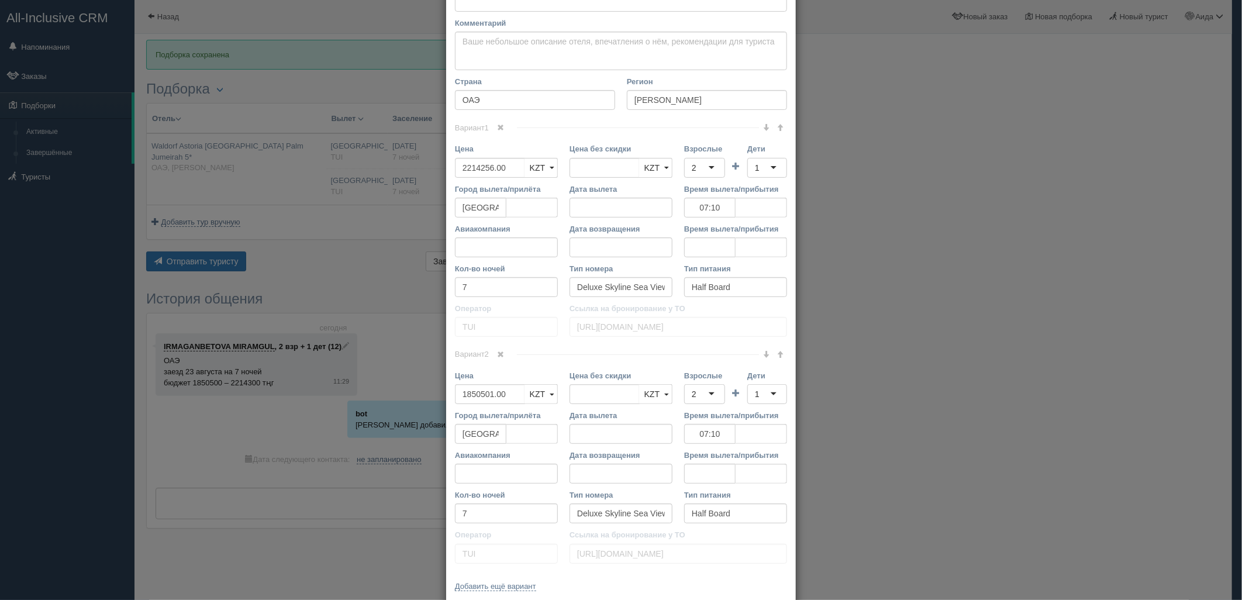
click at [506, 353] on link at bounding box center [501, 354] width 20 height 13
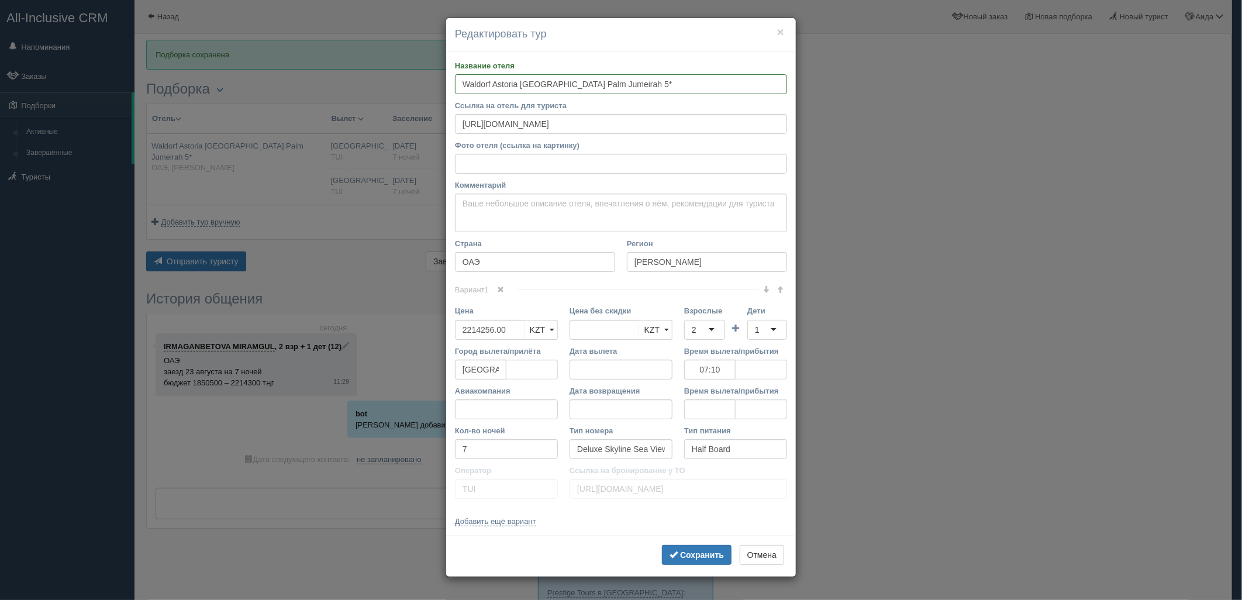
scroll to position [0, 0]
click at [705, 333] on div "2" at bounding box center [704, 330] width 41 height 20
click at [755, 327] on div "1" at bounding box center [757, 330] width 5 height 12
drag, startPoint x: 522, startPoint y: 323, endPoint x: 387, endPoint y: 345, distance: 136.3
click at [387, 345] on div "× Редактировать тур Название отеля Waldorf Astoria [GEOGRAPHIC_DATA] [GEOGRAPHI…" at bounding box center [621, 300] width 1242 height 600
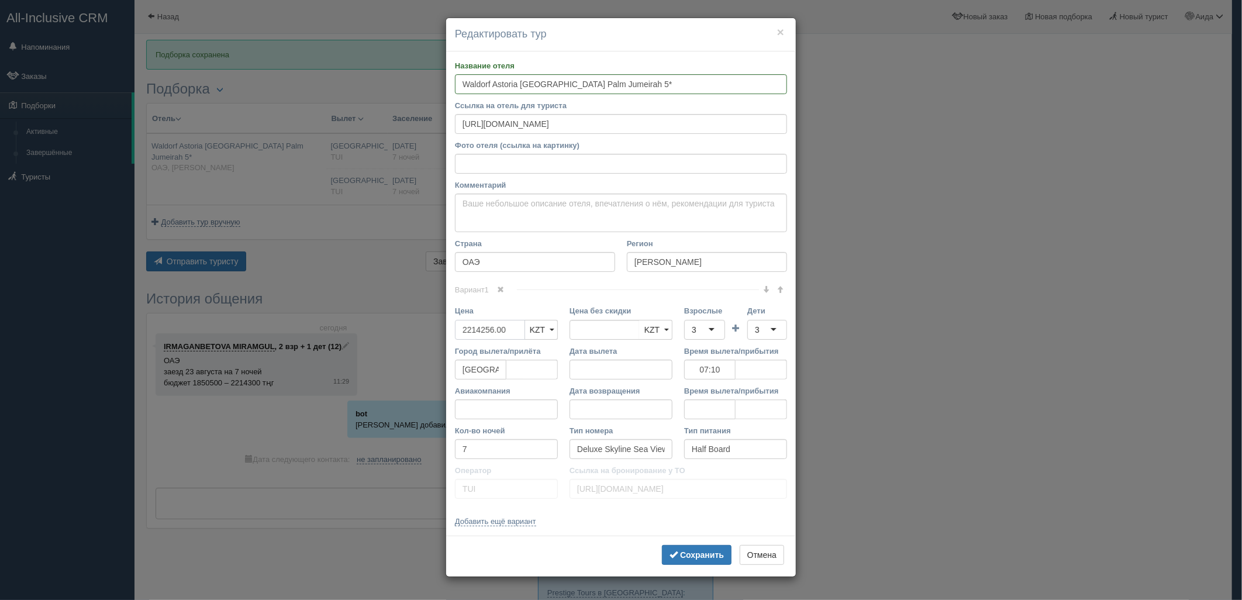
type input "2214256.00"
type input "4050000"
click at [696, 558] on b "Сохранить" at bounding box center [702, 554] width 44 height 9
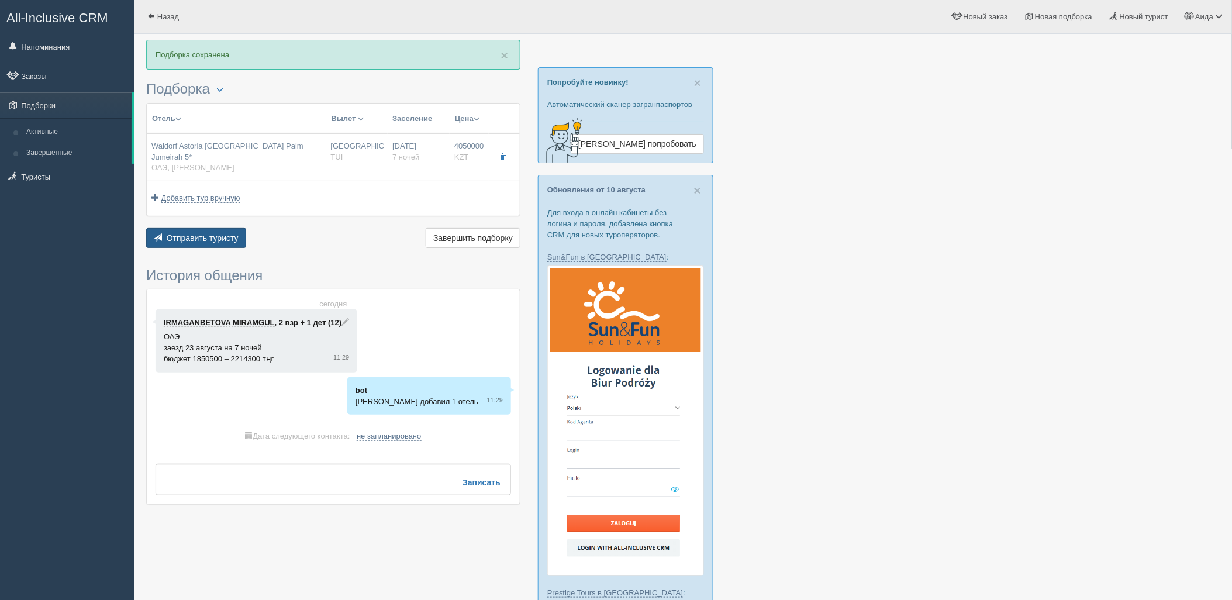
drag, startPoint x: 225, startPoint y: 238, endPoint x: 236, endPoint y: 232, distance: 12.6
click at [225, 237] on div "Отправить туристу Отправить Завершить подборку Активировать подборку Добавить и…" at bounding box center [333, 239] width 374 height 23
click at [240, 230] on button "Отправить туристу Отправить" at bounding box center [196, 238] width 100 height 20
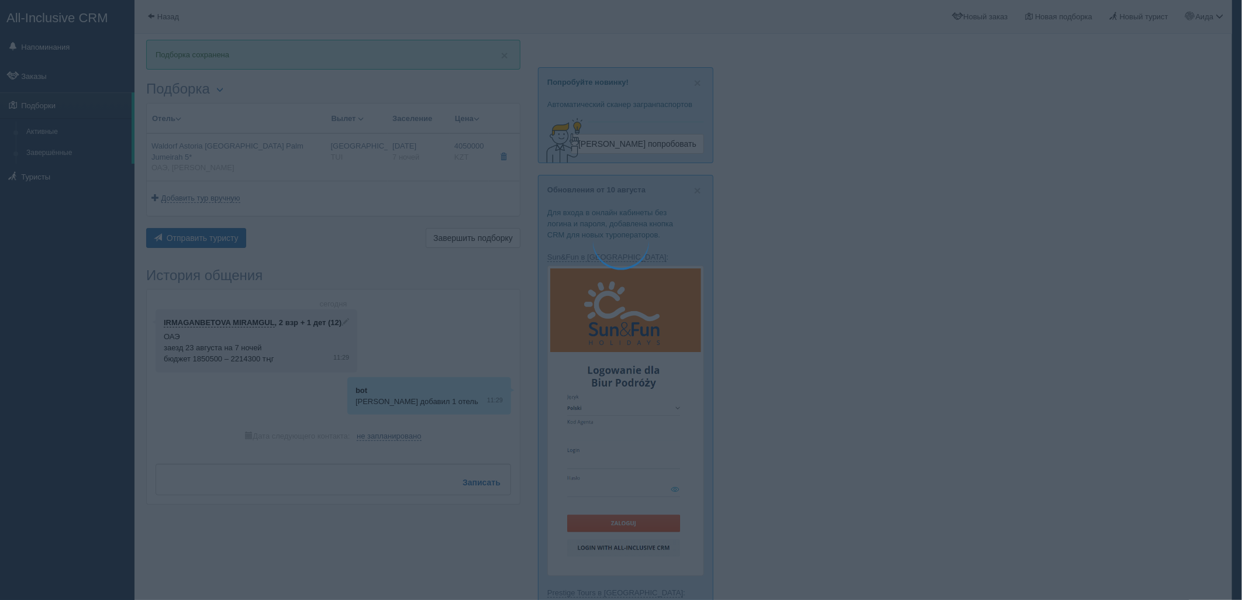
type textarea "🌞 Добрый день! Предлагаем Вам рассмотреть следующие варианты: 🌎 ОАЭ, Пальма Джу…"
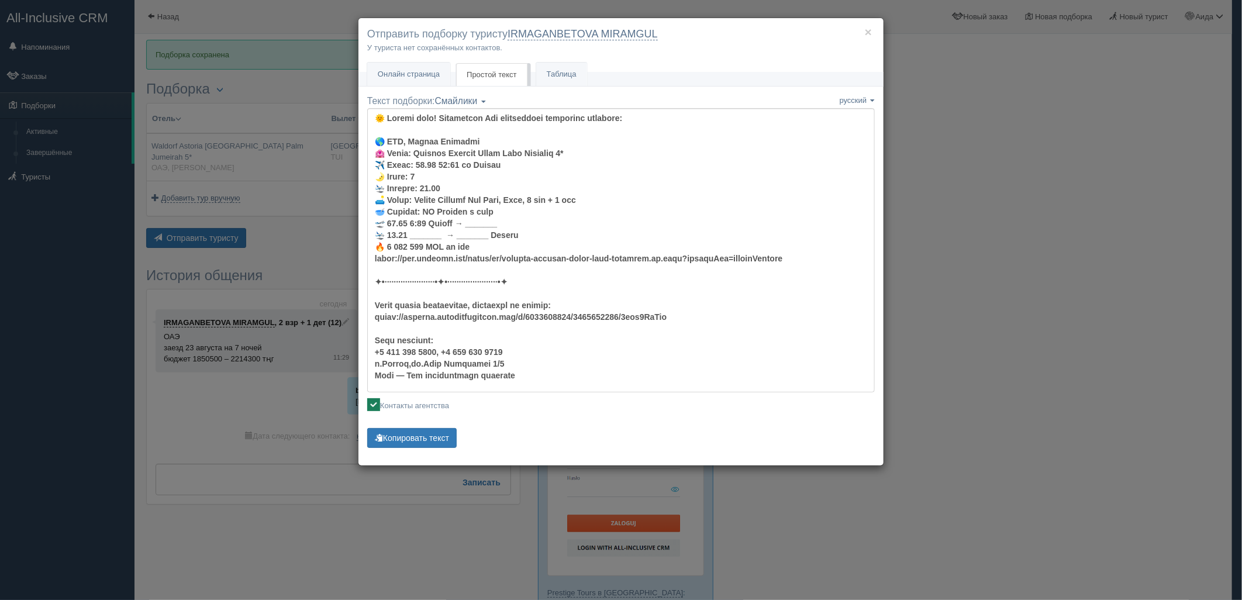
click at [440, 448] on p "Копировать текст Текст скопирован Пожалуйста, нажмите Ctrl+C" at bounding box center [621, 439] width 508 height 23
click at [439, 439] on button "Копировать текст" at bounding box center [411, 438] width 89 height 20
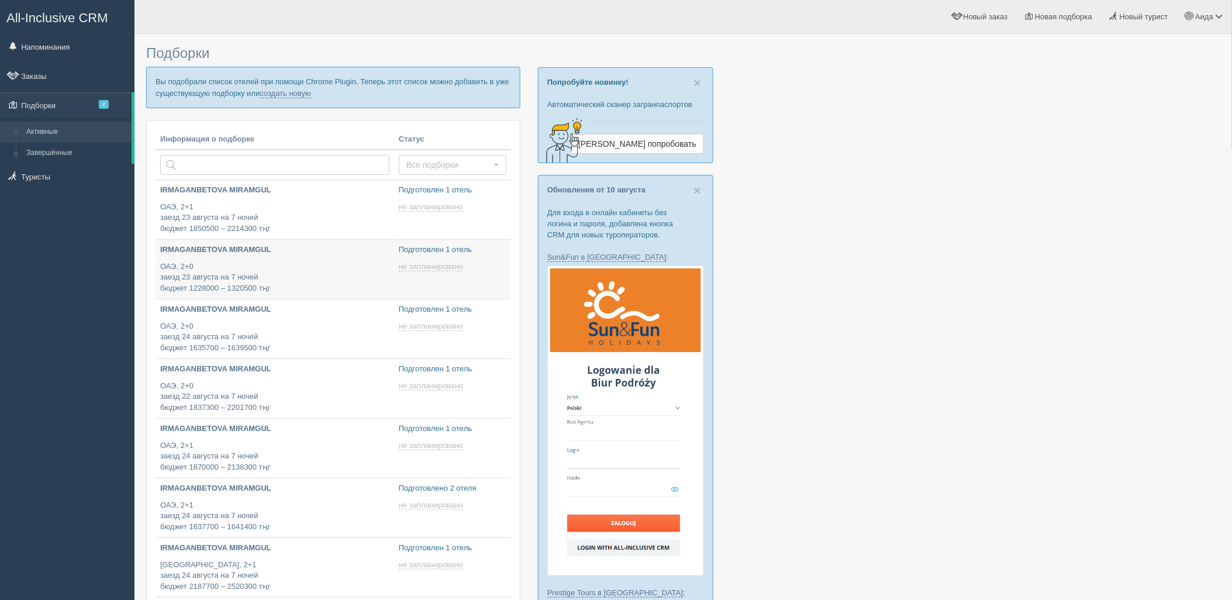
type input "[DATE] 12:25"
click at [298, 96] on link "создать новую" at bounding box center [285, 93] width 51 height 9
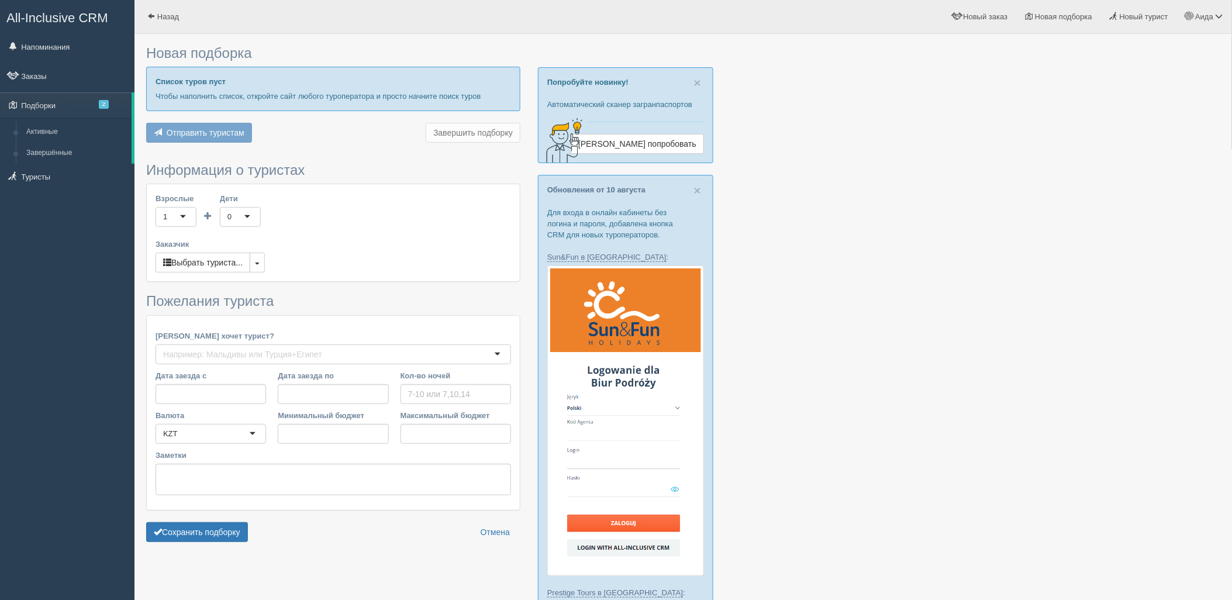
type input "7"
type input "1639400"
type input "1639500"
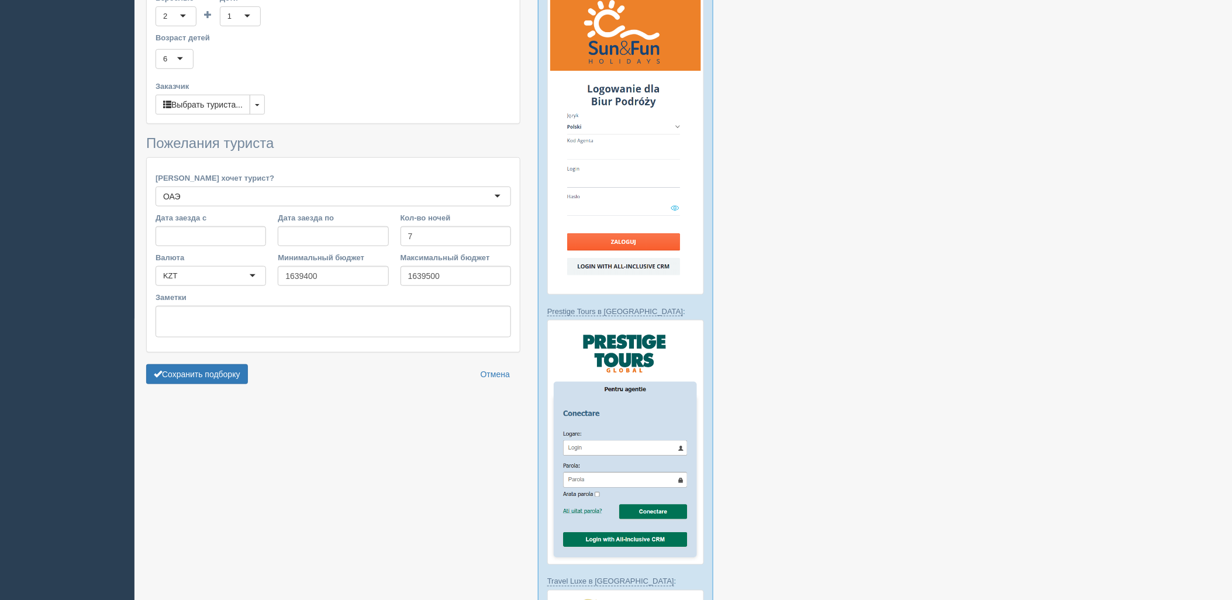
scroll to position [284, 0]
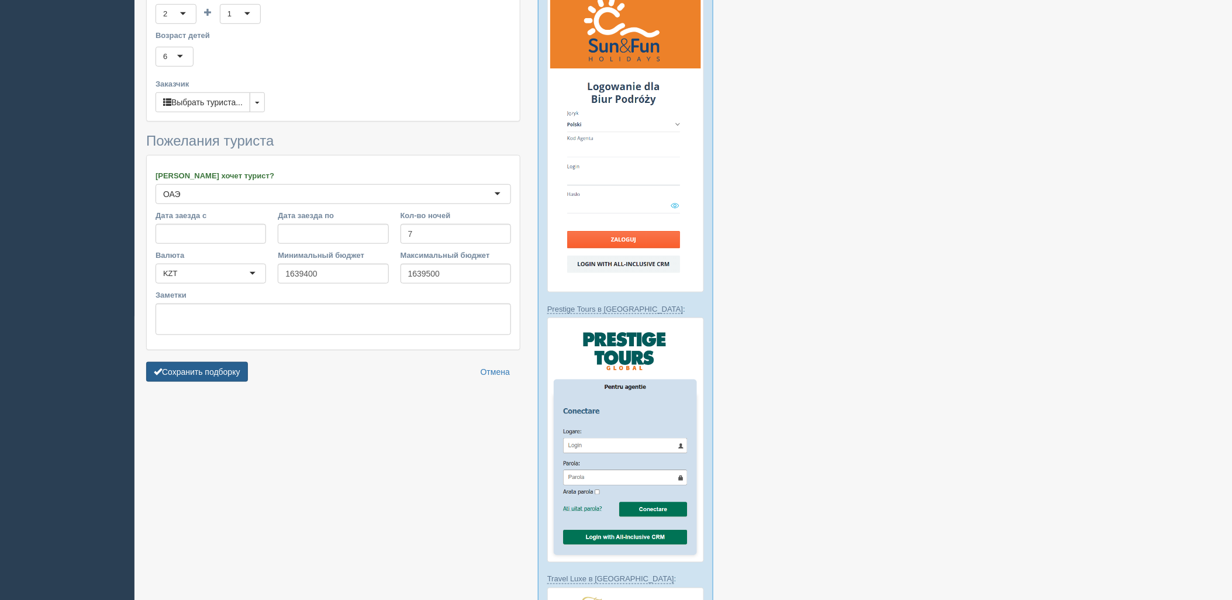
click at [180, 362] on button "Сохранить подборку" at bounding box center [197, 372] width 102 height 20
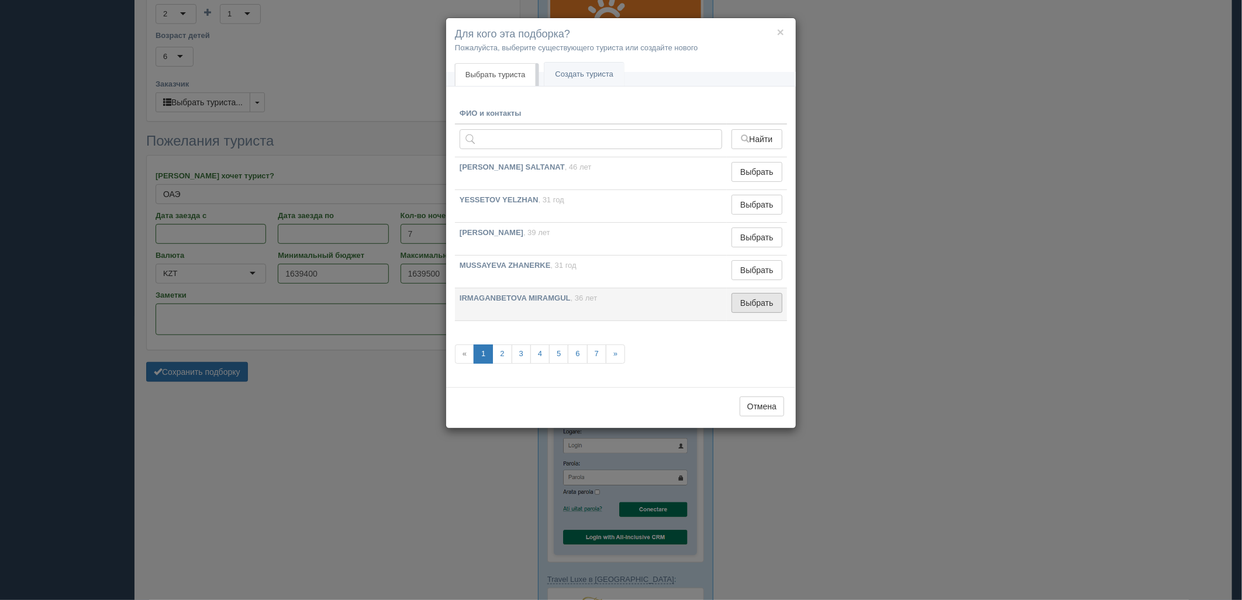
click at [773, 300] on button "Выбрать" at bounding box center [756, 303] width 51 height 20
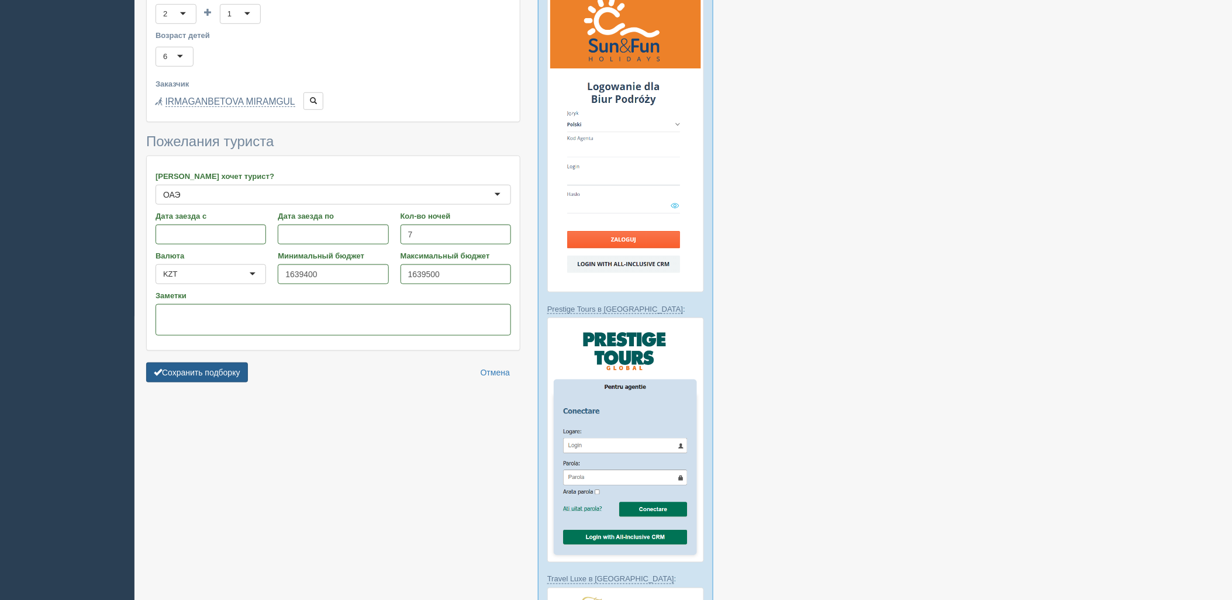
click at [207, 363] on button "Сохранить подборку" at bounding box center [197, 373] width 102 height 20
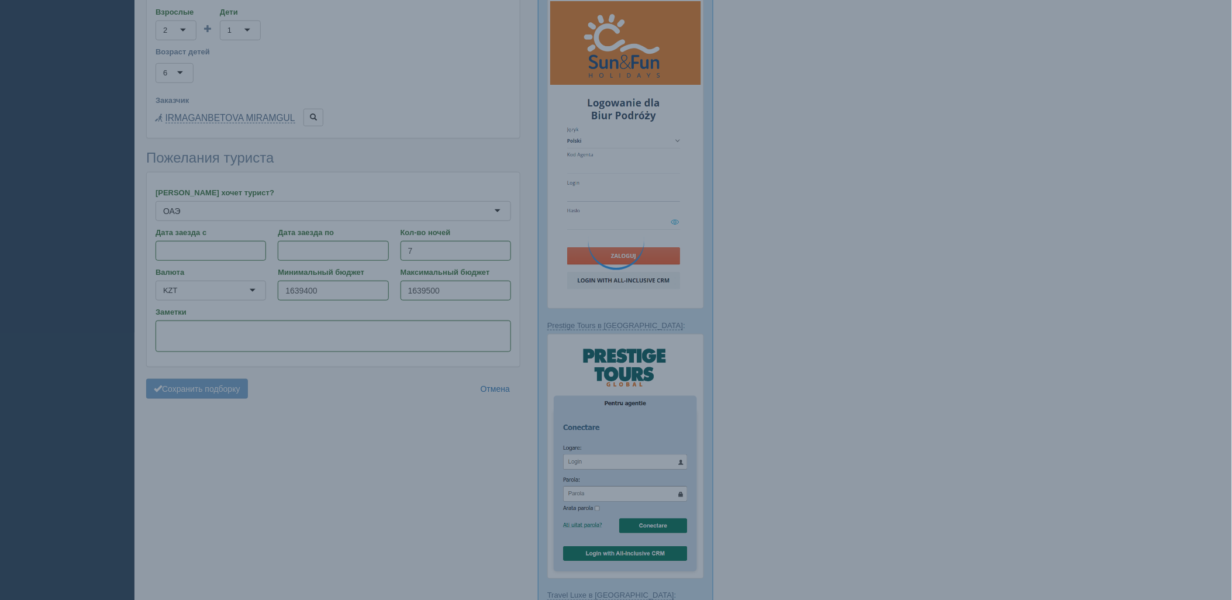
scroll to position [219, 0]
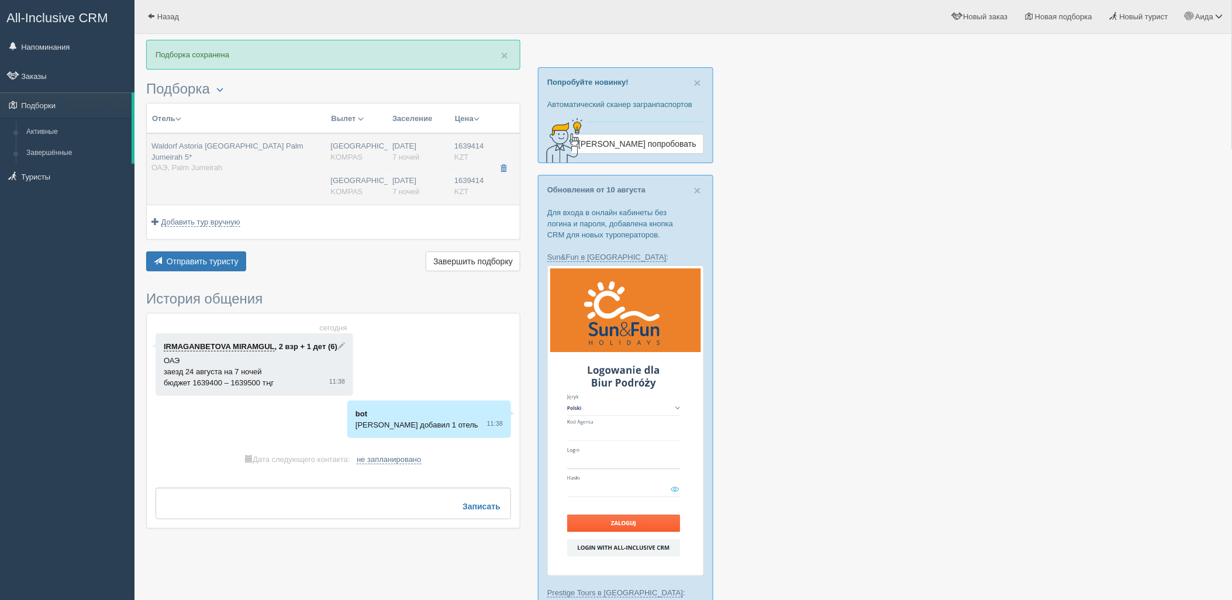
click at [359, 177] on div "[GEOGRAPHIC_DATA] KOMPAS" at bounding box center [357, 186] width 53 height 22
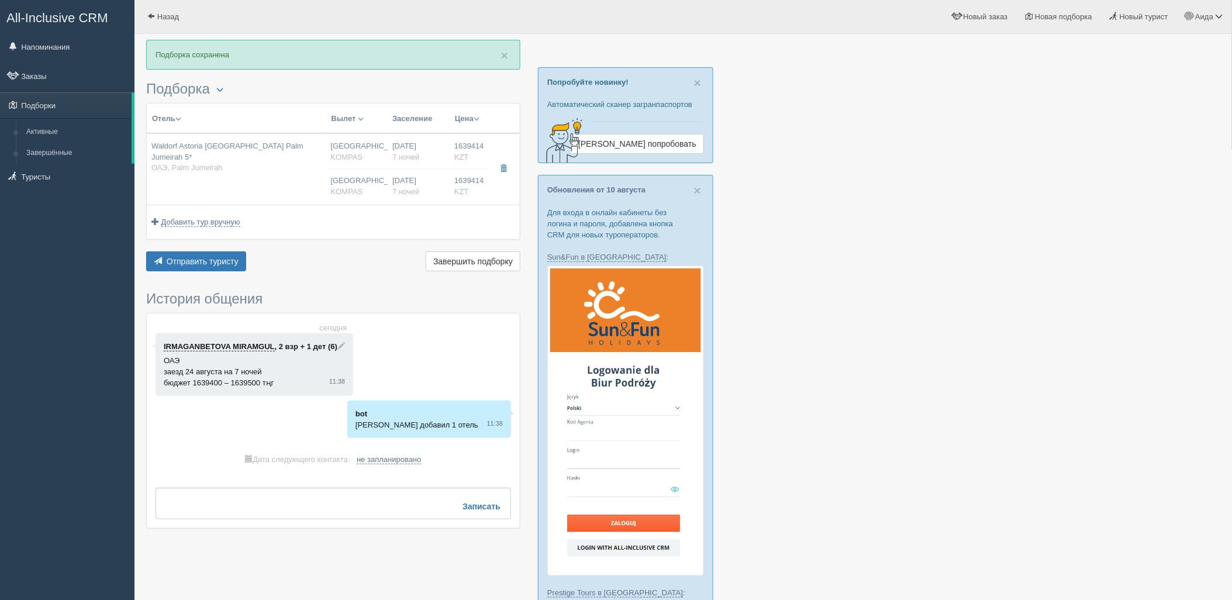
type input "Waldorf Astoria [GEOGRAPHIC_DATA] Palm Jumeirah 5*"
type input "[URL][DOMAIN_NAME]"
type input "ОАЭ"
type input "Palm Jumeirah"
type input "1639414.00"
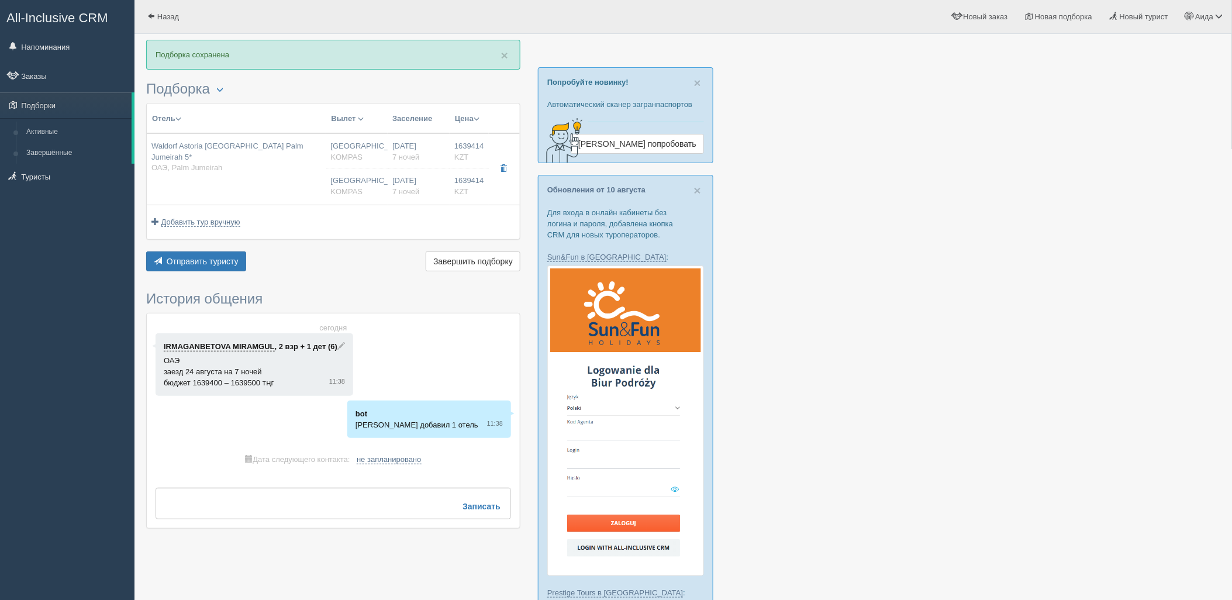
type input "[GEOGRAPHIC_DATA]"
type input "07:10"
type input "7"
type input "King Deluxe Skyline Sea View"
type input "HB"
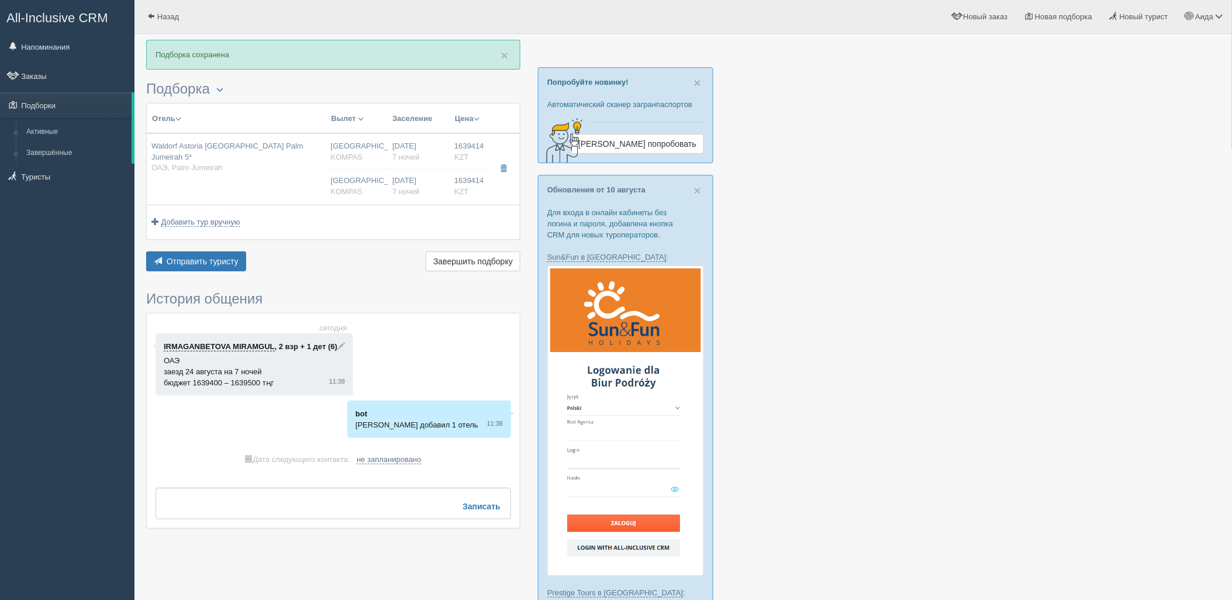
type input "KOMPAS"
type input "[URL][DOMAIN_NAME]"
type input "1639414.00"
type input "[GEOGRAPHIC_DATA]"
type input "07:10"
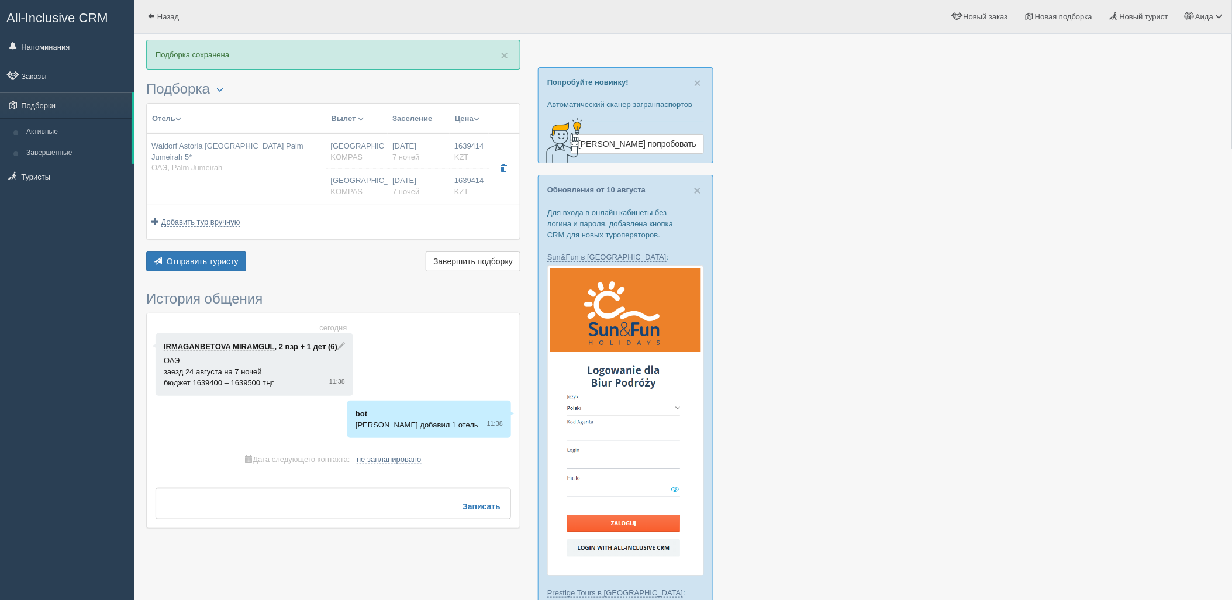
type input "7"
type input "King Deluxe Skyline Sea View"
type input "HB"
type input "KOMPAS"
type input "[URL][DOMAIN_NAME]"
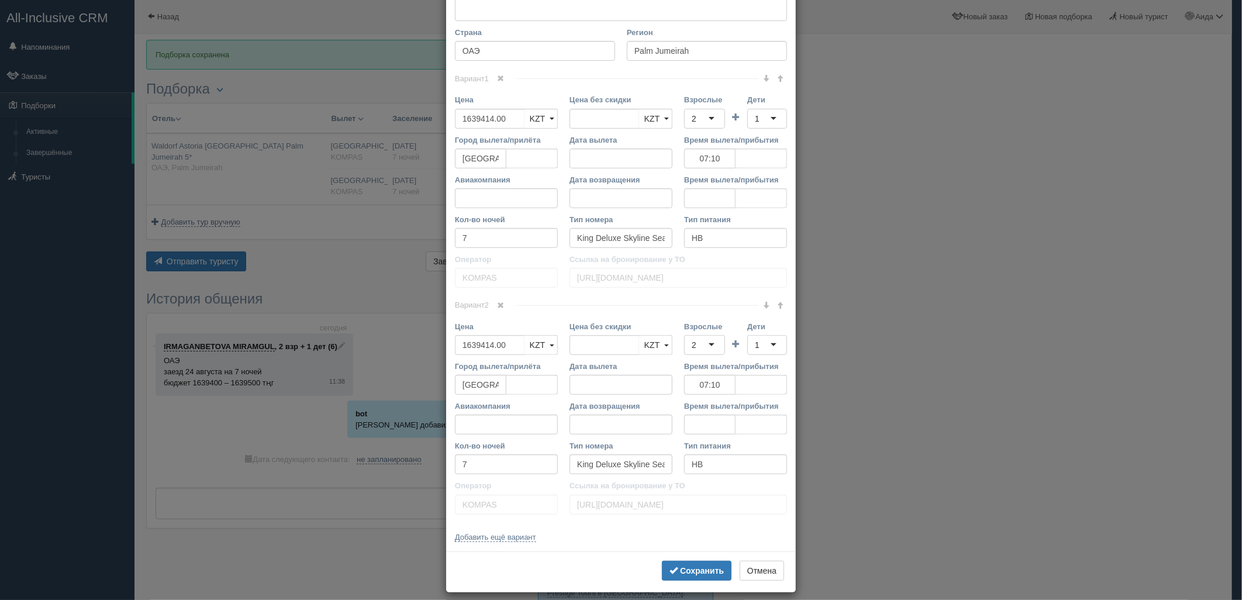
scroll to position [222, 0]
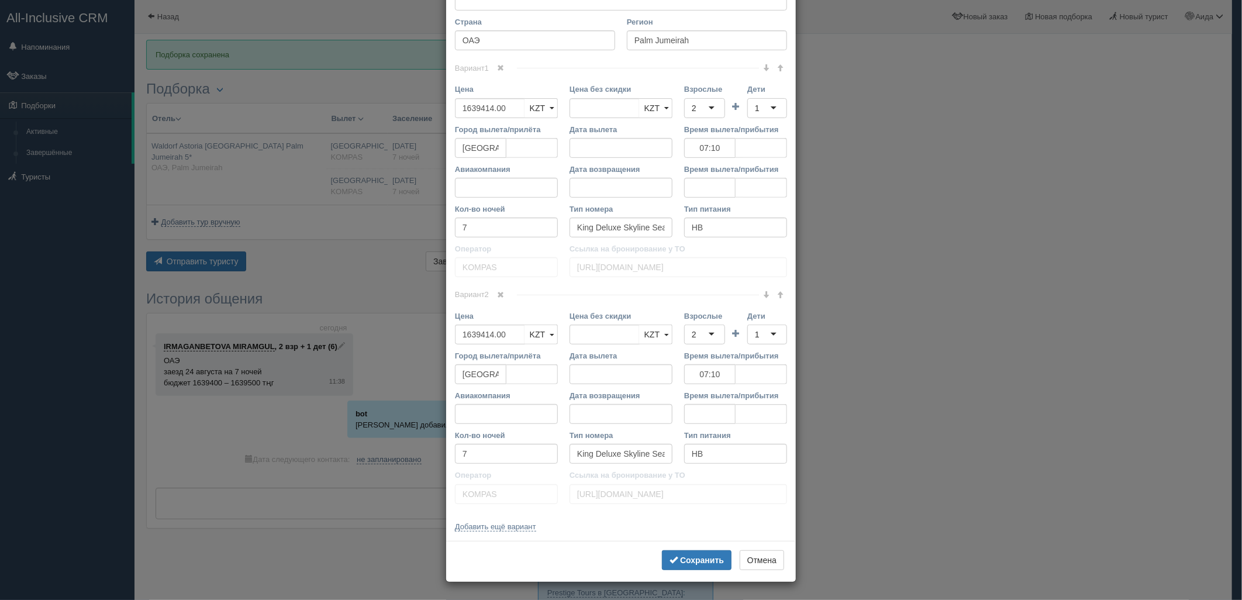
click at [1020, 116] on div "× Редактировать тур Название отеля Waldorf Astoria [GEOGRAPHIC_DATA] [GEOGRAPHI…" at bounding box center [621, 300] width 1242 height 600
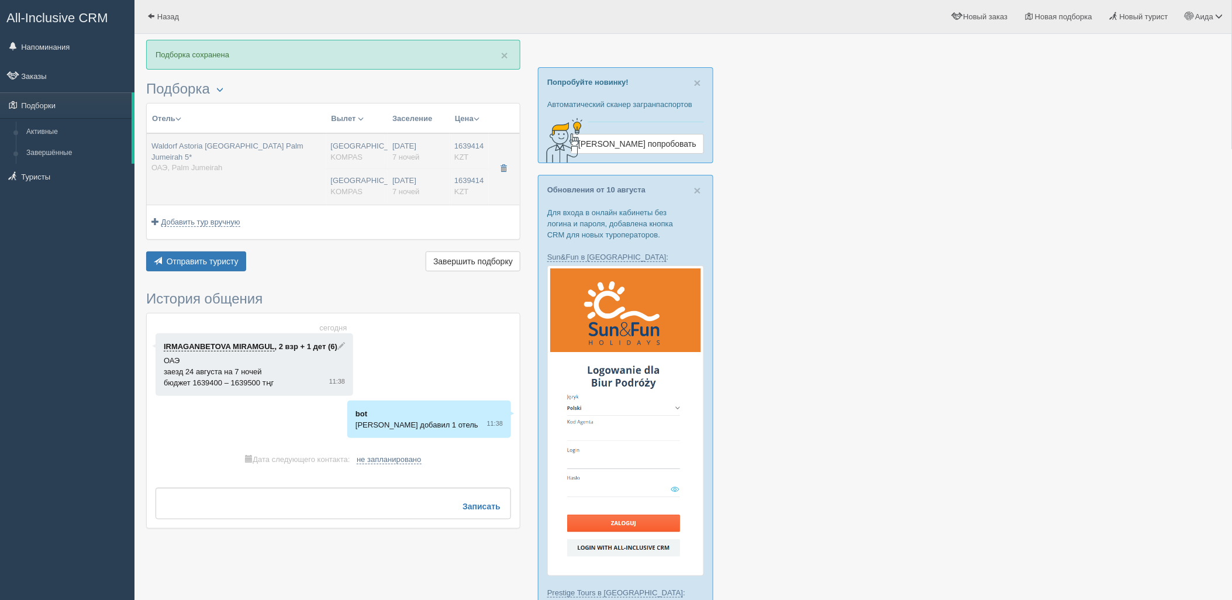
click at [375, 178] on div "[GEOGRAPHIC_DATA] KOMPAS" at bounding box center [357, 186] width 53 height 22
type input "07:10"
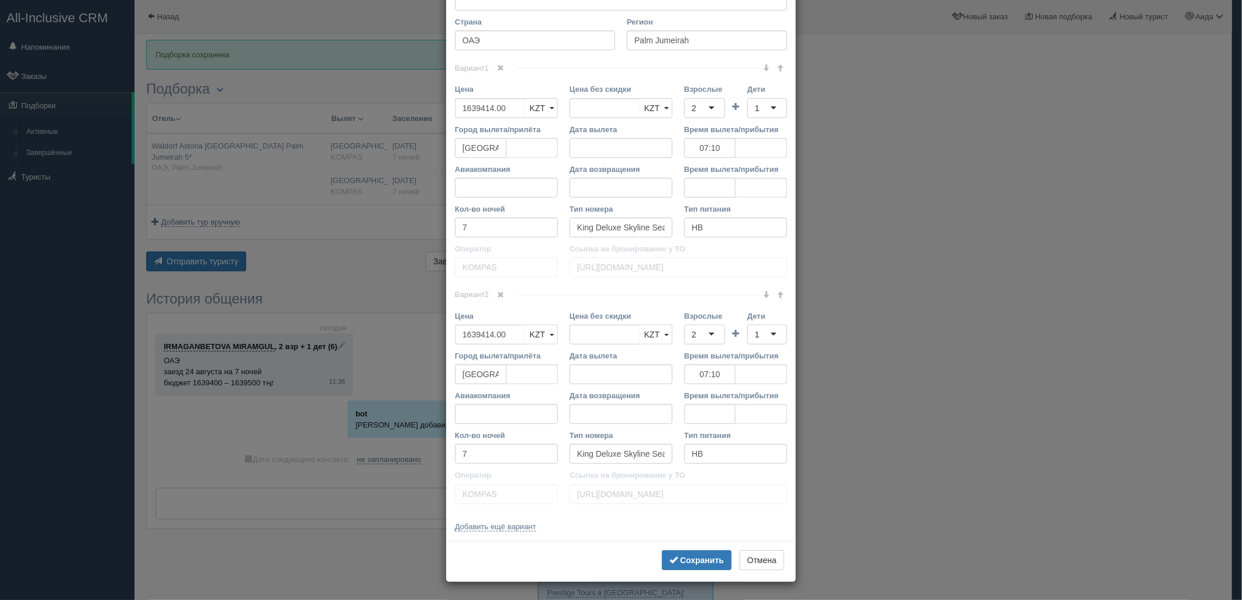
scroll to position [0, 0]
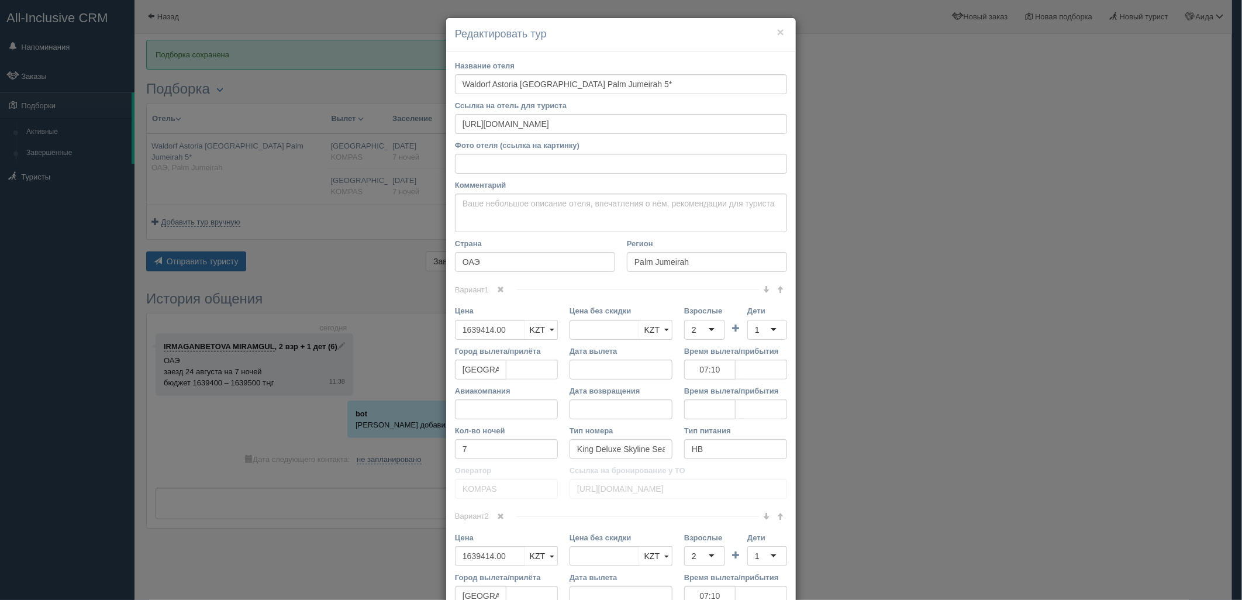
click at [492, 287] on link at bounding box center [501, 290] width 20 height 13
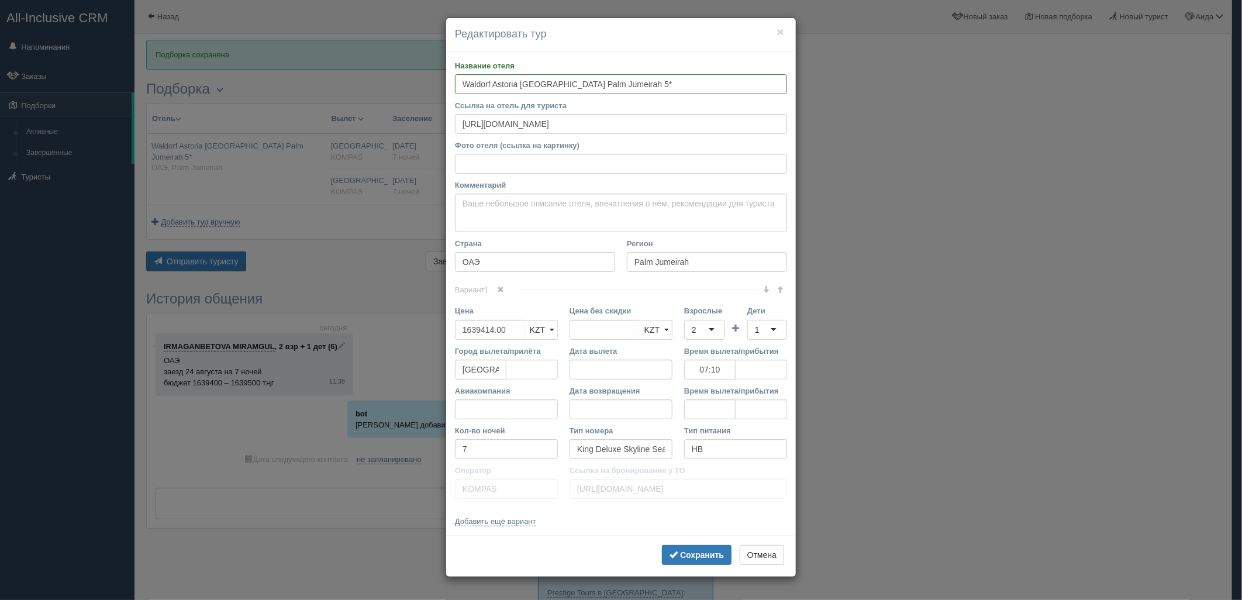
click at [704, 329] on div "2" at bounding box center [704, 330] width 41 height 20
click at [772, 326] on div "1" at bounding box center [767, 330] width 40 height 20
drag, startPoint x: 509, startPoint y: 327, endPoint x: 424, endPoint y: 330, distance: 84.8
click at [424, 330] on div "× Редактировать тур Название отеля Waldorf Astoria [GEOGRAPHIC_DATA] [GEOGRAPHI…" at bounding box center [621, 300] width 1242 height 600
type input "1639414.00"
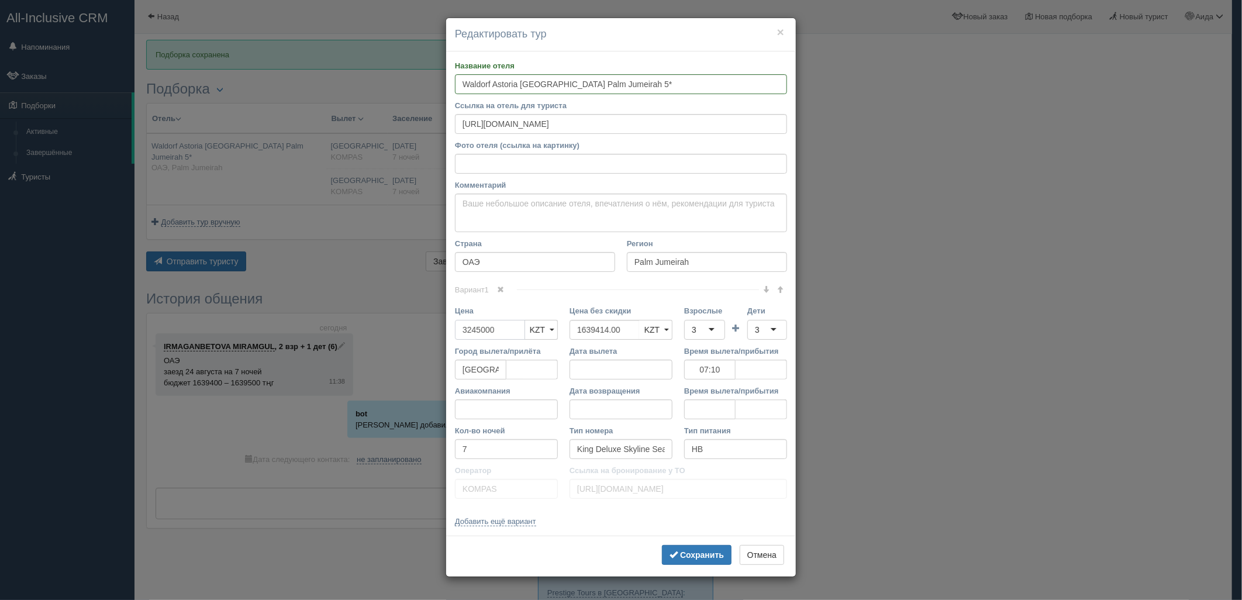
click at [464, 329] on input "3245000" at bounding box center [490, 330] width 70 height 20
click at [465, 330] on input "3245000" at bounding box center [490, 330] width 70 height 20
click at [480, 330] on input "3245000" at bounding box center [490, 330] width 70 height 20
type input "3245000"
click at [681, 558] on b "Сохранить" at bounding box center [702, 554] width 44 height 9
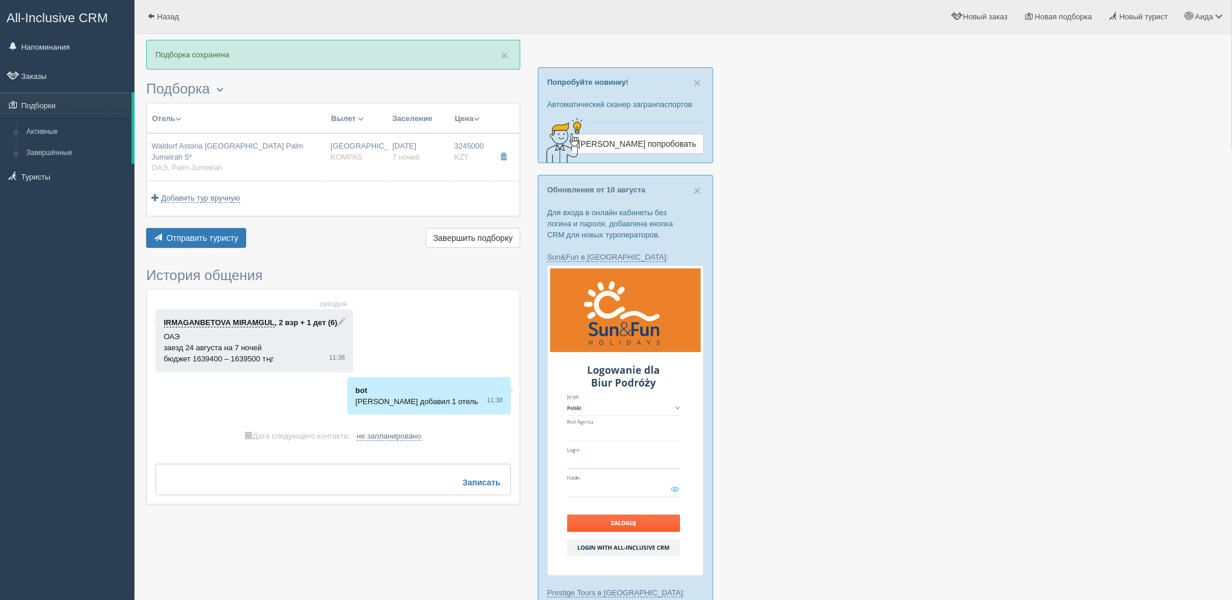
click at [214, 237] on div "Отправить туристу Отправить Завершить подборку Активировать подборку Добавить и…" at bounding box center [333, 239] width 374 height 23
click at [195, 233] on button "Отправить туристу Отправить" at bounding box center [196, 238] width 100 height 20
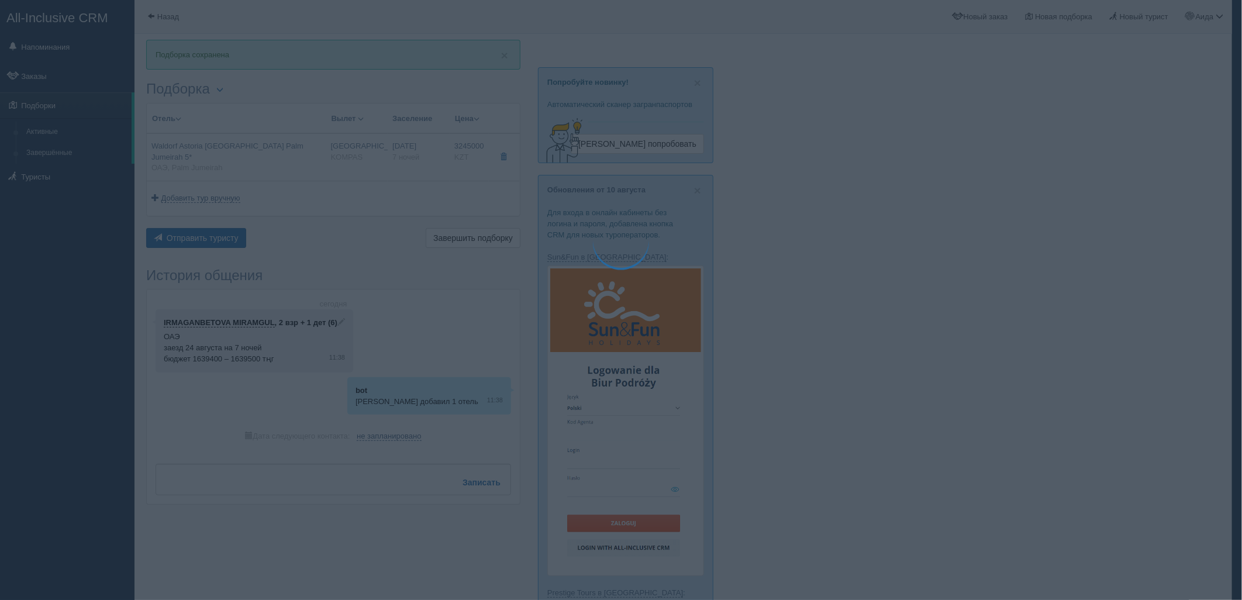
type textarea "🌞 Loremi dolo! Sitametcon Adi elitseddoei temporinc utlabore: 🌎 ETD, Magn Aliqu…"
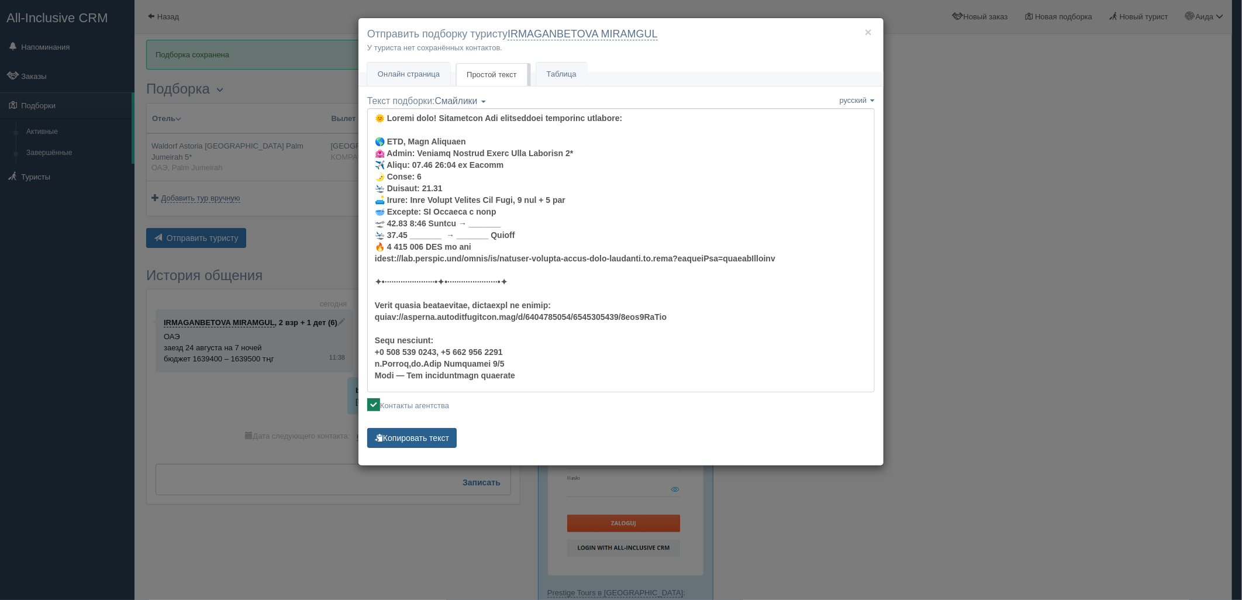
click at [425, 436] on button "Копировать текст" at bounding box center [411, 438] width 89 height 20
